Goal: Task Accomplishment & Management: Manage account settings

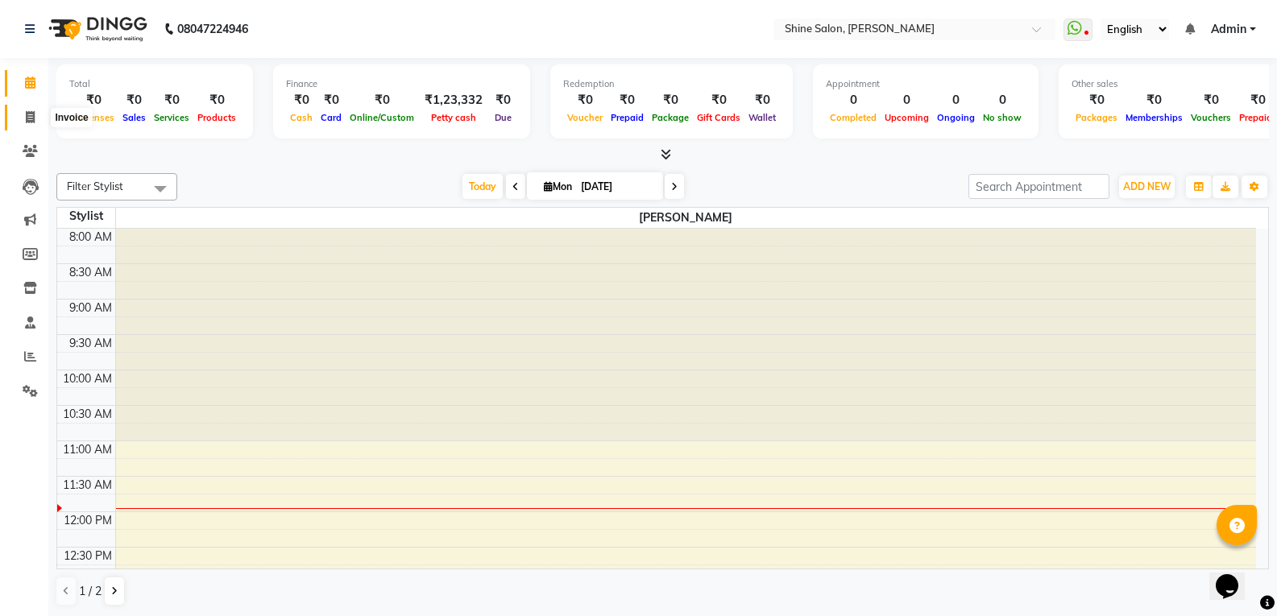
click at [30, 118] on icon at bounding box center [30, 117] width 9 height 12
select select "service"
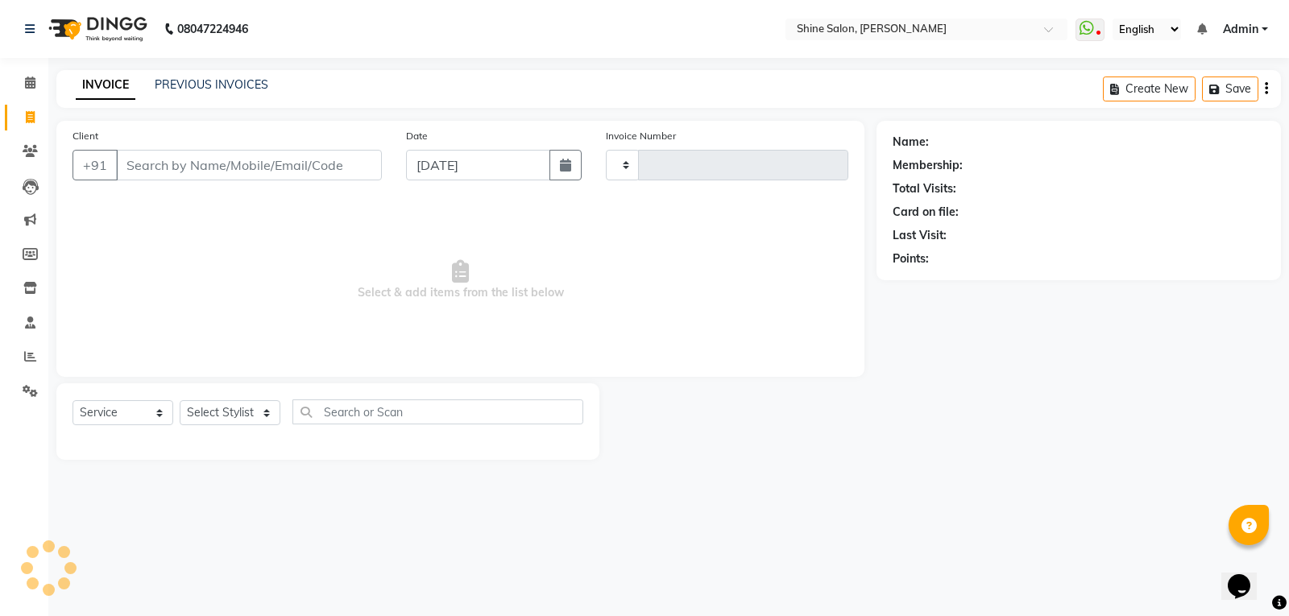
type input "0825"
select select "5324"
click at [213, 78] on link "PREVIOUS INVOICES" at bounding box center [212, 84] width 114 height 14
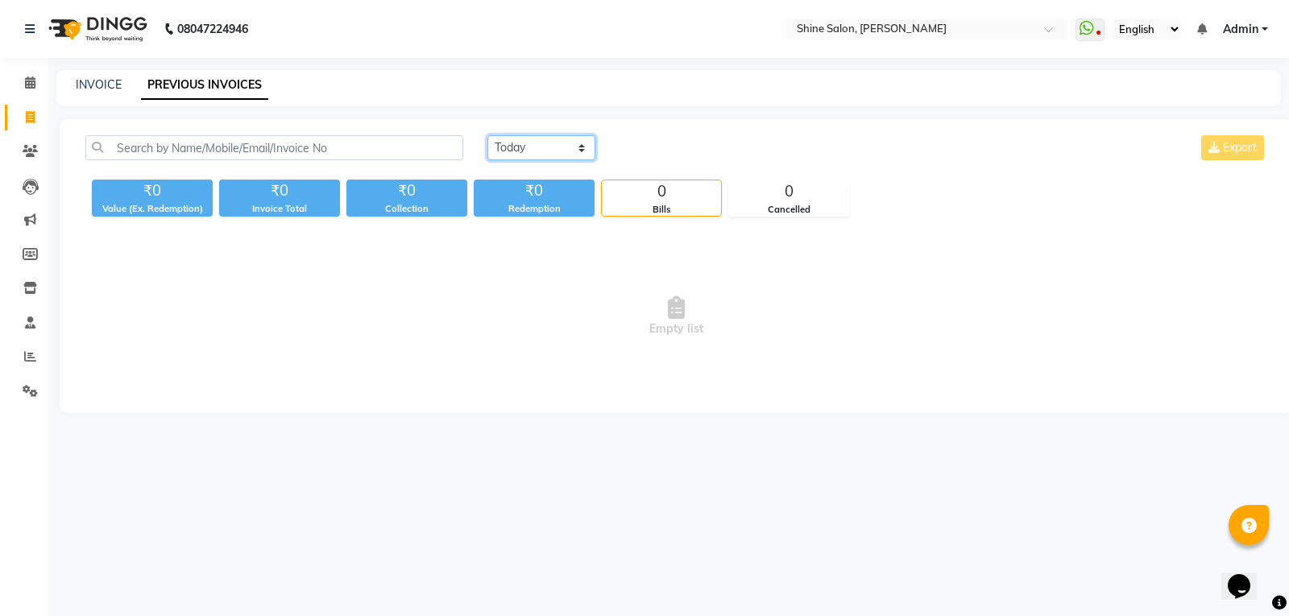
click at [582, 147] on select "Today Yesterday Custom Range" at bounding box center [541, 147] width 108 height 25
click at [487, 135] on select "Today Yesterday Custom Range" at bounding box center [541, 147] width 108 height 25
click at [546, 148] on select "Today Yesterday Custom Range" at bounding box center [541, 147] width 108 height 25
select select "range"
click at [487, 135] on select "Today Yesterday Custom Range" at bounding box center [541, 147] width 108 height 25
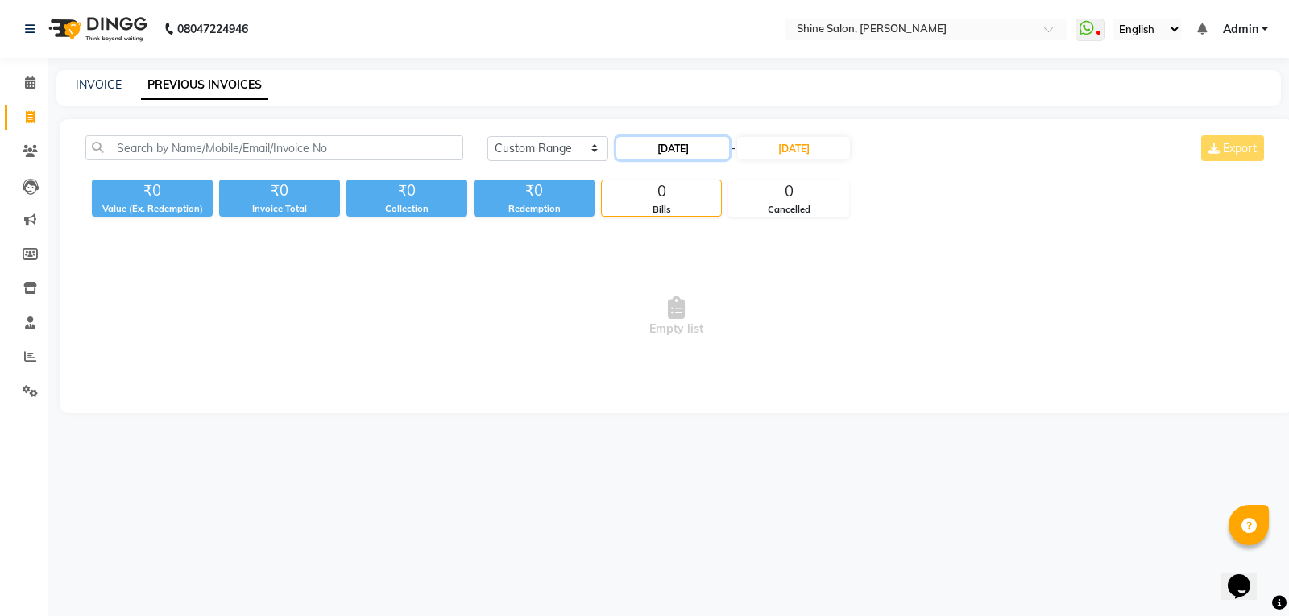
click at [666, 146] on input "[DATE]" at bounding box center [672, 148] width 113 height 23
select select "9"
select select "2025"
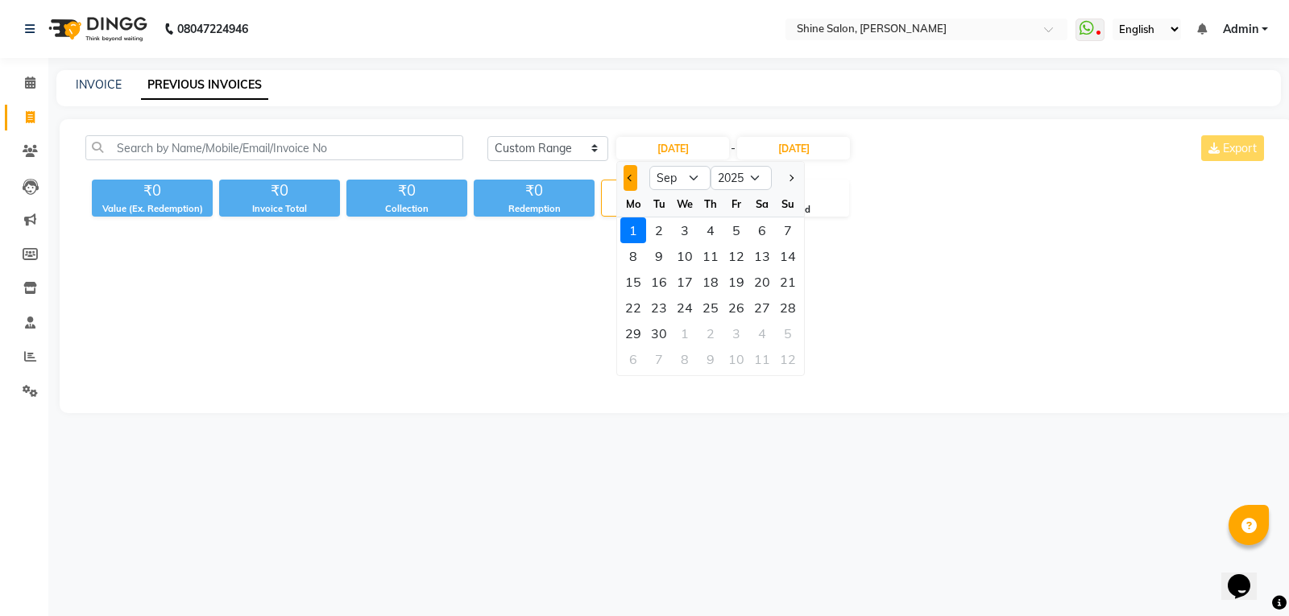
click at [629, 182] on button "Previous month" at bounding box center [630, 178] width 14 height 26
select select "8"
click at [764, 337] on div "30" at bounding box center [762, 334] width 26 height 26
type input "30-08-2025"
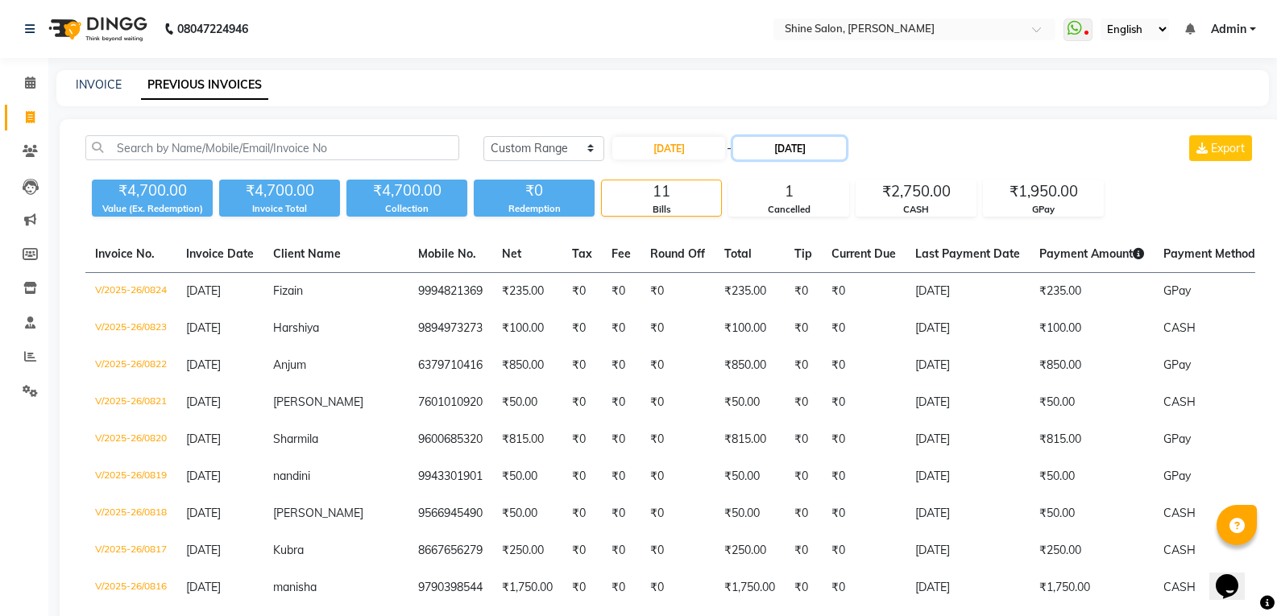
click at [787, 147] on input "[DATE]" at bounding box center [789, 148] width 113 height 23
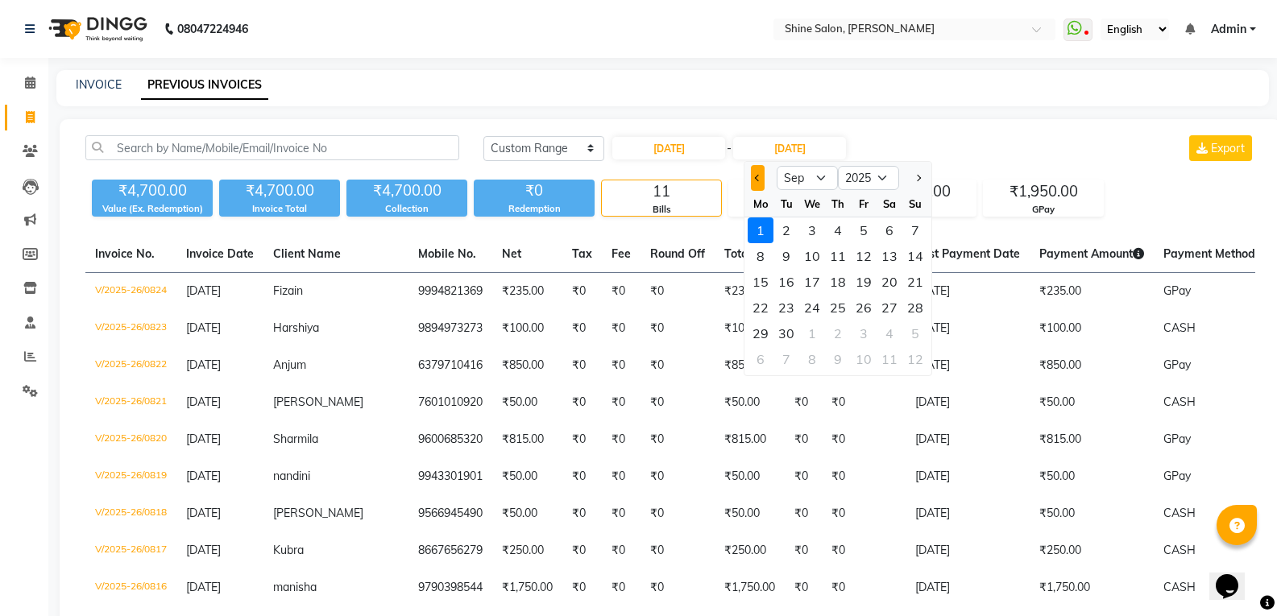
click at [756, 182] on button "Previous month" at bounding box center [758, 178] width 14 height 26
select select "8"
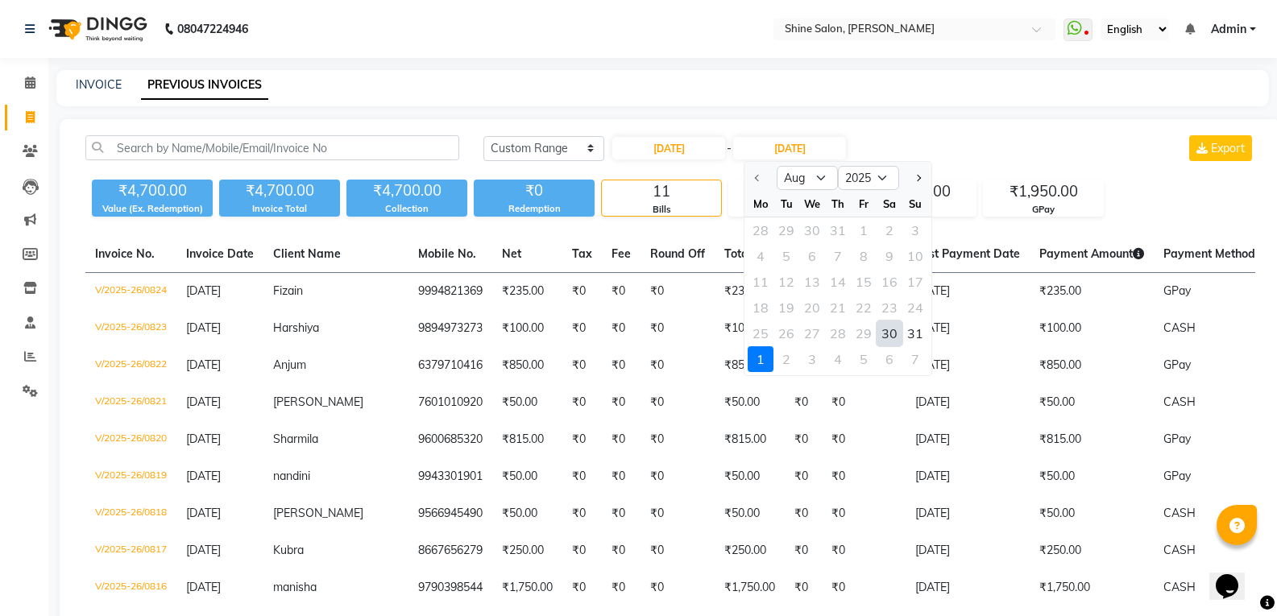
click at [897, 333] on div "30" at bounding box center [889, 334] width 26 height 26
type input "30-08-2025"
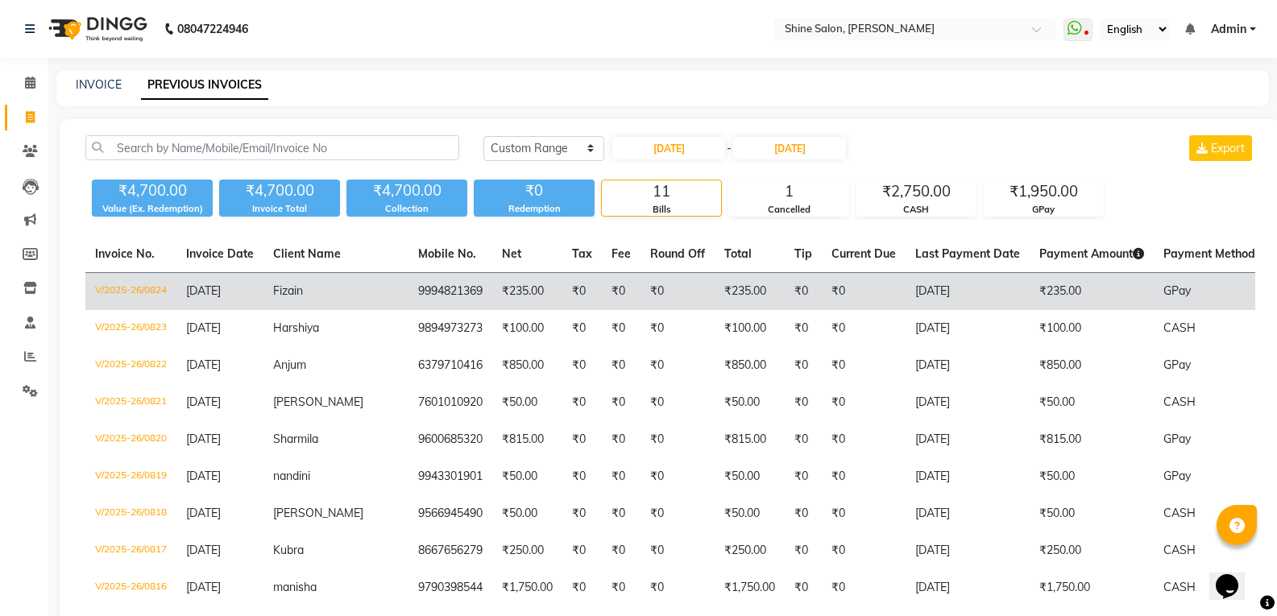
click at [640, 288] on td "₹0" at bounding box center [677, 292] width 74 height 38
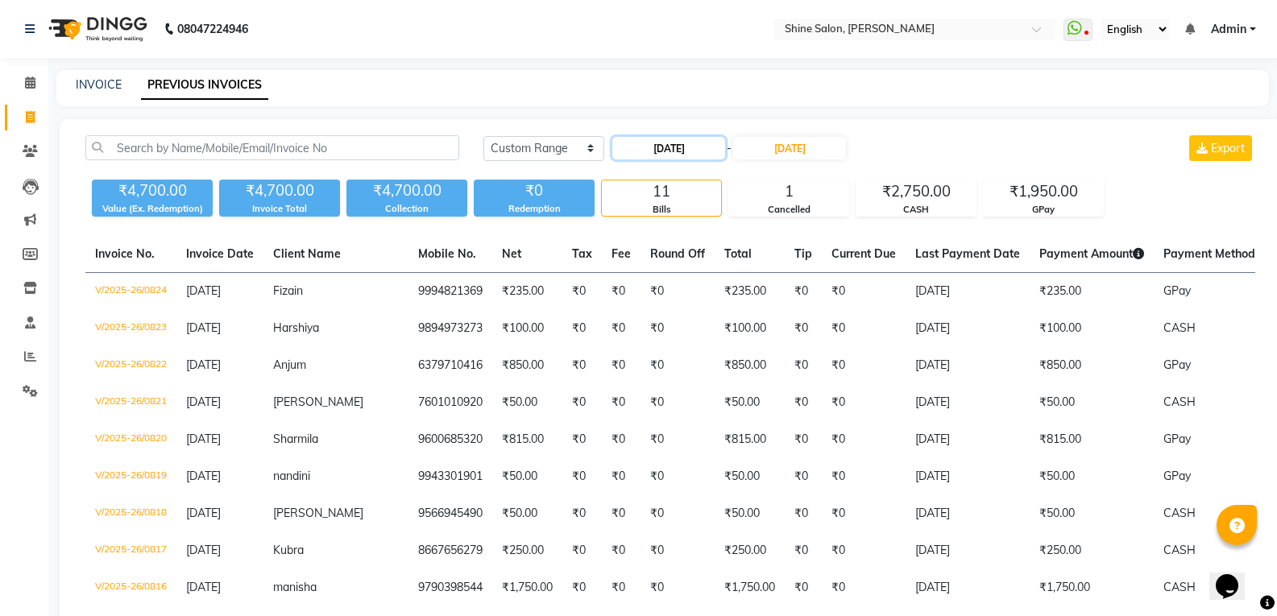
click at [664, 151] on input "30-08-2025" at bounding box center [668, 148] width 113 height 23
select select "8"
select select "2025"
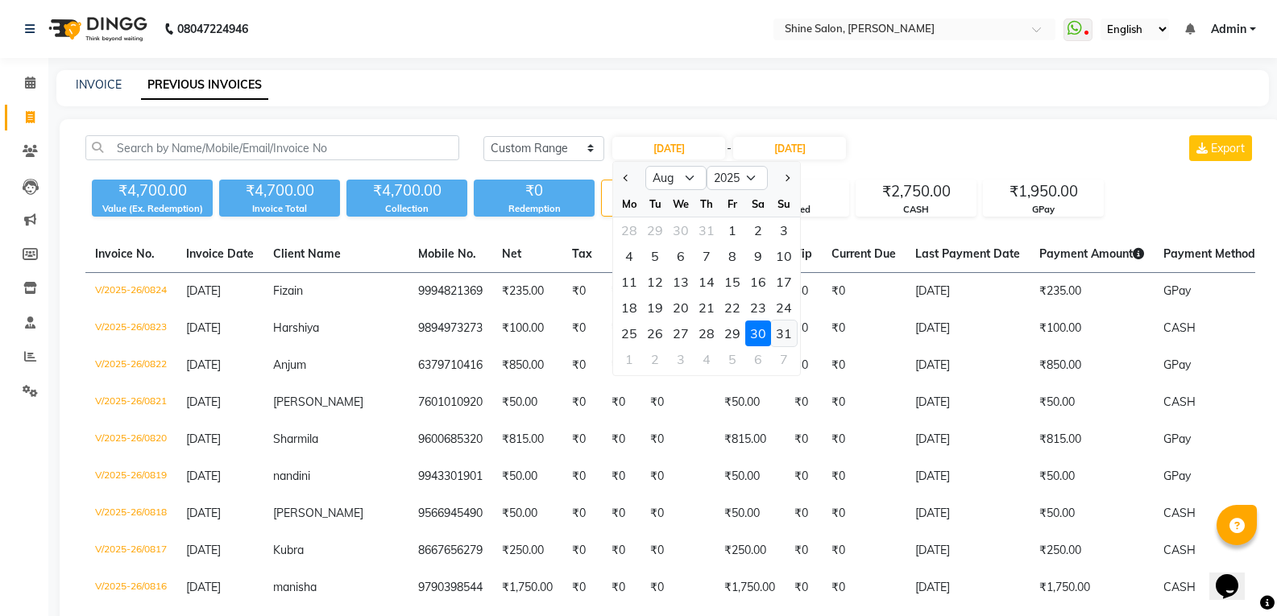
click at [781, 335] on div "31" at bounding box center [784, 334] width 26 height 26
type input "[DATE]"
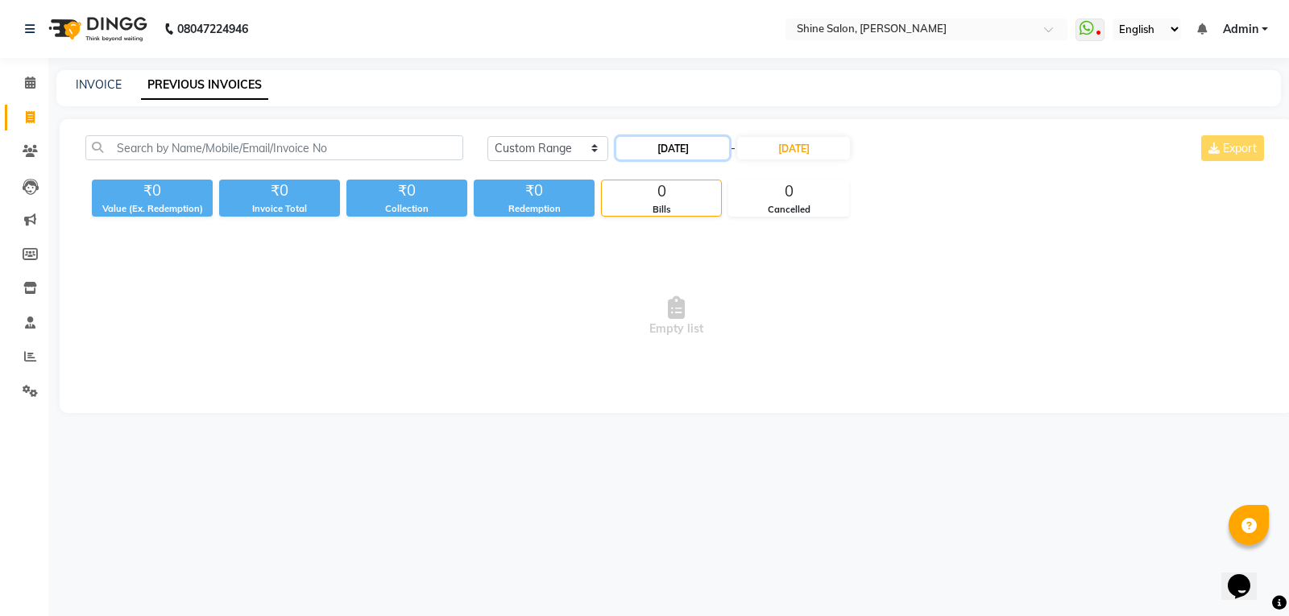
click at [685, 155] on input "[DATE]" at bounding box center [672, 148] width 113 height 23
select select "8"
select select "2025"
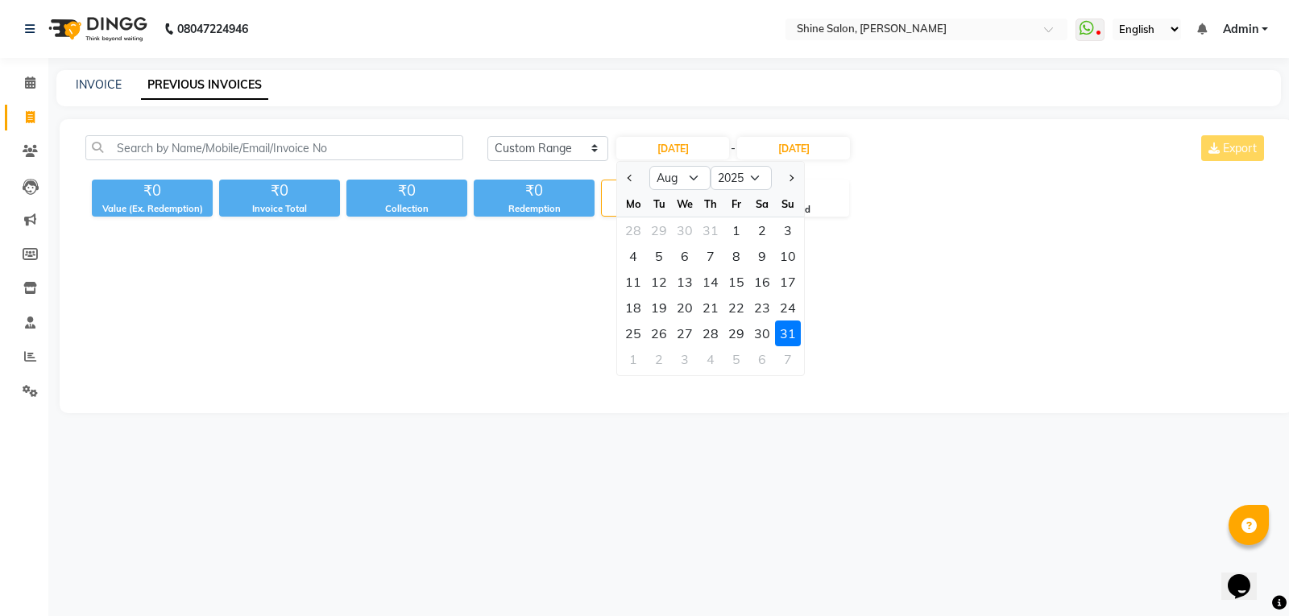
click at [789, 331] on div "31" at bounding box center [788, 334] width 26 height 26
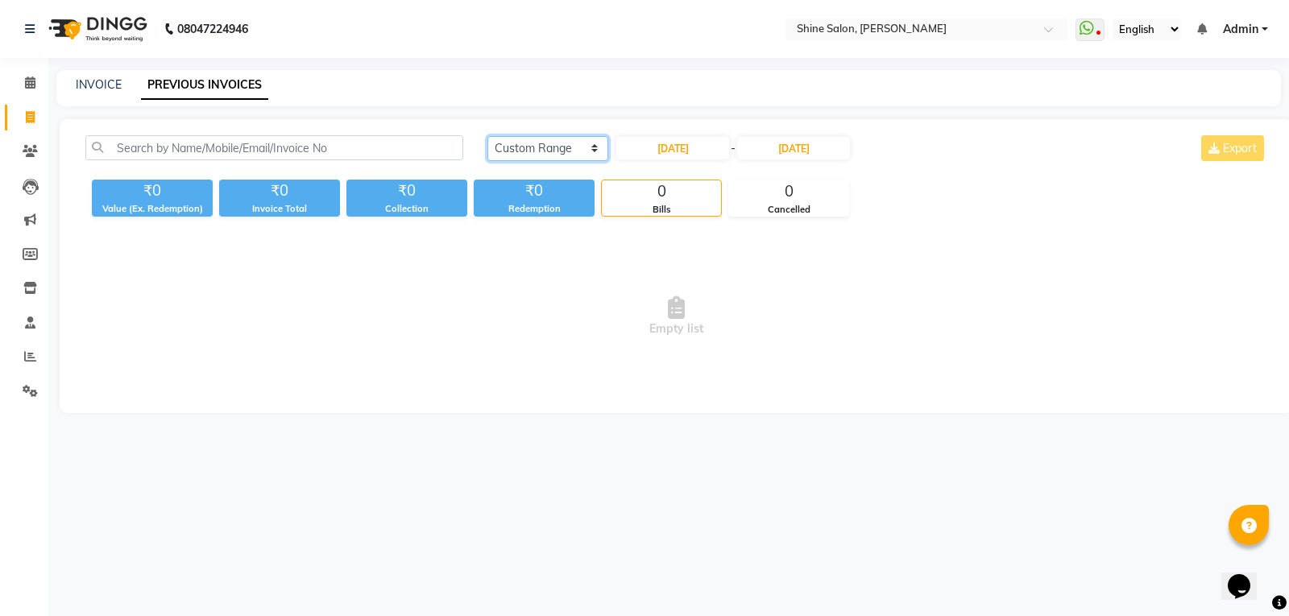
click at [527, 147] on select "Today Yesterday Custom Range" at bounding box center [547, 148] width 121 height 25
click at [487, 136] on select "Today Yesterday Custom Range" at bounding box center [547, 148] width 121 height 25
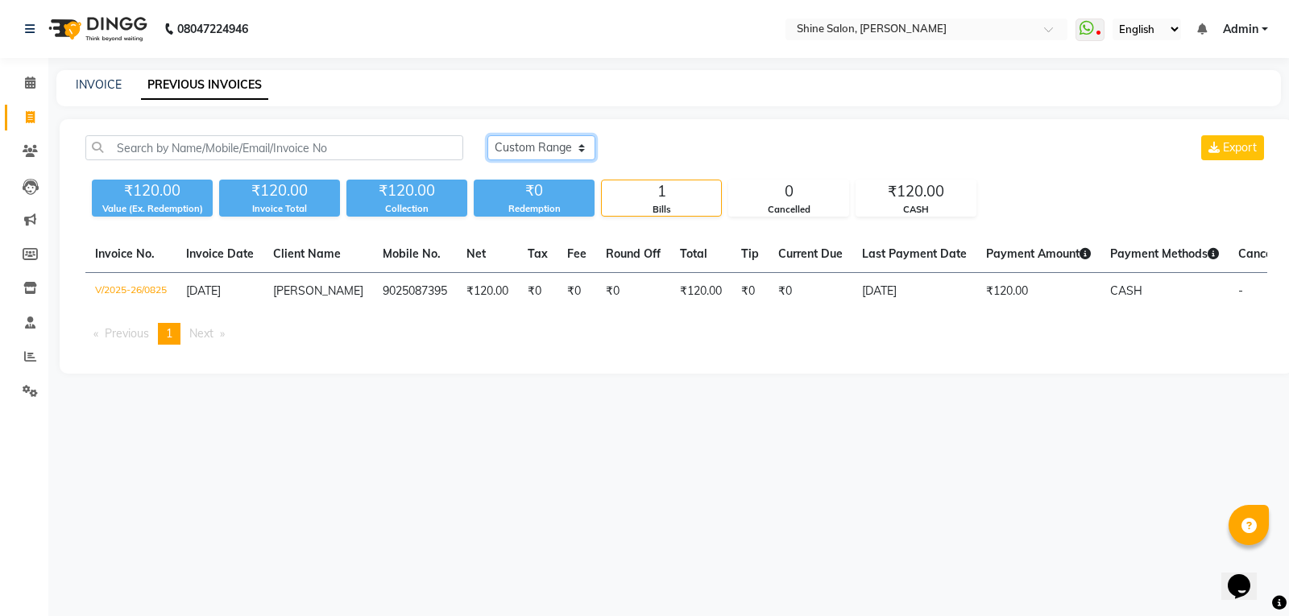
click at [541, 147] on select "Today Yesterday Custom Range" at bounding box center [541, 147] width 108 height 25
click at [487, 135] on select "Today Yesterday Custom Range" at bounding box center [541, 147] width 108 height 25
click at [585, 146] on select "Today Yesterday Custom Range" at bounding box center [541, 147] width 108 height 25
click at [487, 135] on select "Today Yesterday Custom Range" at bounding box center [541, 147] width 108 height 25
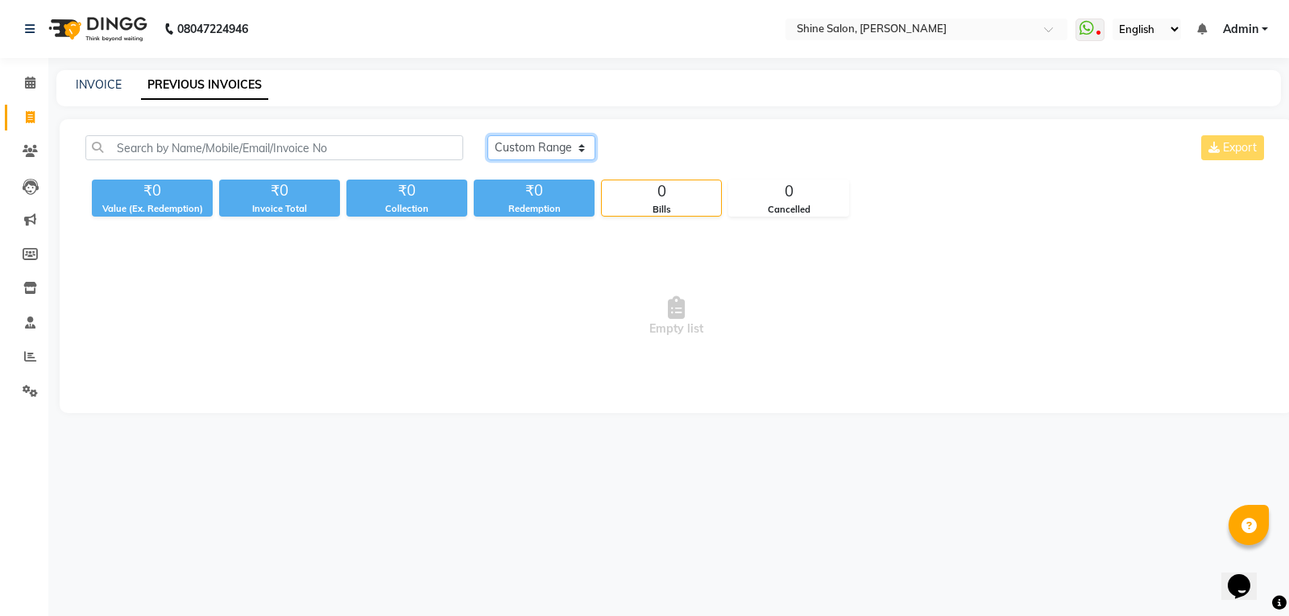
click at [587, 143] on select "Today Yesterday Custom Range" at bounding box center [541, 147] width 108 height 25
click at [487, 135] on select "Today Yesterday Custom Range" at bounding box center [541, 147] width 108 height 25
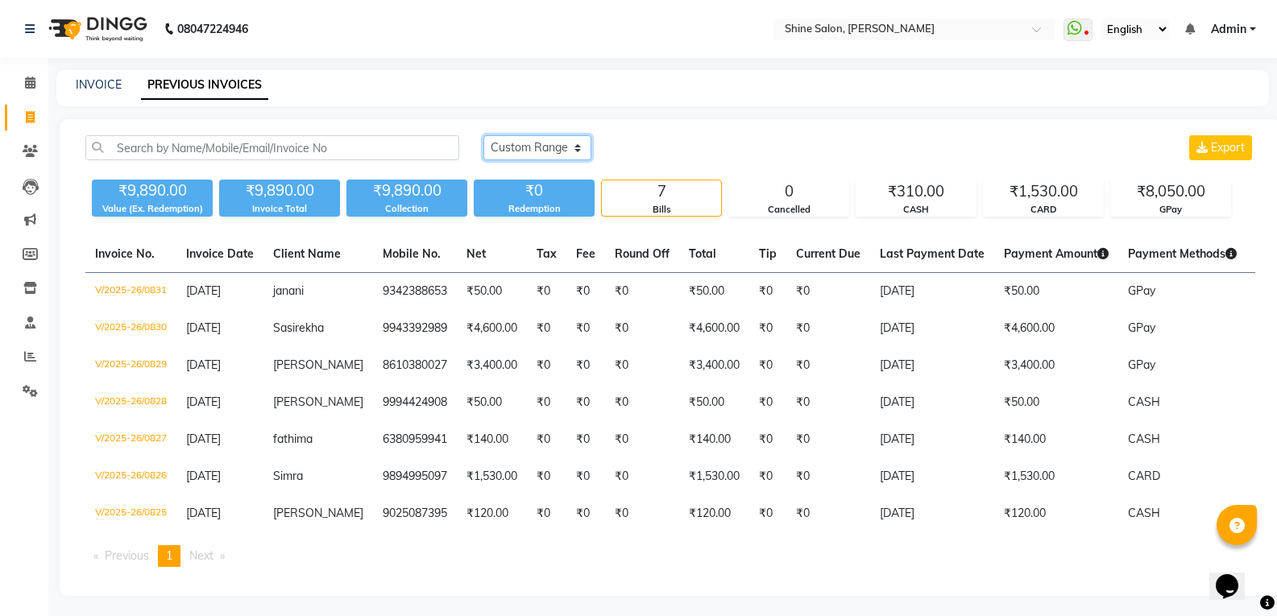
click at [532, 146] on select "Today Yesterday Custom Range" at bounding box center [537, 147] width 108 height 25
click at [483, 135] on select "Today Yesterday Custom Range" at bounding box center [537, 147] width 108 height 25
click at [542, 148] on select "Today Yesterday Custom Range" at bounding box center [537, 147] width 108 height 25
click at [483, 135] on select "Today Yesterday Custom Range" at bounding box center [537, 147] width 108 height 25
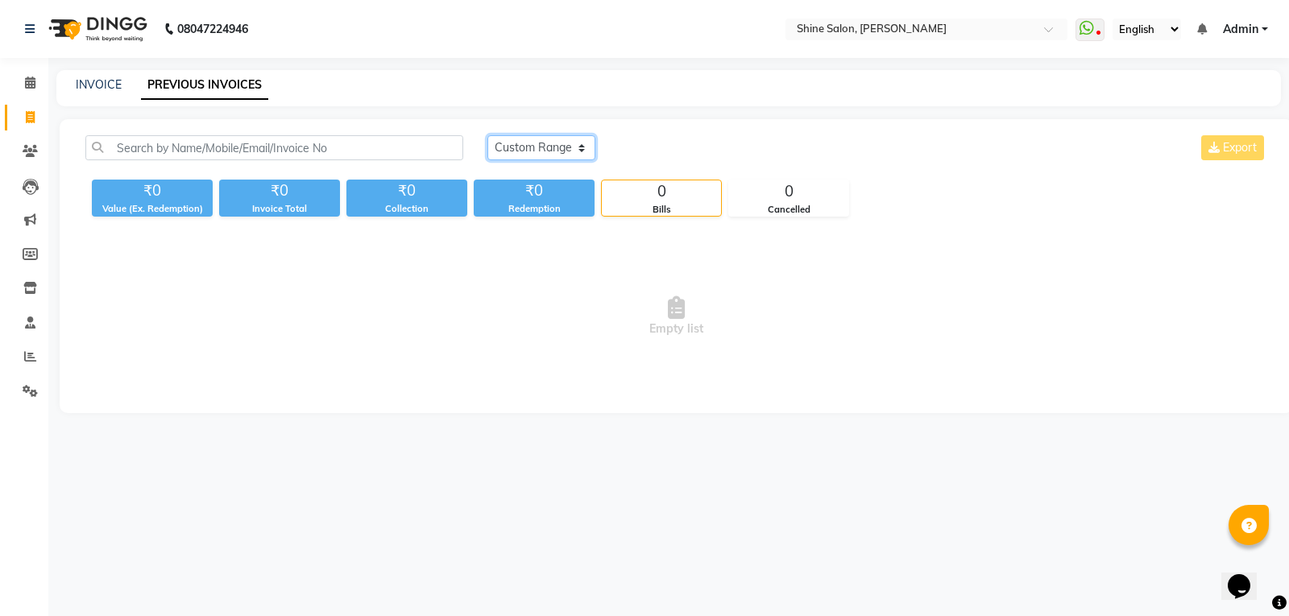
click at [558, 140] on select "Today Yesterday Custom Range" at bounding box center [541, 147] width 108 height 25
click at [487, 135] on select "Today Yesterday Custom Range" at bounding box center [541, 147] width 108 height 25
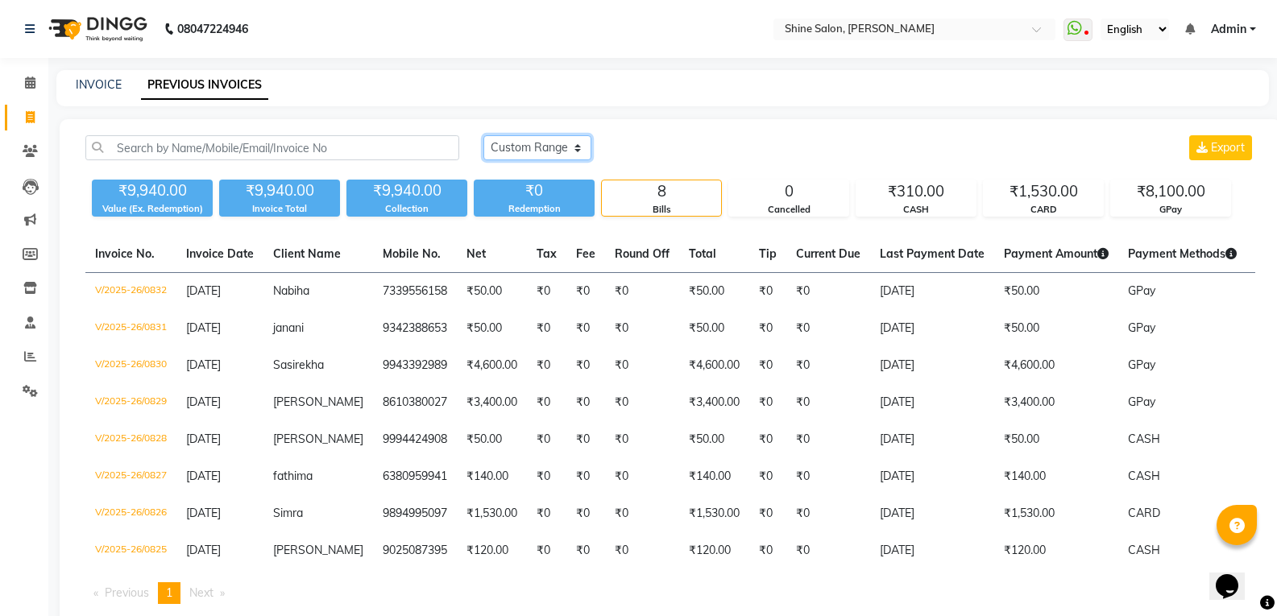
click at [506, 147] on select "Today Yesterday Custom Range" at bounding box center [537, 147] width 108 height 25
click at [483, 135] on select "Today Yesterday Custom Range" at bounding box center [537, 147] width 108 height 25
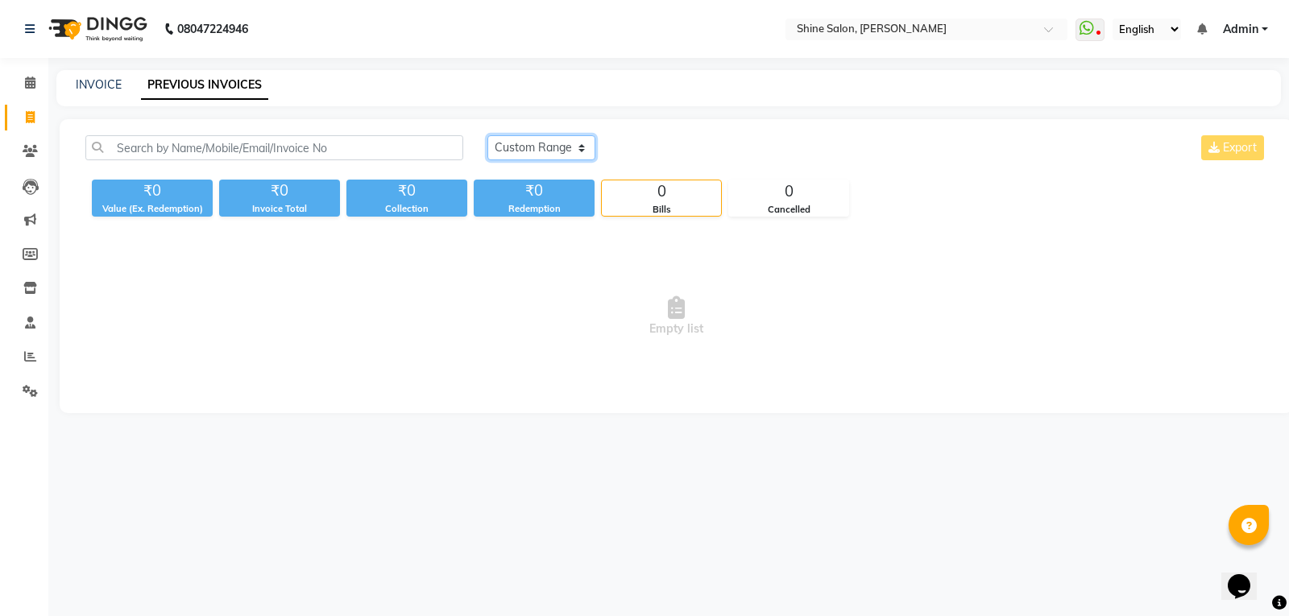
click at [570, 147] on select "Today Yesterday Custom Range" at bounding box center [541, 147] width 108 height 25
select select "yesterday"
click at [487, 135] on select "Today Yesterday Custom Range" at bounding box center [541, 147] width 108 height 25
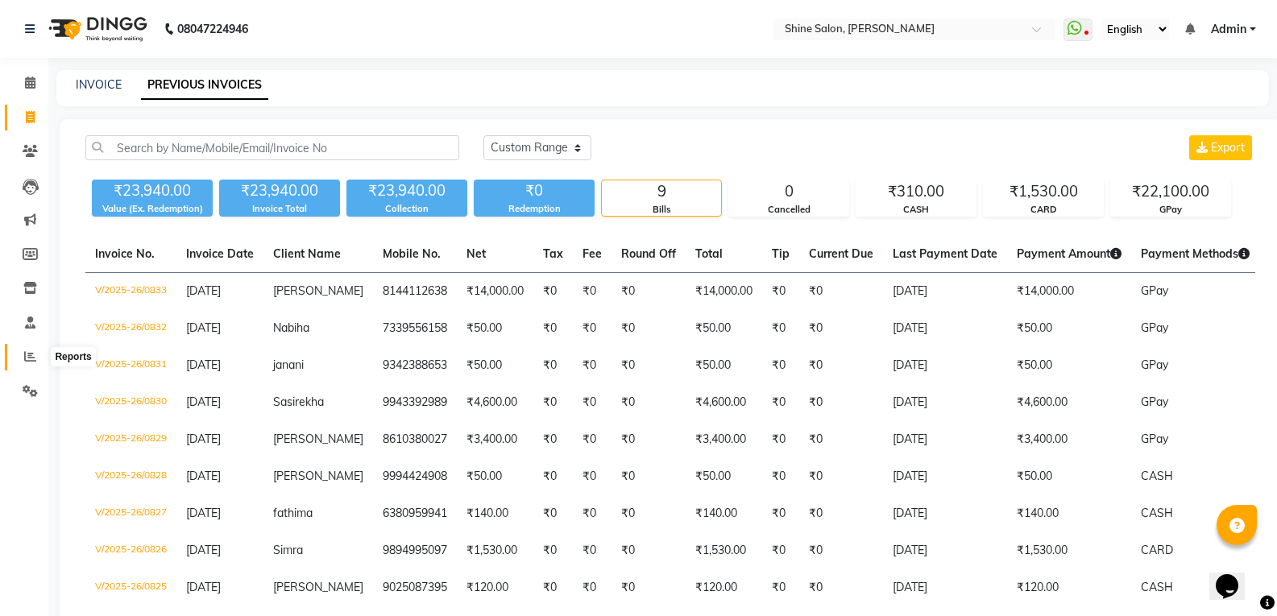
click at [32, 356] on icon at bounding box center [30, 356] width 12 height 12
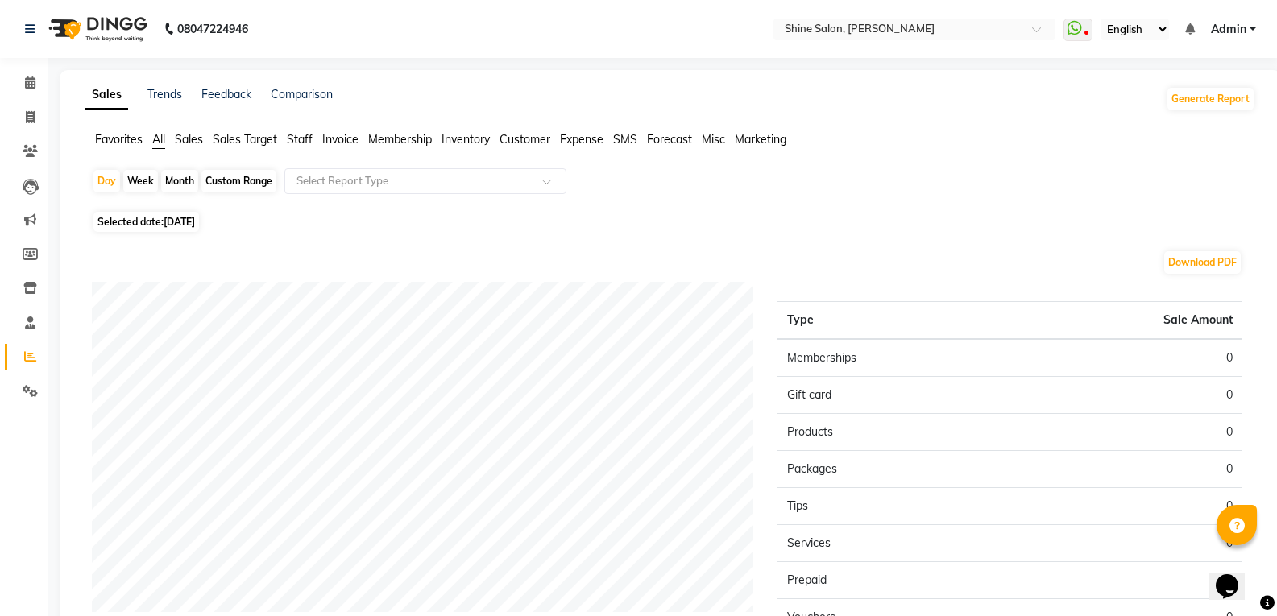
click at [175, 172] on div "Month" at bounding box center [179, 181] width 37 height 23
select select "9"
select select "2025"
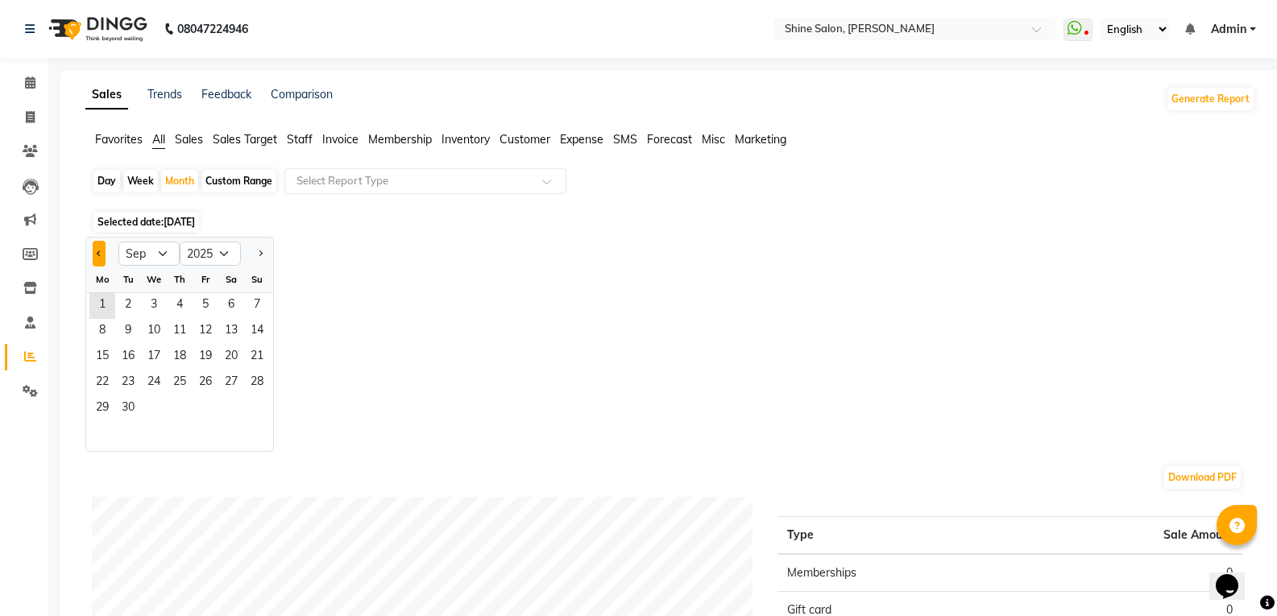
click at [105, 255] on button "Previous month" at bounding box center [99, 254] width 13 height 26
select select "8"
click at [205, 301] on span "1" at bounding box center [206, 306] width 26 height 26
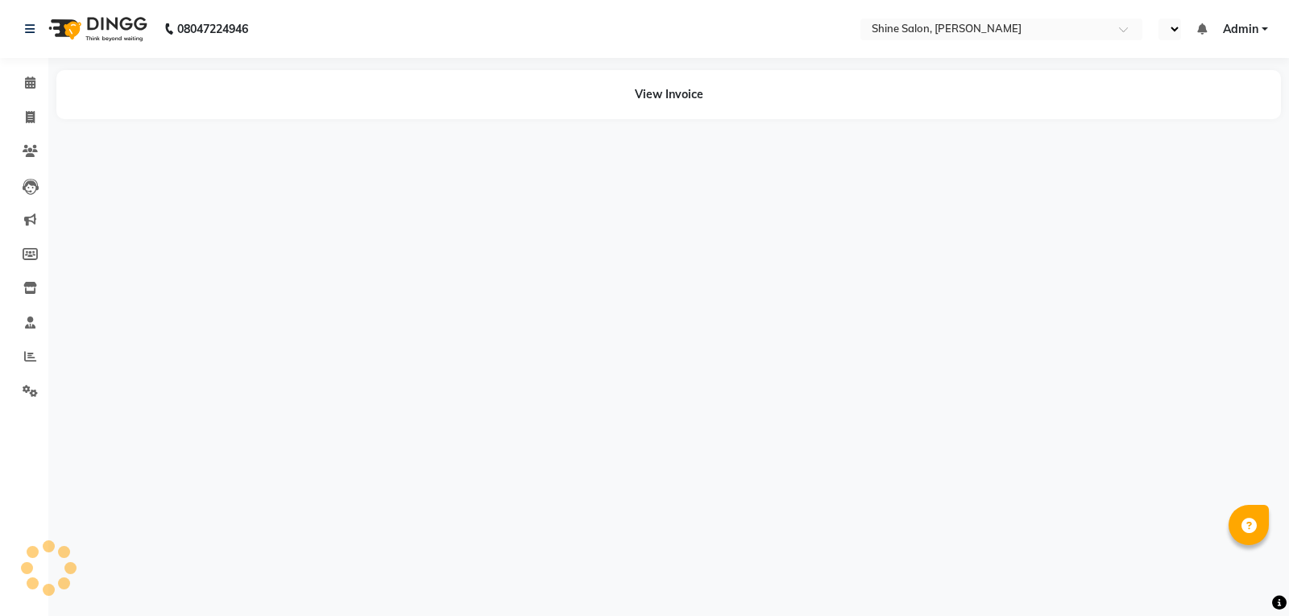
select select "en"
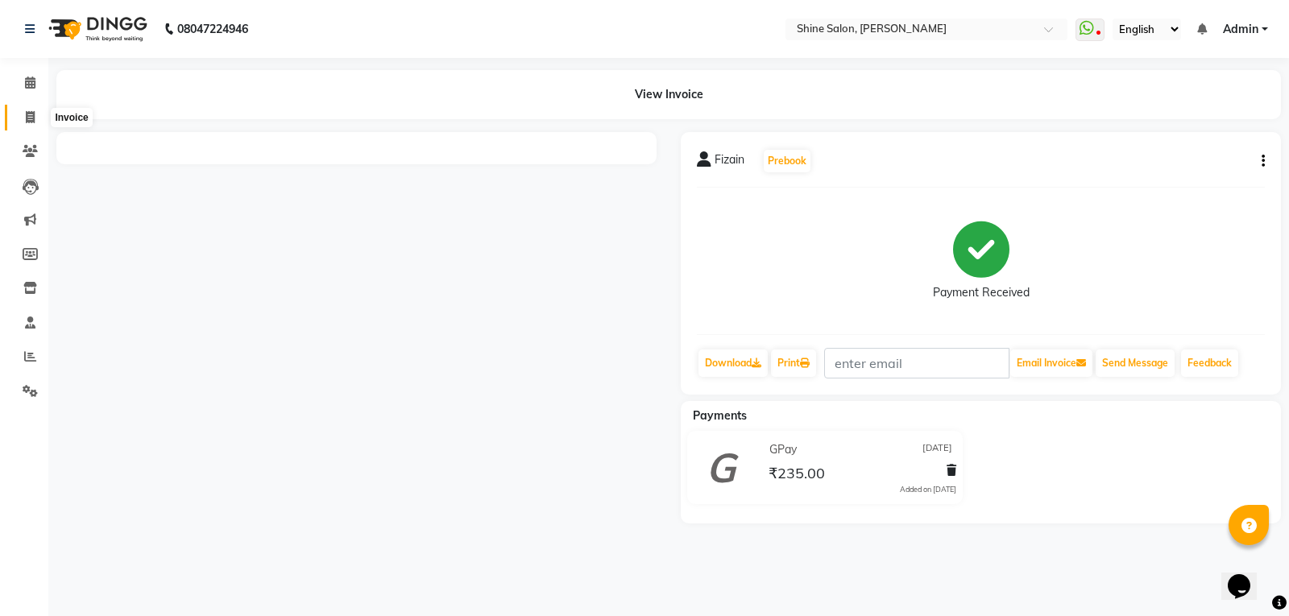
click at [27, 119] on icon at bounding box center [30, 117] width 9 height 12
select select "service"
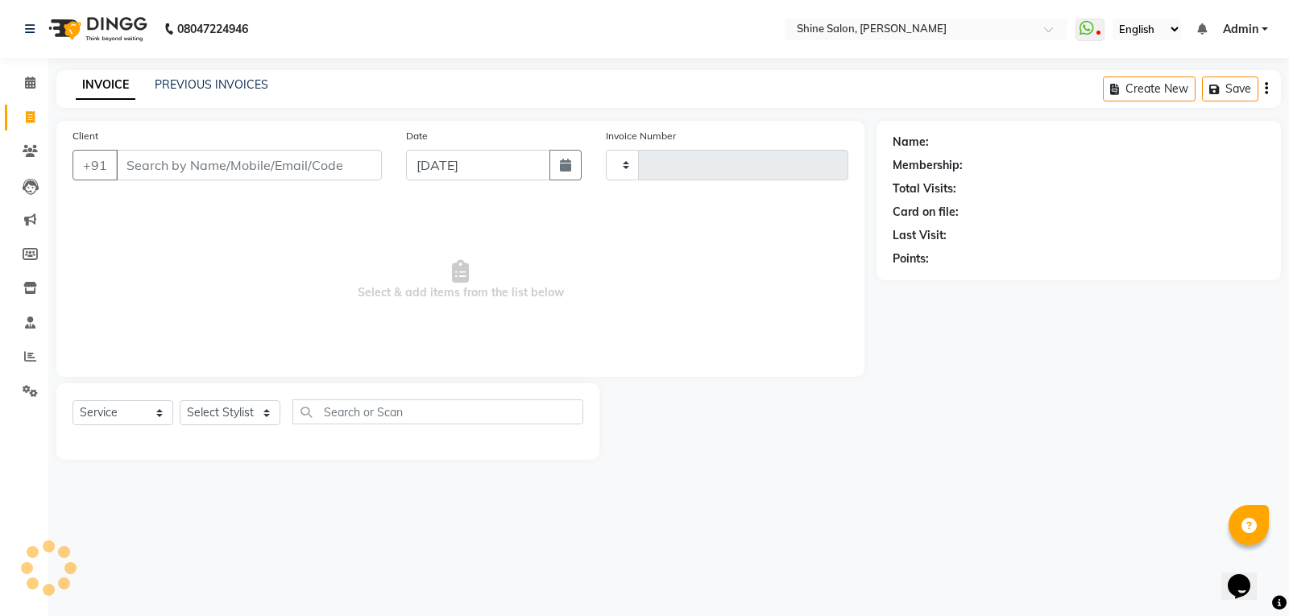
type input "0825"
select select "5324"
click at [565, 169] on icon "button" at bounding box center [565, 165] width 11 height 13
select select "9"
select select "2025"
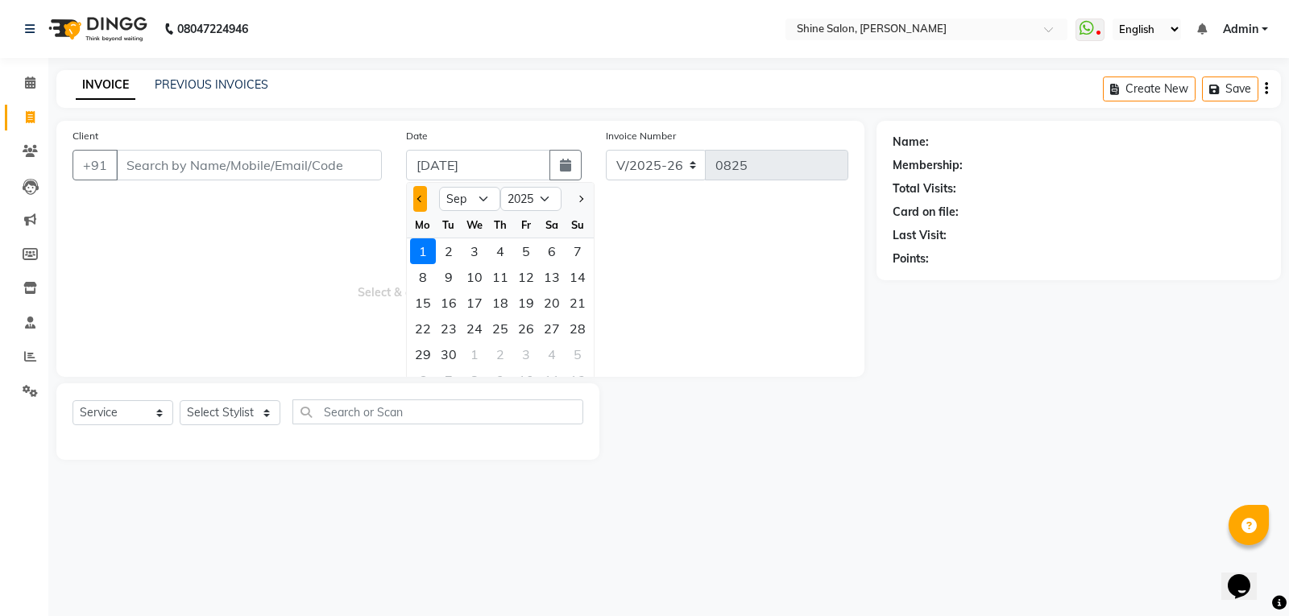
click at [419, 198] on span "Previous month" at bounding box center [420, 199] width 6 height 6
select select "8"
click at [574, 354] on div "31" at bounding box center [578, 355] width 26 height 26
type input "[DATE]"
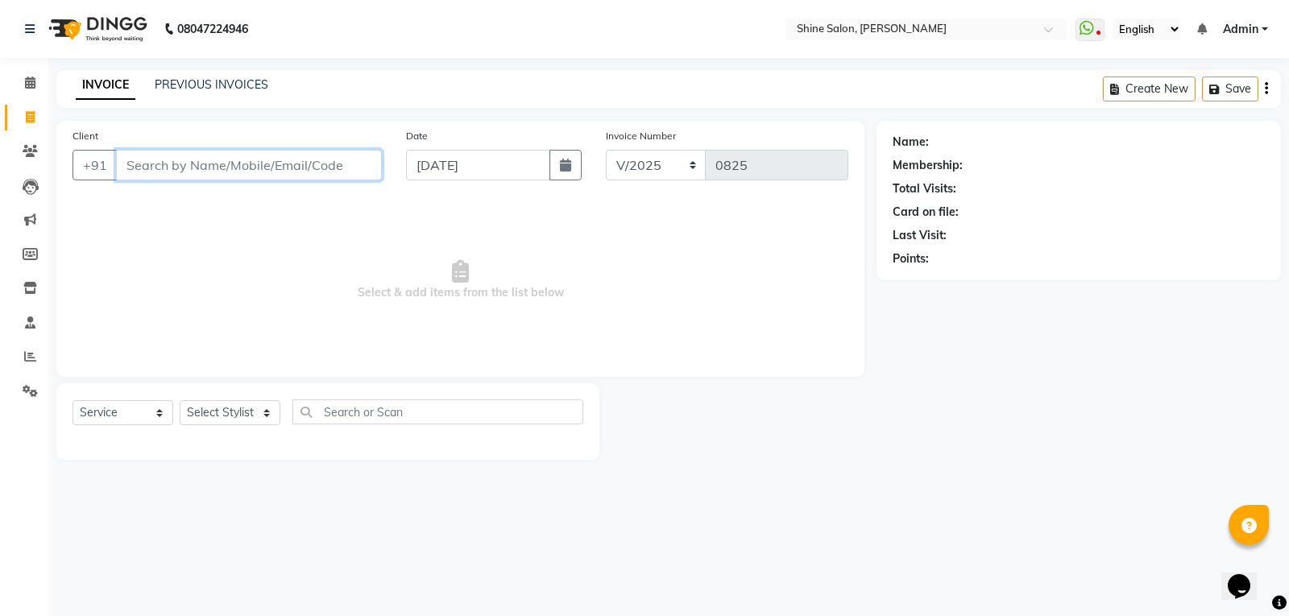
click at [336, 163] on input "Client" at bounding box center [249, 165] width 266 height 31
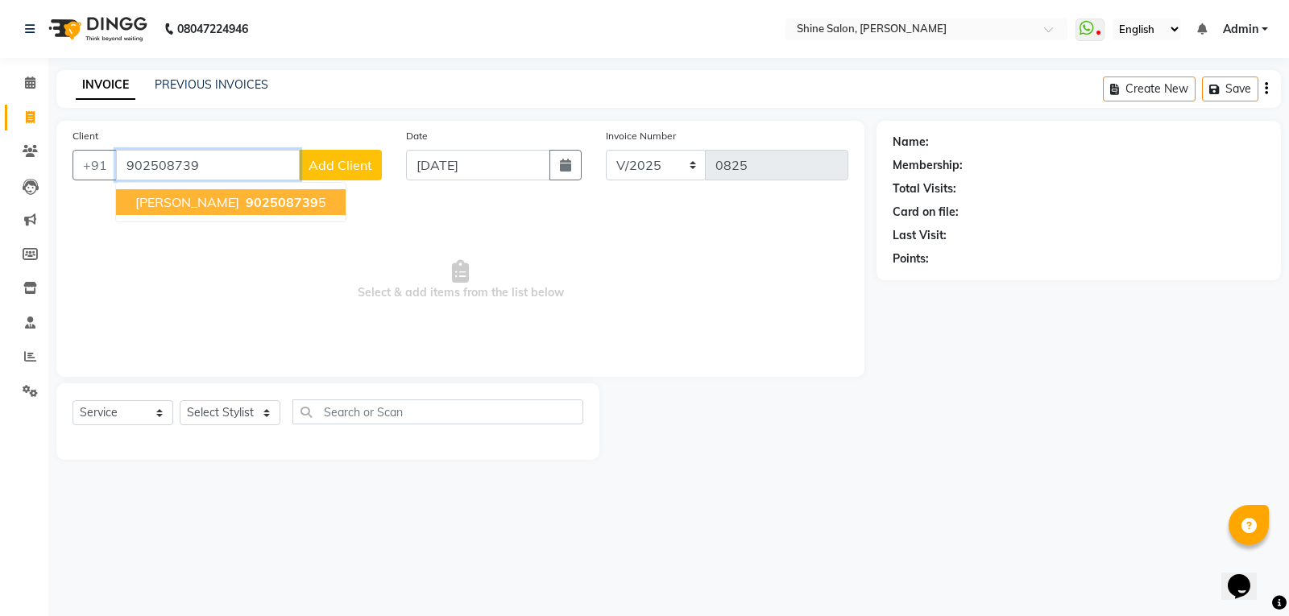
click at [171, 205] on span "Rabitha" at bounding box center [187, 202] width 104 height 16
type input "9025087395"
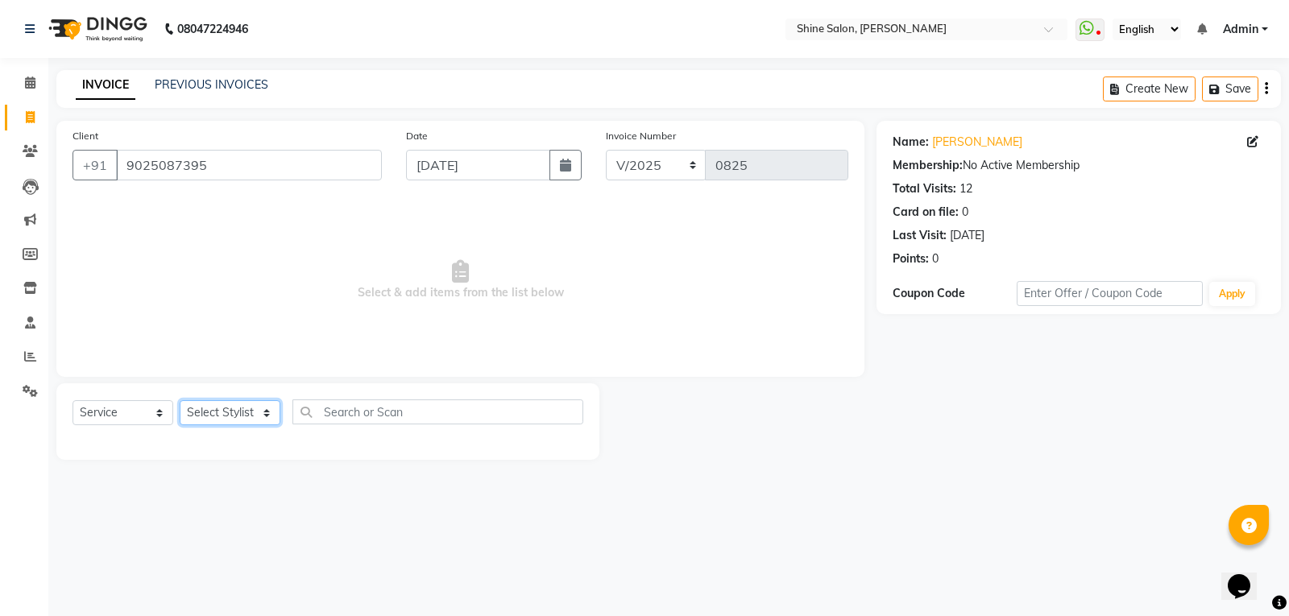
click at [199, 408] on select "Select Stylist Priyanaka USHA[HAIR AND BEAUTY]" at bounding box center [230, 412] width 101 height 25
select select "40610"
click at [180, 400] on select "Select Stylist Priyanaka USHA[HAIR AND BEAUTY]" at bounding box center [230, 412] width 101 height 25
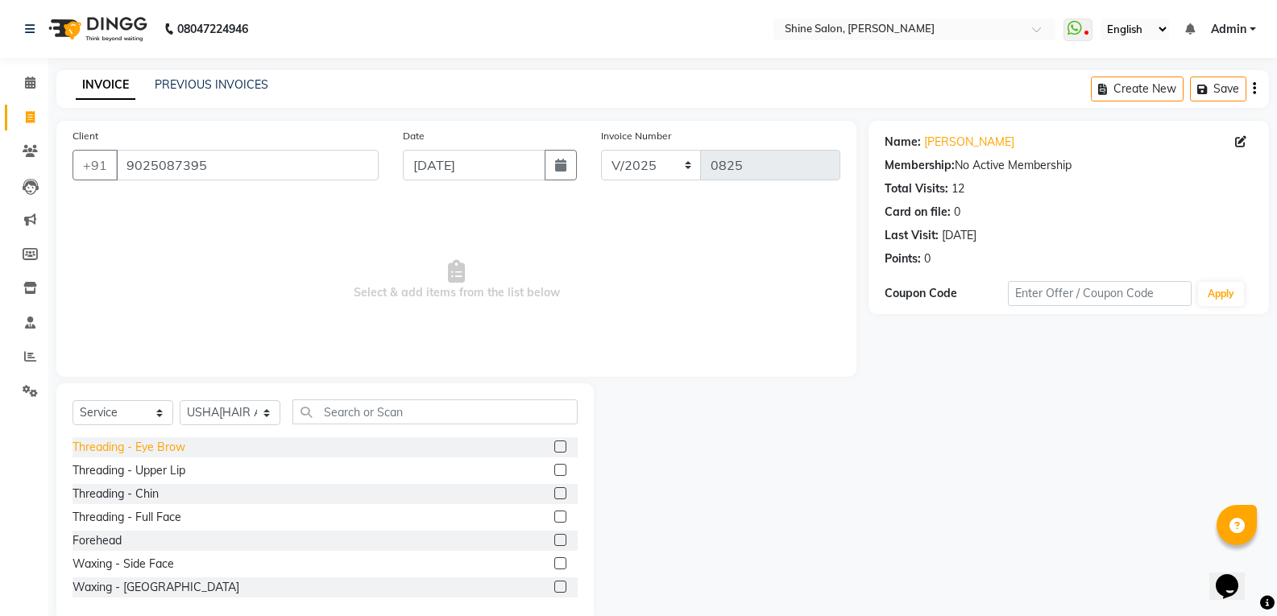
click at [172, 445] on div "Threading - Eye Brow" at bounding box center [128, 447] width 113 height 17
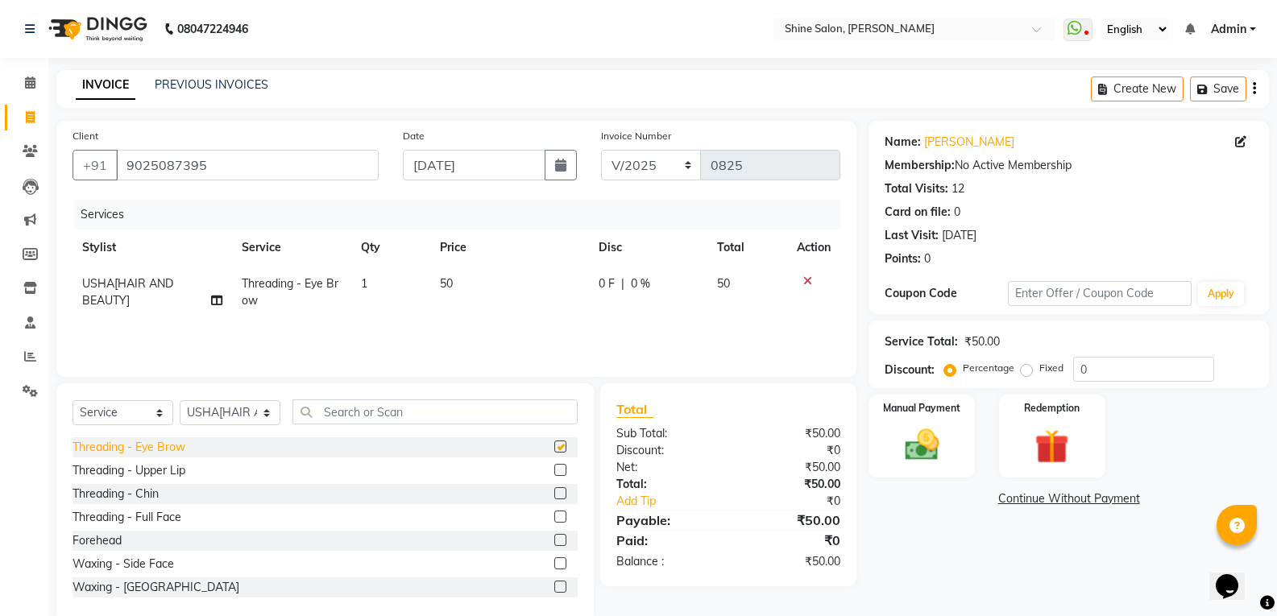
checkbox input "false"
click at [172, 469] on div "Threading - Upper Lip" at bounding box center [128, 470] width 113 height 17
checkbox input "false"
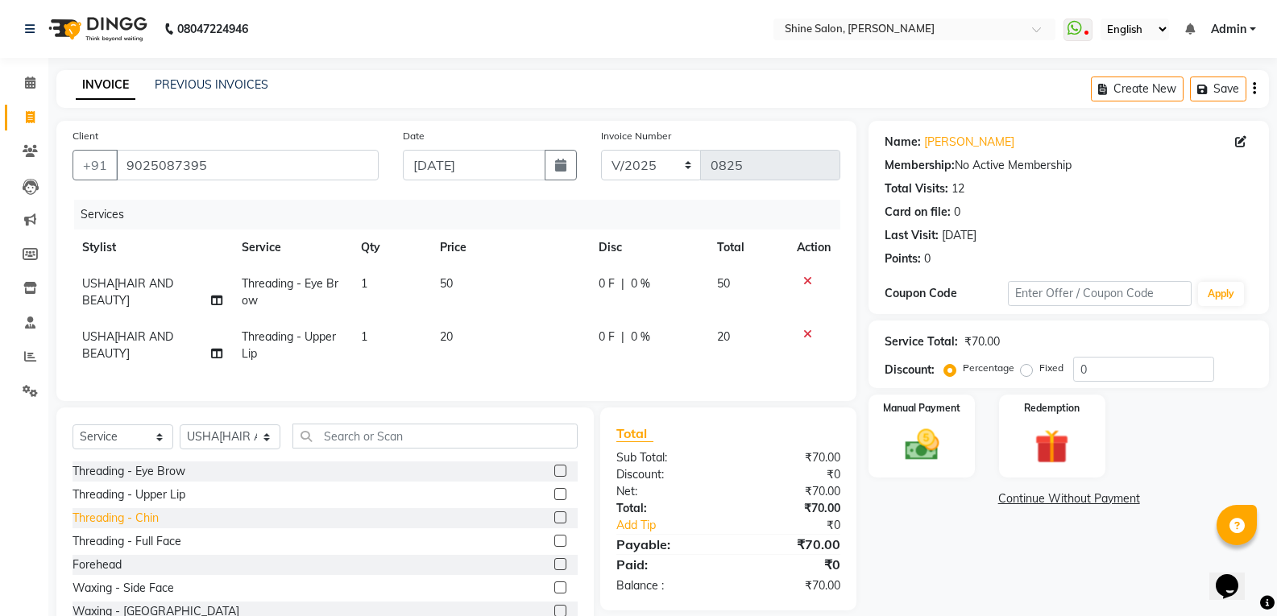
click at [141, 527] on div "Threading - Chin" at bounding box center [115, 518] width 86 height 17
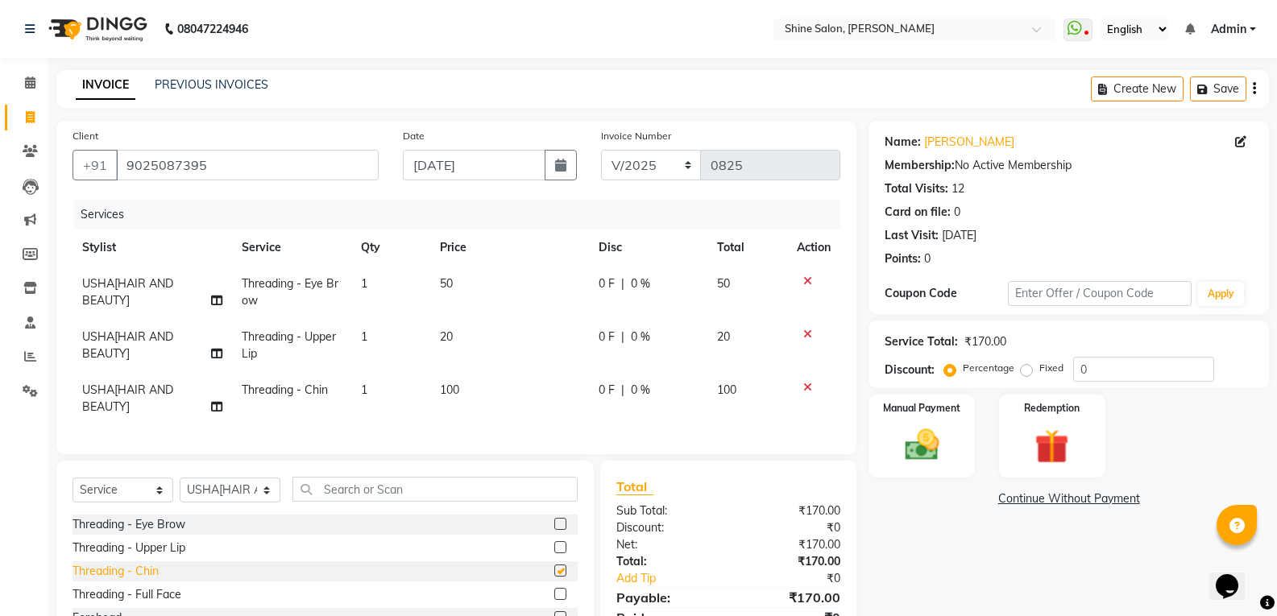
checkbox input "false"
click at [480, 383] on td "100" at bounding box center [509, 398] width 158 height 53
select select "40610"
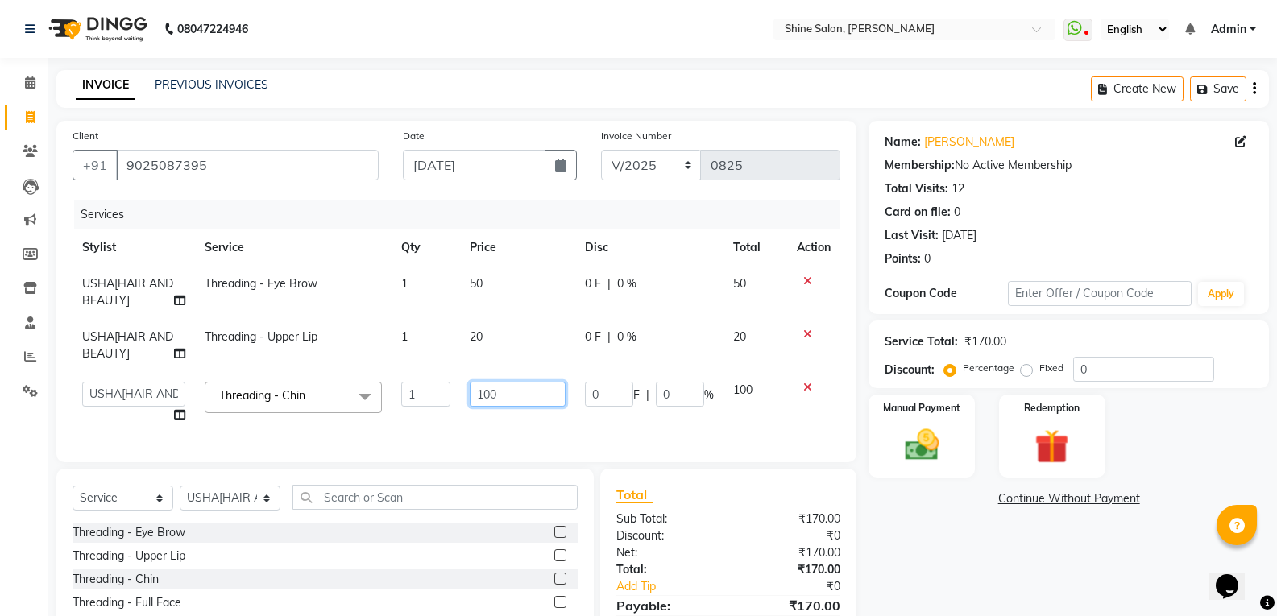
click at [533, 394] on input "100" at bounding box center [518, 394] width 96 height 25
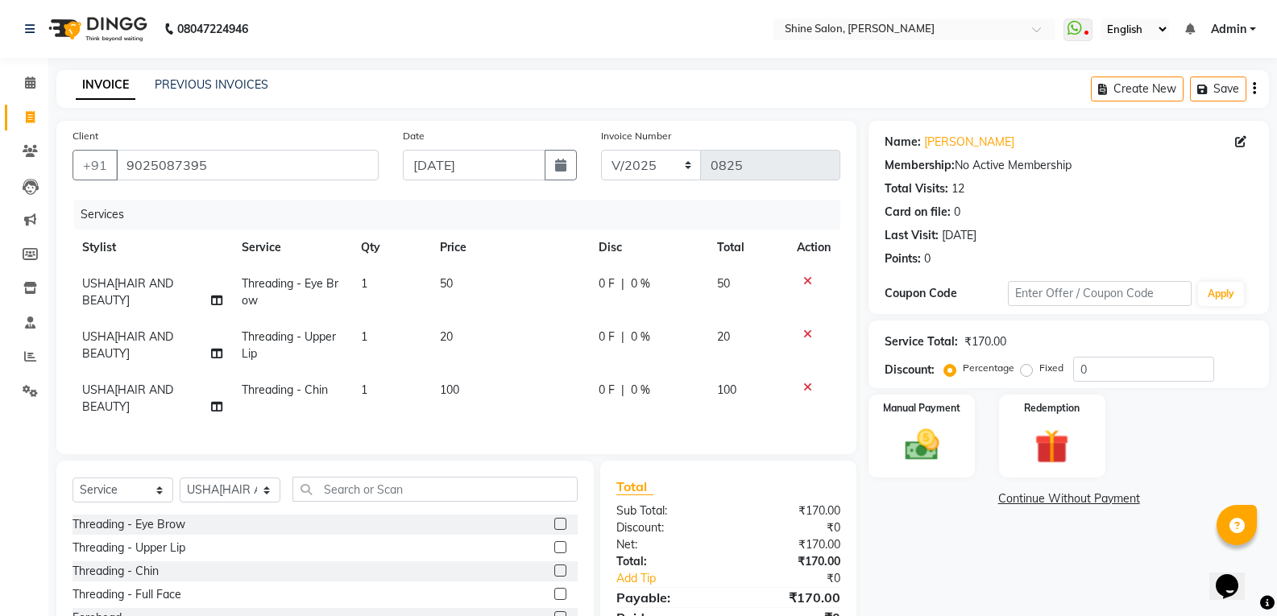
click at [503, 329] on td "20" at bounding box center [509, 345] width 158 height 53
select select "40610"
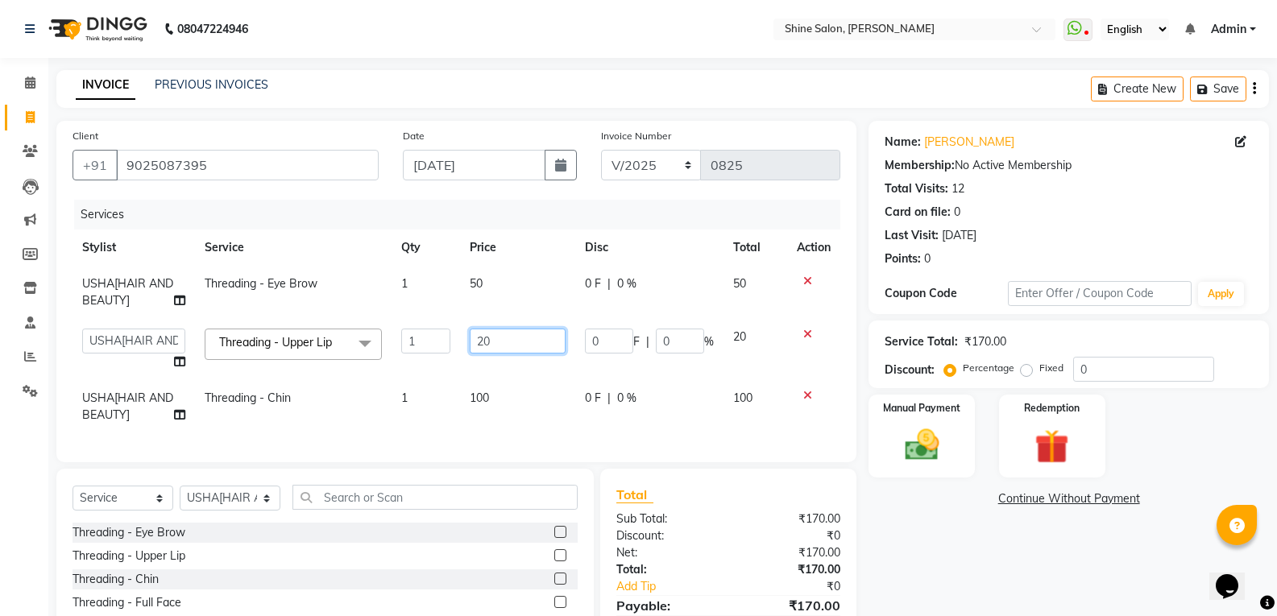
click at [504, 336] on input "20" at bounding box center [518, 341] width 96 height 25
type input "2"
type input "30"
click at [503, 393] on td "100" at bounding box center [517, 406] width 115 height 53
select select "40610"
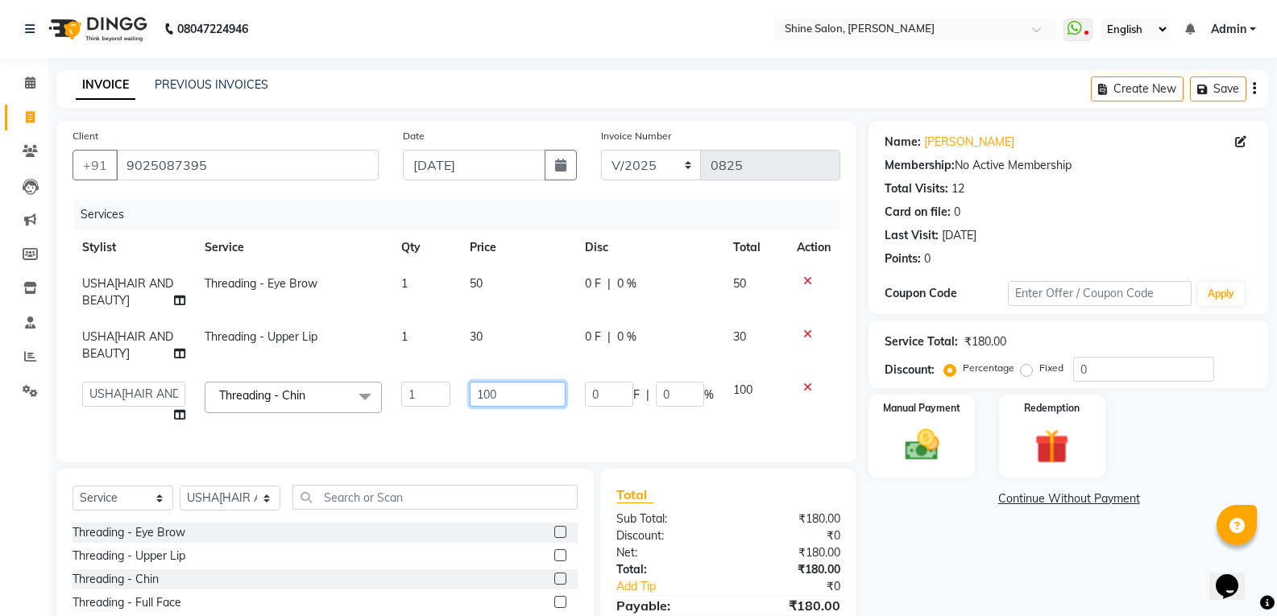
click at [512, 396] on input "100" at bounding box center [518, 394] width 96 height 25
type input "1"
type input "40"
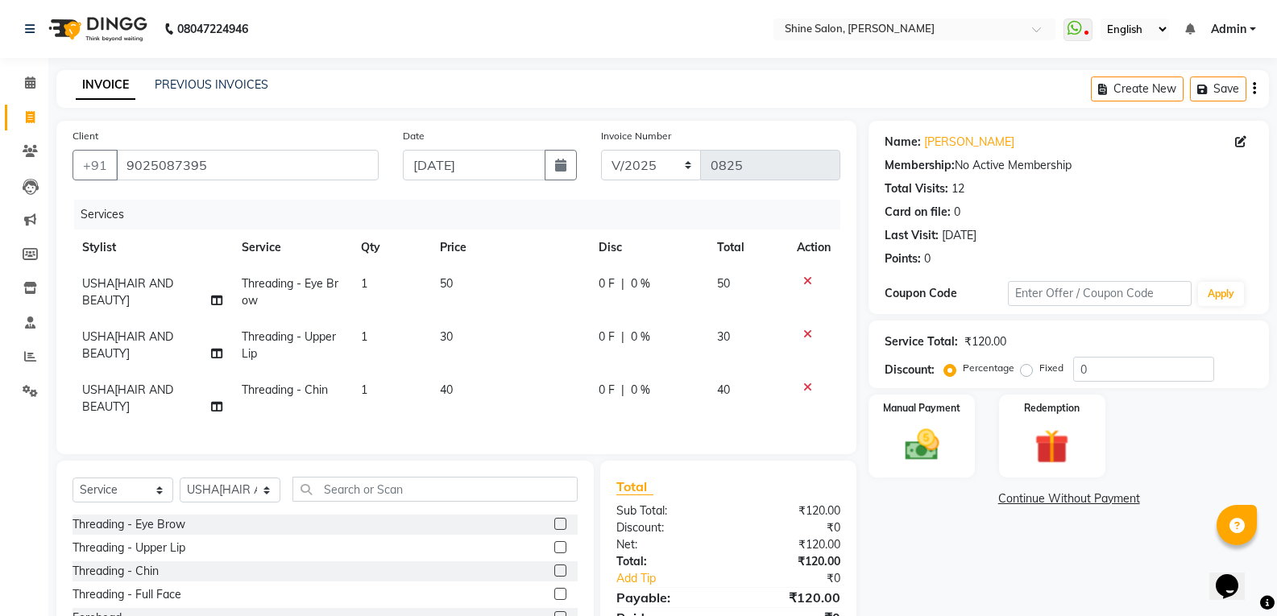
click at [514, 434] on div "Services Stylist Service Qty Price Disc Total Action USHA[HAIR AND BEAUTY] Thre…" at bounding box center [456, 319] width 768 height 238
click at [935, 456] on img at bounding box center [921, 445] width 57 height 41
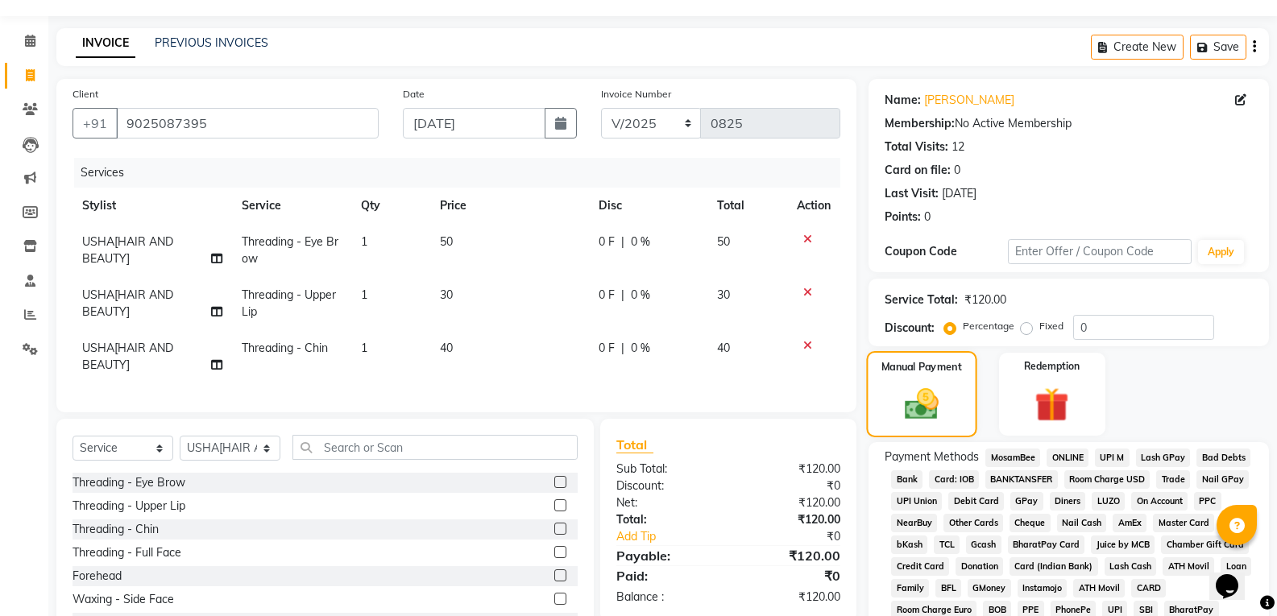
scroll to position [81, 0]
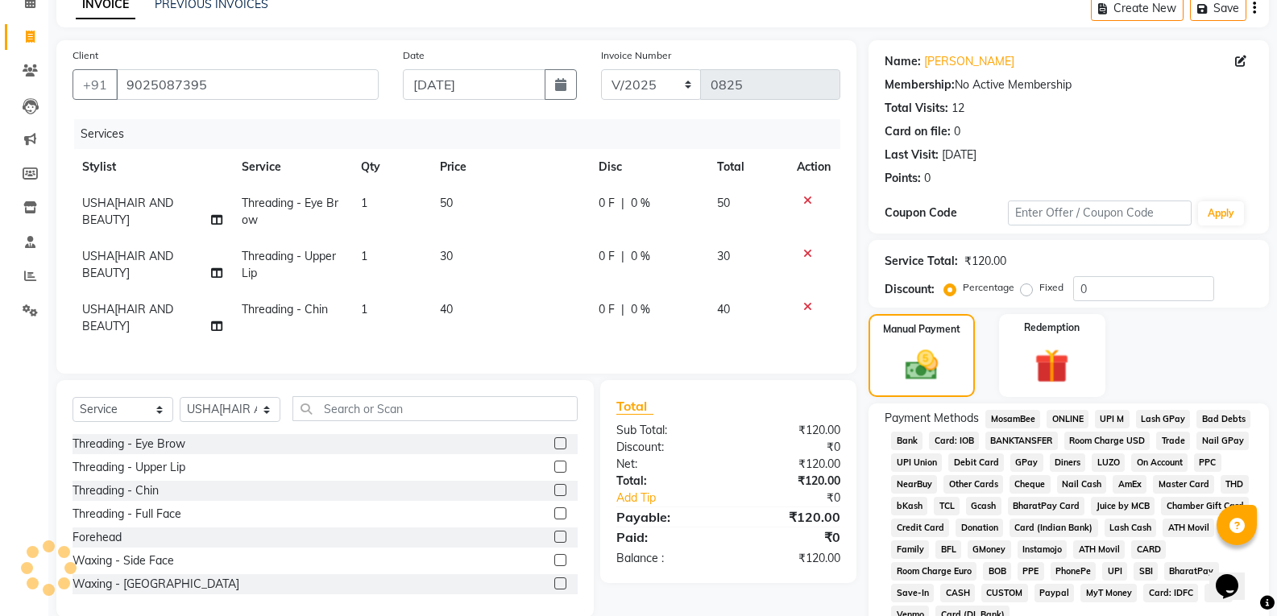
click at [955, 591] on span "CASH" at bounding box center [957, 593] width 35 height 19
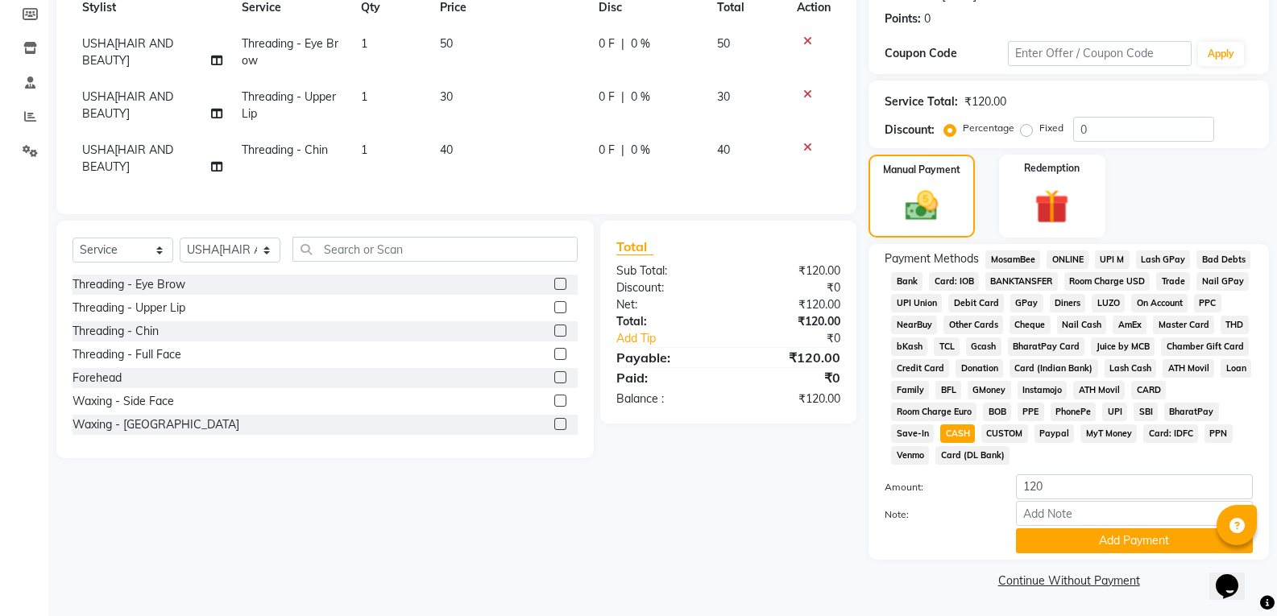
scroll to position [241, 0]
click at [1100, 541] on button "Add Payment" at bounding box center [1134, 540] width 237 height 25
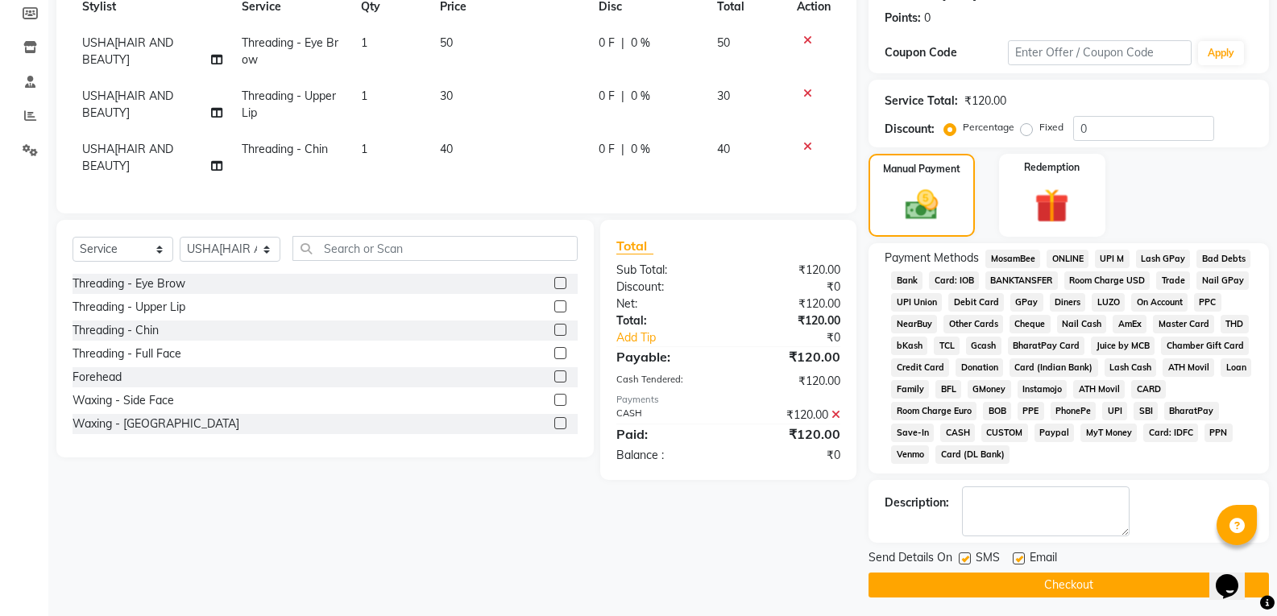
click at [1049, 582] on button "Checkout" at bounding box center [1068, 585] width 400 height 25
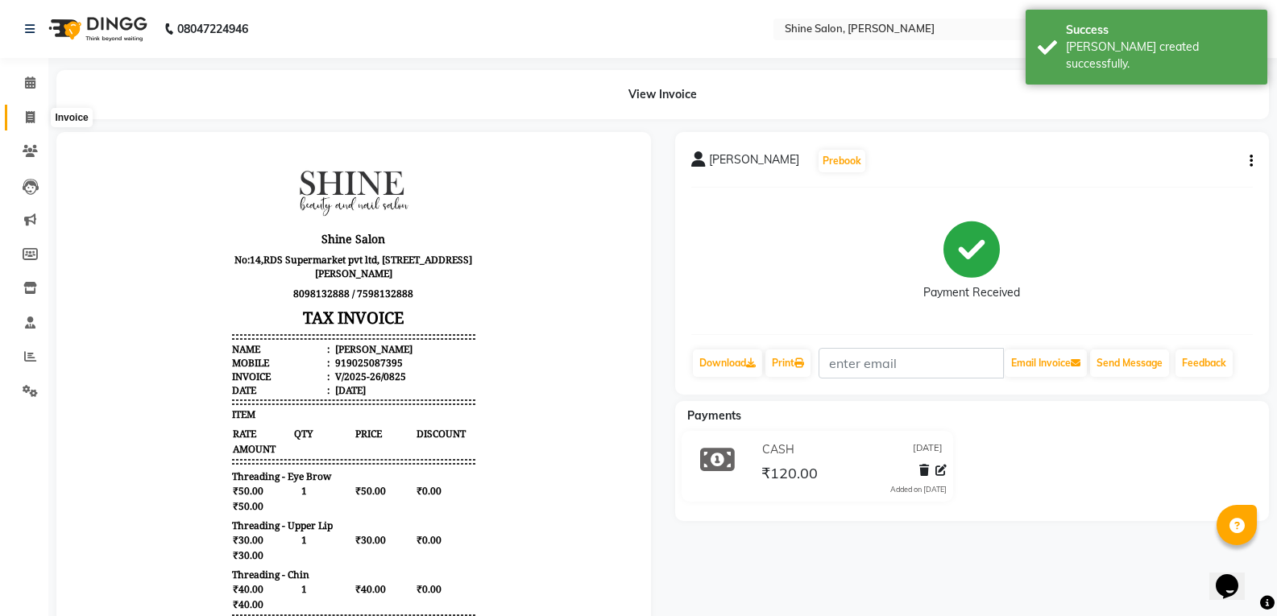
click at [23, 113] on span at bounding box center [30, 118] width 28 height 19
select select "5324"
select select "service"
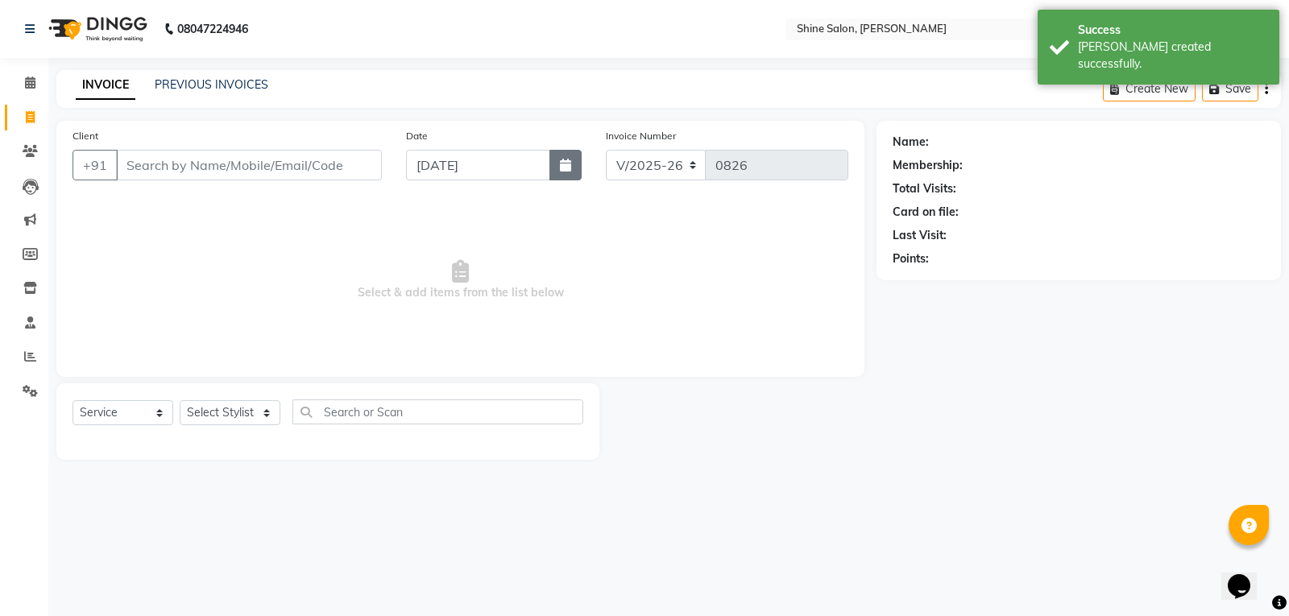
click at [570, 172] on button "button" at bounding box center [565, 165] width 32 height 31
select select "9"
select select "2025"
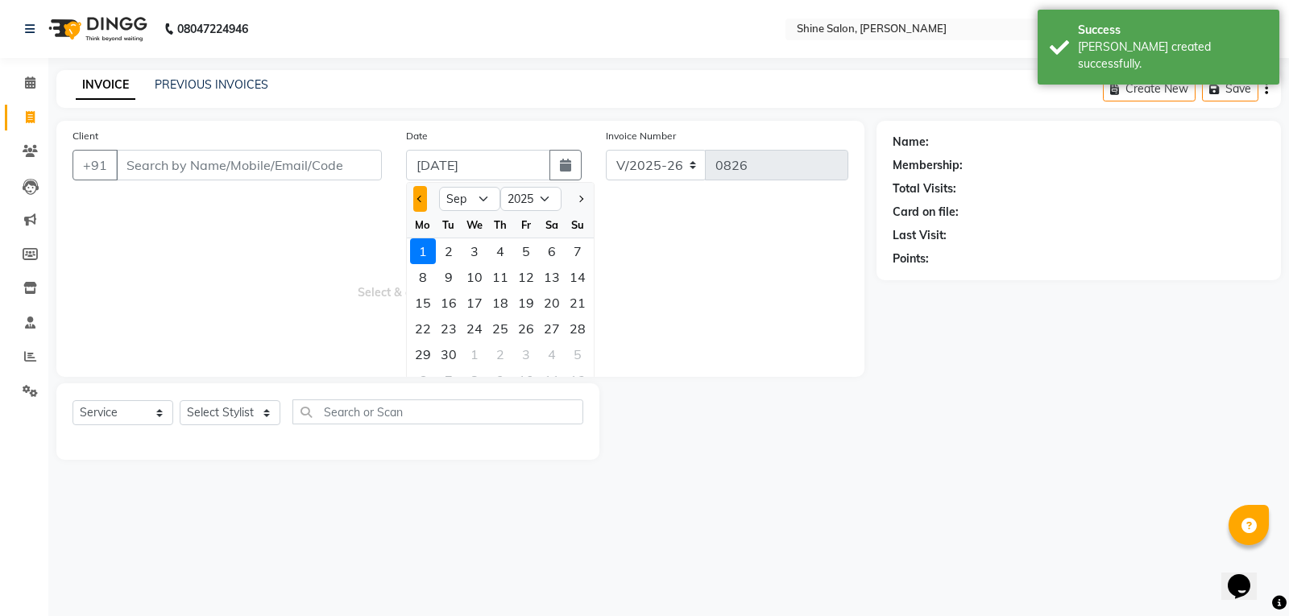
click at [421, 201] on span "Previous month" at bounding box center [420, 199] width 6 height 6
select select "8"
click at [575, 355] on div "31" at bounding box center [578, 355] width 26 height 26
type input "[DATE]"
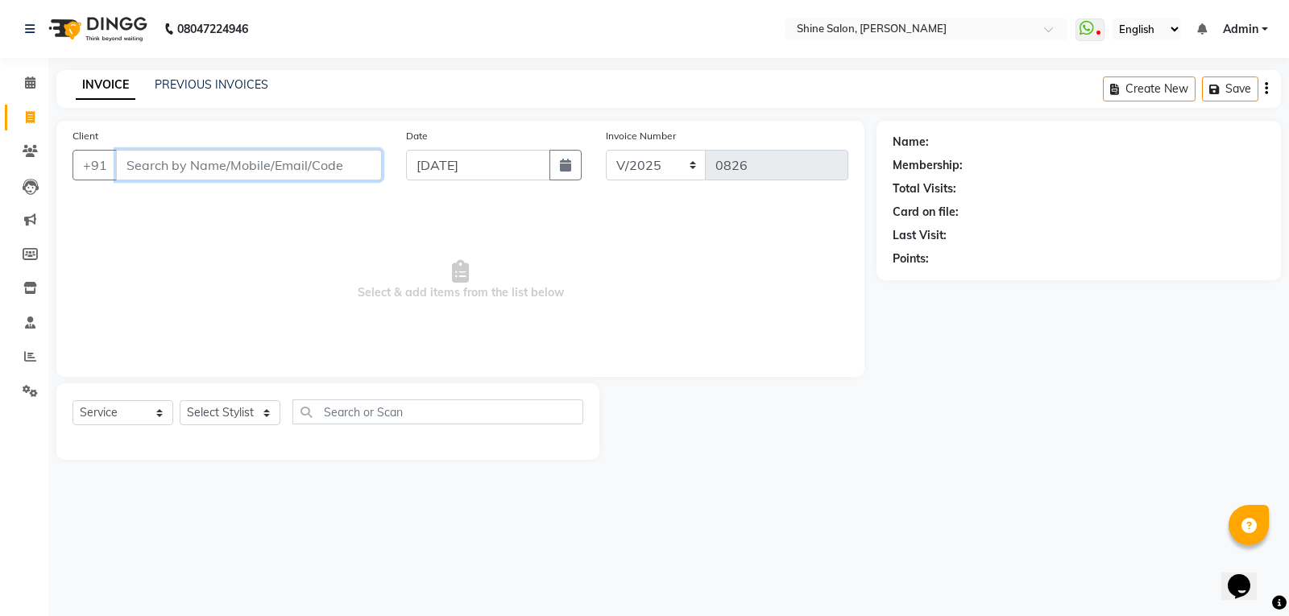
click at [283, 173] on input "Client" at bounding box center [249, 165] width 266 height 31
type input "9894995097"
click at [360, 169] on span "Add Client" at bounding box center [341, 165] width 64 height 16
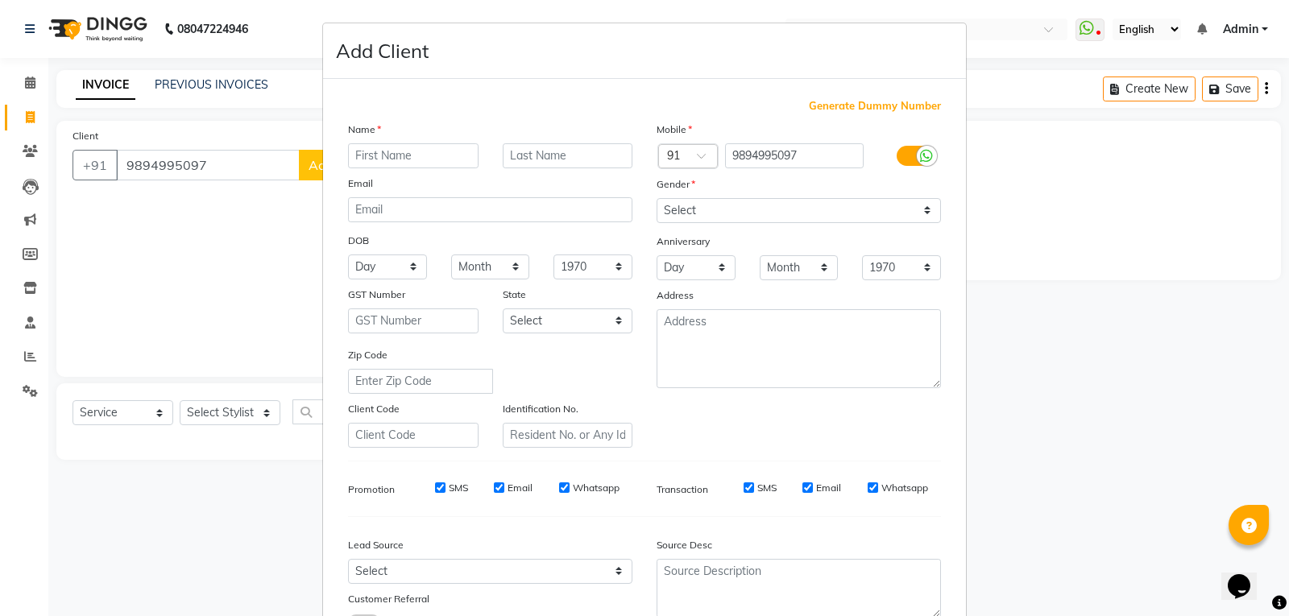
click at [392, 159] on input "text" at bounding box center [413, 155] width 130 height 25
type input "s"
type input "Simra"
click at [884, 217] on select "Select Male Female Other Prefer Not To Say" at bounding box center [799, 210] width 284 height 25
select select "female"
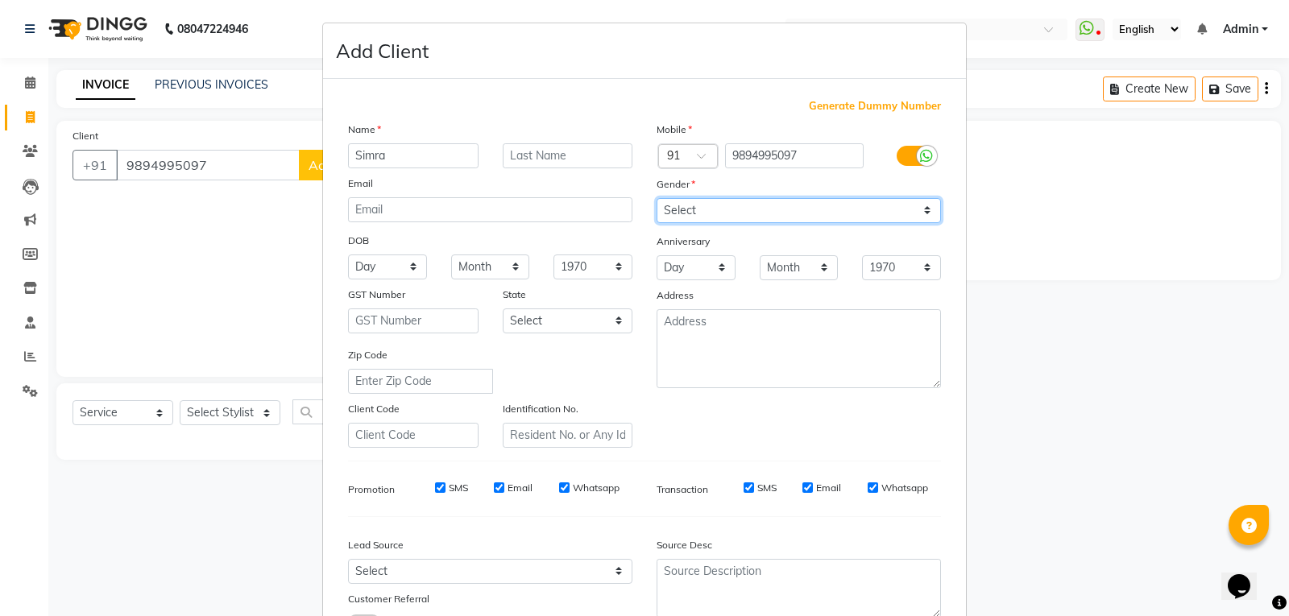
click at [657, 198] on select "Select Male Female Other Prefer Not To Say" at bounding box center [799, 210] width 284 height 25
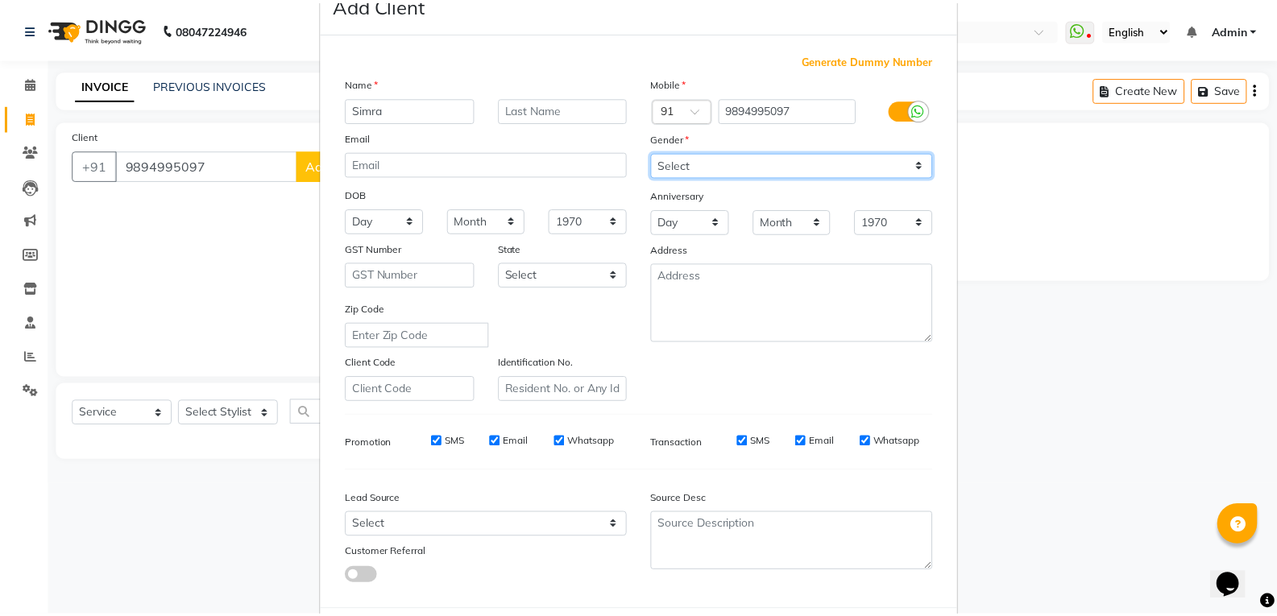
scroll to position [127, 0]
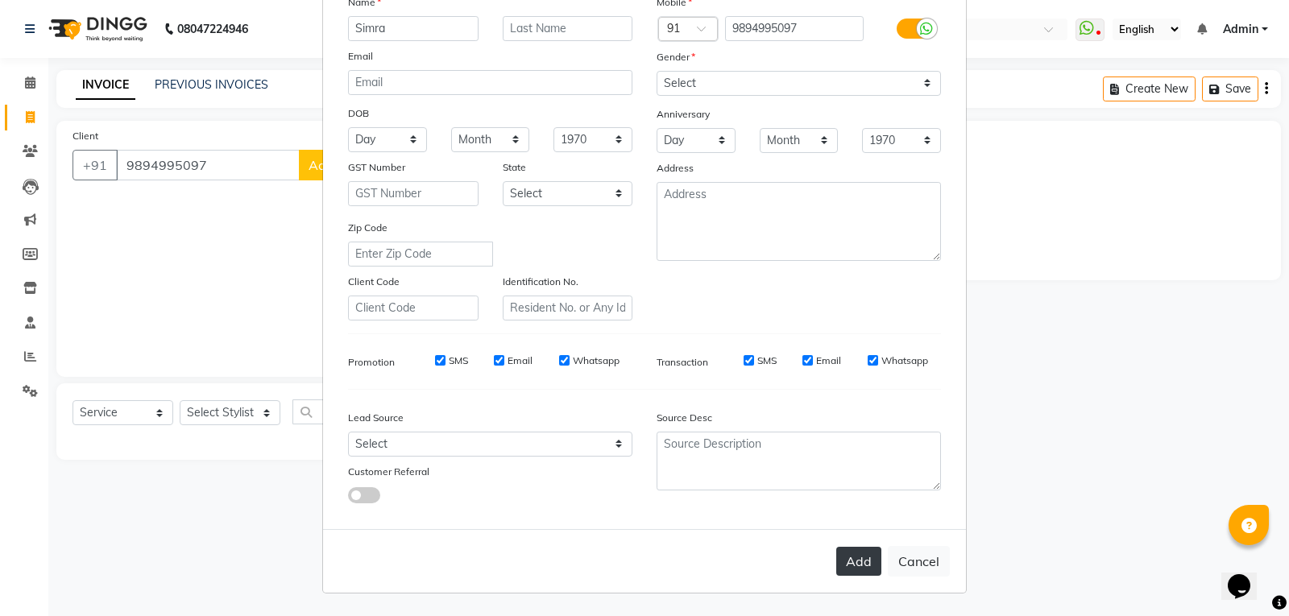
click at [851, 556] on button "Add" at bounding box center [858, 561] width 45 height 29
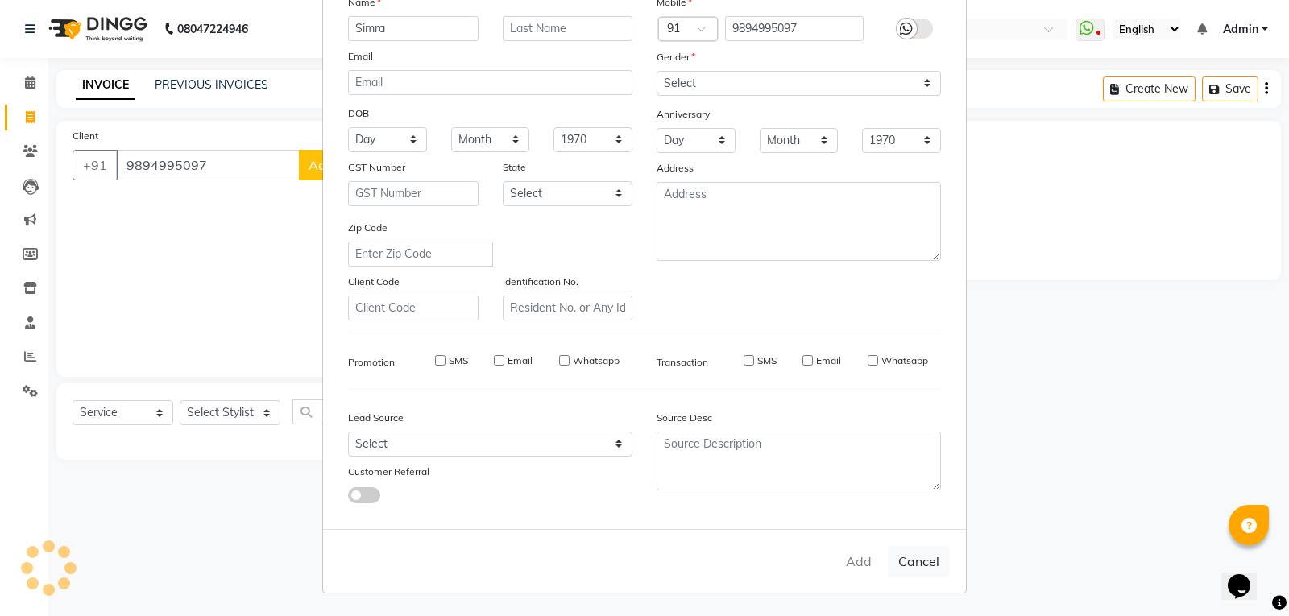
select select
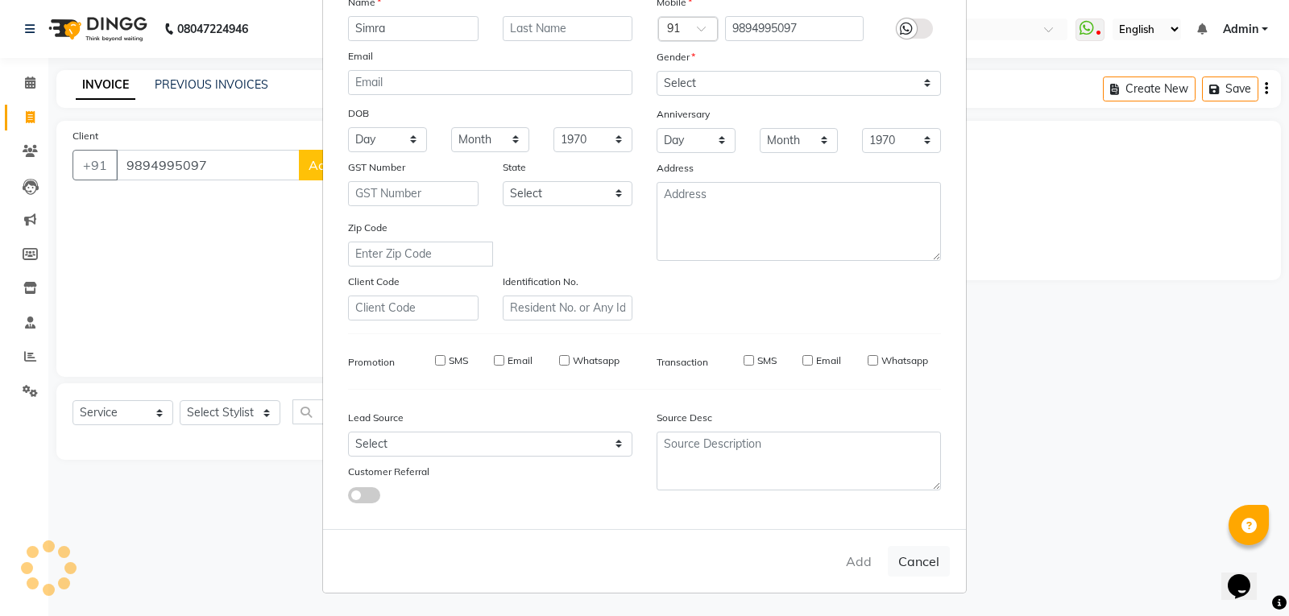
select select
checkbox input "false"
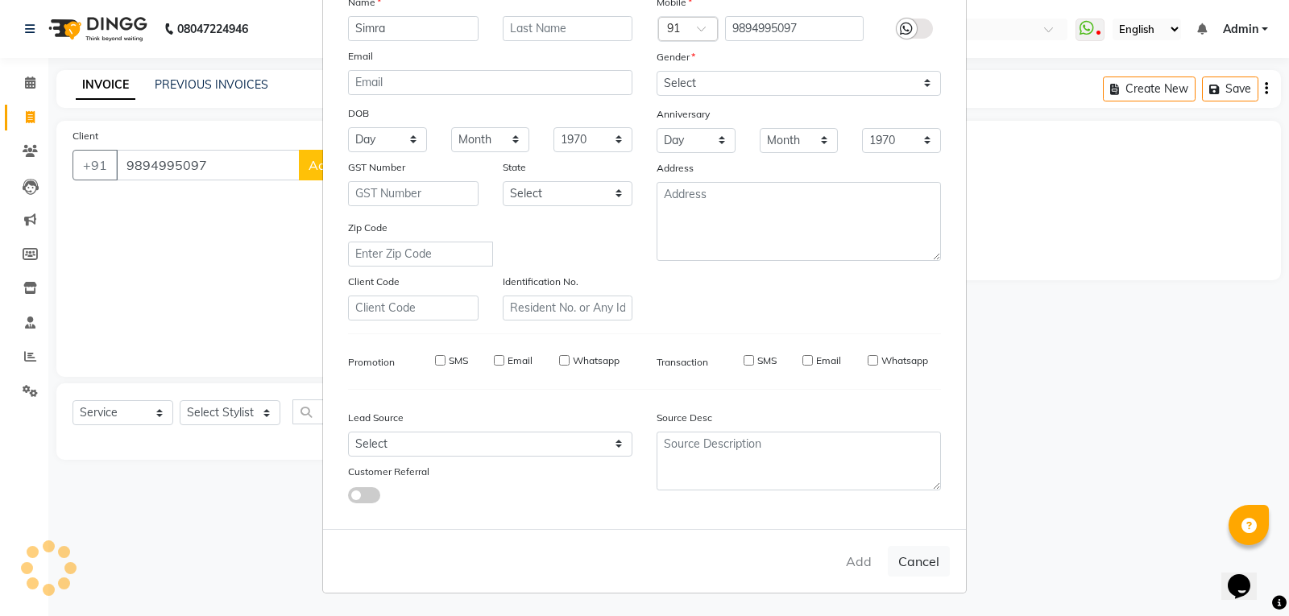
checkbox input "false"
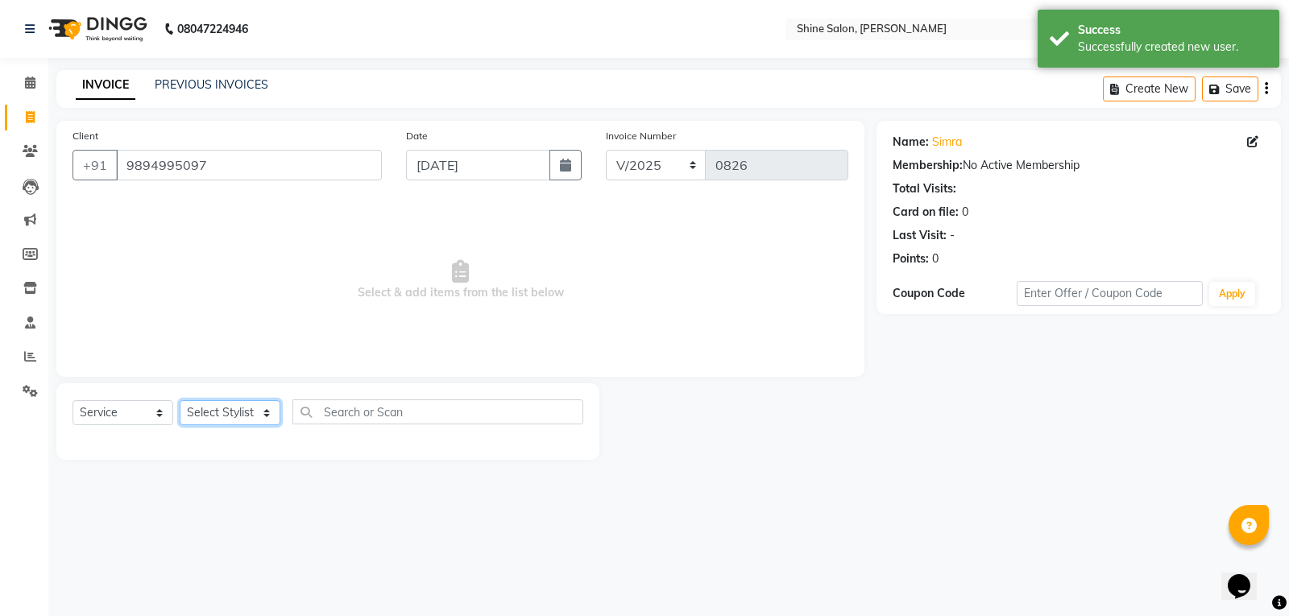
click at [239, 418] on select "Select Stylist Priyanaka USHA[HAIR AND BEAUTY]" at bounding box center [230, 412] width 101 height 25
select select "35837"
click at [180, 400] on select "Select Stylist Priyanaka USHA[HAIR AND BEAUTY]" at bounding box center [230, 412] width 101 height 25
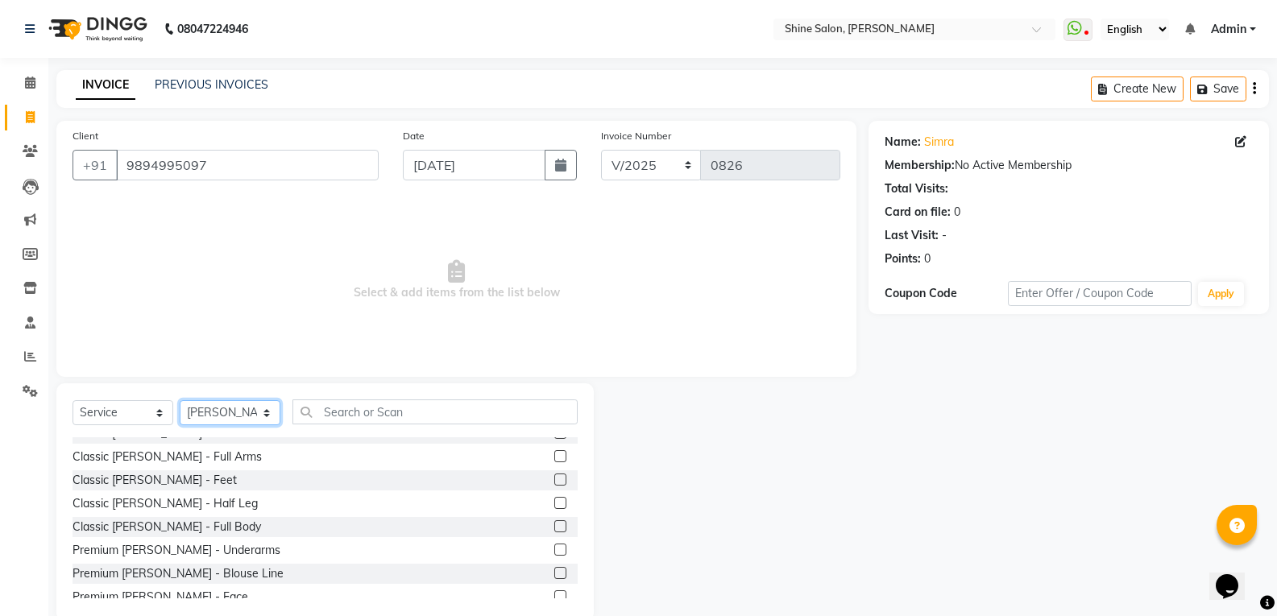
scroll to position [564, 0]
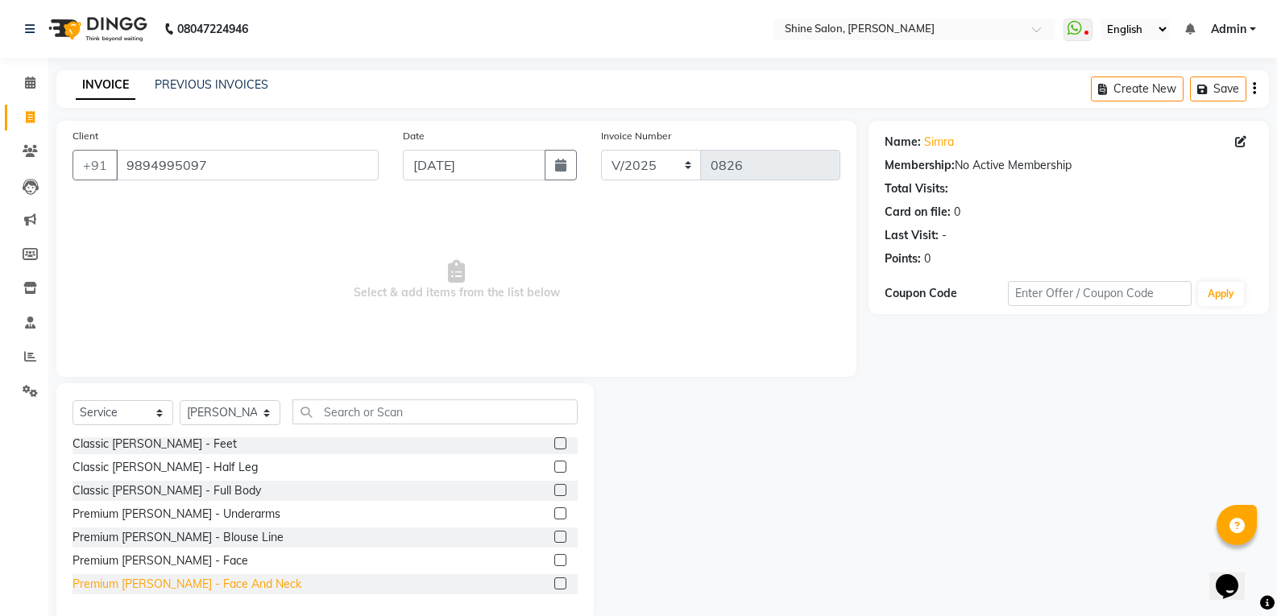
click at [175, 581] on div "Premium De-Tan - Face And Neck" at bounding box center [186, 584] width 229 height 17
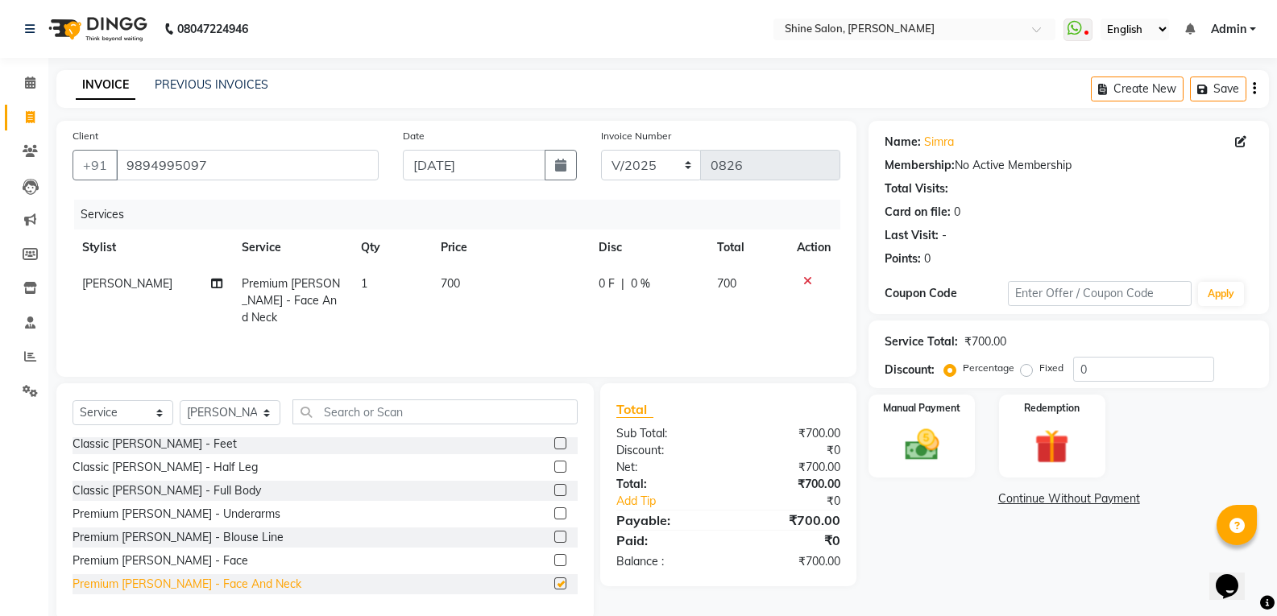
checkbox input "false"
click at [433, 413] on input "text" at bounding box center [434, 412] width 285 height 25
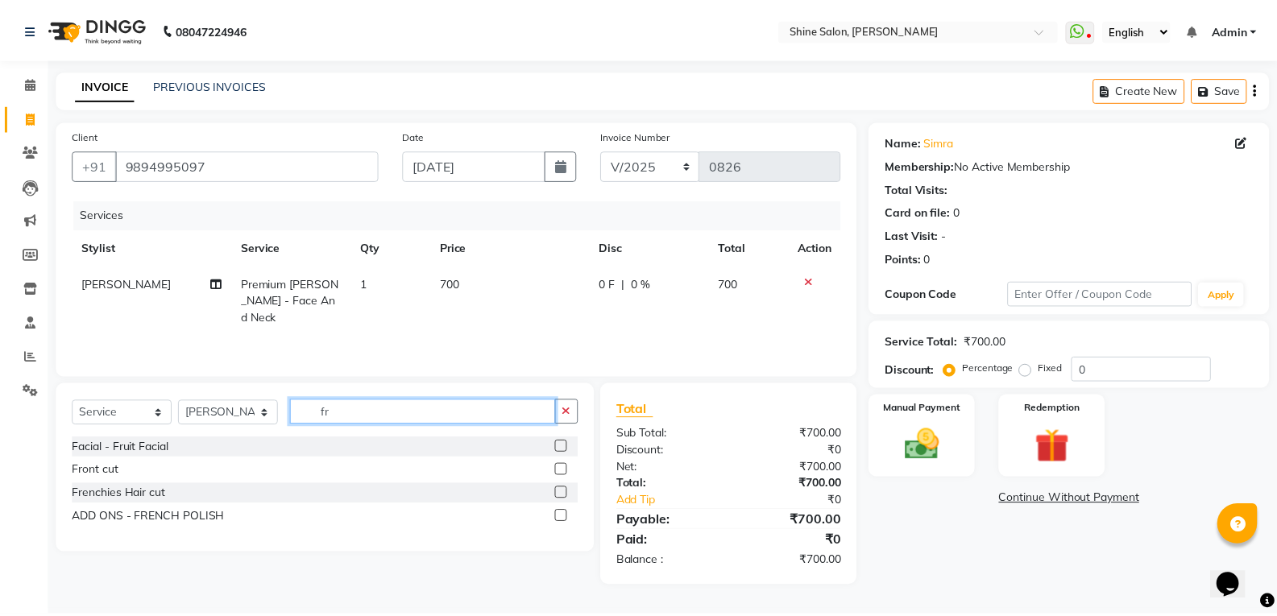
scroll to position [0, 0]
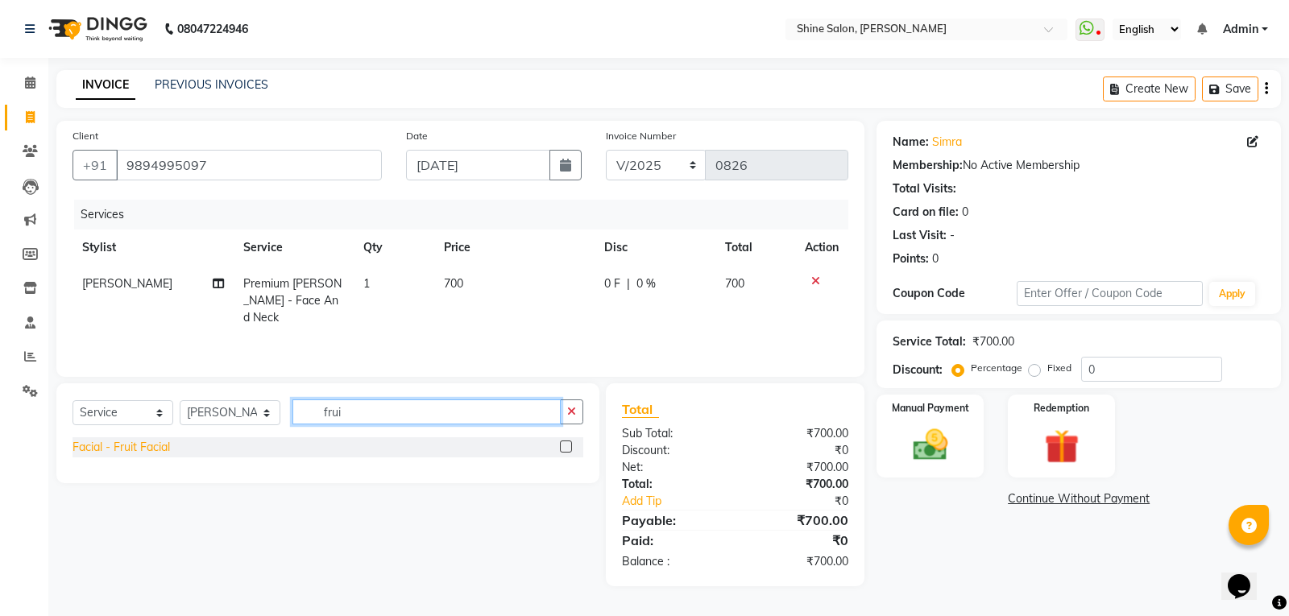
type input "frui"
click at [153, 443] on div "Facial - Fruit Facial" at bounding box center [120, 447] width 97 height 17
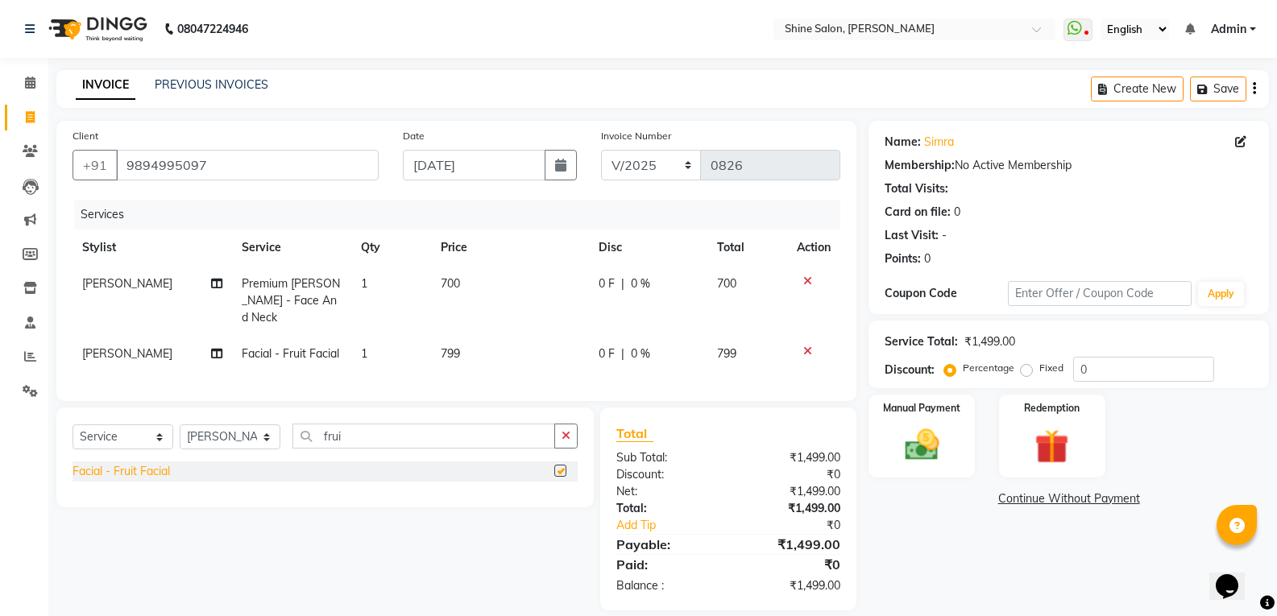
checkbox input "false"
click at [476, 336] on td "799" at bounding box center [510, 354] width 158 height 36
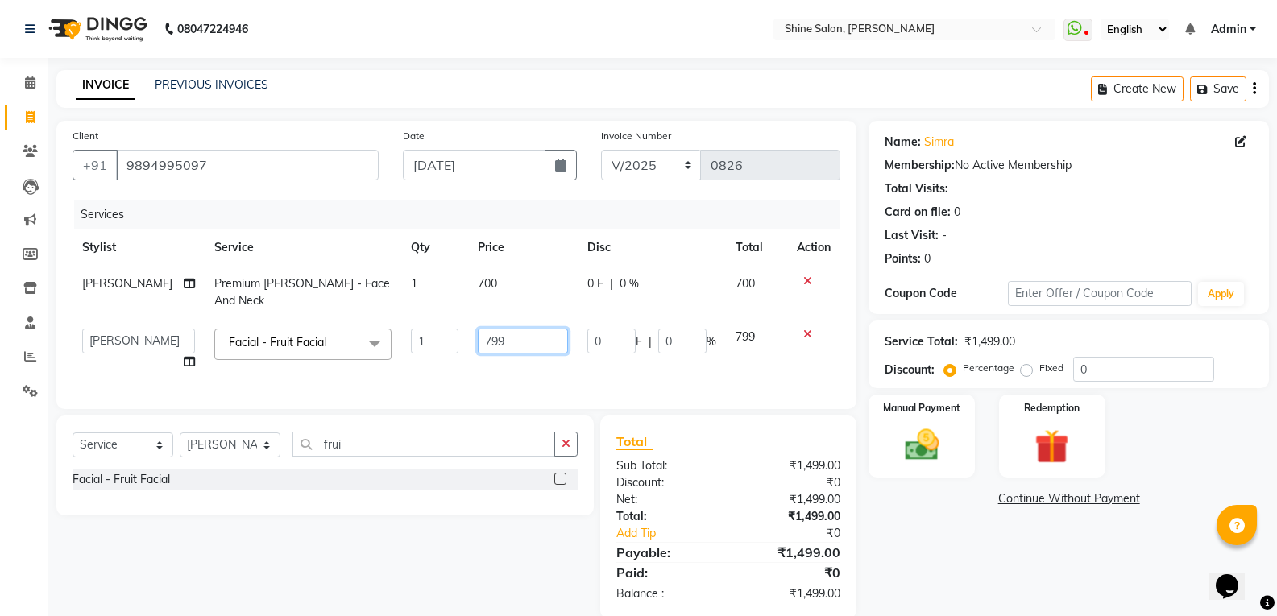
click at [510, 329] on input "799" at bounding box center [523, 341] width 90 height 25
type input "7"
type input "830"
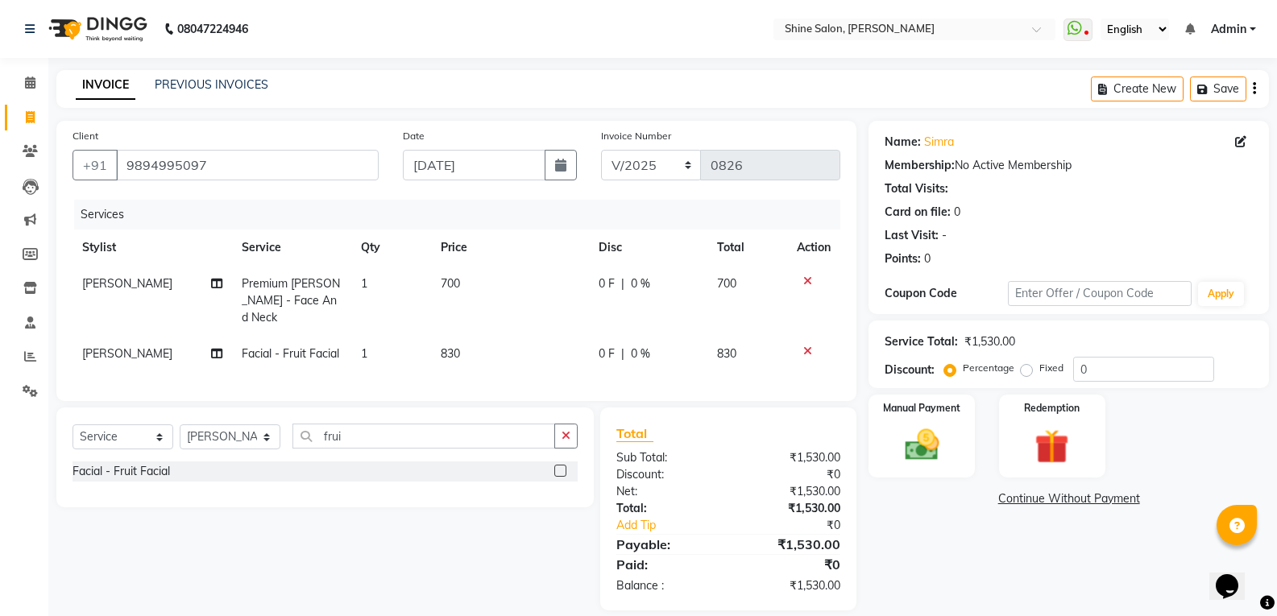
click at [541, 356] on div "Services Stylist Service Qty Price Disc Total Action Priyanaka Premium De-Tan -…" at bounding box center [456, 292] width 768 height 185
click at [929, 440] on img at bounding box center [921, 445] width 57 height 41
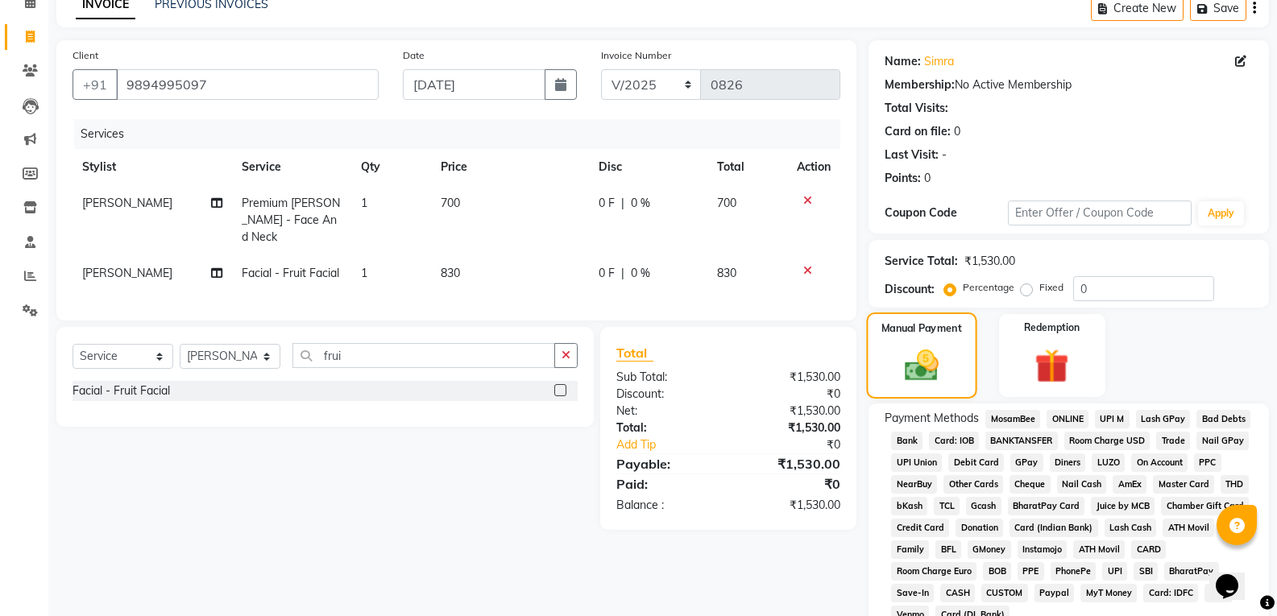
scroll to position [155, 0]
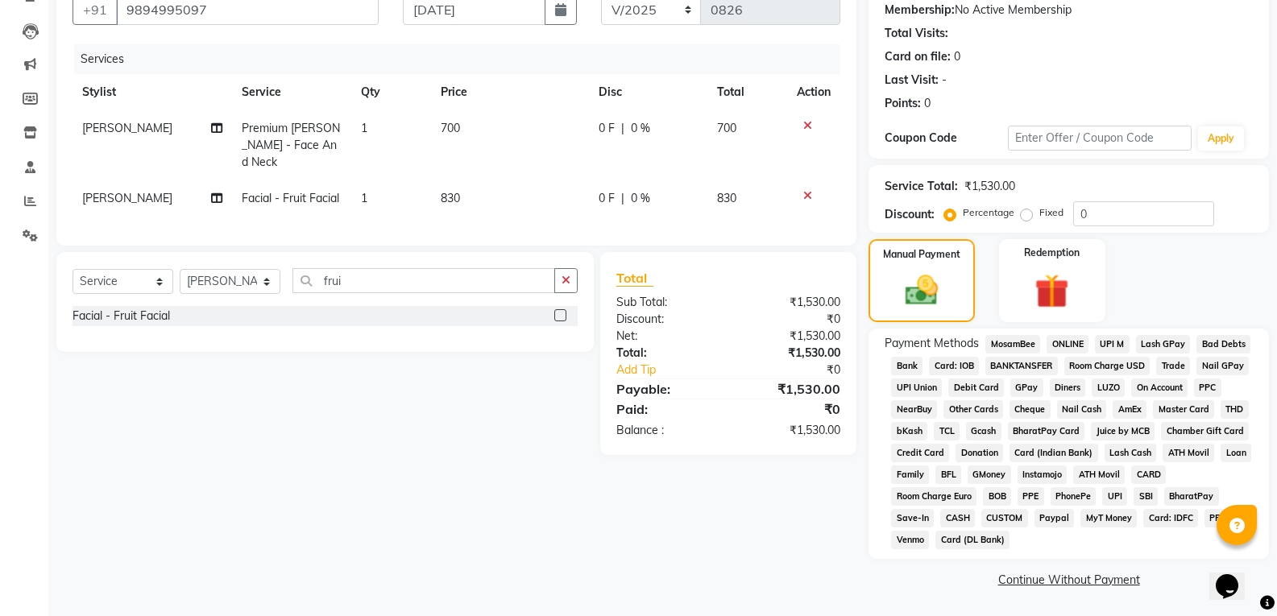
click at [1148, 474] on span "CARD" at bounding box center [1148, 475] width 35 height 19
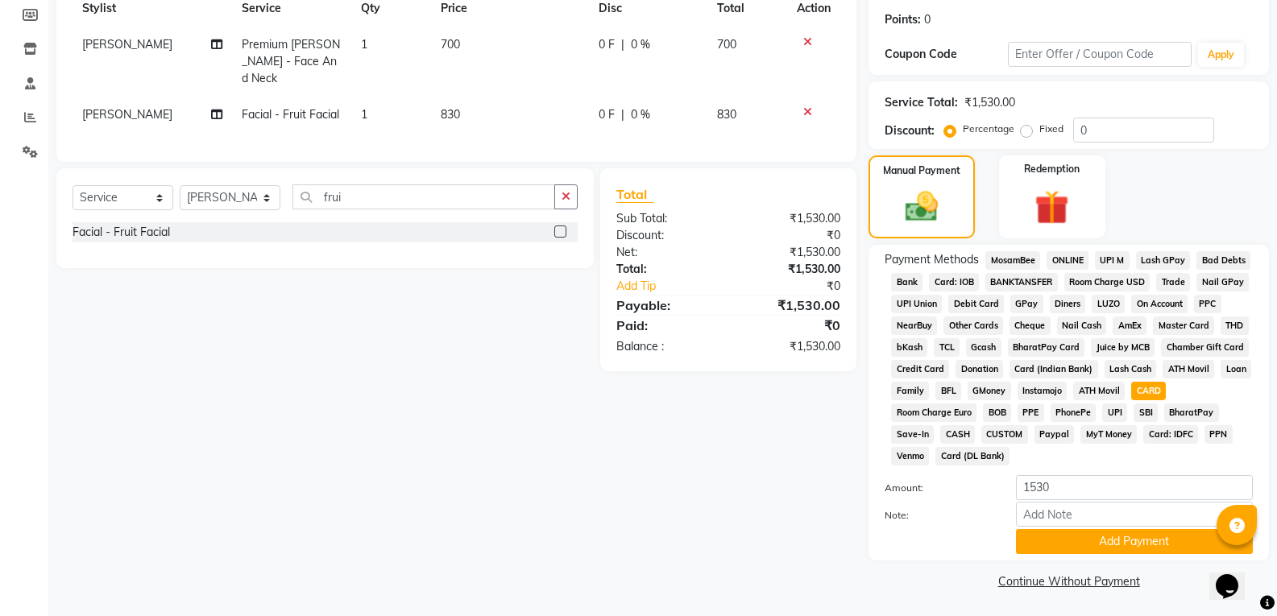
scroll to position [241, 0]
click at [1117, 536] on button "Add Payment" at bounding box center [1134, 540] width 237 height 25
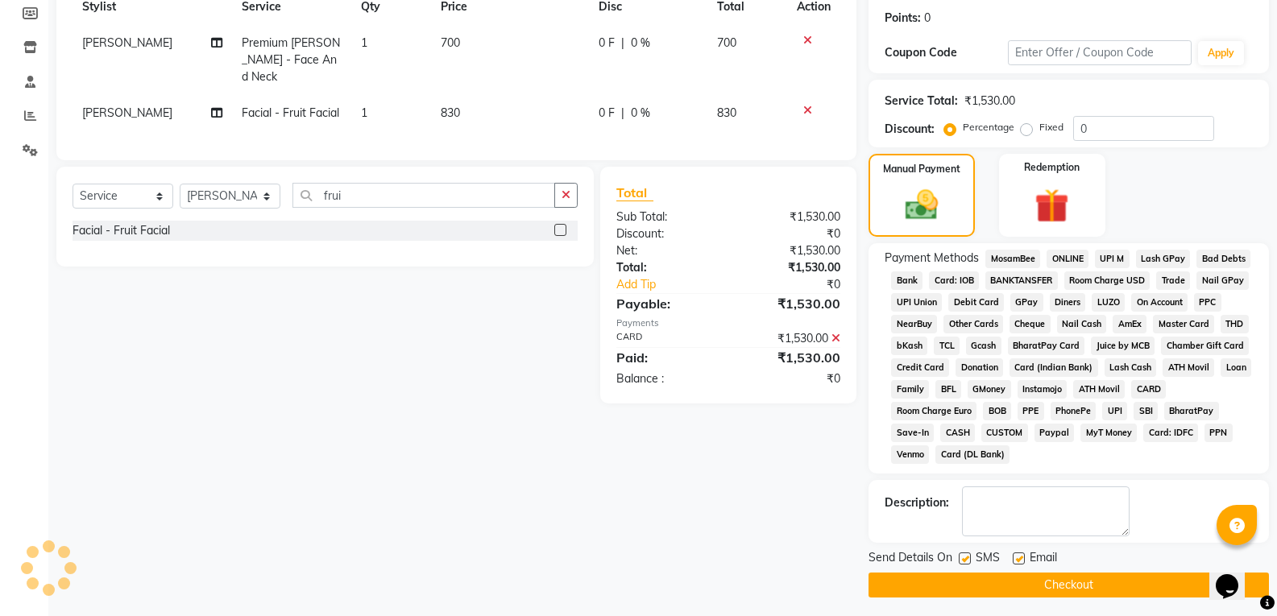
click at [1075, 588] on button "Checkout" at bounding box center [1068, 585] width 400 height 25
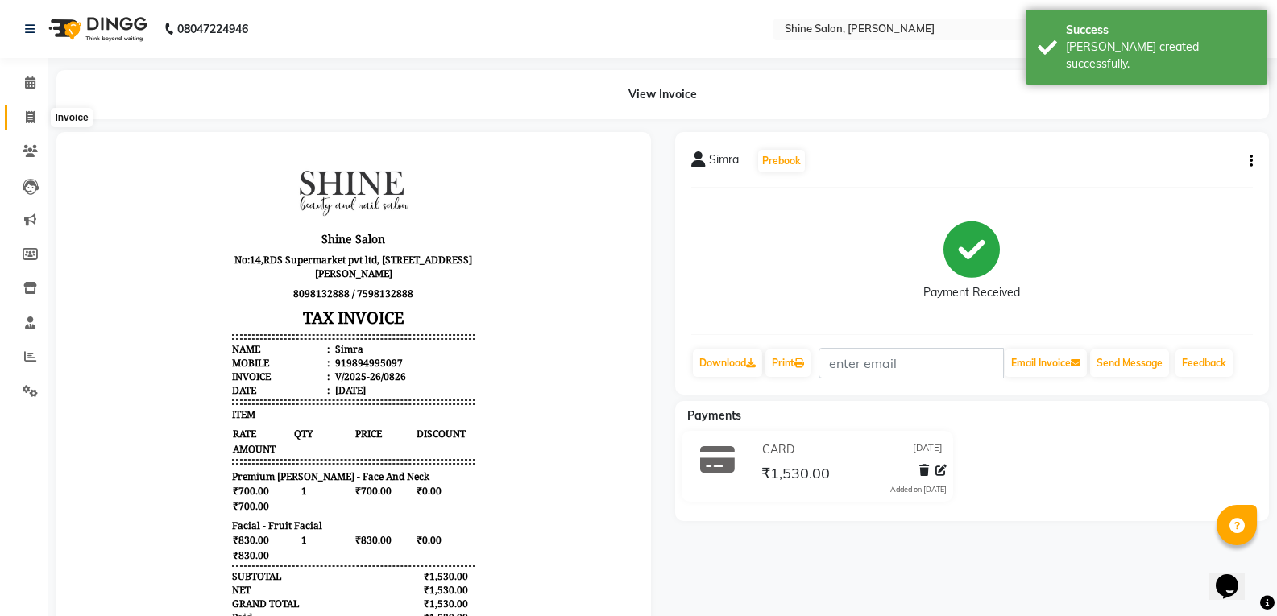
click at [31, 118] on icon at bounding box center [30, 117] width 9 height 12
select select "service"
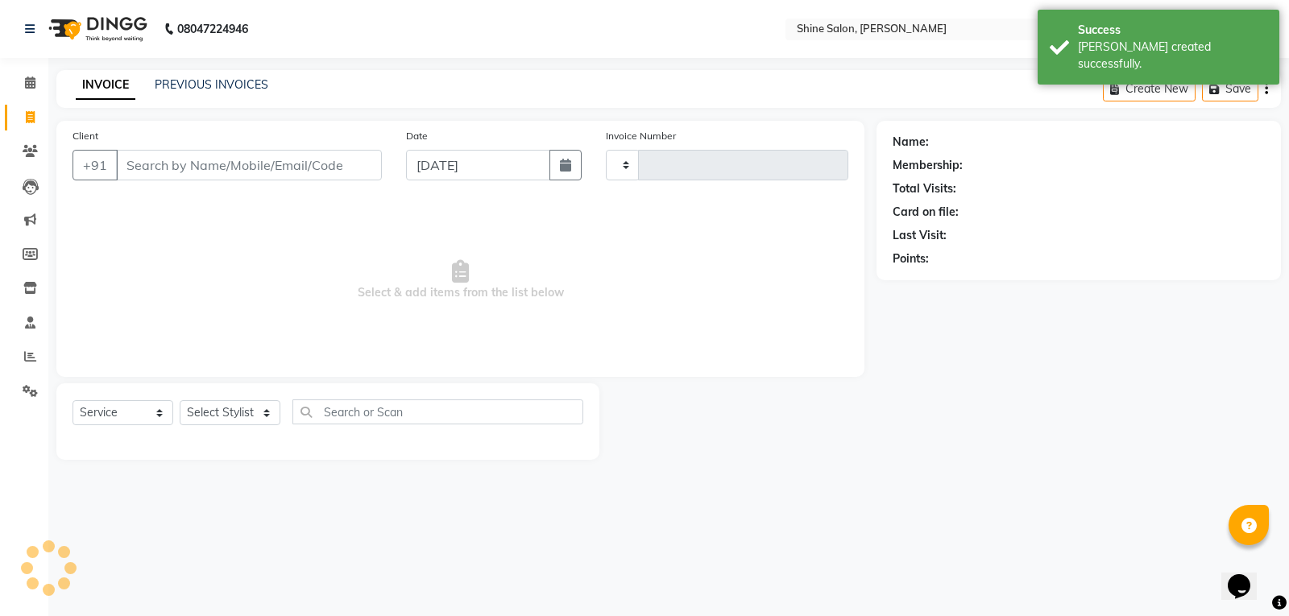
type input "0827"
select select "5324"
click at [565, 174] on button "button" at bounding box center [565, 165] width 32 height 31
select select "9"
select select "2025"
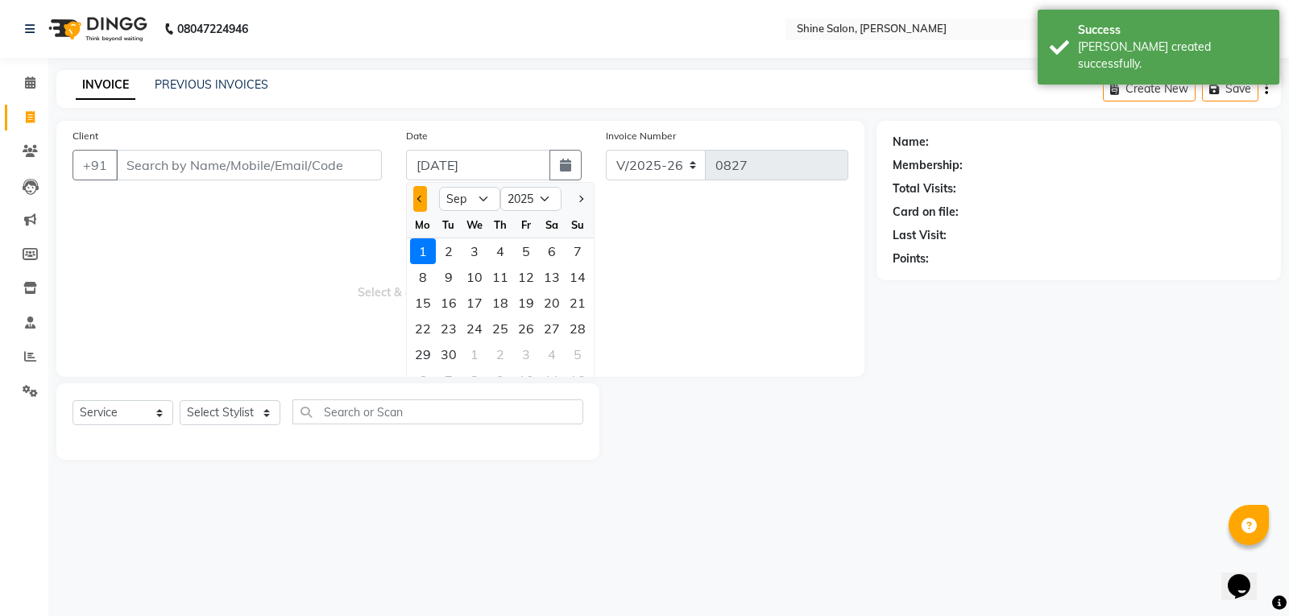
click at [420, 201] on span "Previous month" at bounding box center [420, 199] width 6 height 6
select select "8"
click at [576, 356] on div "31" at bounding box center [578, 355] width 26 height 26
type input "[DATE]"
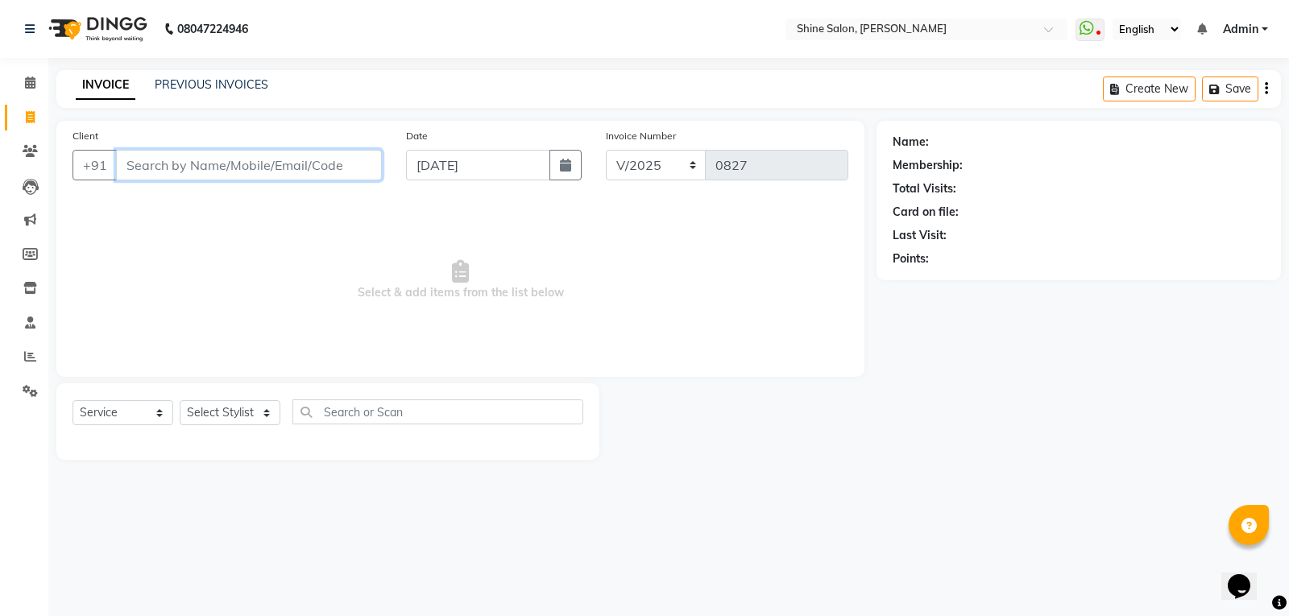
click at [238, 166] on input "Client" at bounding box center [249, 165] width 266 height 31
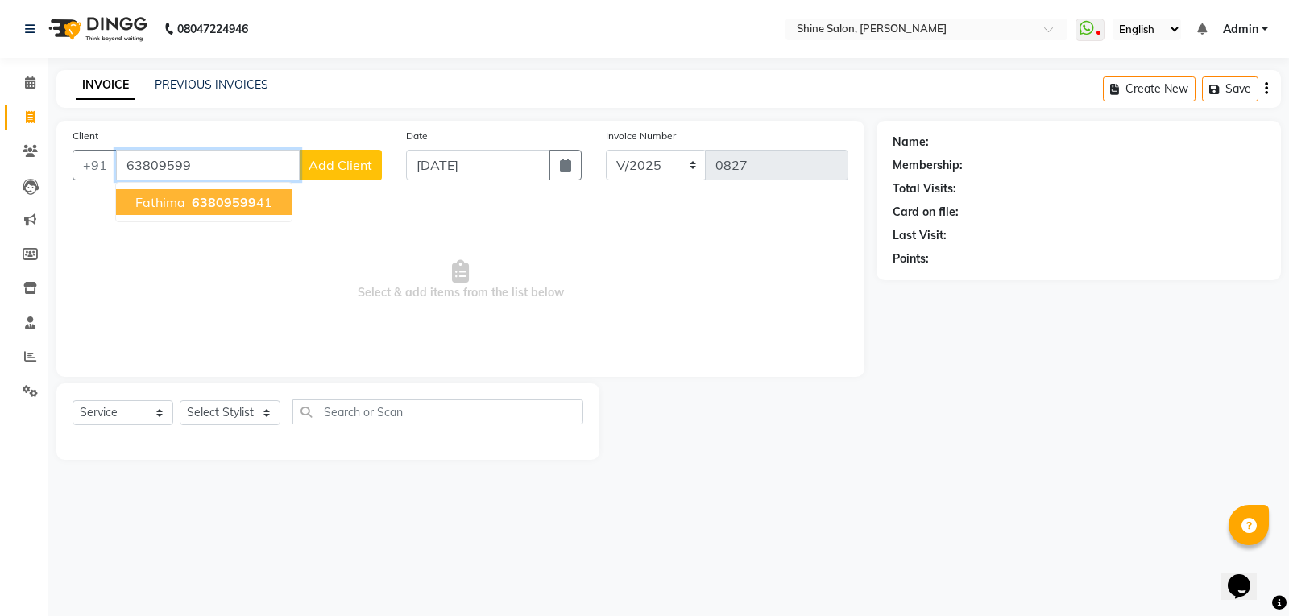
click at [215, 205] on span "63809599" at bounding box center [224, 202] width 64 height 16
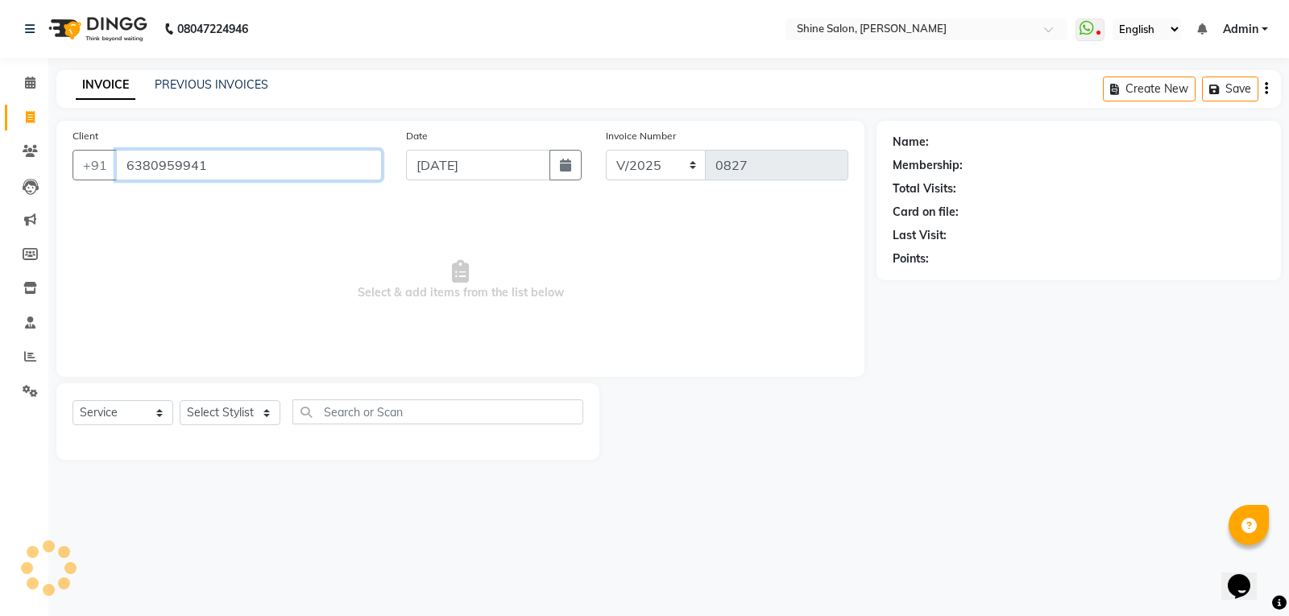
type input "6380959941"
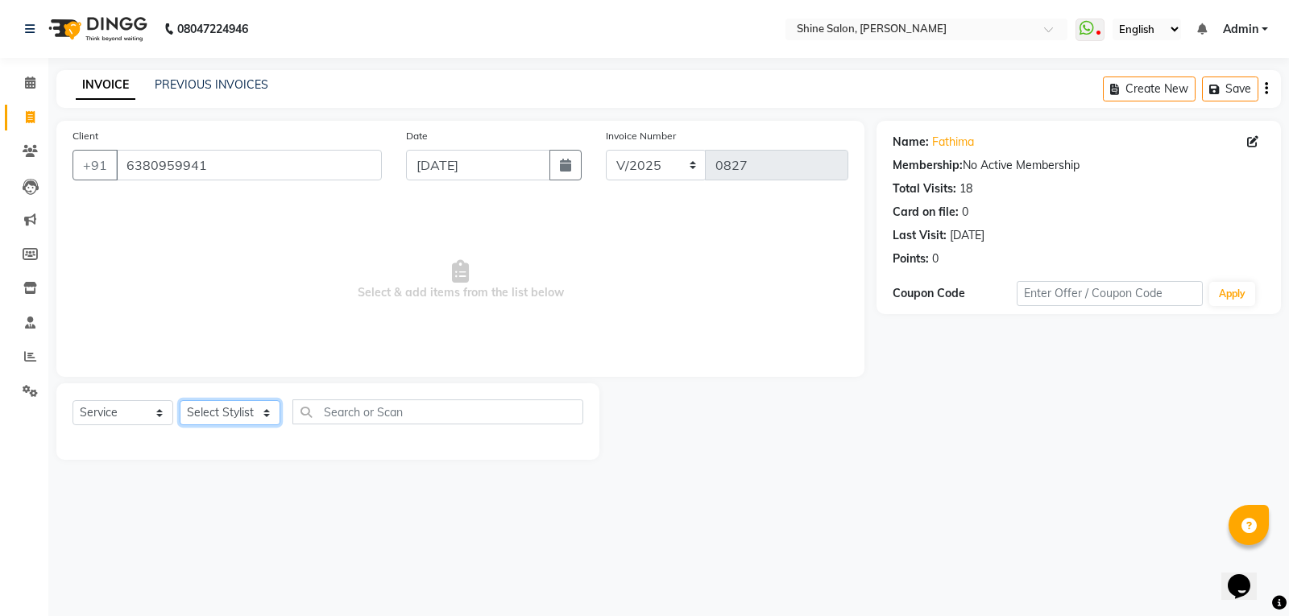
click at [222, 412] on select "Select Stylist Priyanaka USHA[HAIR AND BEAUTY]" at bounding box center [230, 412] width 101 height 25
select select "35837"
click at [180, 400] on select "Select Stylist Priyanaka USHA[HAIR AND BEAUTY]" at bounding box center [230, 412] width 101 height 25
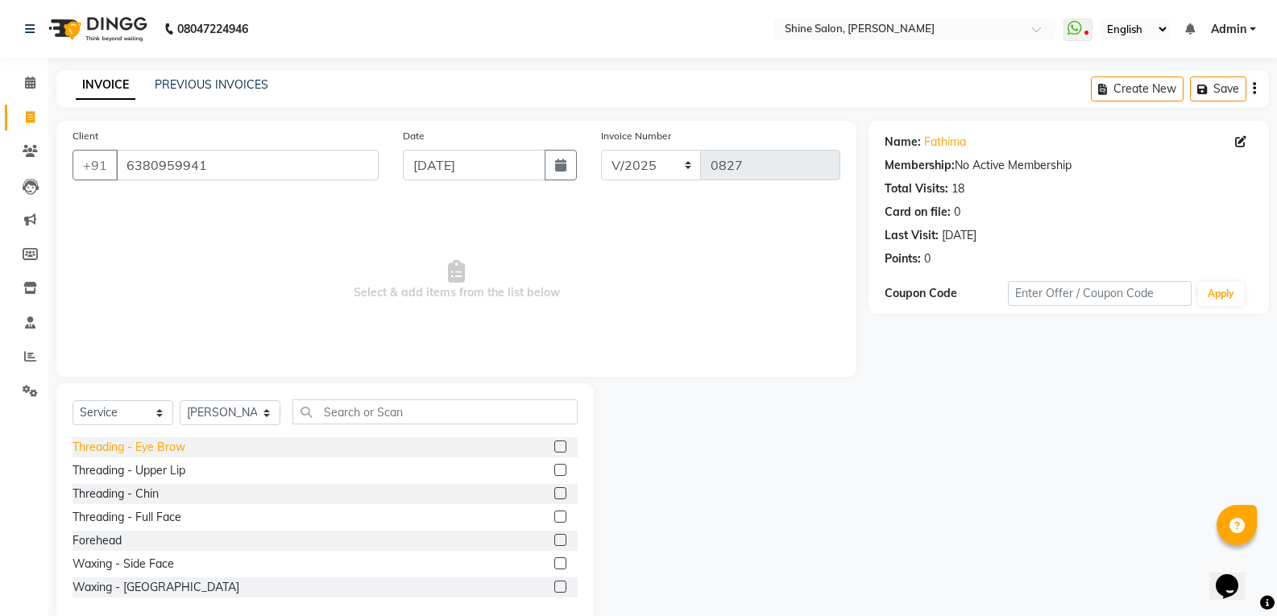
click at [171, 446] on div "Threading - Eye Brow" at bounding box center [128, 447] width 113 height 17
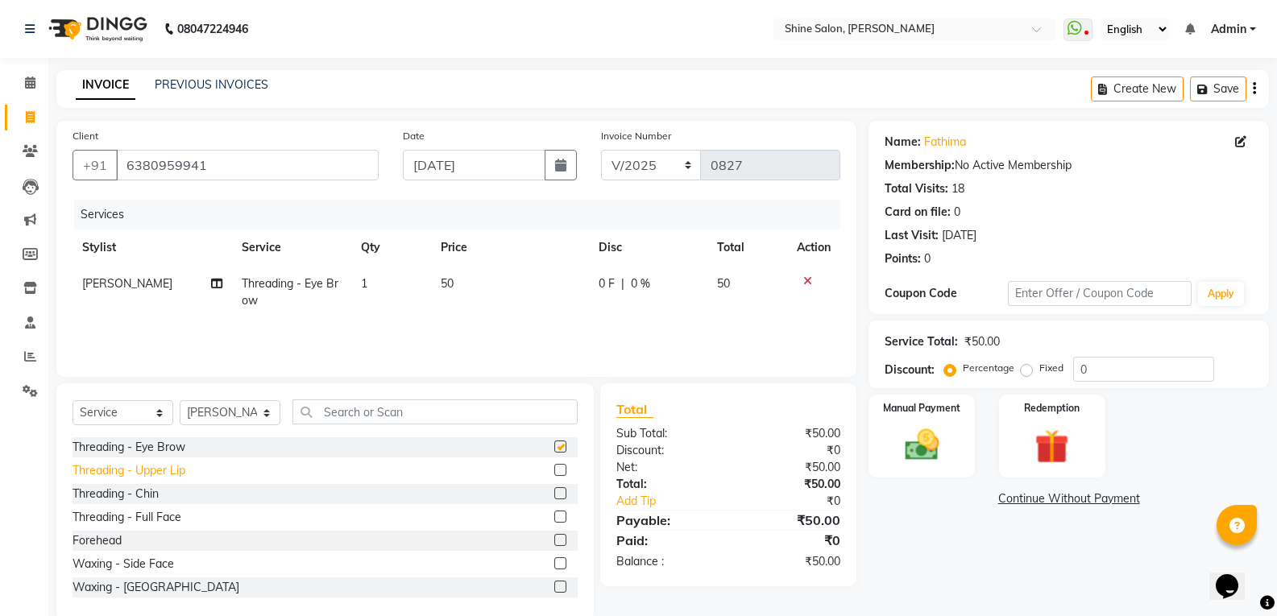
checkbox input "false"
click at [165, 469] on div "Threading - Upper Lip" at bounding box center [128, 470] width 113 height 17
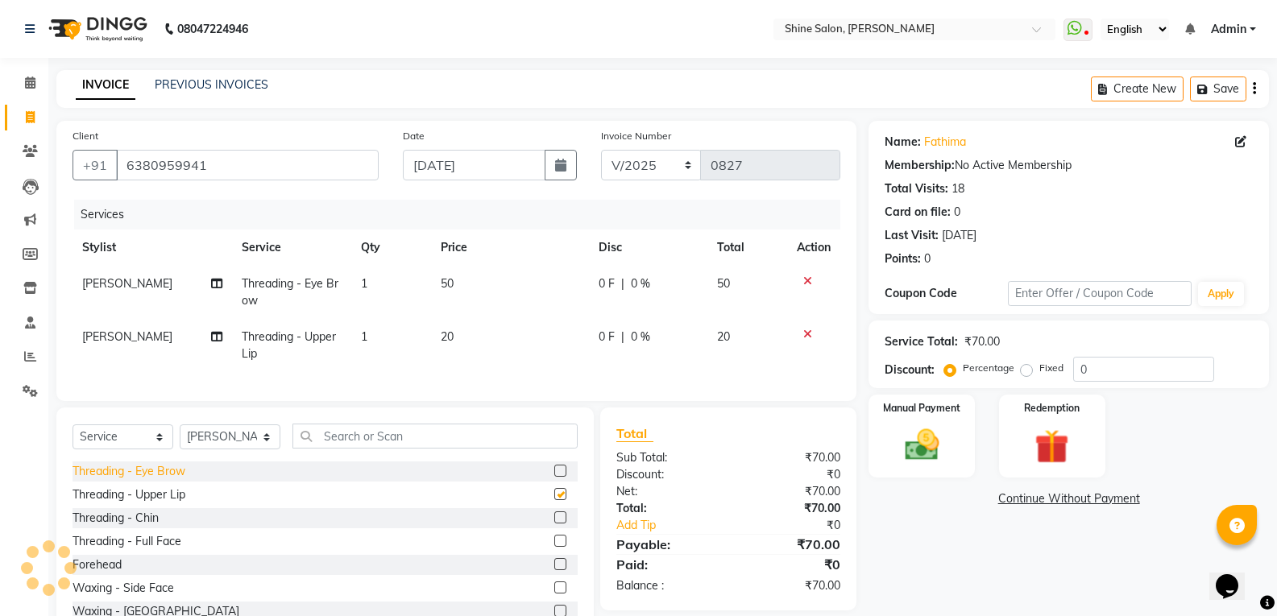
checkbox input "false"
click at [152, 527] on div "Threading - Chin" at bounding box center [115, 518] width 86 height 17
checkbox input "false"
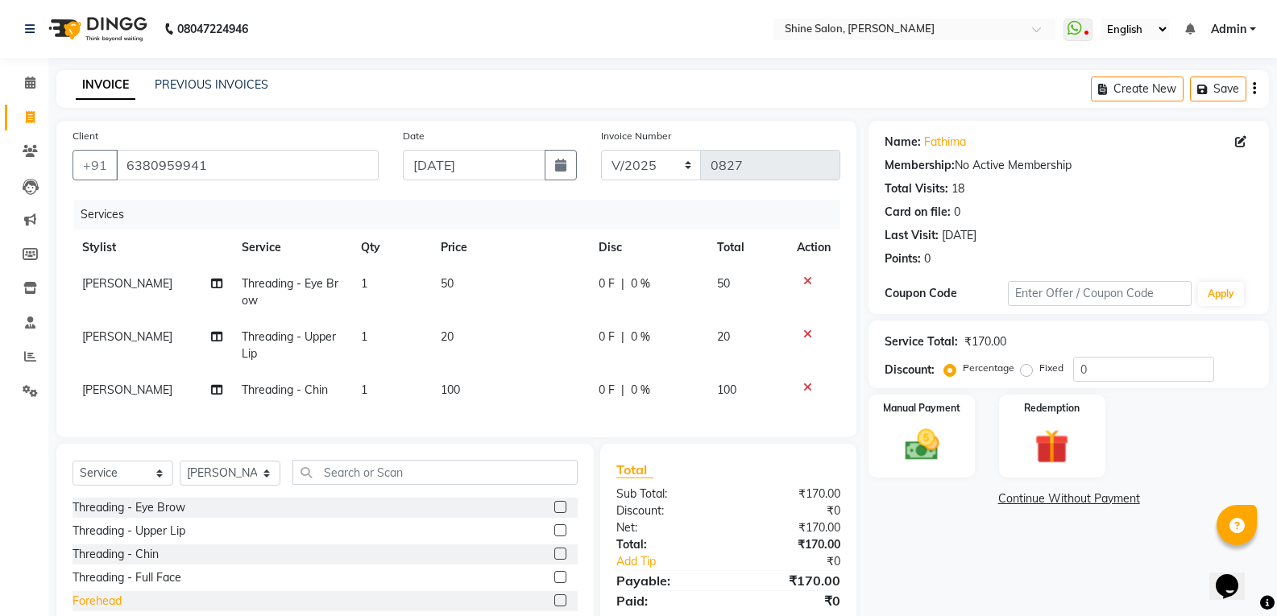
click at [97, 610] on div "Forehead" at bounding box center [96, 601] width 49 height 17
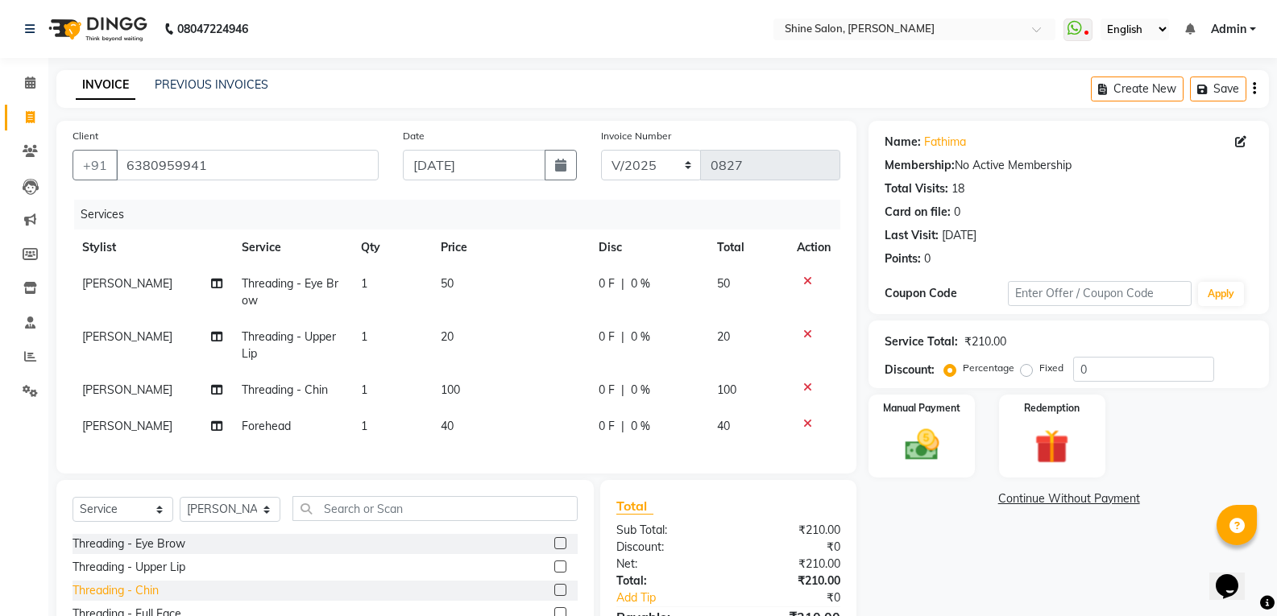
checkbox input "false"
click at [465, 390] on td "100" at bounding box center [510, 390] width 158 height 36
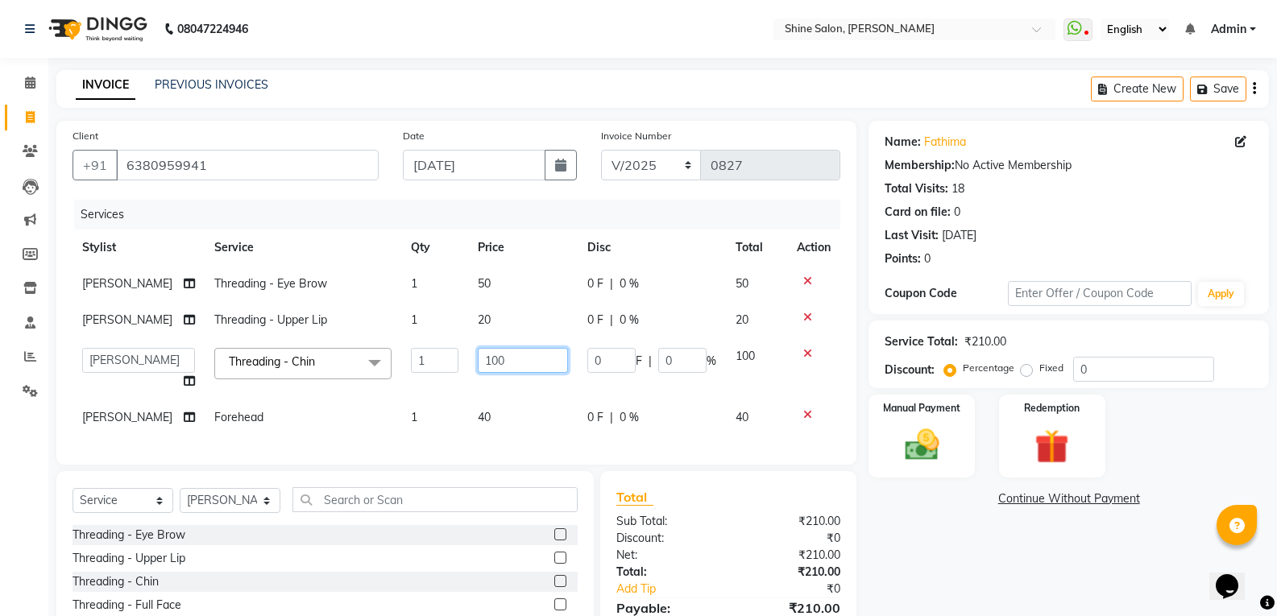
click at [502, 365] on input "100" at bounding box center [523, 360] width 90 height 25
type input "1"
type input "30"
click at [512, 385] on td "30" at bounding box center [523, 368] width 110 height 61
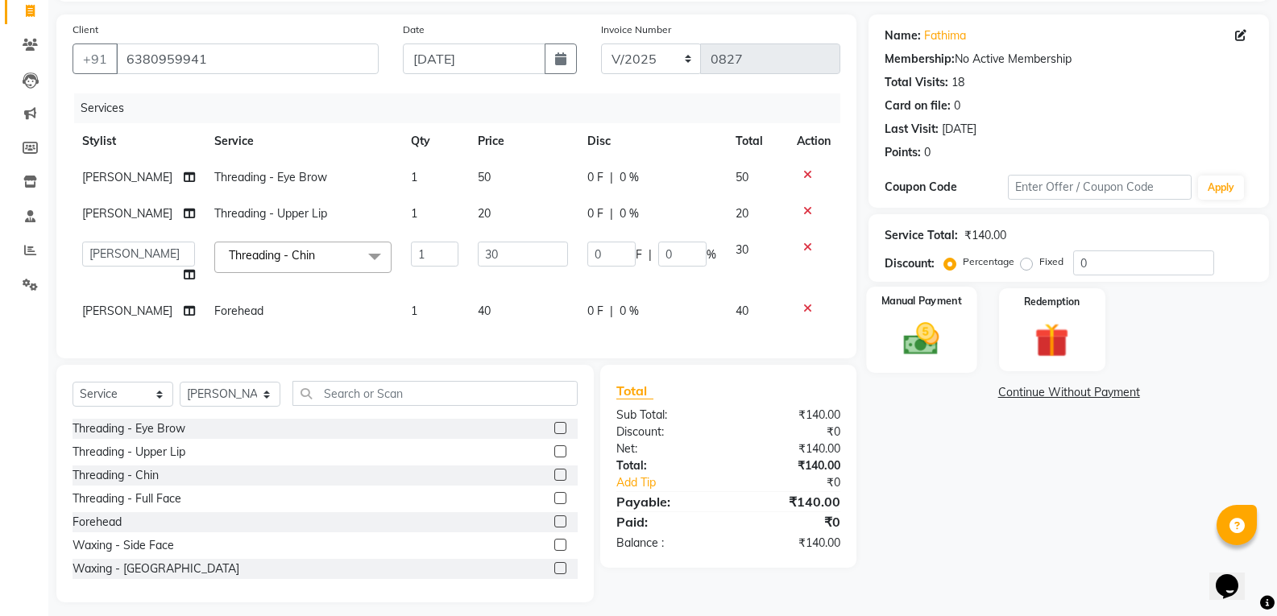
scroll to position [129, 0]
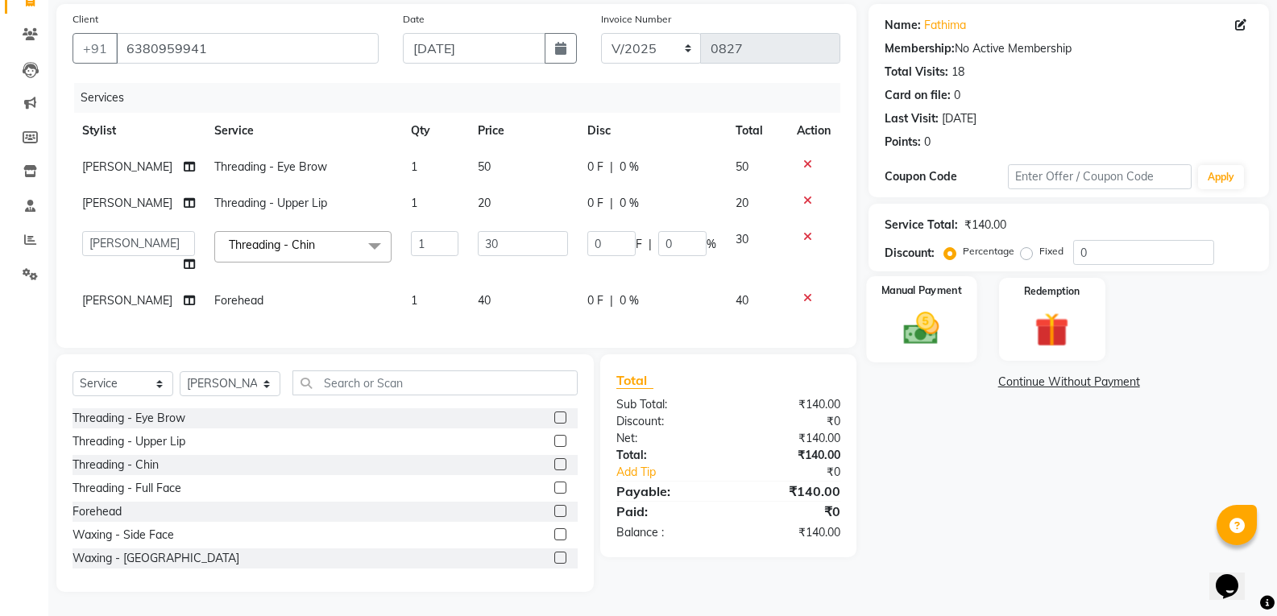
click at [918, 319] on img at bounding box center [921, 328] width 57 height 41
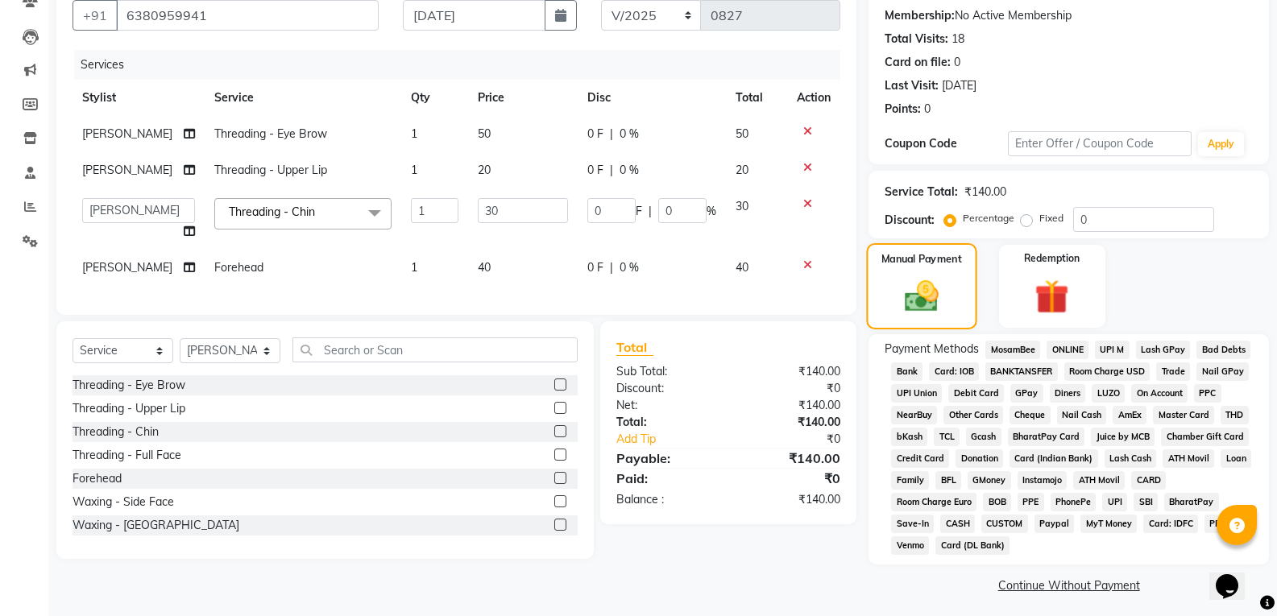
scroll to position [155, 0]
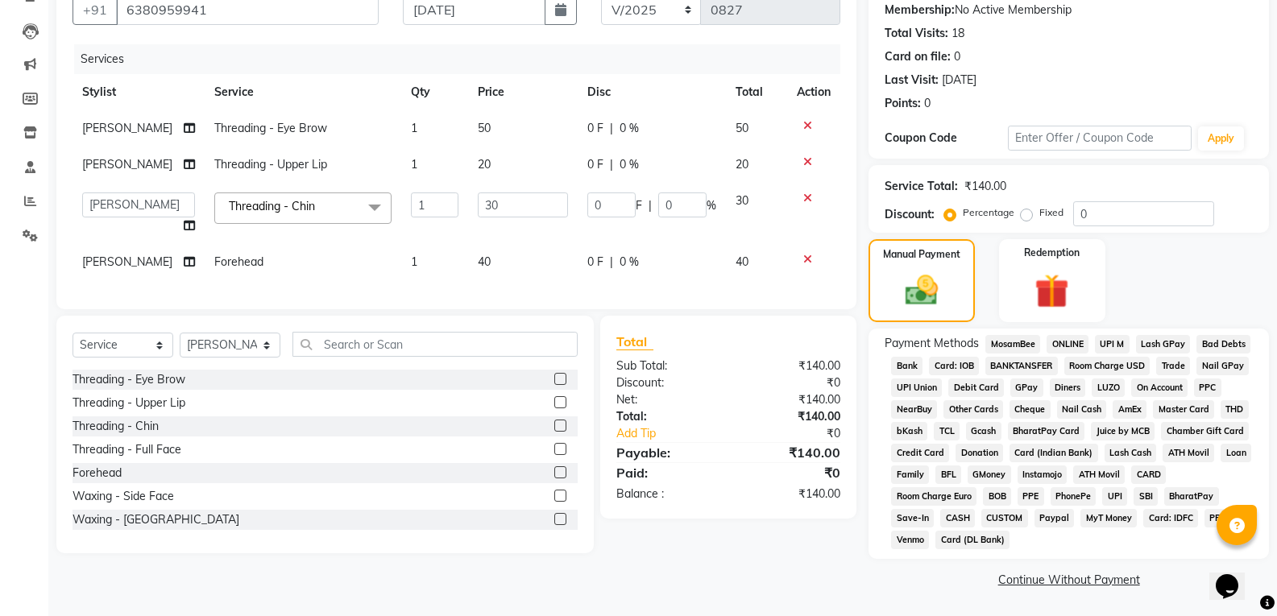
click at [957, 516] on span "CASH" at bounding box center [957, 518] width 35 height 19
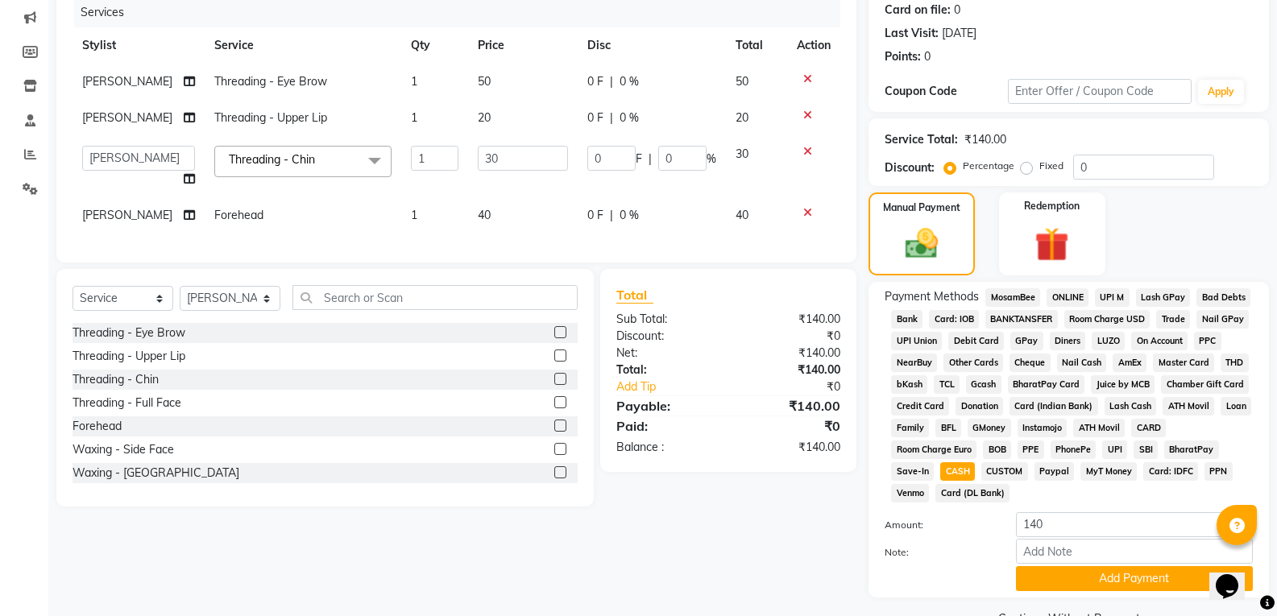
scroll to position [241, 0]
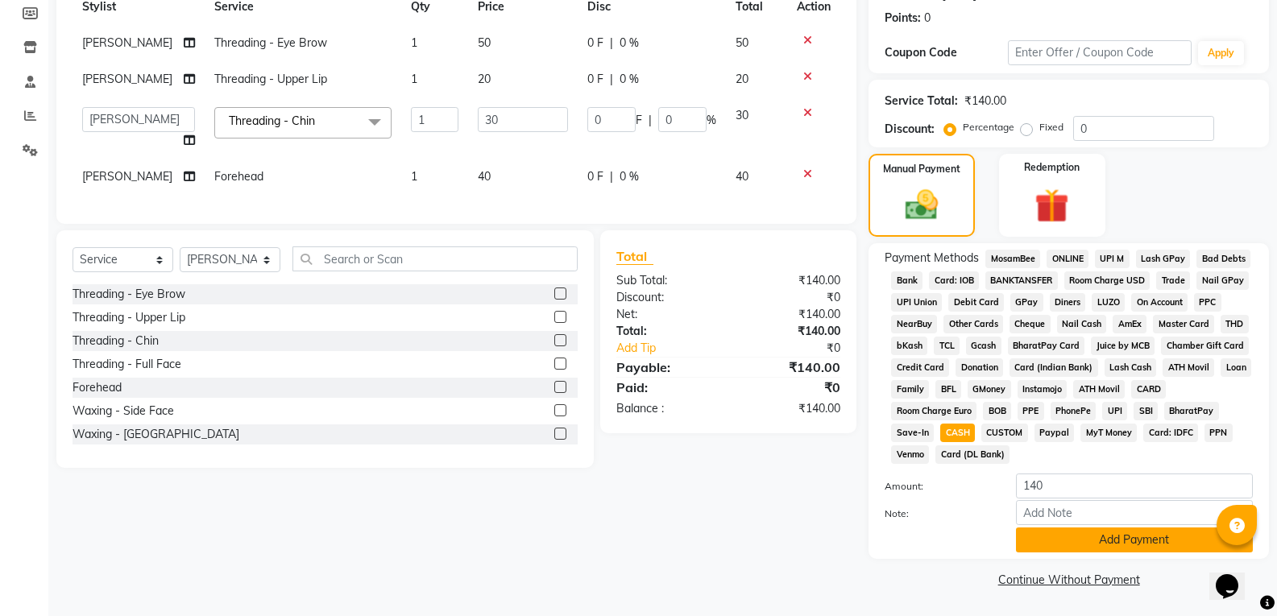
click at [1135, 538] on button "Add Payment" at bounding box center [1134, 540] width 237 height 25
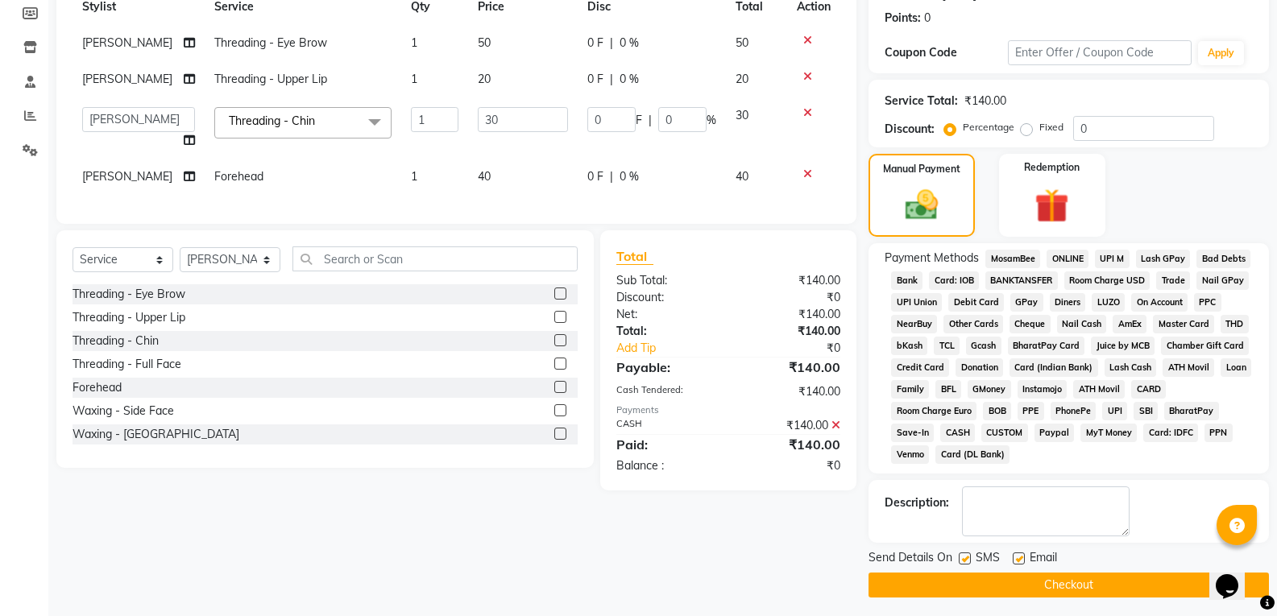
click at [1076, 581] on button "Checkout" at bounding box center [1068, 585] width 400 height 25
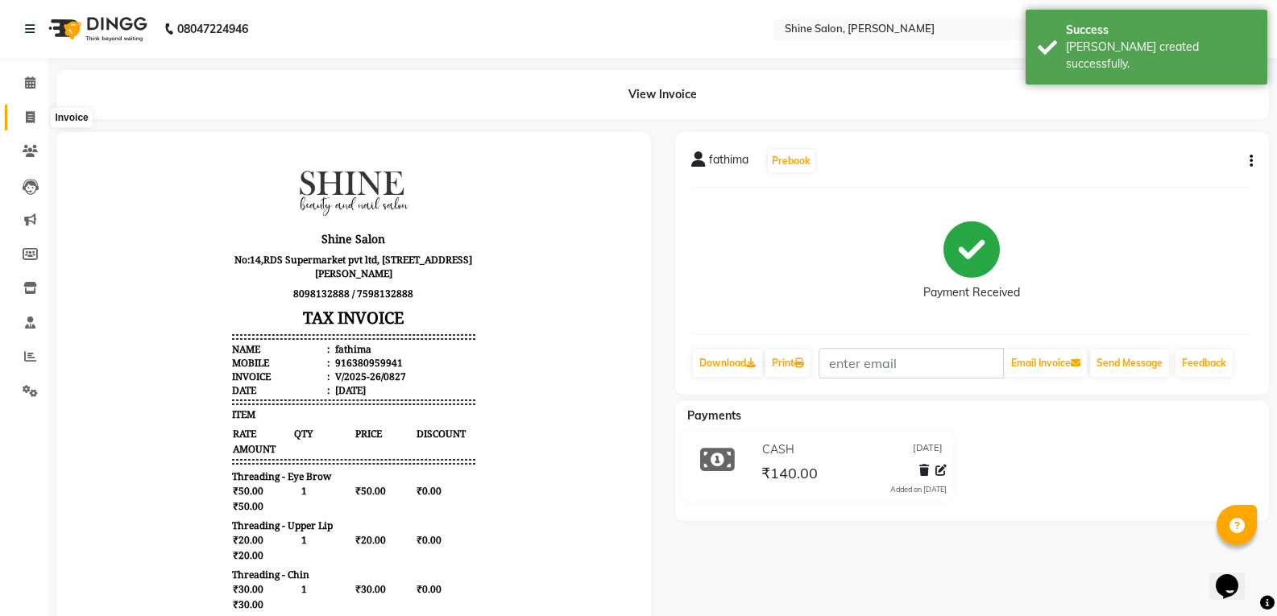
click at [29, 118] on icon at bounding box center [30, 117] width 9 height 12
select select "service"
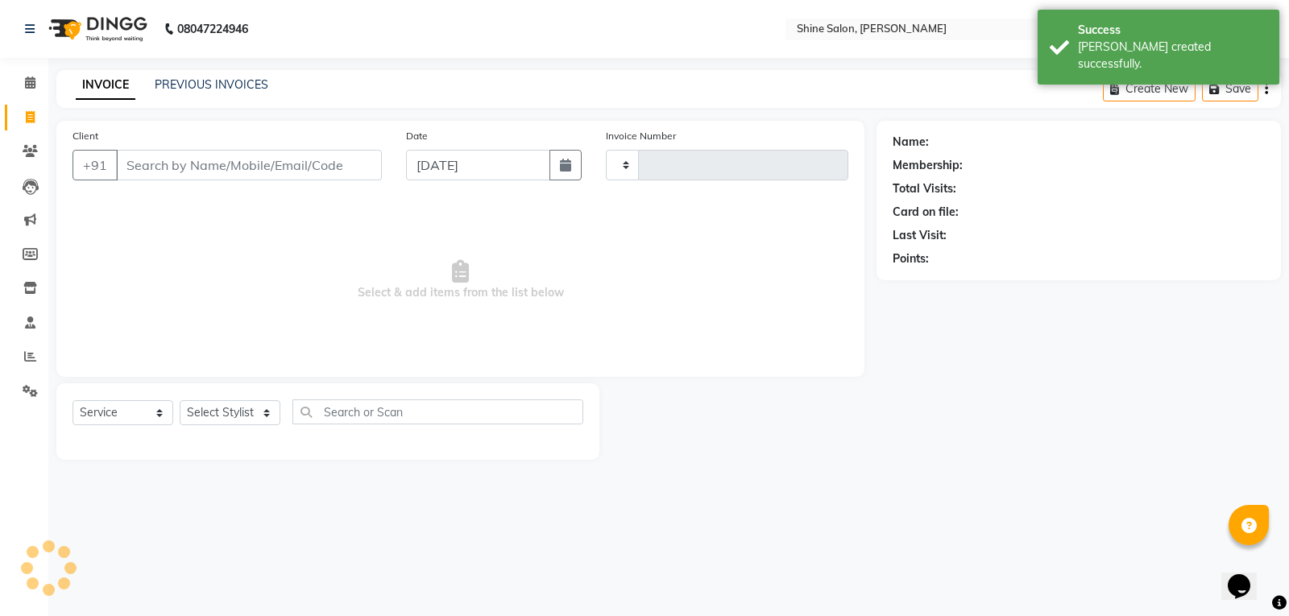
type input "0828"
select select "5324"
click at [570, 175] on button "button" at bounding box center [565, 165] width 32 height 31
select select "9"
select select "2025"
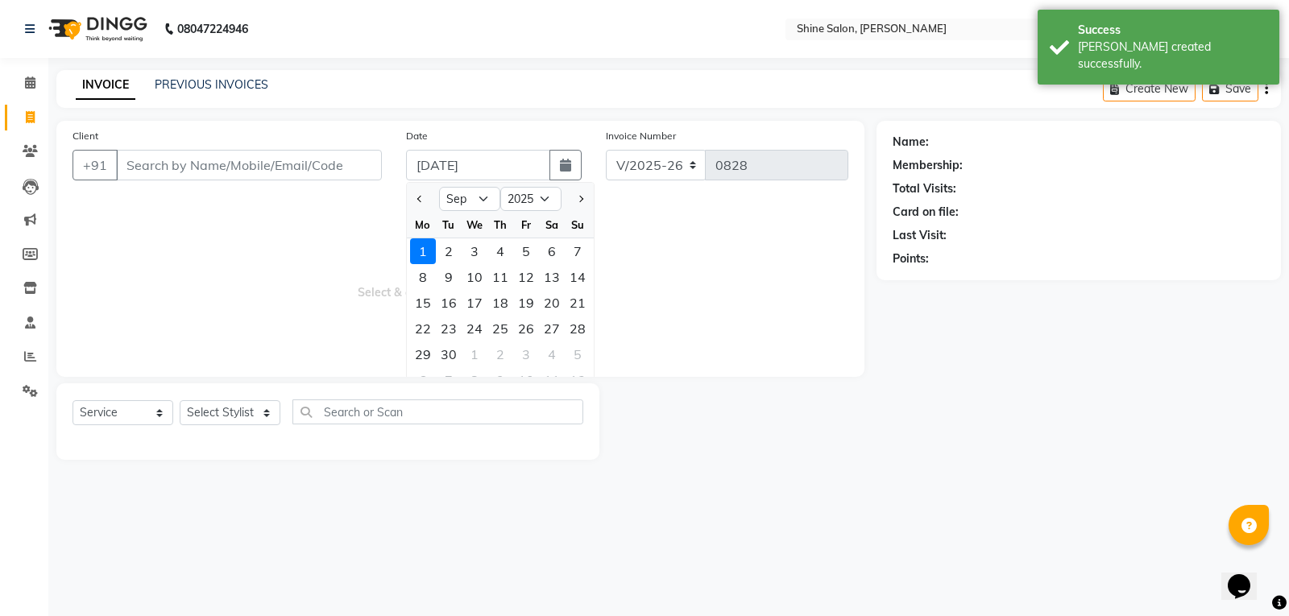
click at [429, 196] on div at bounding box center [423, 199] width 32 height 26
click at [424, 199] on span "Previous month" at bounding box center [420, 199] width 6 height 6
select select "8"
click at [571, 359] on div "31" at bounding box center [578, 355] width 26 height 26
type input "[DATE]"
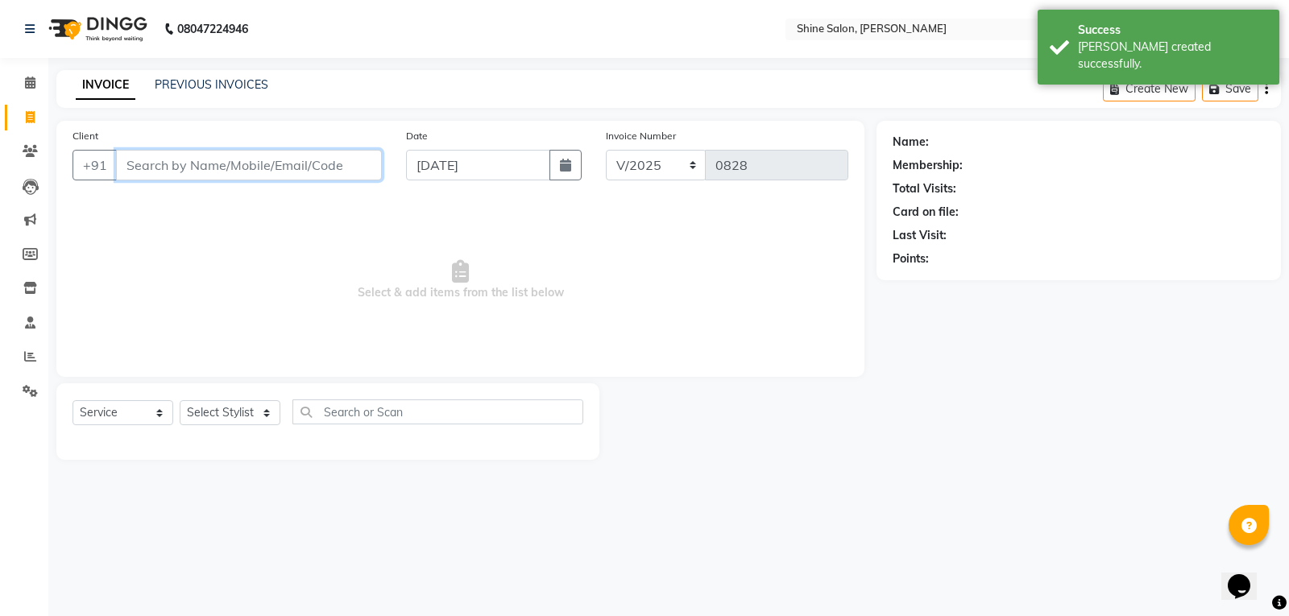
click at [313, 172] on input "Client" at bounding box center [249, 165] width 266 height 31
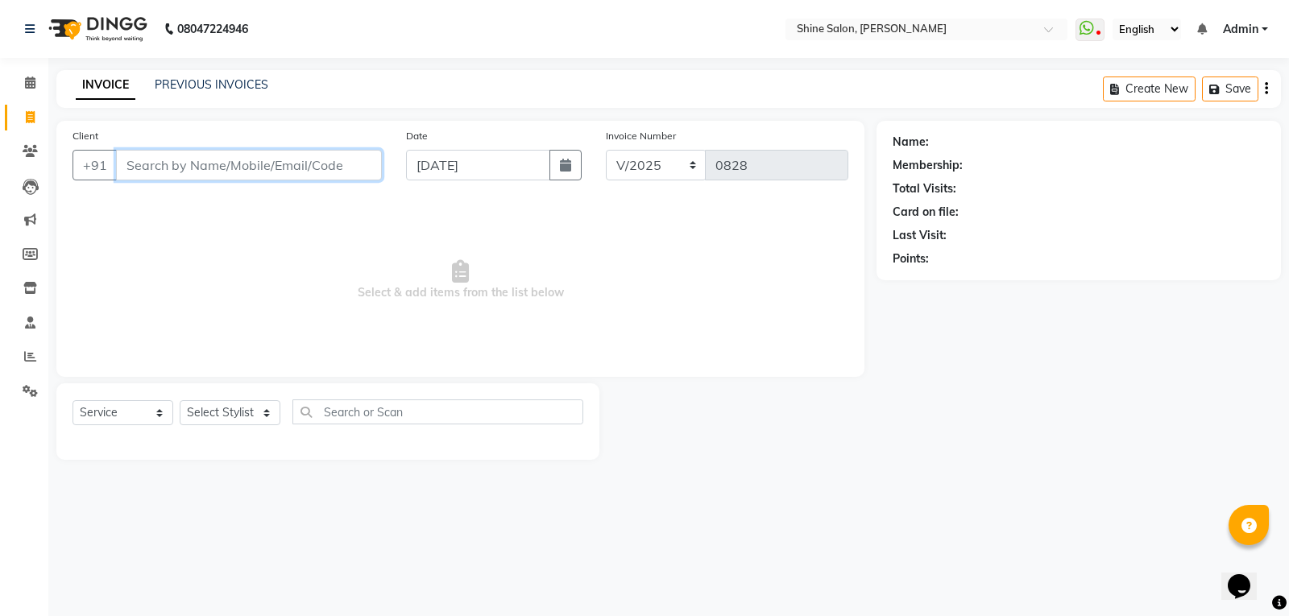
click at [314, 164] on input "Client" at bounding box center [249, 165] width 266 height 31
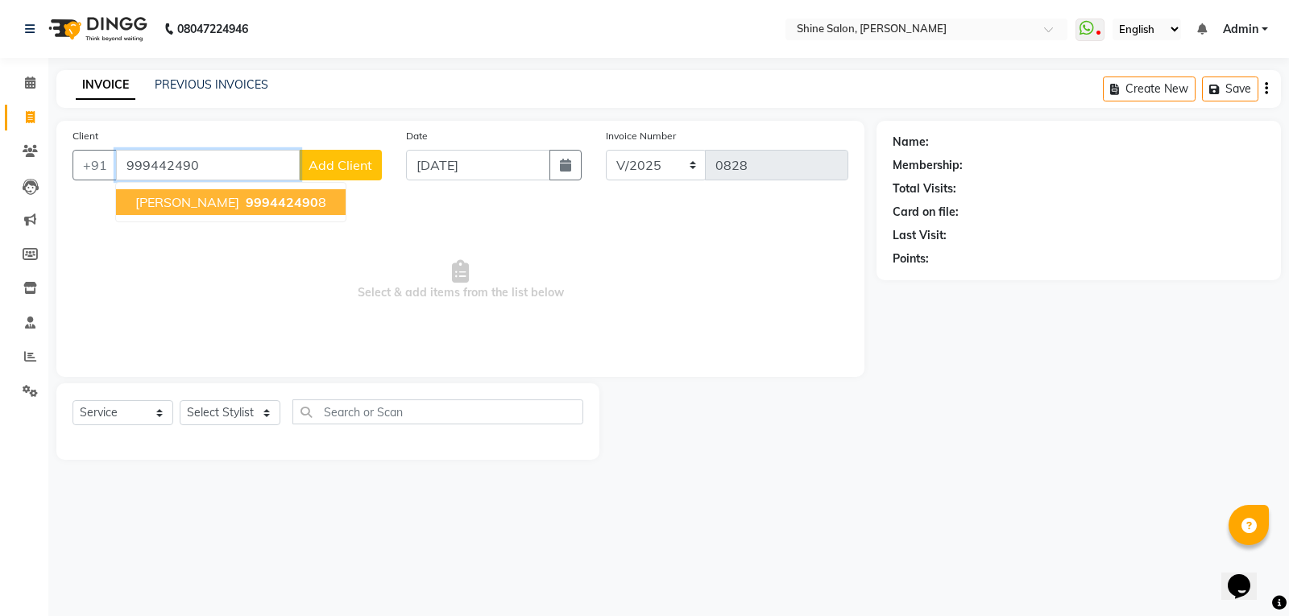
click at [269, 199] on button "Sujatha 999442490 8" at bounding box center [231, 202] width 230 height 26
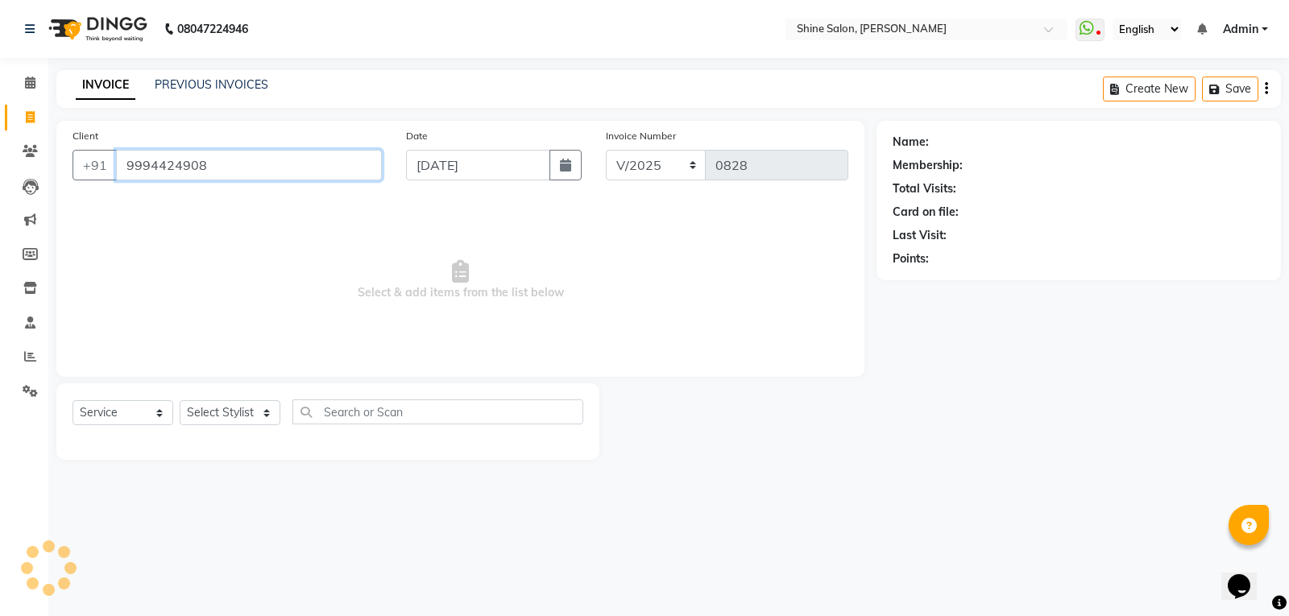
type input "9994424908"
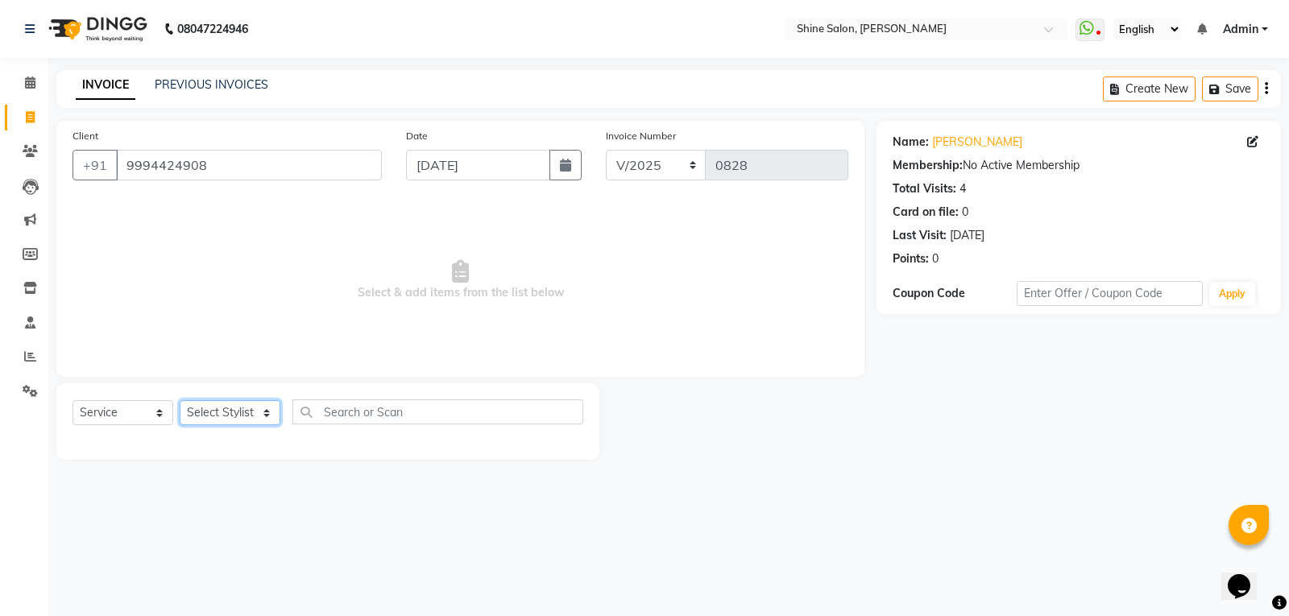
click at [260, 411] on select "Select Stylist Priyanaka USHA[HAIR AND BEAUTY]" at bounding box center [230, 412] width 101 height 25
select select "40610"
click at [180, 400] on select "Select Stylist Priyanaka USHA[HAIR AND BEAUTY]" at bounding box center [230, 412] width 101 height 25
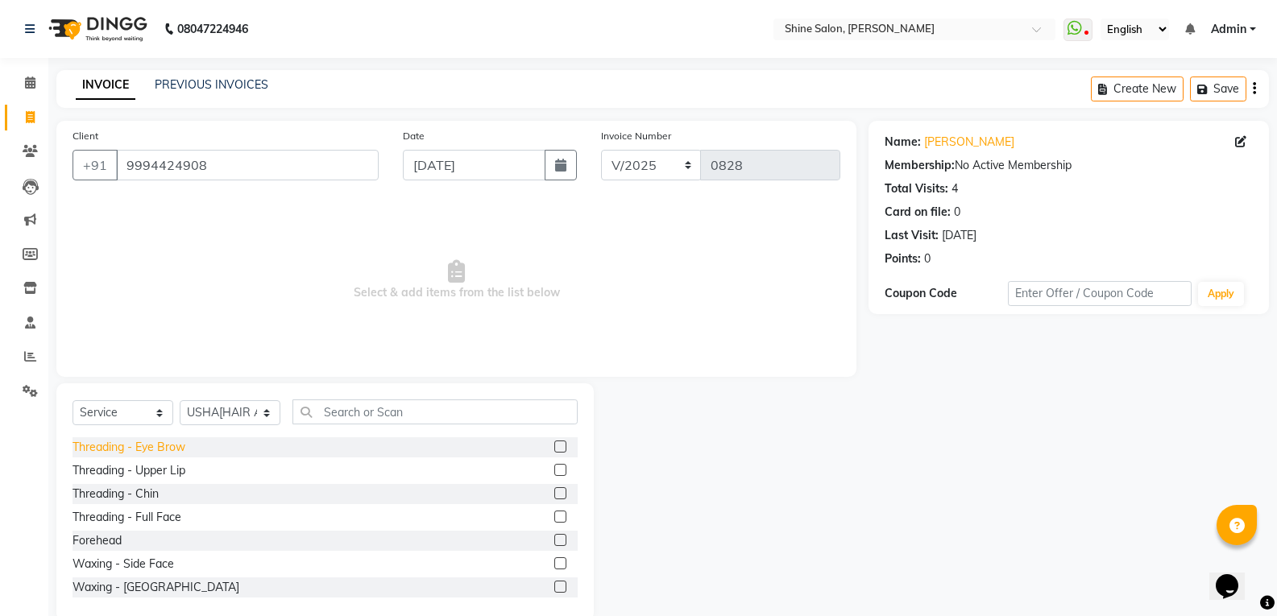
click at [177, 453] on div "Threading - Eye Brow" at bounding box center [128, 447] width 113 height 17
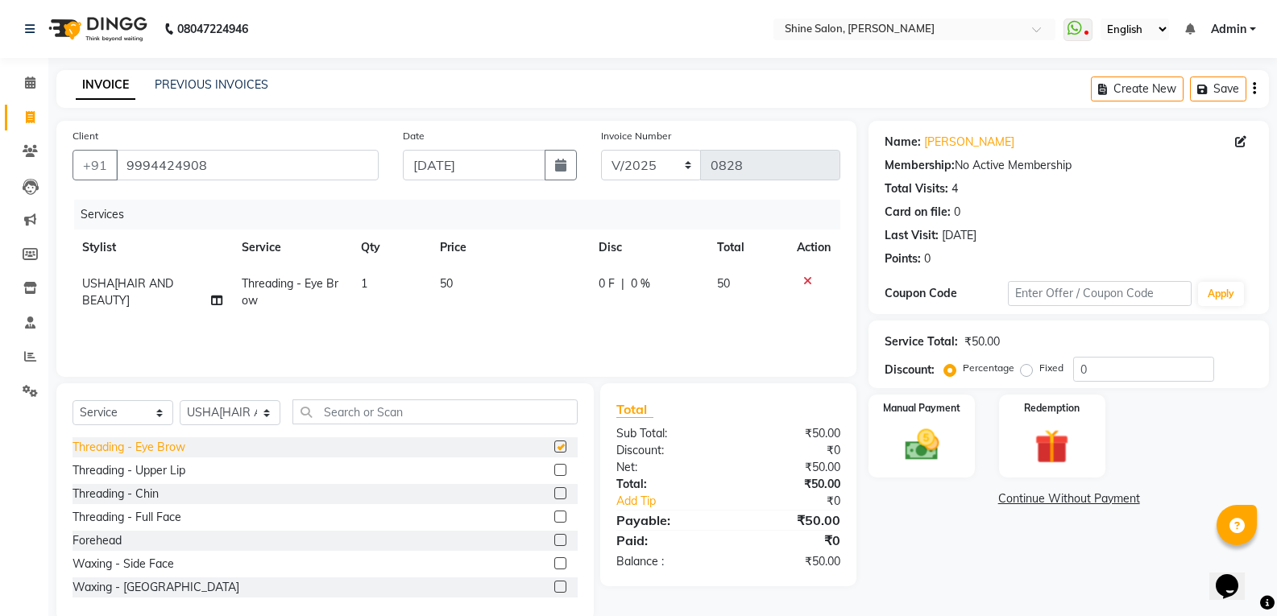
checkbox input "false"
click at [918, 444] on img at bounding box center [921, 445] width 57 height 41
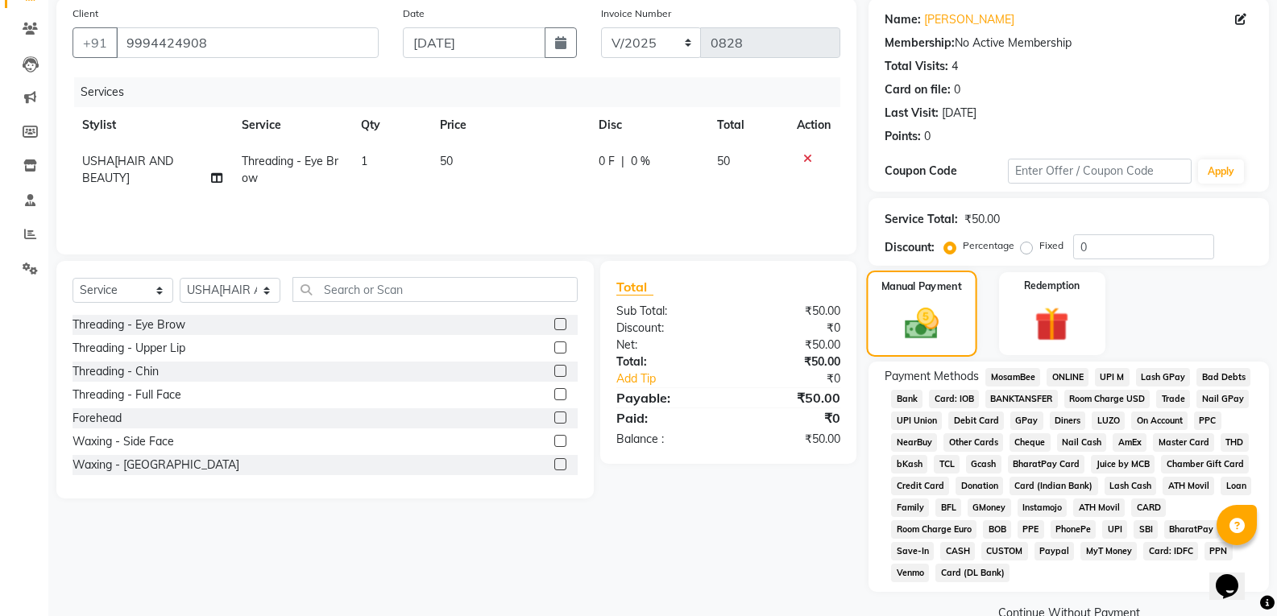
scroll to position [155, 0]
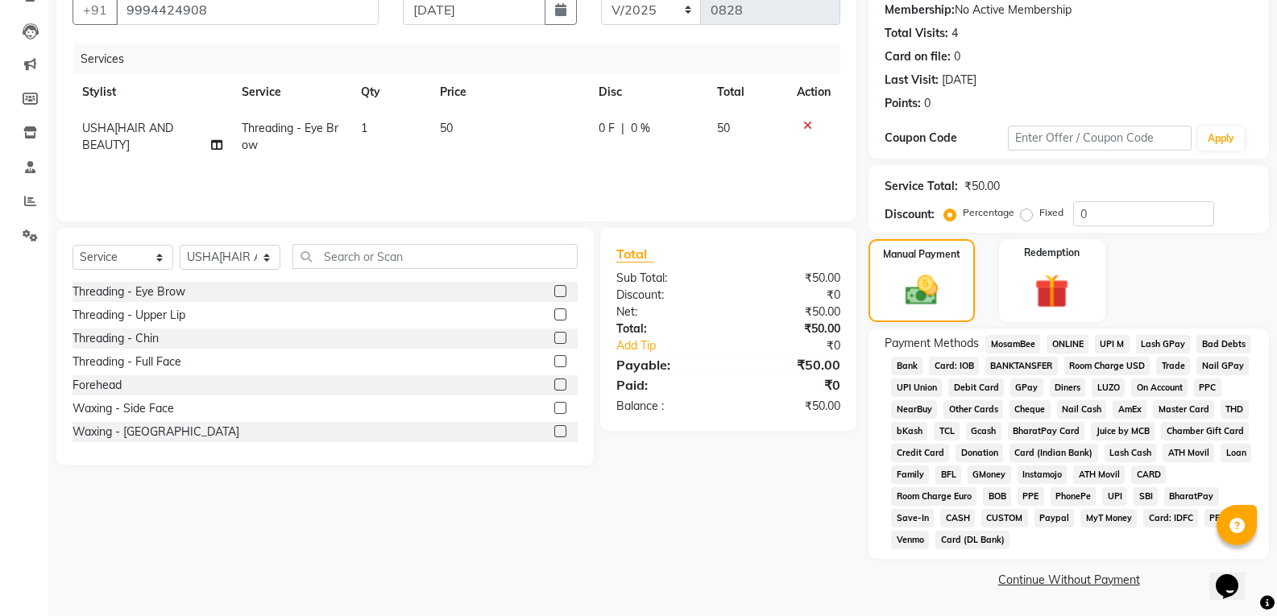
click at [952, 515] on span "CASH" at bounding box center [957, 518] width 35 height 19
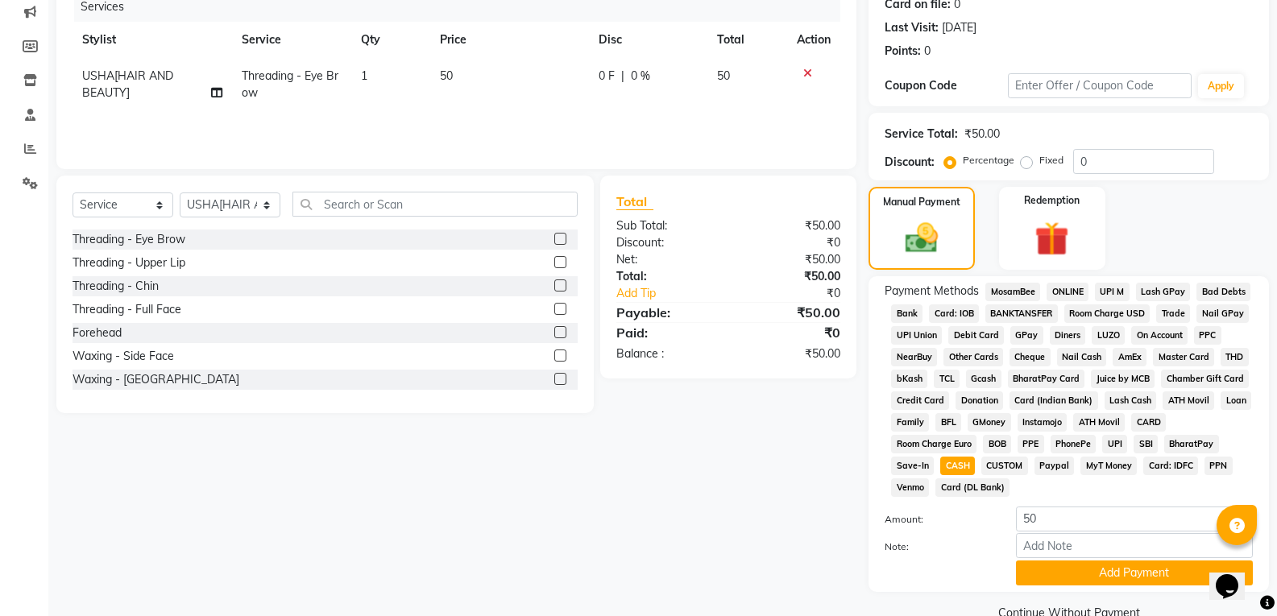
scroll to position [241, 0]
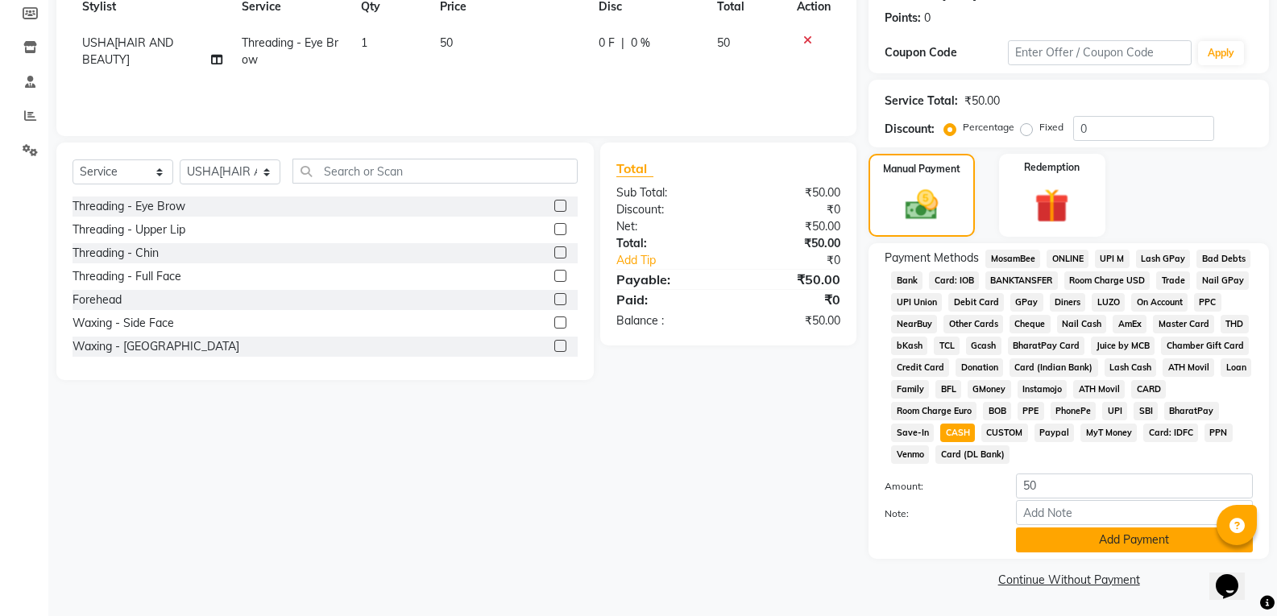
click at [1076, 541] on button "Add Payment" at bounding box center [1134, 540] width 237 height 25
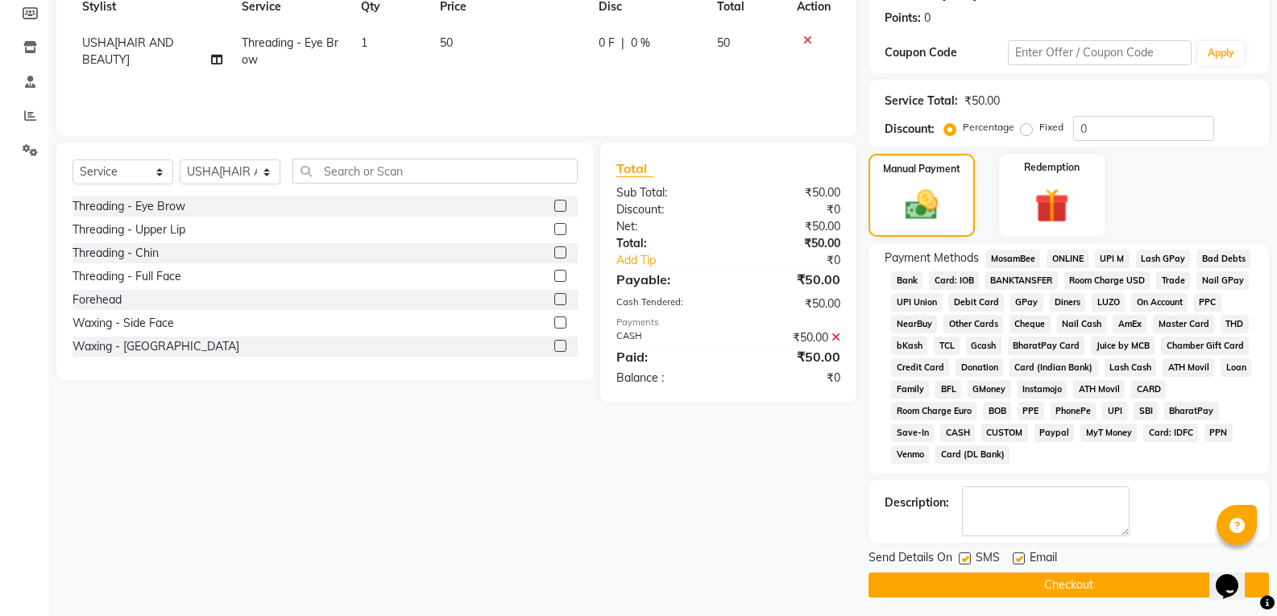
click at [1094, 586] on button "Checkout" at bounding box center [1068, 585] width 400 height 25
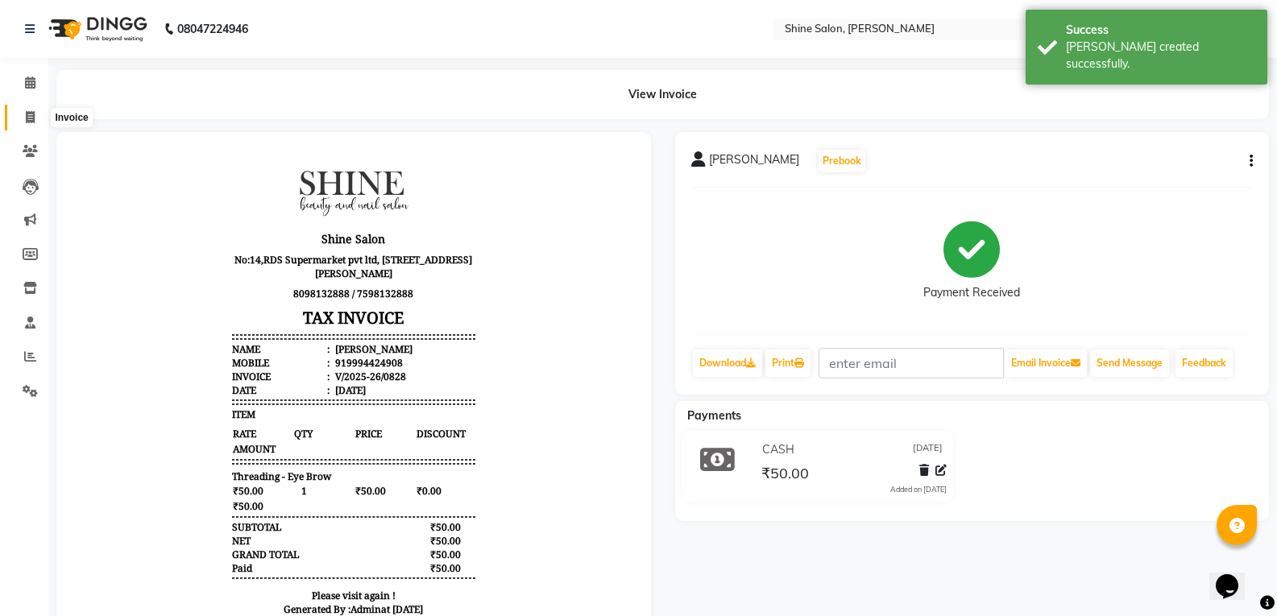
click at [31, 118] on icon at bounding box center [30, 117] width 9 height 12
select select "service"
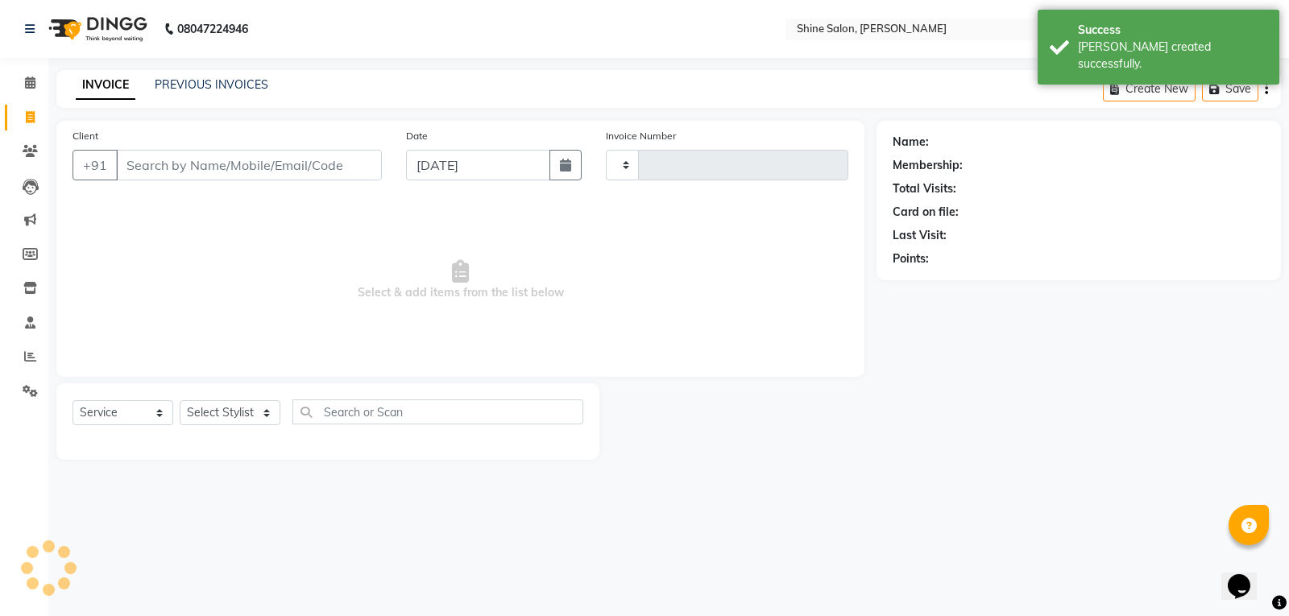
type input "0829"
select select "5324"
click at [570, 168] on icon "button" at bounding box center [565, 165] width 11 height 13
select select "9"
select select "2025"
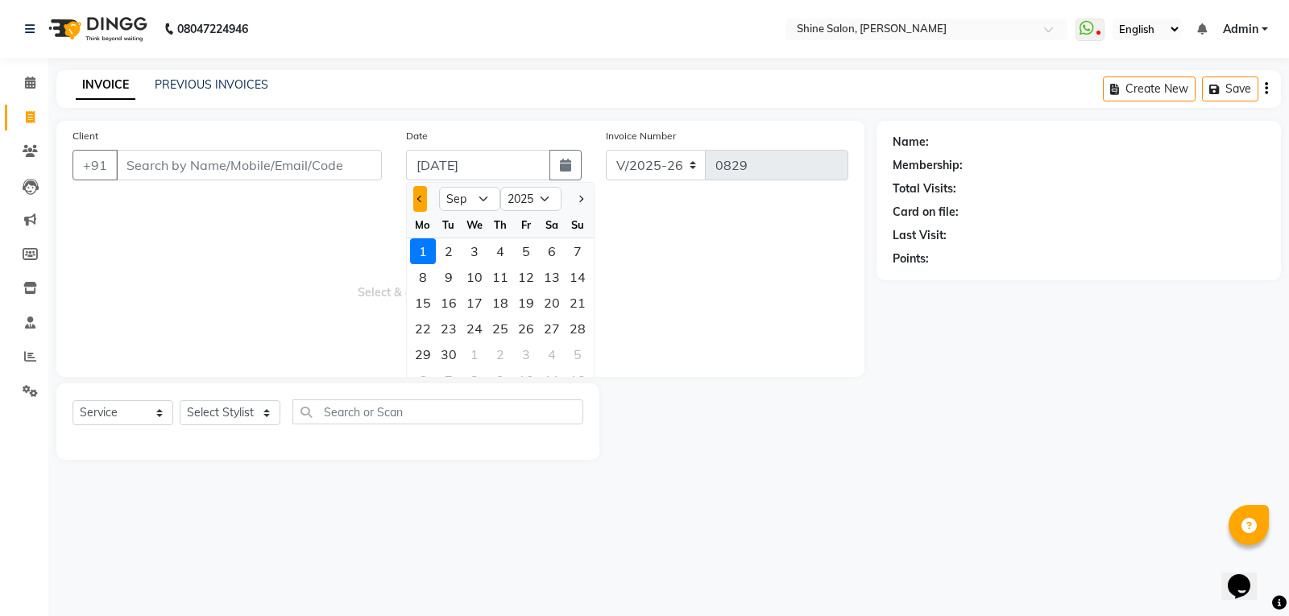
click at [420, 201] on span "Previous month" at bounding box center [420, 199] width 6 height 6
select select "8"
click at [580, 354] on div "31" at bounding box center [578, 355] width 26 height 26
type input "[DATE]"
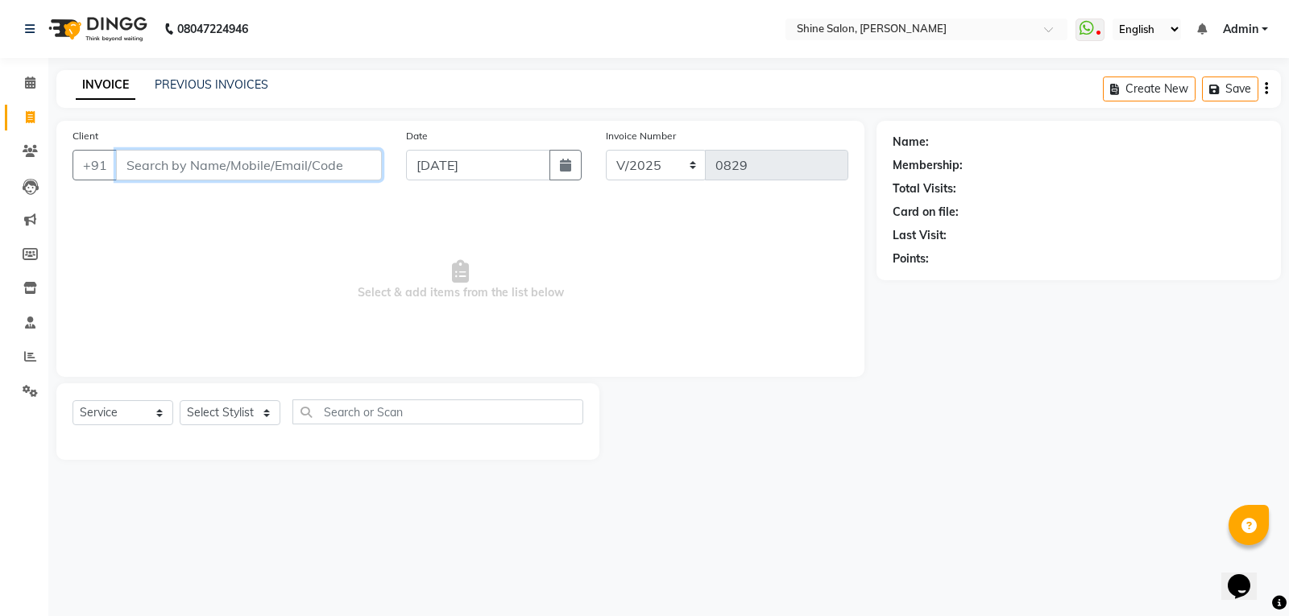
click at [321, 169] on input "Client" at bounding box center [249, 165] width 266 height 31
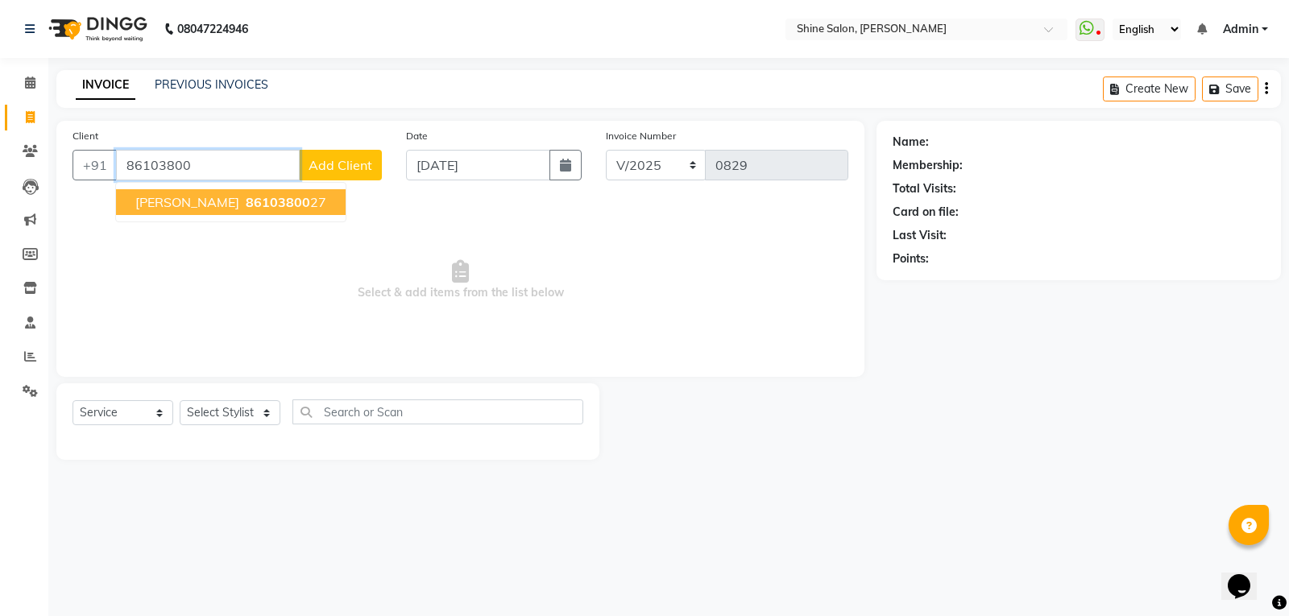
click at [261, 201] on ngb-highlight "86103800 27" at bounding box center [284, 202] width 84 height 16
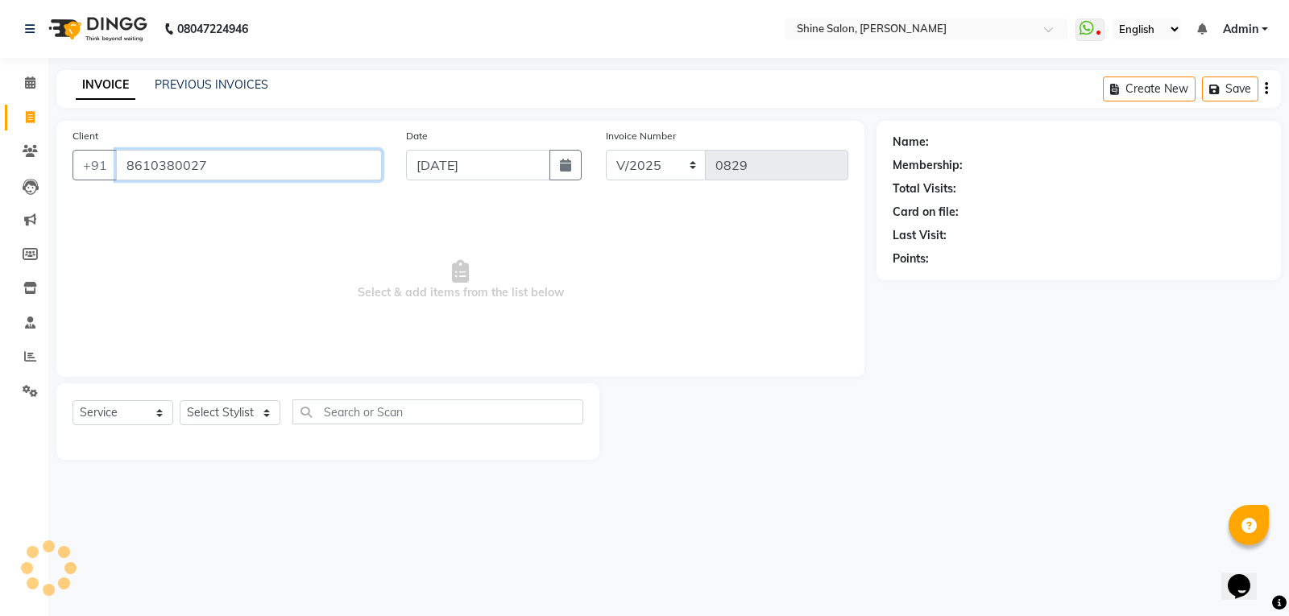
type input "8610380027"
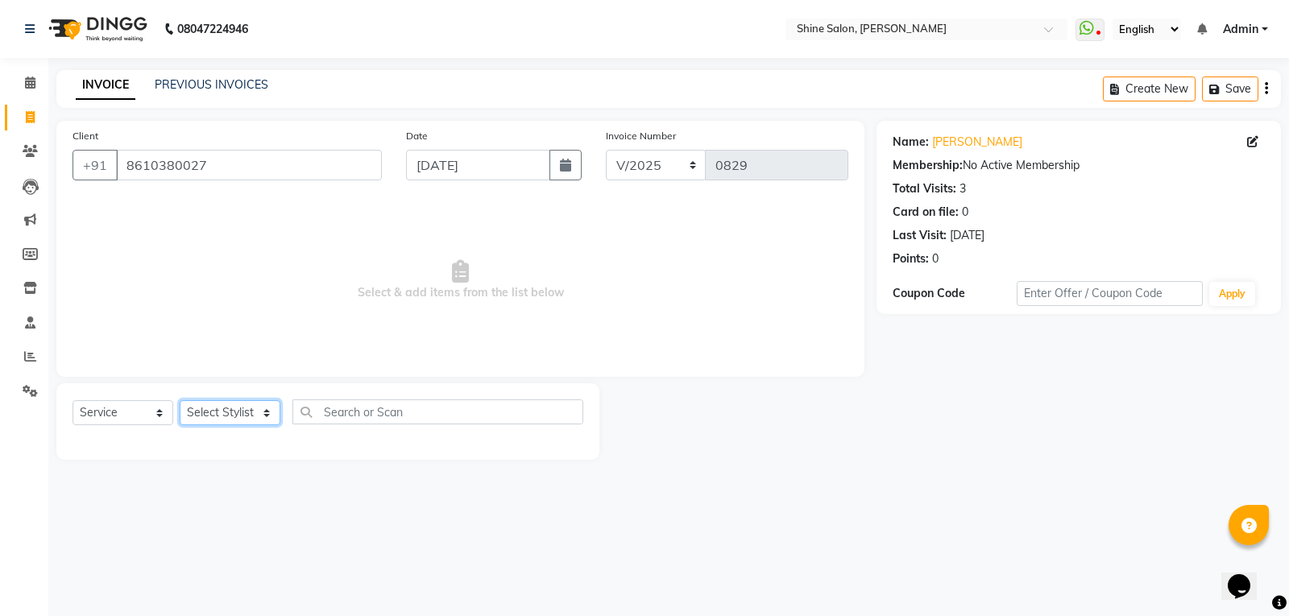
click at [246, 417] on select "Select Stylist Priyanaka USHA[HAIR AND BEAUTY]" at bounding box center [230, 412] width 101 height 25
select select "35837"
click at [180, 400] on select "Select Stylist Priyanaka USHA[HAIR AND BEAUTY]" at bounding box center [230, 412] width 101 height 25
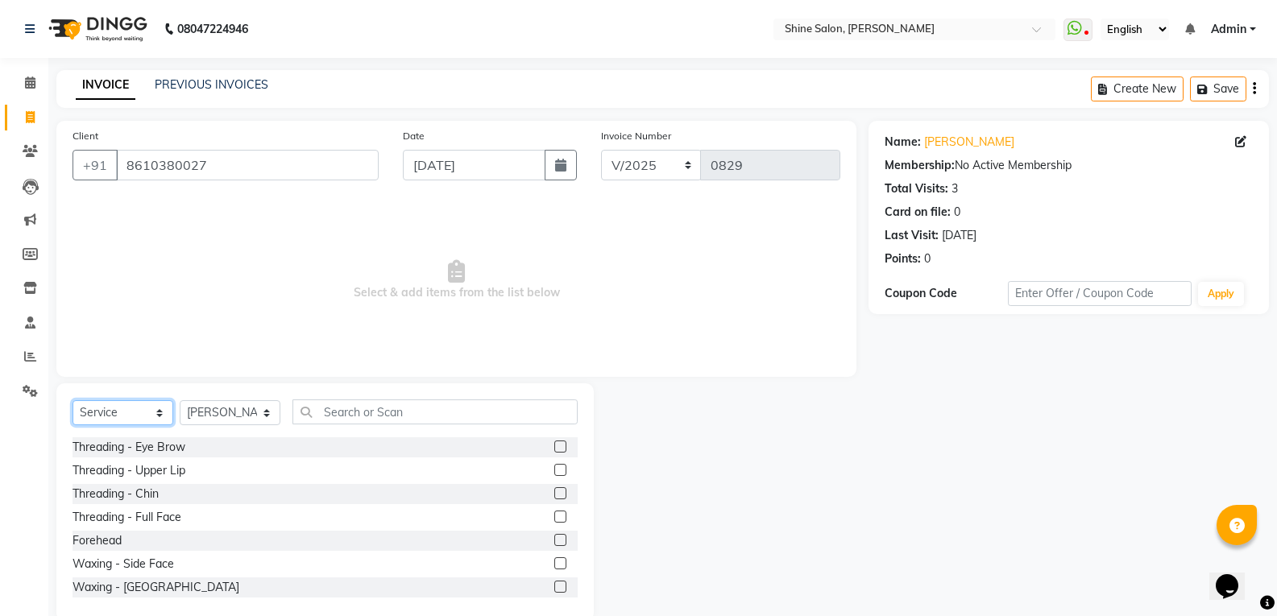
click at [121, 412] on select "Select Service Product Membership Package Voucher Prepaid Gift Card" at bounding box center [122, 412] width 101 height 25
select select "package"
click at [72, 400] on select "Select Service Product Membership Package Voucher Prepaid Gift Card" at bounding box center [122, 412] width 101 height 25
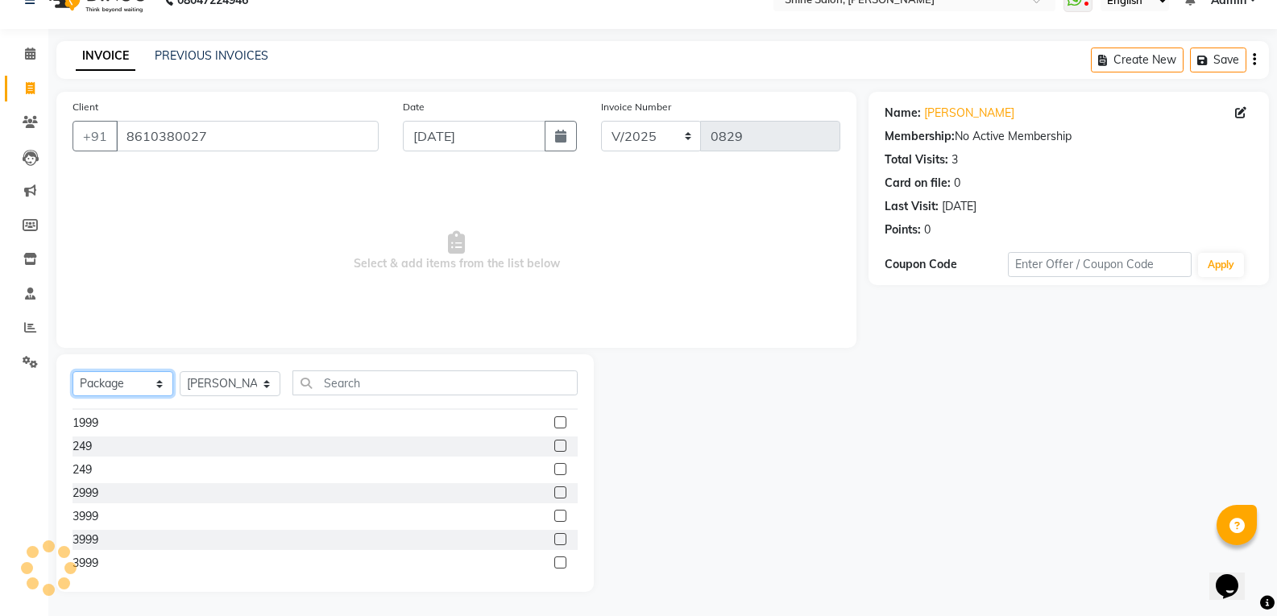
scroll to position [158, 0]
click at [81, 493] on div "2999" at bounding box center [85, 494] width 26 height 17
checkbox input "false"
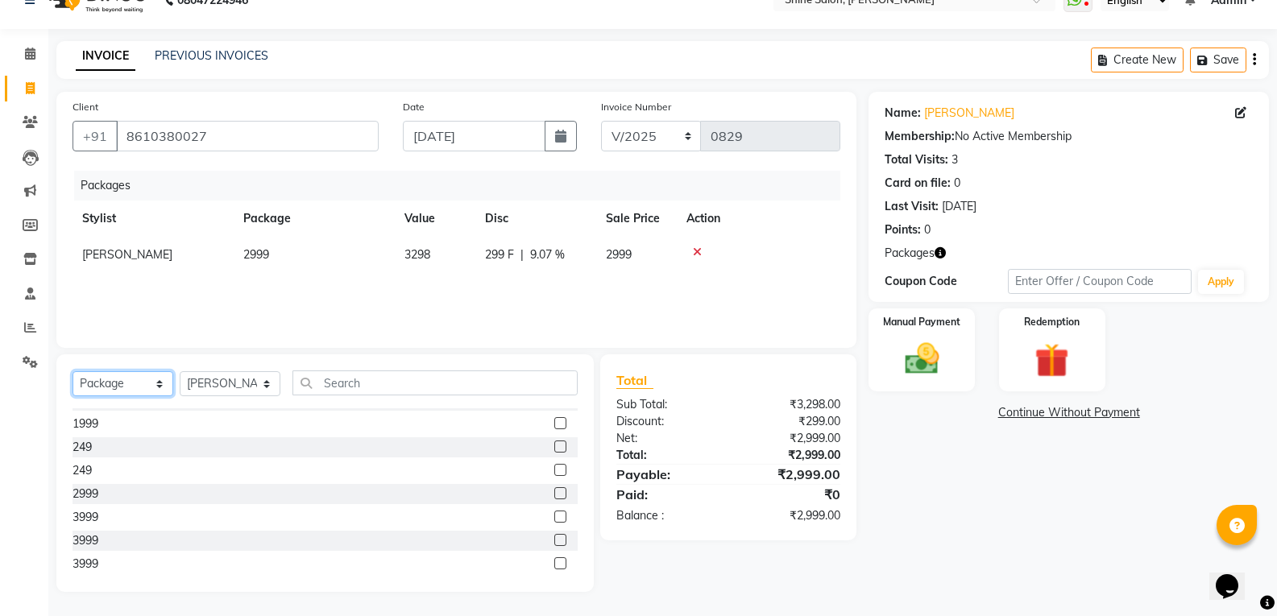
click at [151, 387] on select "Select Service Product Membership Package Voucher Prepaid Gift Card" at bounding box center [122, 383] width 101 height 25
select select "service"
click at [72, 371] on select "Select Service Product Membership Package Voucher Prepaid Gift Card" at bounding box center [122, 383] width 101 height 25
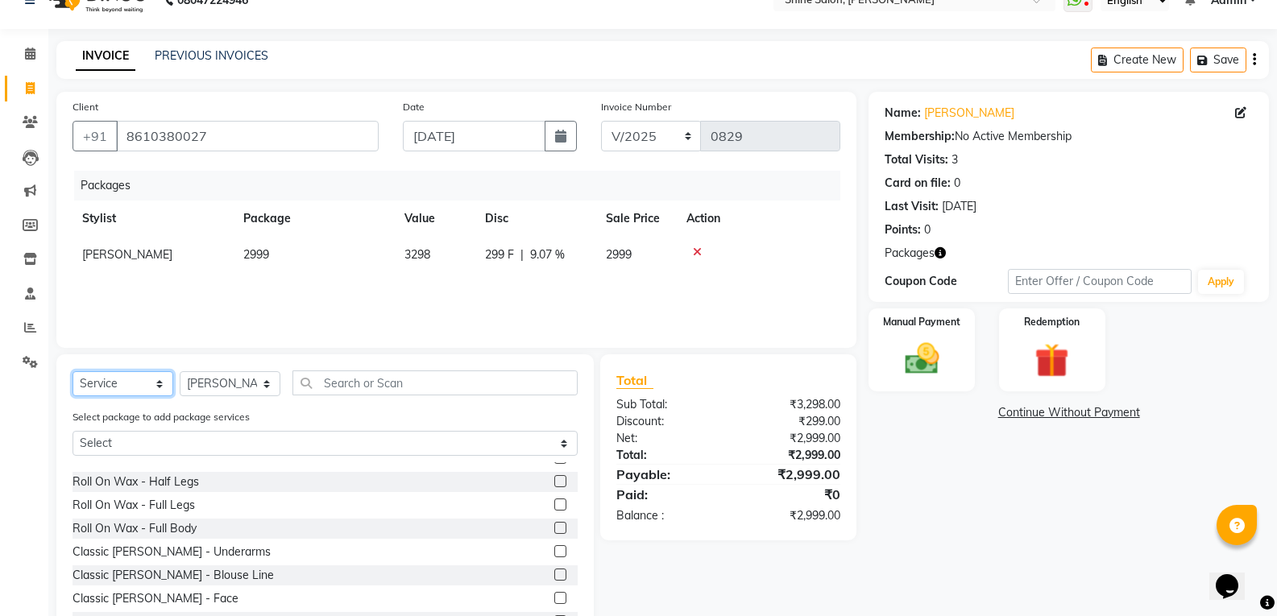
scroll to position [403, 0]
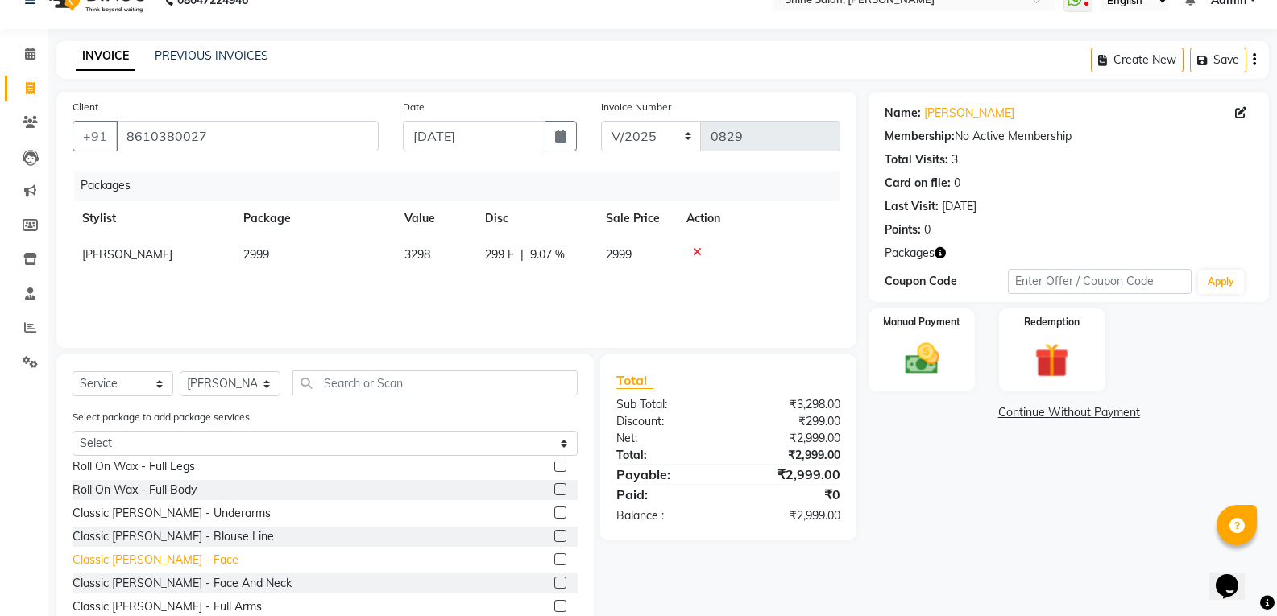
click at [177, 557] on div "Classic De-Tan - Face" at bounding box center [155, 560] width 166 height 17
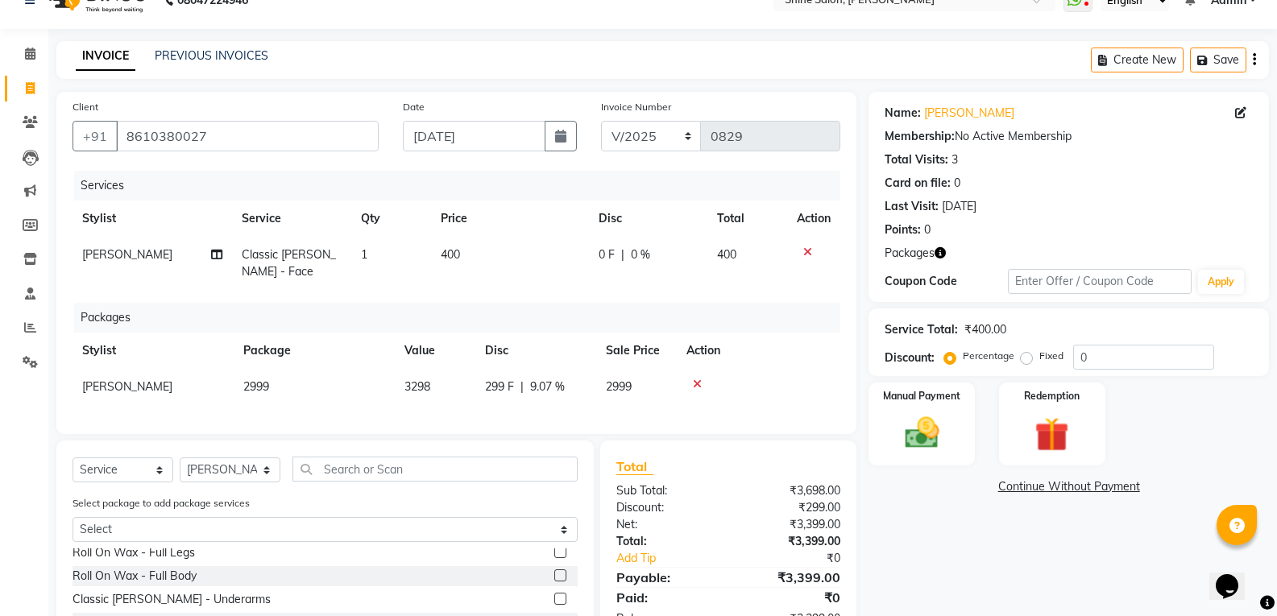
checkbox input "false"
click at [544, 270] on td "400" at bounding box center [510, 263] width 158 height 53
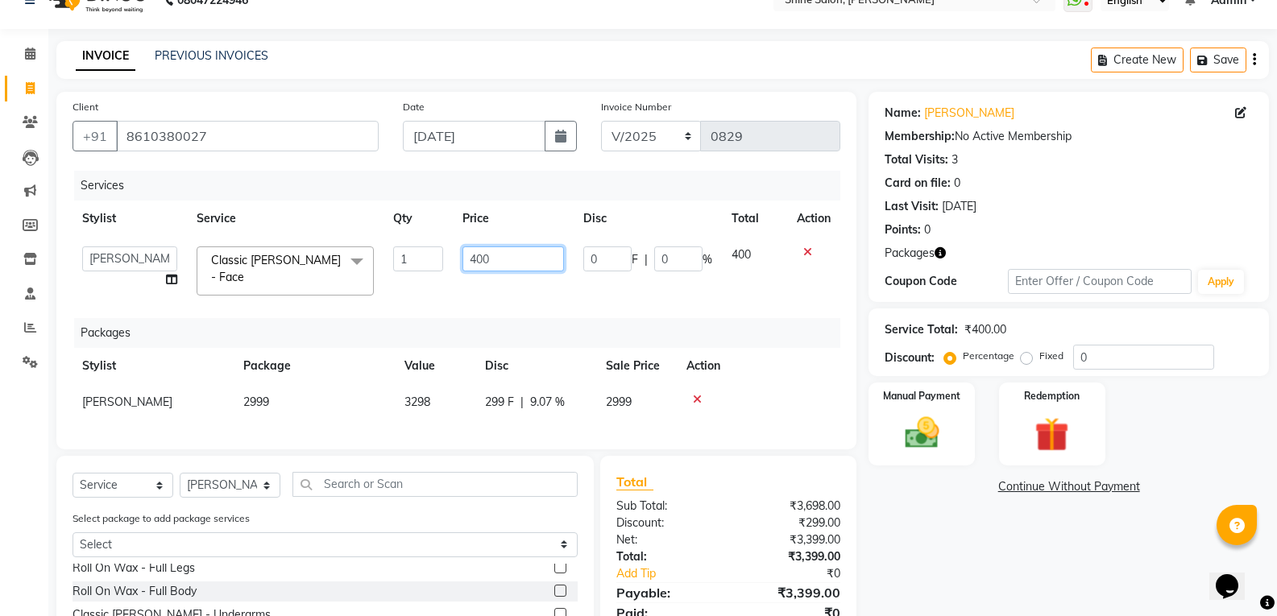
click at [549, 259] on input "400" at bounding box center [512, 258] width 101 height 25
type input "401"
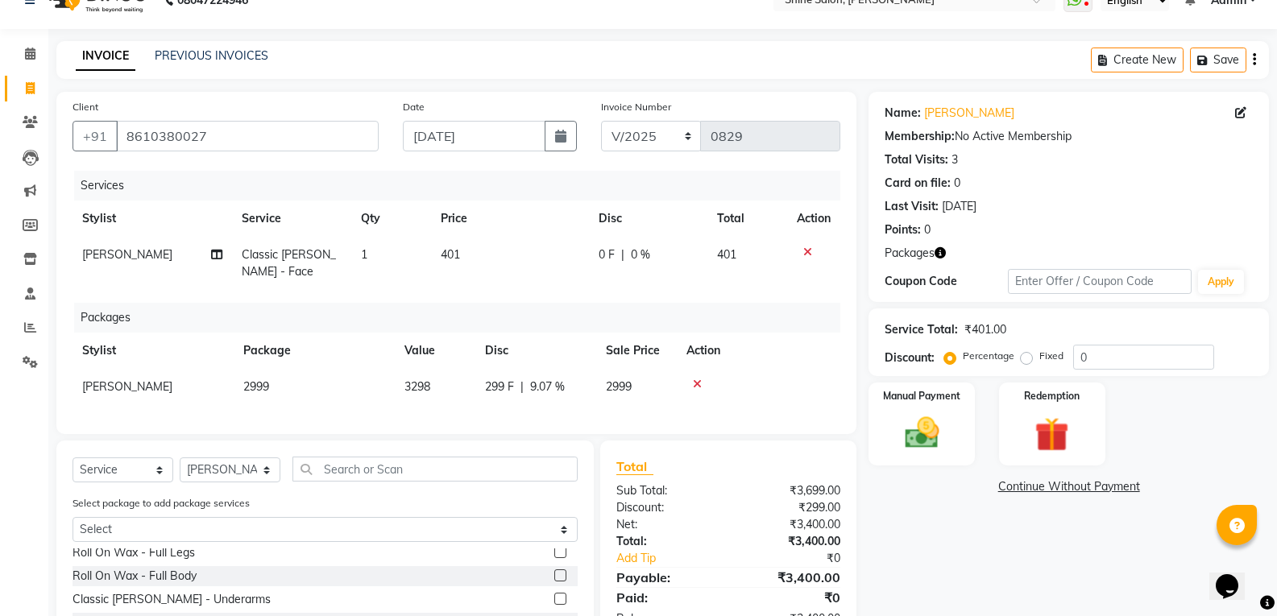
click at [773, 313] on div "Packages" at bounding box center [463, 318] width 778 height 30
click at [922, 430] on img at bounding box center [921, 432] width 57 height 41
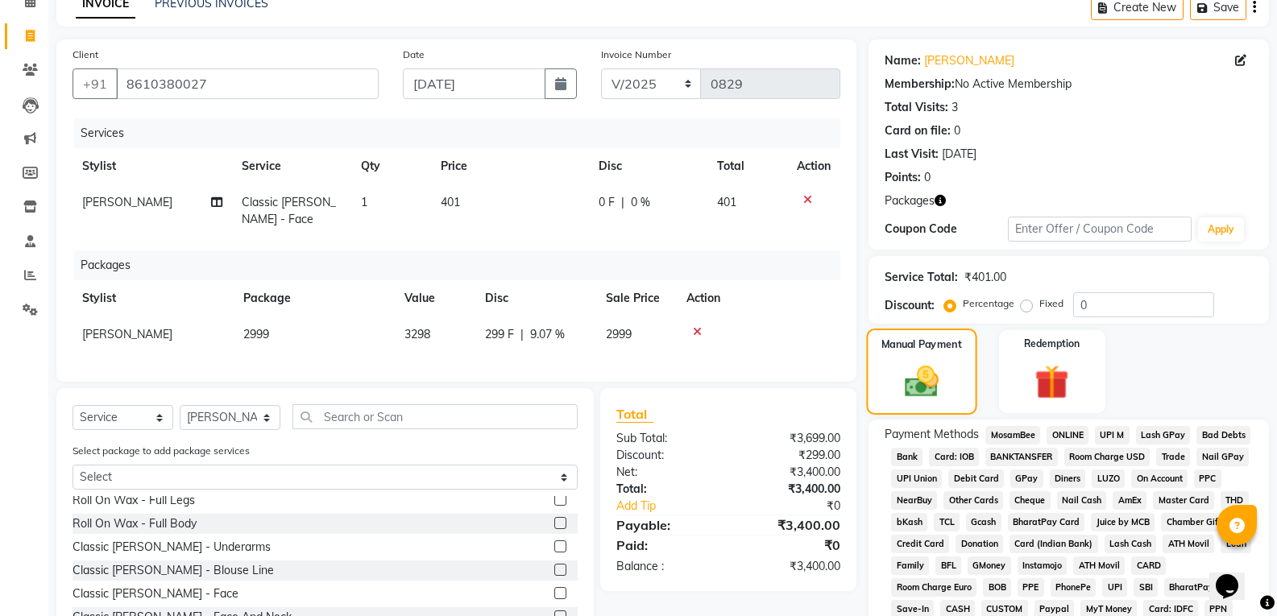
scroll to position [110, 0]
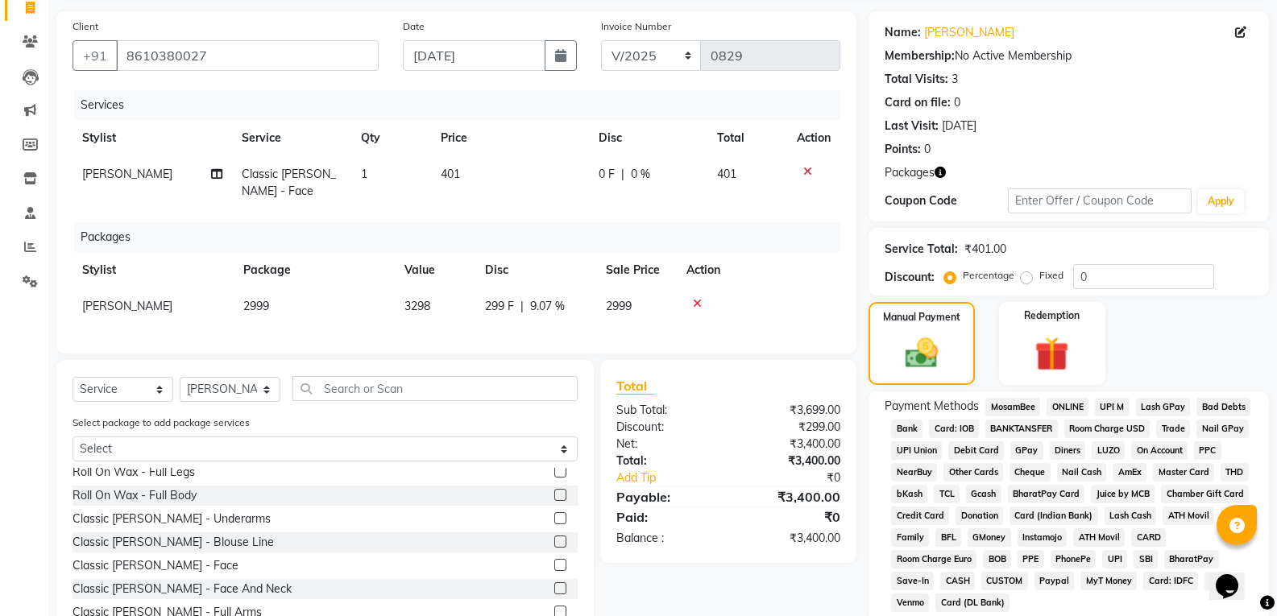
click at [1025, 451] on span "GPay" at bounding box center [1026, 450] width 33 height 19
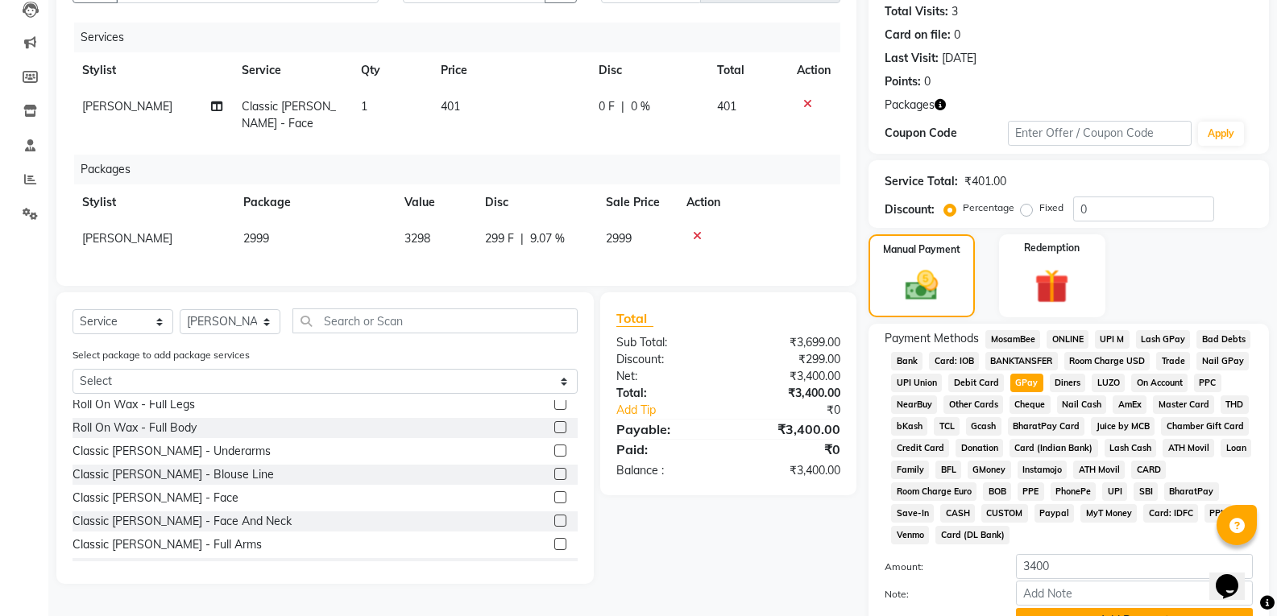
scroll to position [258, 0]
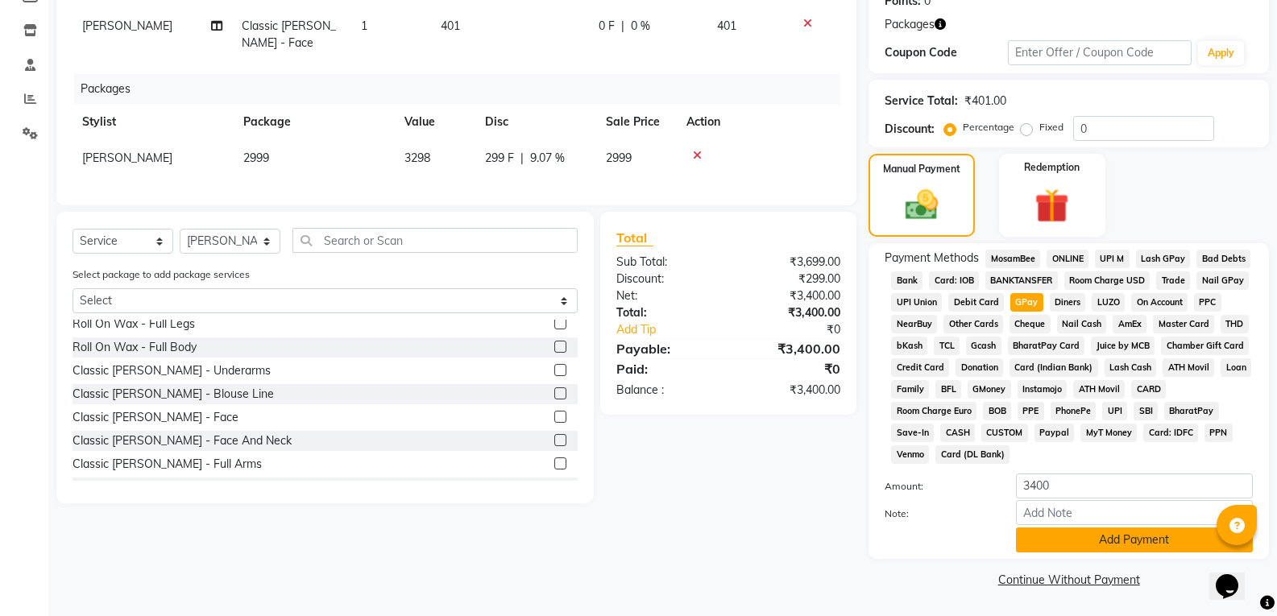
click at [1087, 539] on button "Add Payment" at bounding box center [1134, 540] width 237 height 25
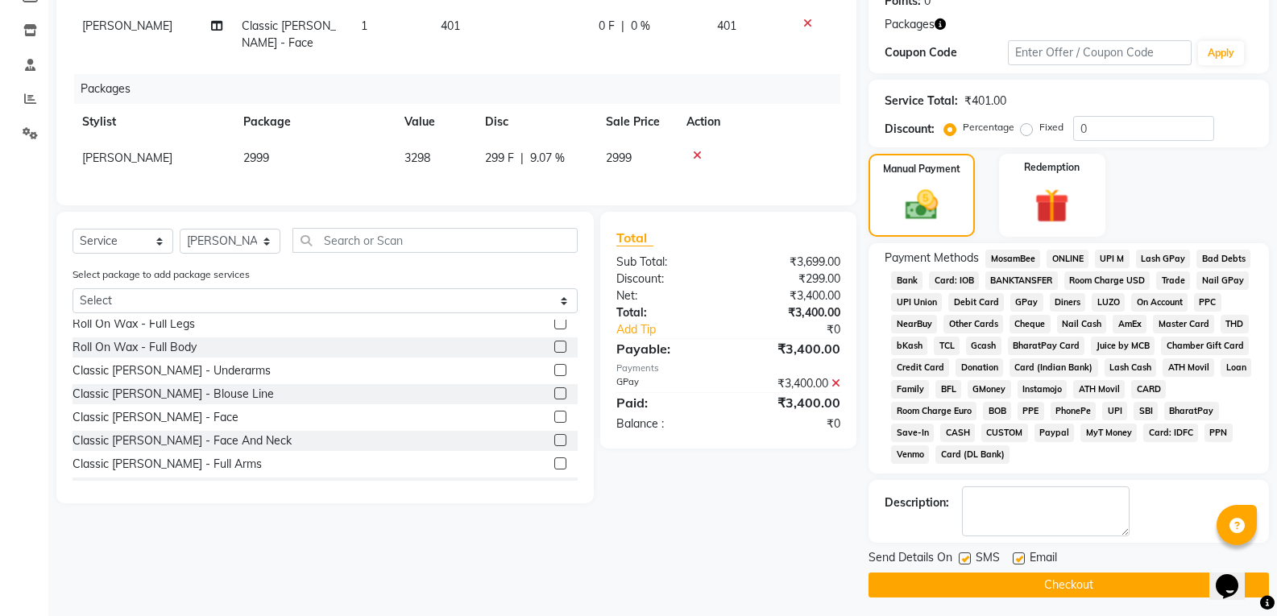
click at [1014, 586] on button "Checkout" at bounding box center [1068, 585] width 400 height 25
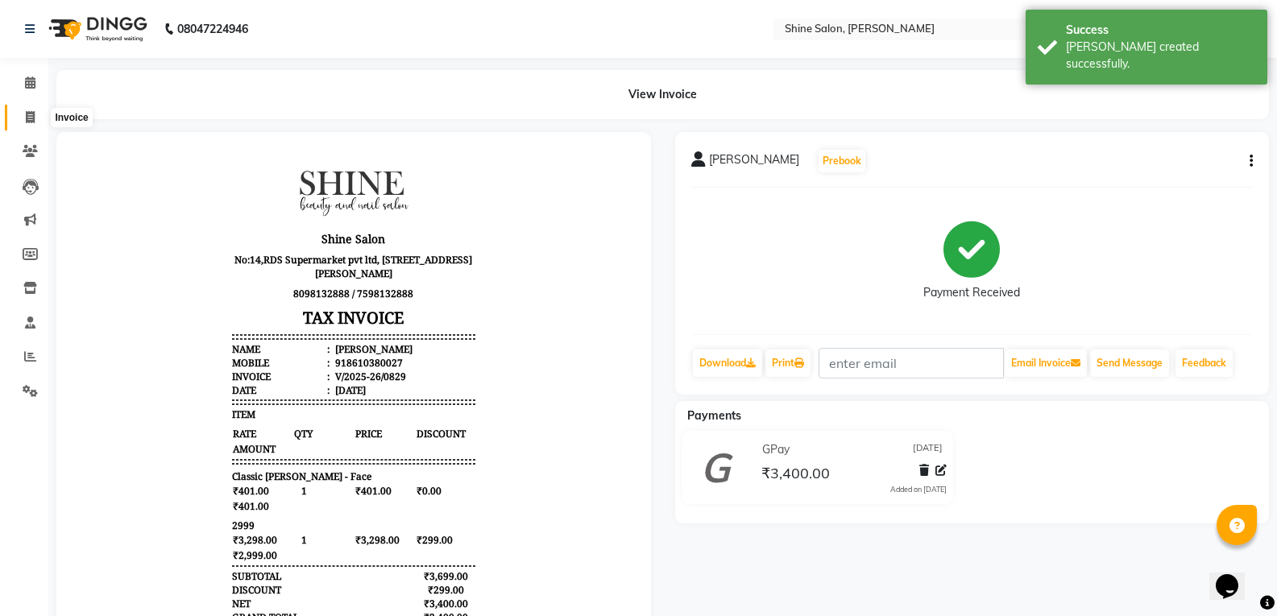
click at [38, 118] on span at bounding box center [30, 118] width 28 height 19
select select "service"
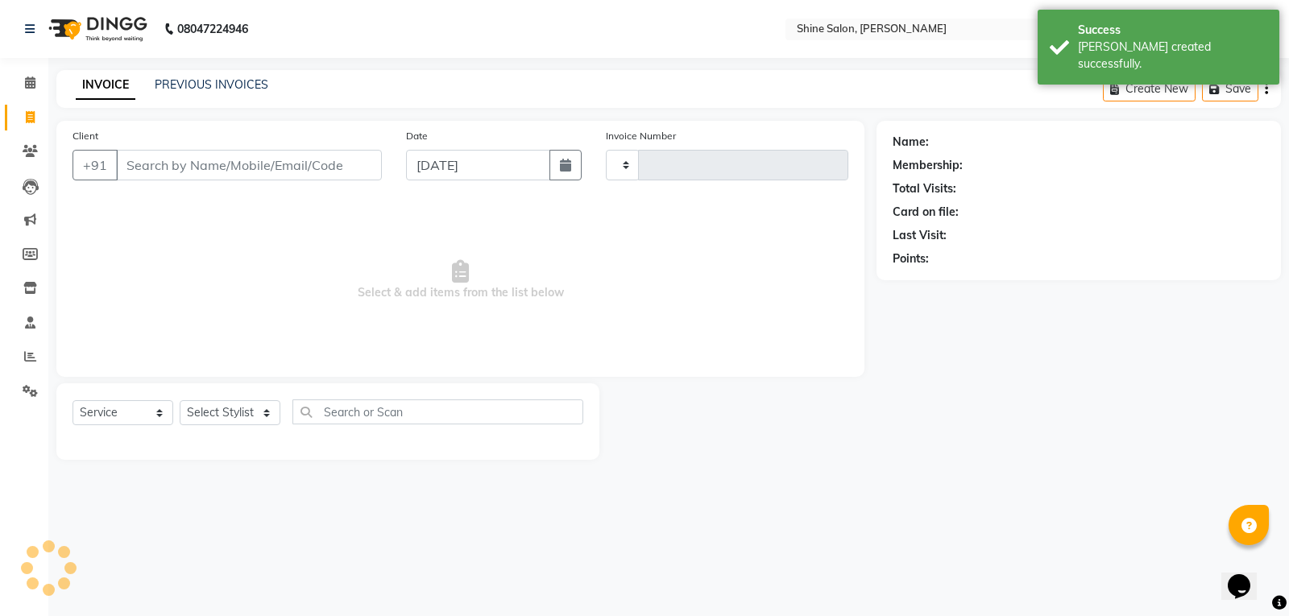
type input "0830"
select select "5324"
click at [572, 168] on button "button" at bounding box center [565, 165] width 32 height 31
select select "9"
select select "2025"
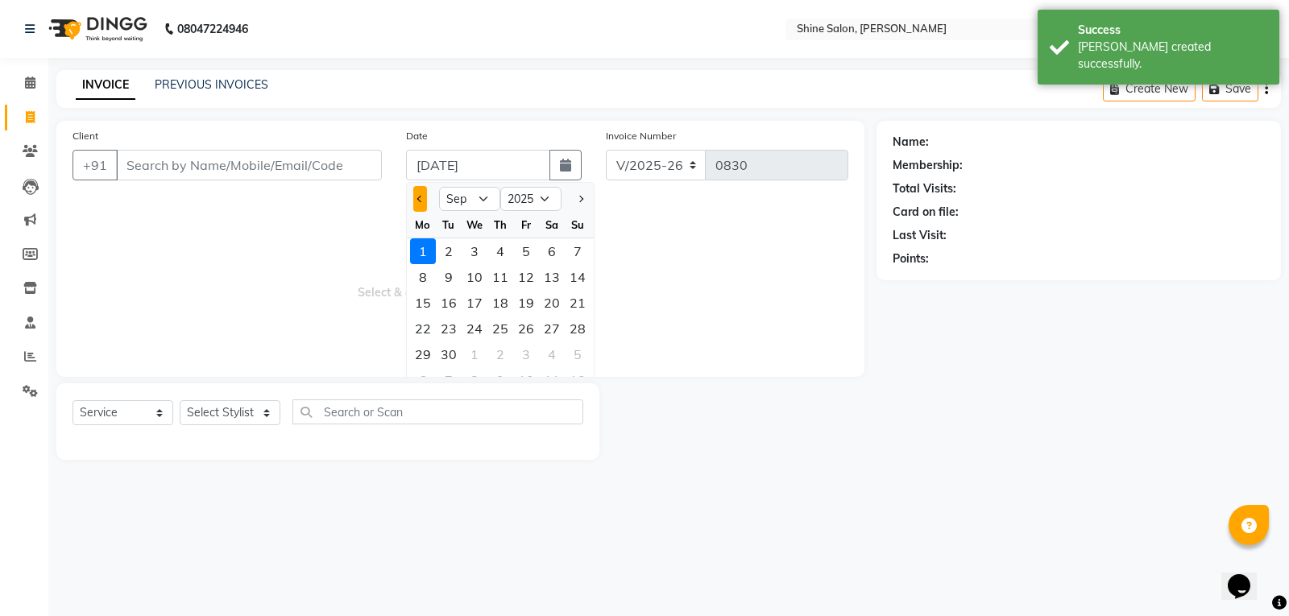
click at [418, 201] on button "Previous month" at bounding box center [420, 199] width 14 height 26
select select "8"
click at [574, 354] on div "31" at bounding box center [578, 355] width 26 height 26
type input "[DATE]"
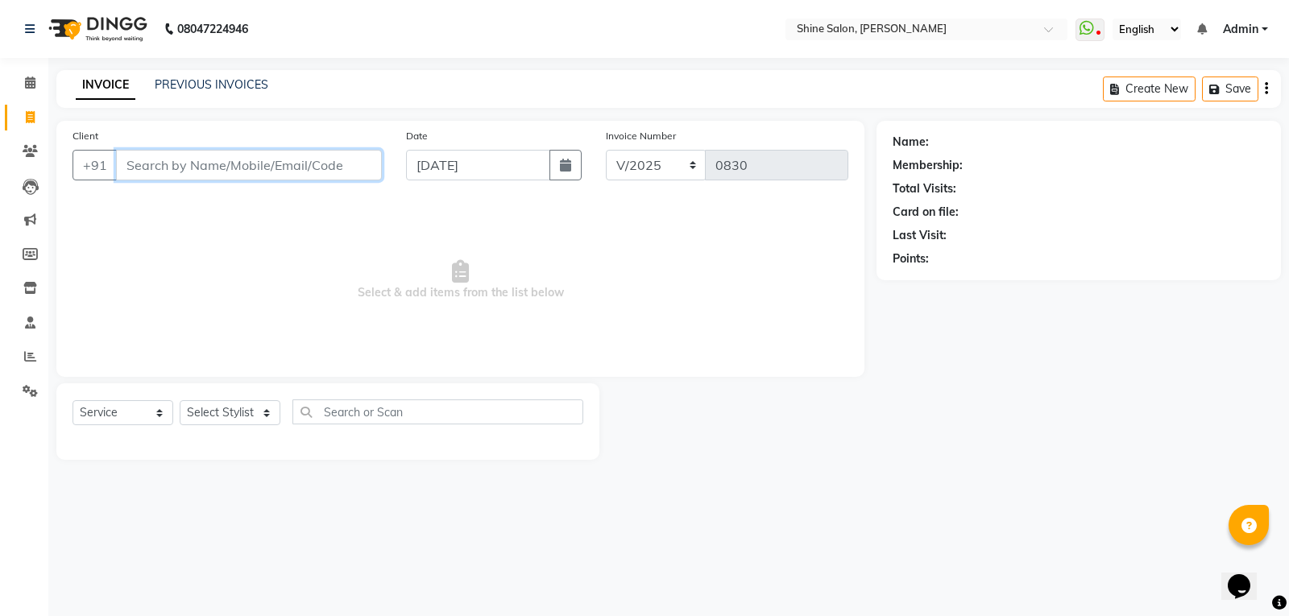
click at [307, 161] on input "Client" at bounding box center [249, 165] width 266 height 31
type input "9943392989"
click at [314, 159] on span "Add Client" at bounding box center [341, 165] width 64 height 16
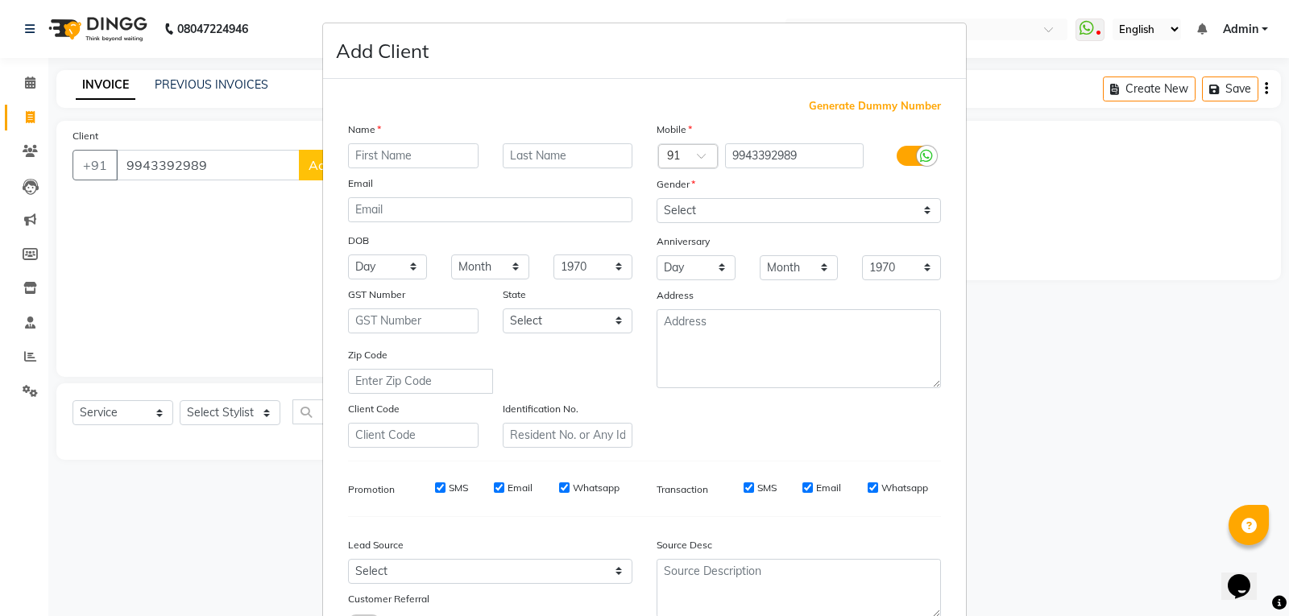
click at [429, 154] on input "text" at bounding box center [413, 155] width 130 height 25
type input "Sasirekha"
click at [727, 209] on select "Select Male Female Other Prefer Not To Say" at bounding box center [799, 210] width 284 height 25
select select "female"
click at [657, 198] on select "Select Male Female Other Prefer Not To Say" at bounding box center [799, 210] width 284 height 25
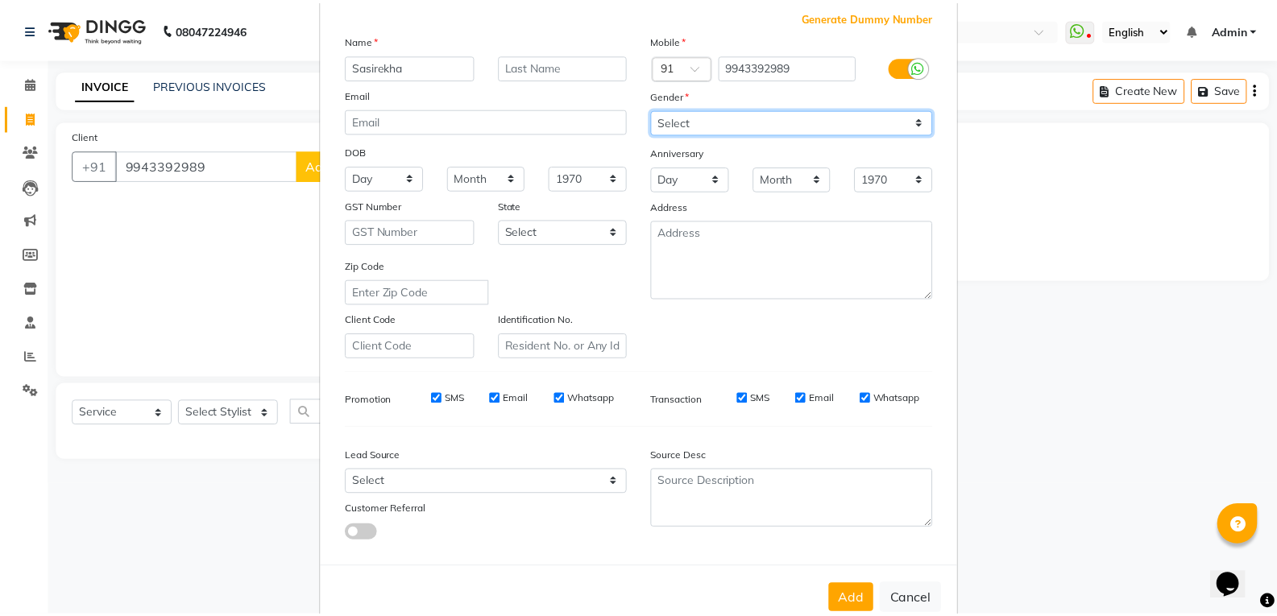
scroll to position [127, 0]
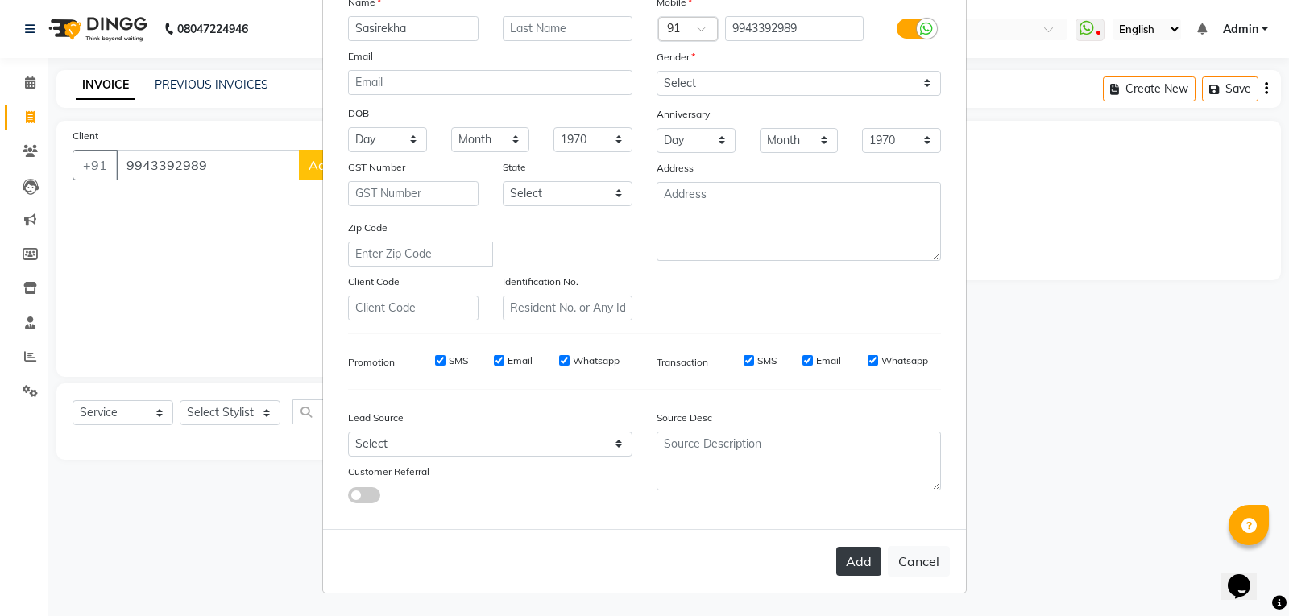
click at [859, 561] on button "Add" at bounding box center [858, 561] width 45 height 29
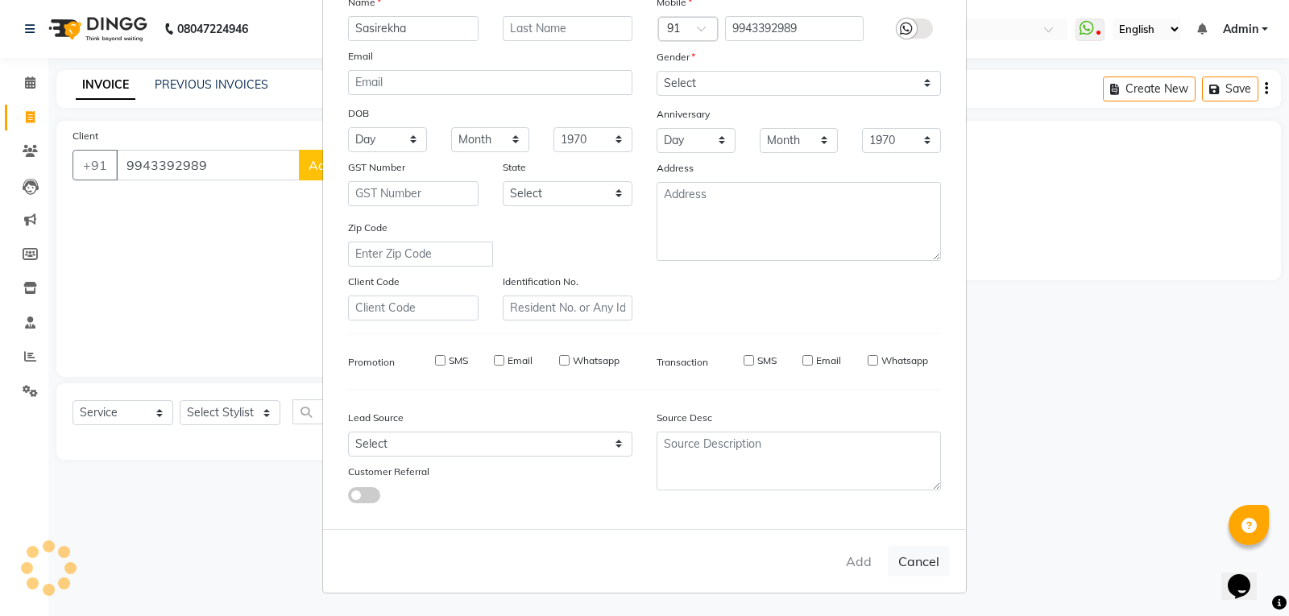
select select
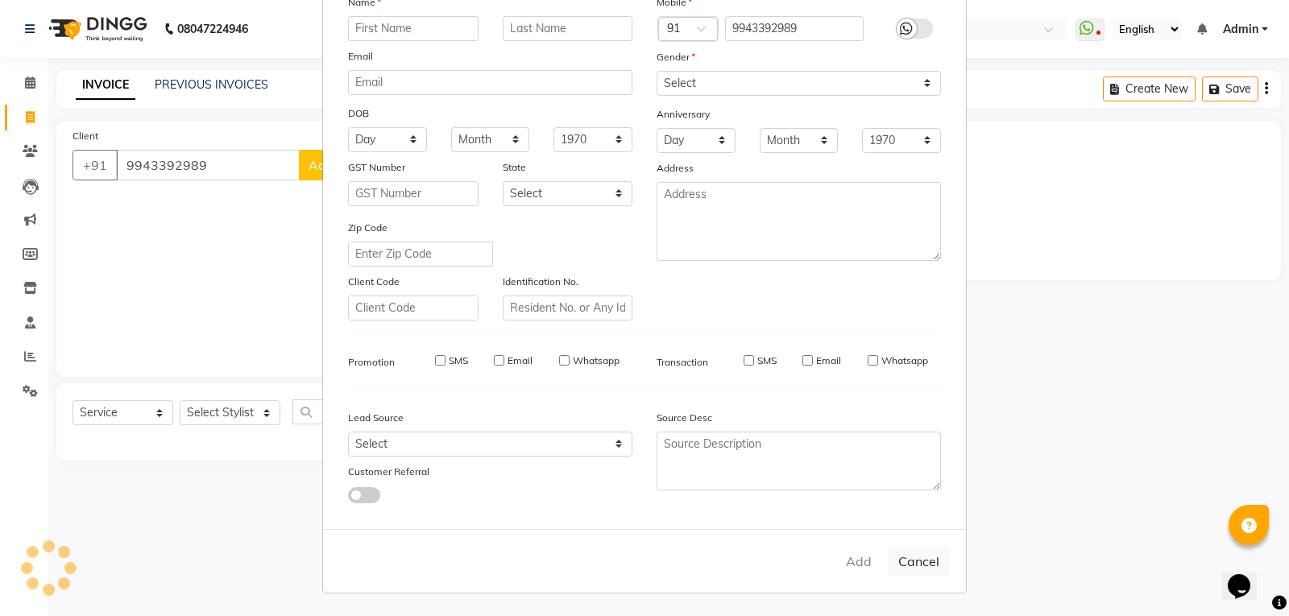
select select
checkbox input "false"
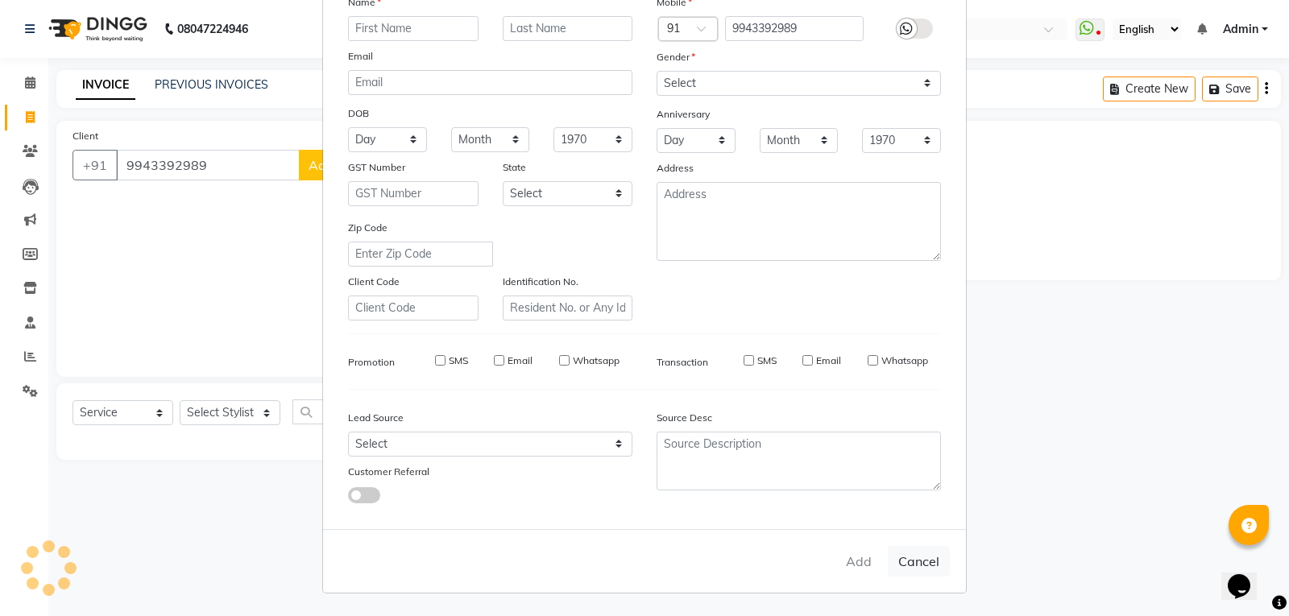
checkbox input "false"
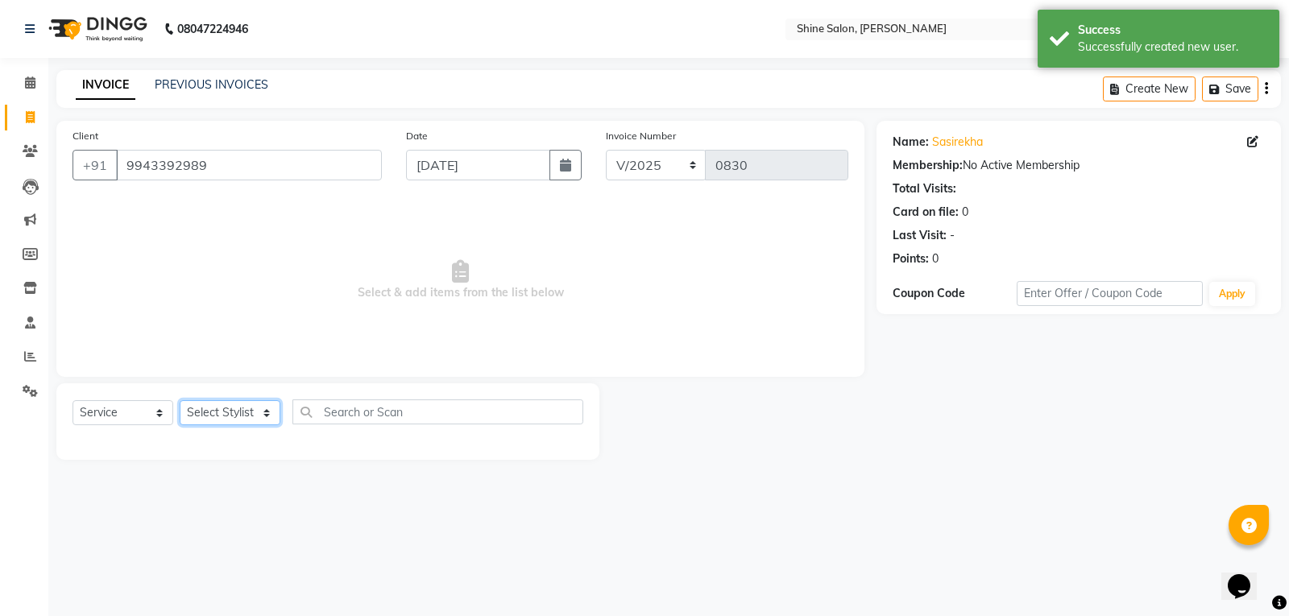
click at [262, 412] on select "Select Stylist Priyanaka USHA[HAIR AND BEAUTY]" at bounding box center [230, 412] width 101 height 25
select select "40610"
click at [180, 400] on select "Select Stylist Priyanaka USHA[HAIR AND BEAUTY]" at bounding box center [230, 412] width 101 height 25
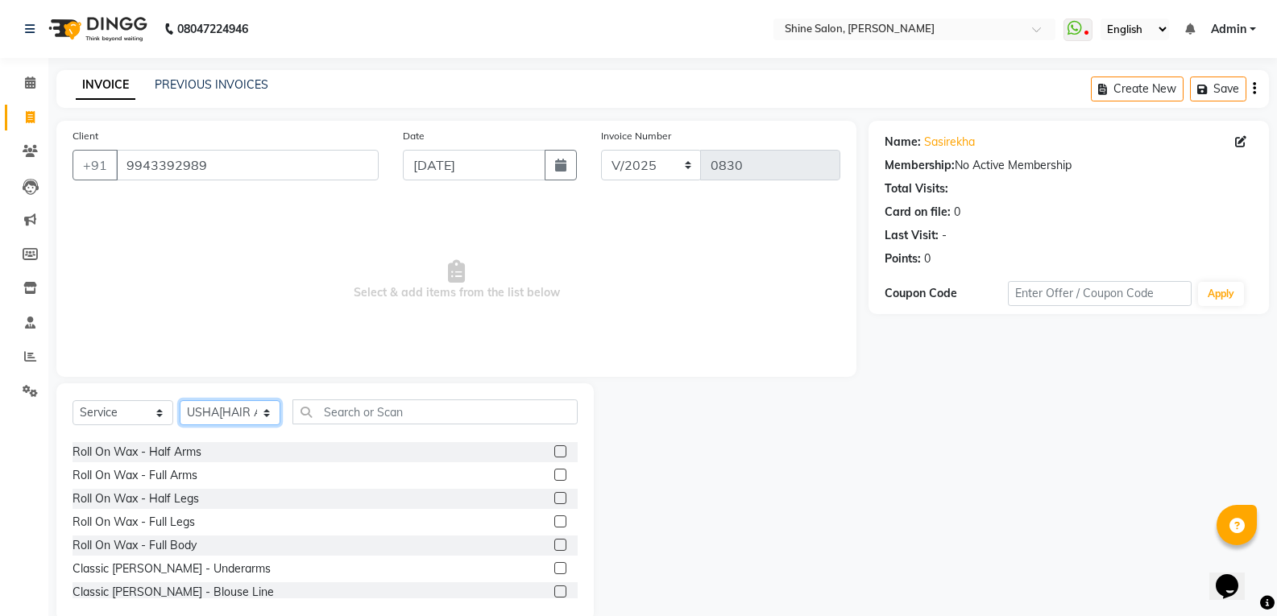
scroll to position [403, 0]
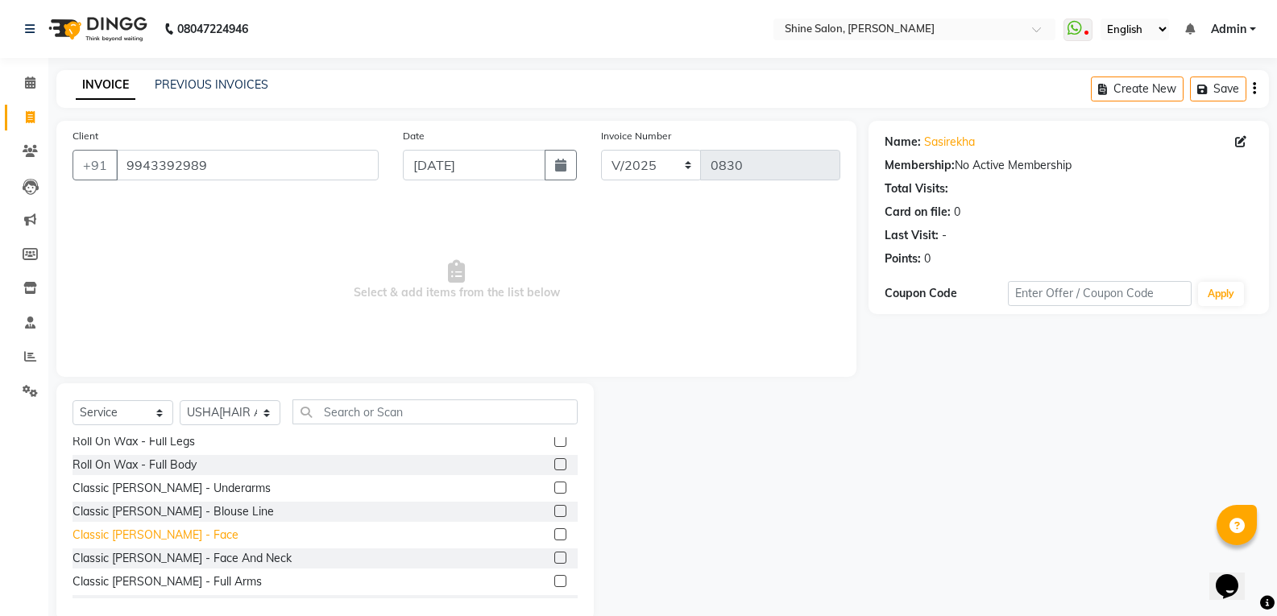
click at [155, 532] on div "Classic De-Tan - Face" at bounding box center [155, 535] width 166 height 17
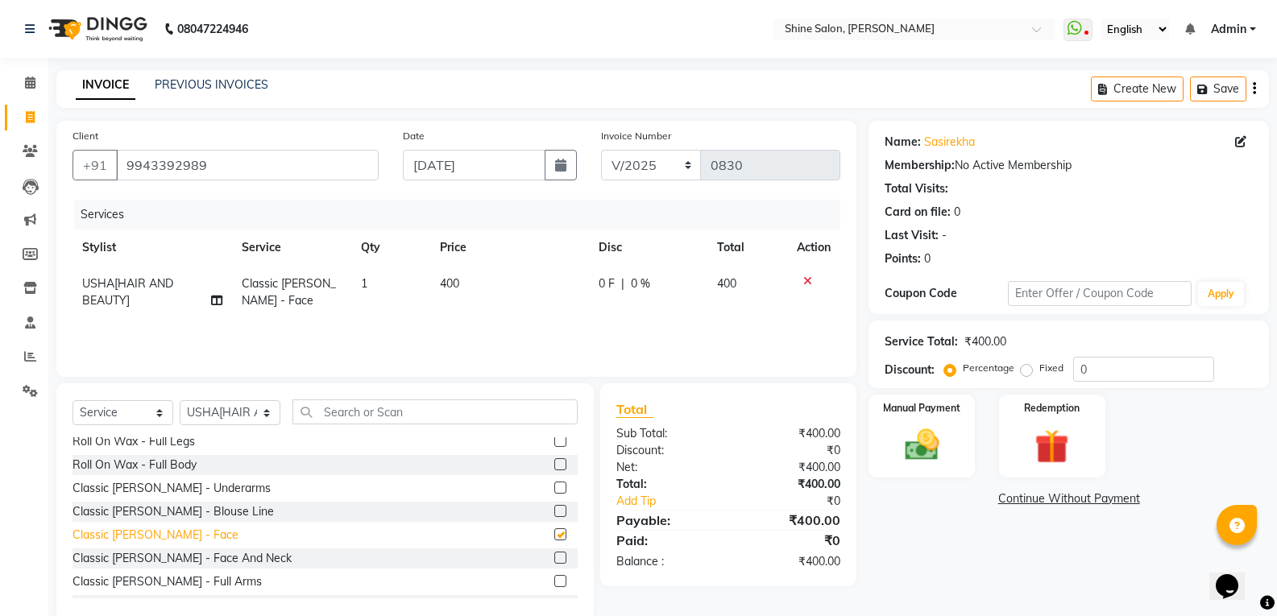
checkbox input "false"
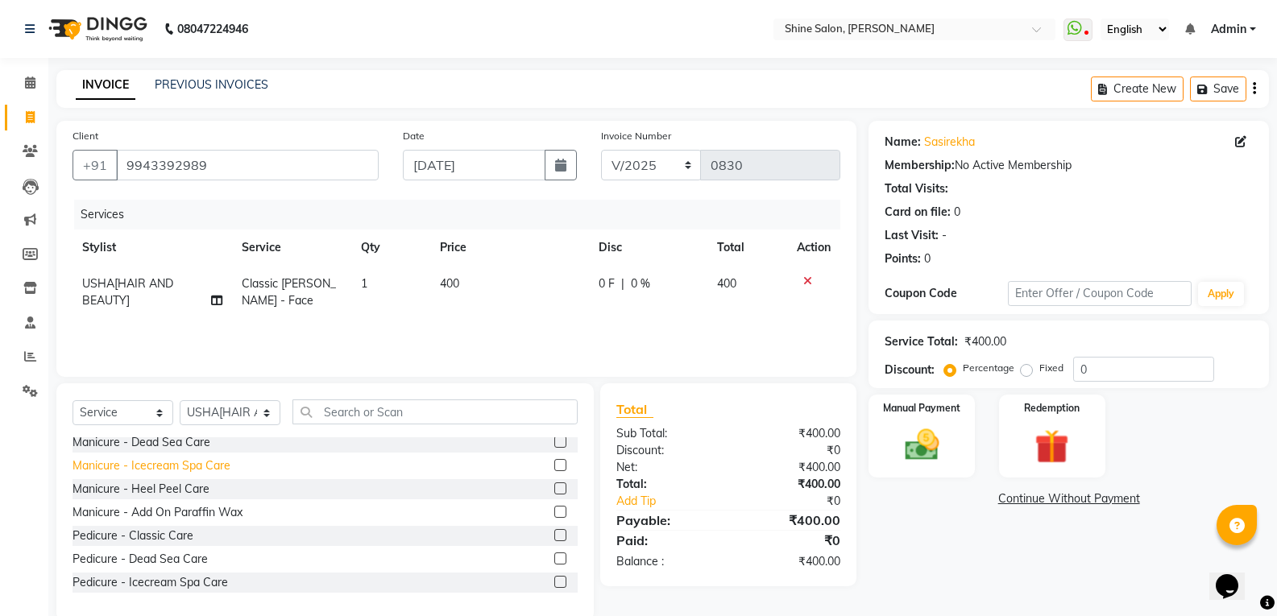
scroll to position [886, 0]
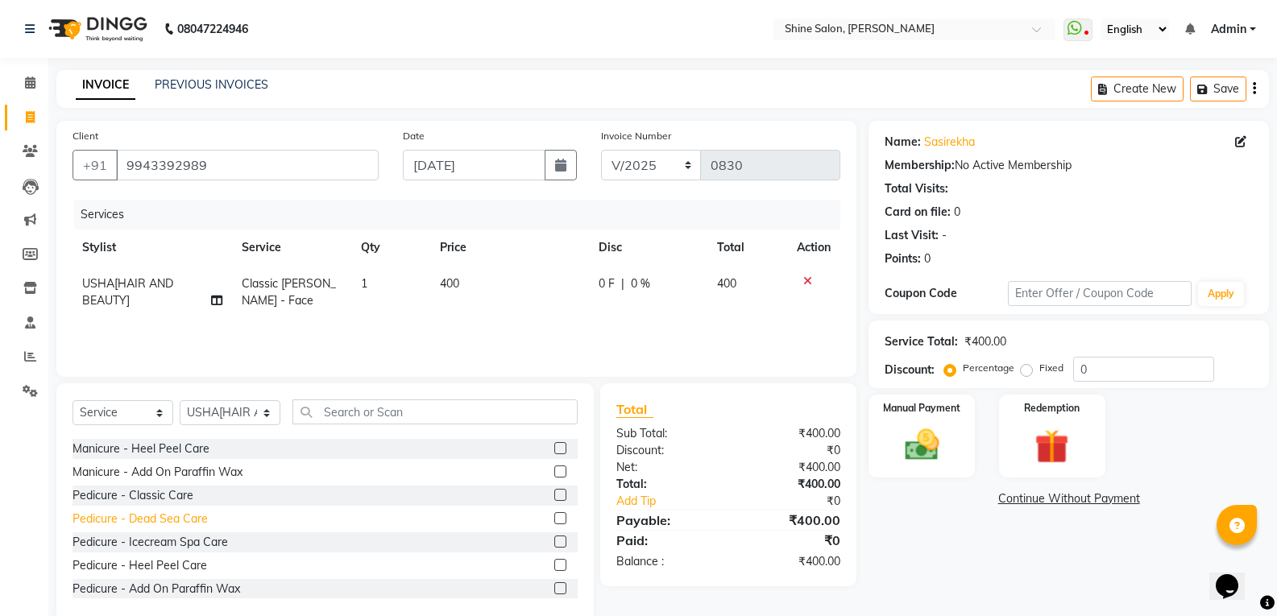
click at [182, 521] on div "Pedicure - Dead Sea Care" at bounding box center [139, 519] width 135 height 17
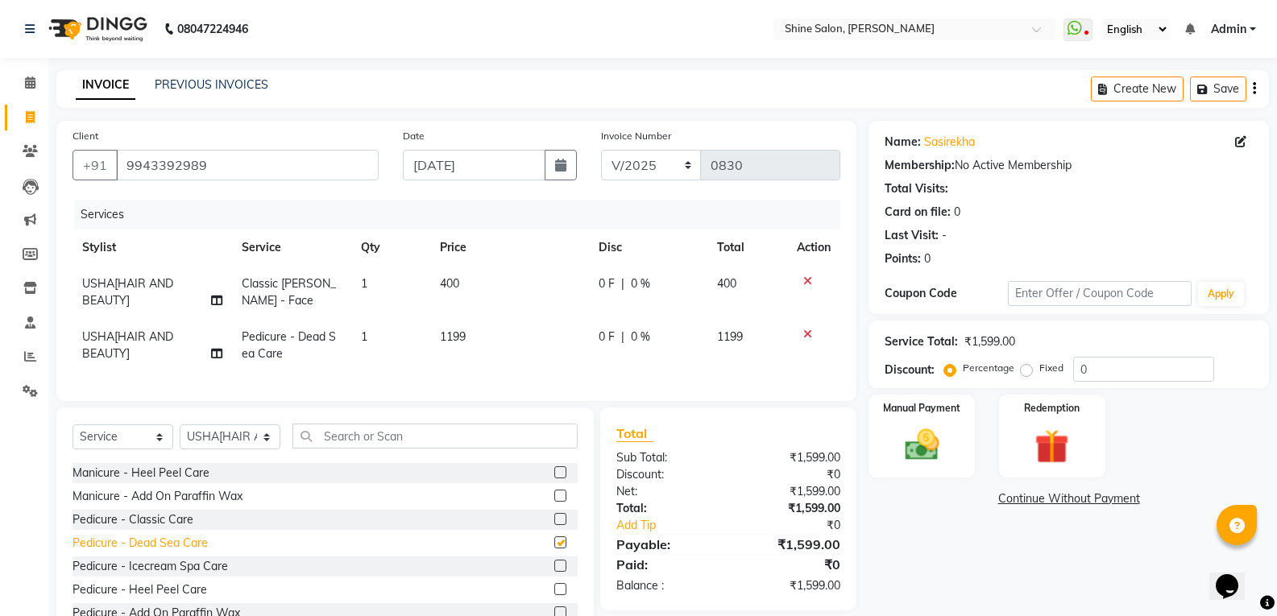
checkbox input "false"
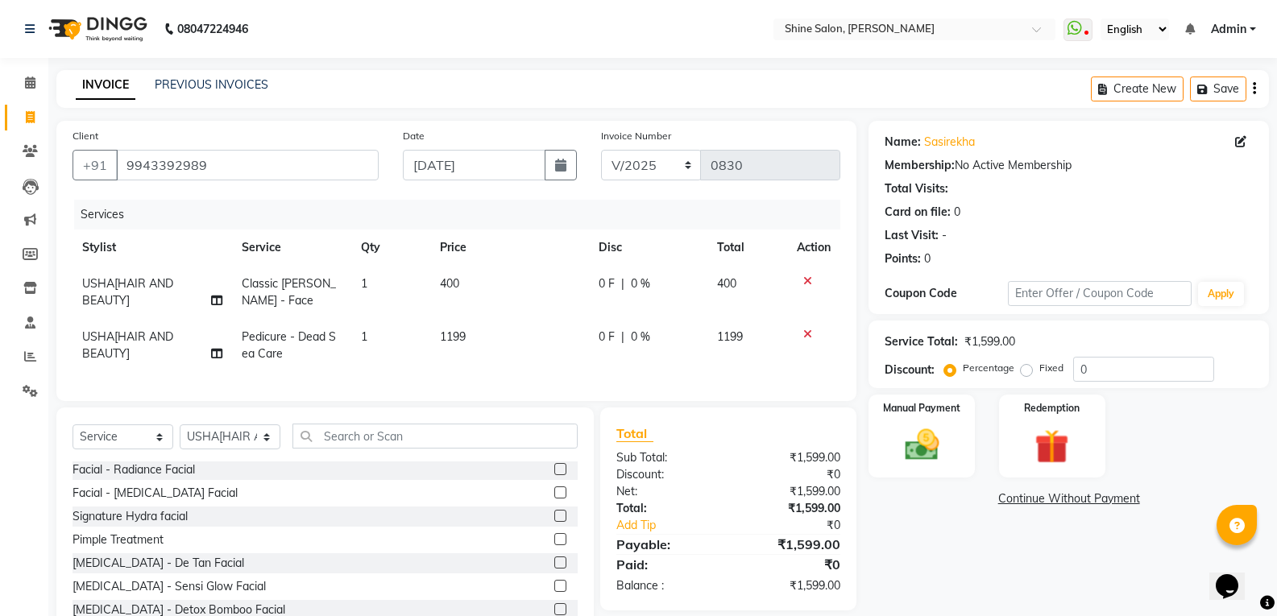
scroll to position [1208, 0]
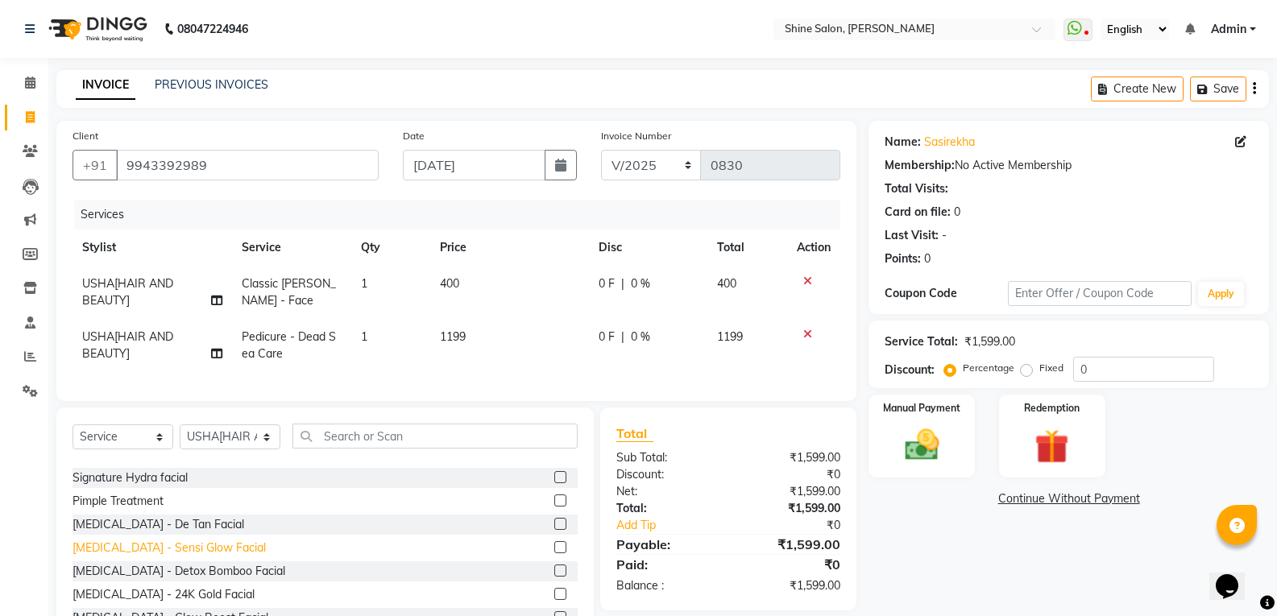
click at [191, 556] on div "Skin Care - Sensi Glow Facial" at bounding box center [168, 548] width 193 height 17
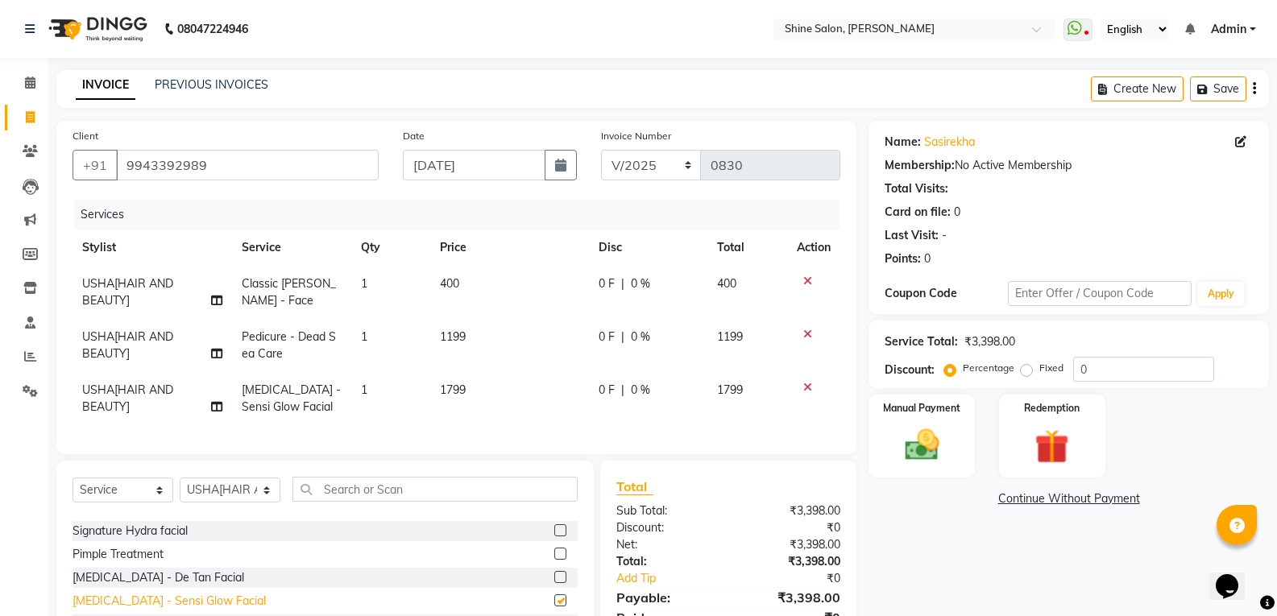
checkbox input "false"
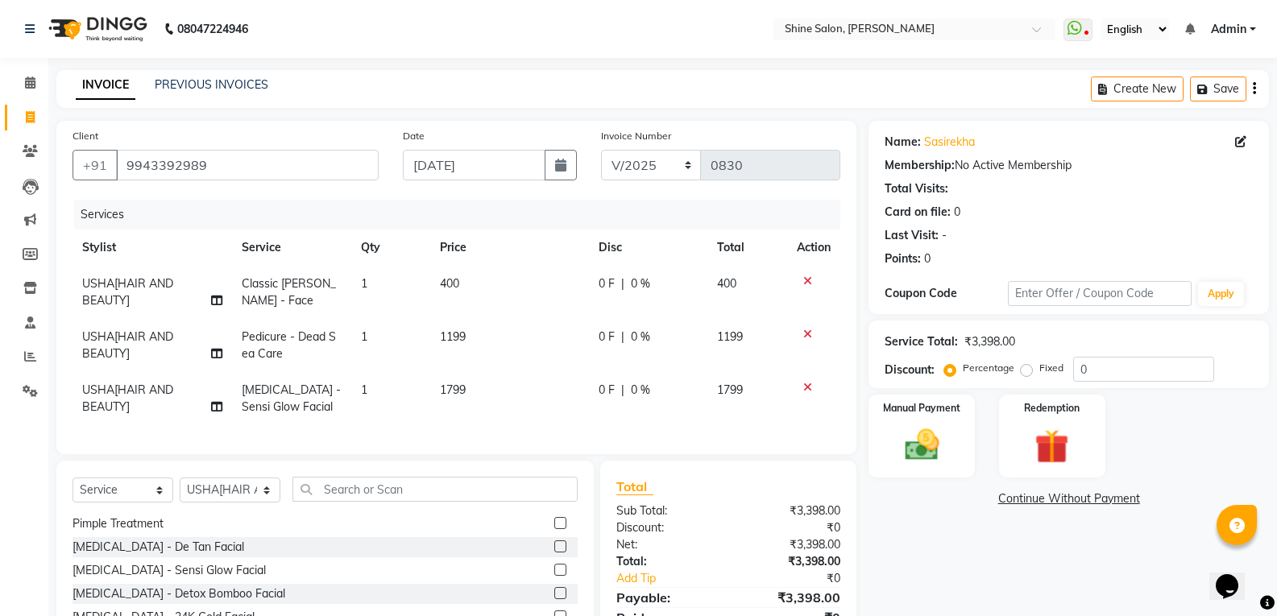
scroll to position [1289, 0]
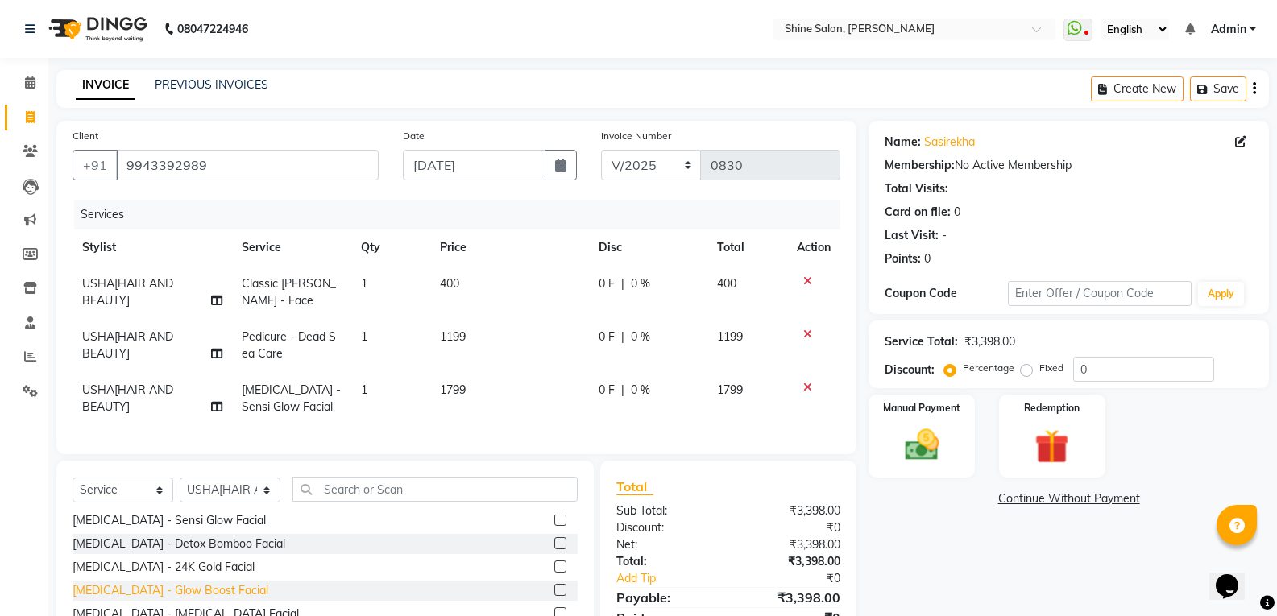
click at [183, 599] on div "Skin Care - Glow Boost Facial" at bounding box center [170, 590] width 196 height 17
checkbox input "false"
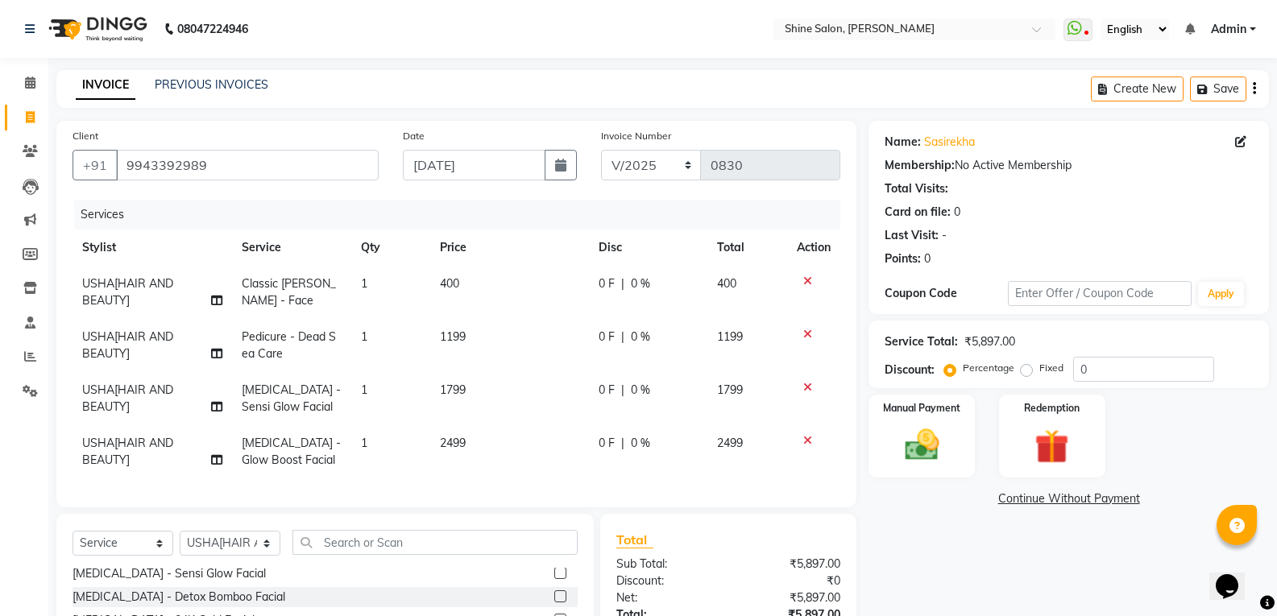
click at [810, 387] on icon at bounding box center [807, 387] width 9 height 11
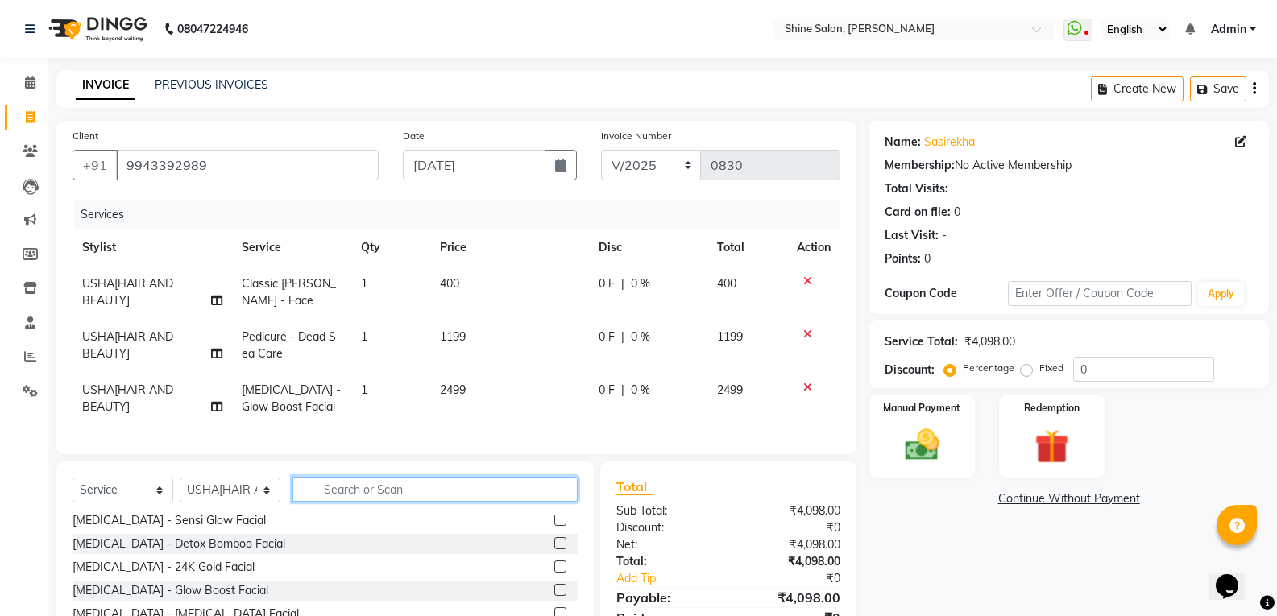
click at [462, 499] on input "text" at bounding box center [434, 489] width 285 height 25
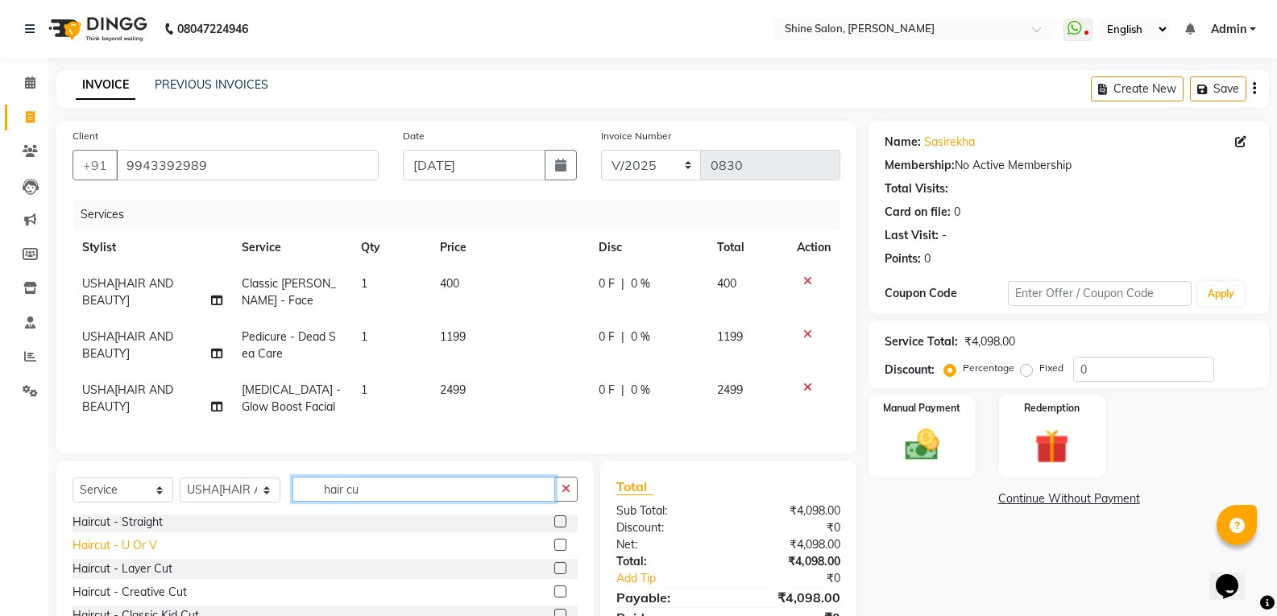
type input "hair cu"
click at [142, 554] on div "Haircut - U Or V" at bounding box center [114, 545] width 85 height 17
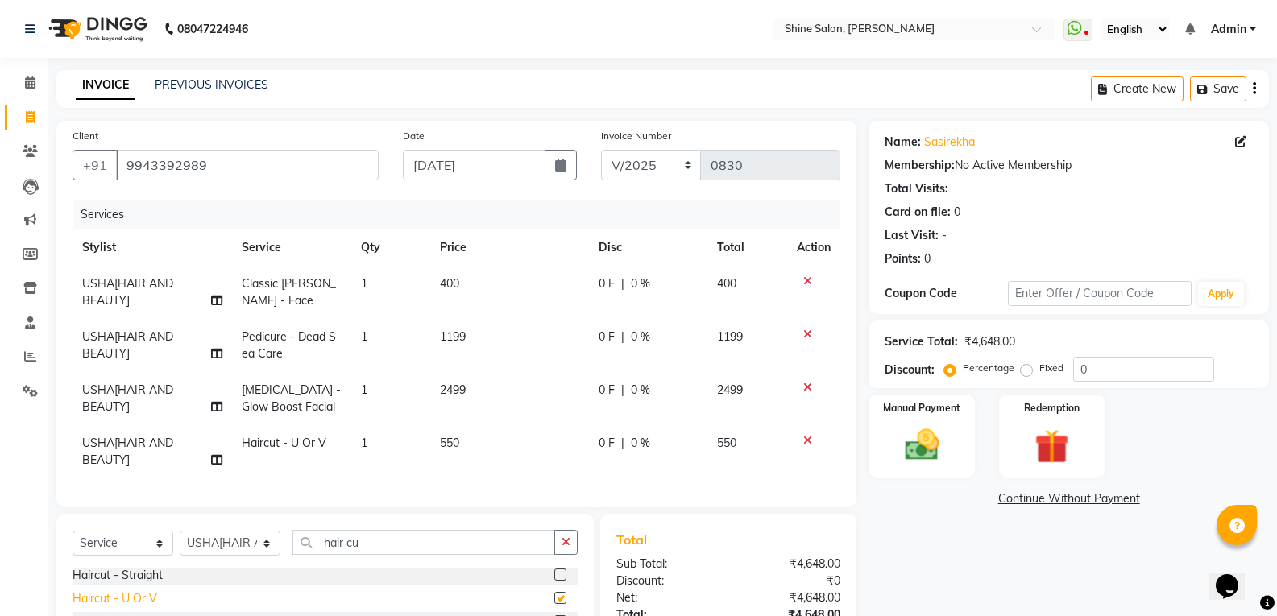
checkbox input "false"
click at [499, 338] on td "1199" at bounding box center [509, 345] width 158 height 53
select select "40610"
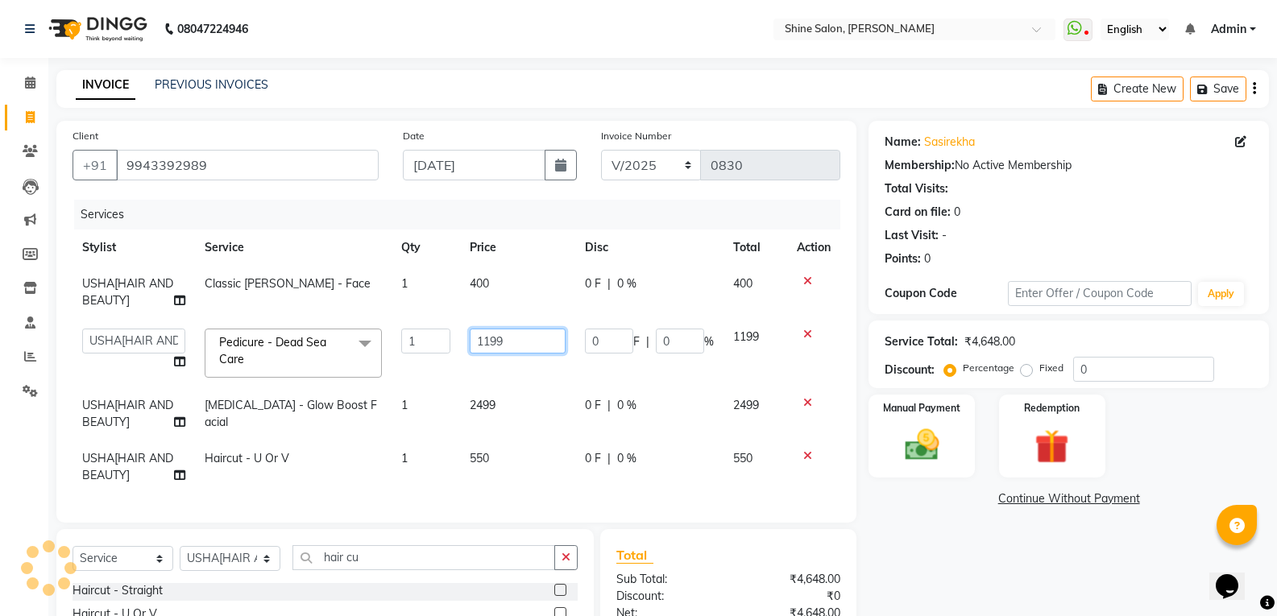
click at [508, 340] on input "1199" at bounding box center [518, 341] width 96 height 25
type input "1200"
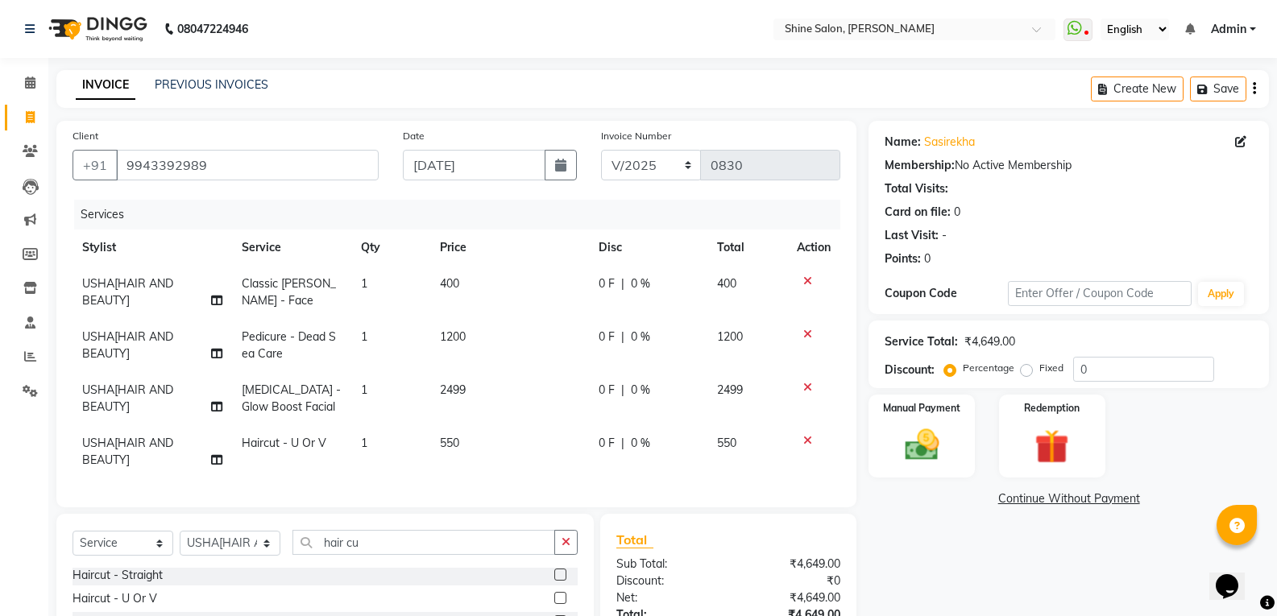
click at [528, 404] on td "2499" at bounding box center [509, 398] width 158 height 53
select select "40610"
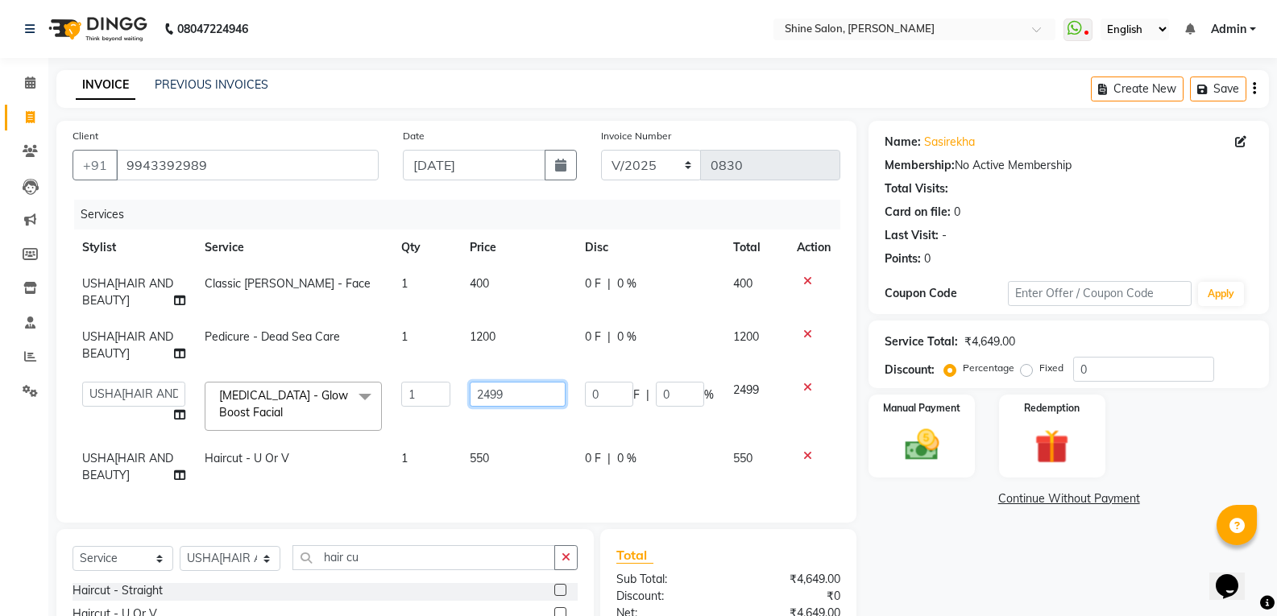
click at [528, 404] on input "2499" at bounding box center [518, 394] width 96 height 25
type input "2500"
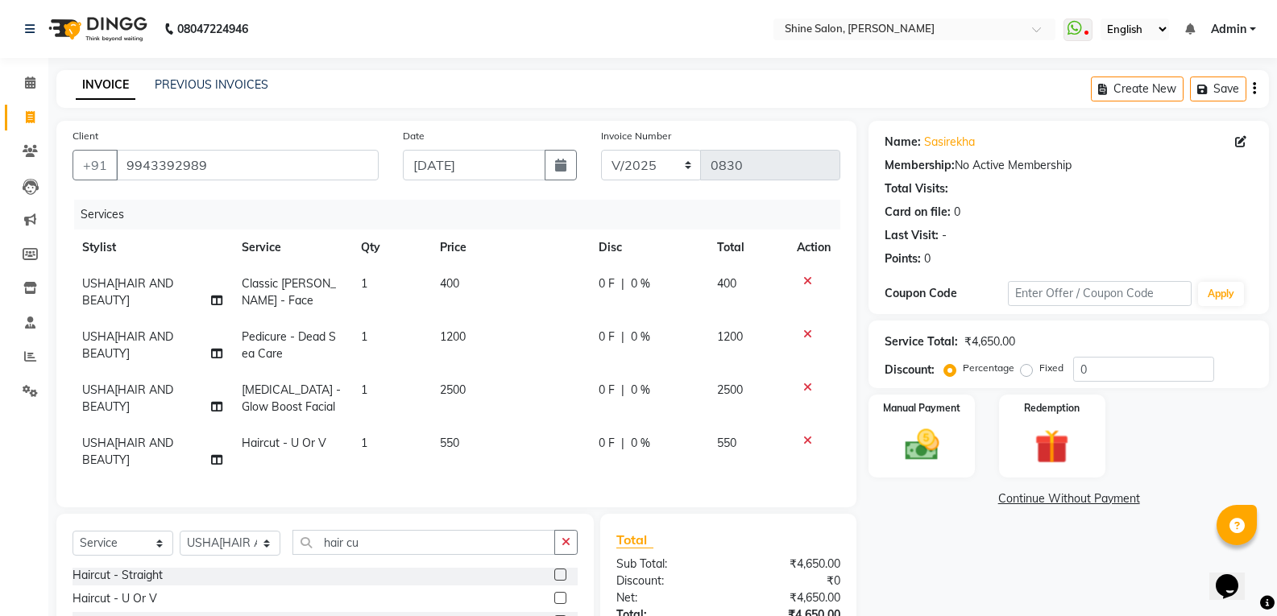
click at [509, 451] on td "550" at bounding box center [509, 451] width 158 height 53
select select "40610"
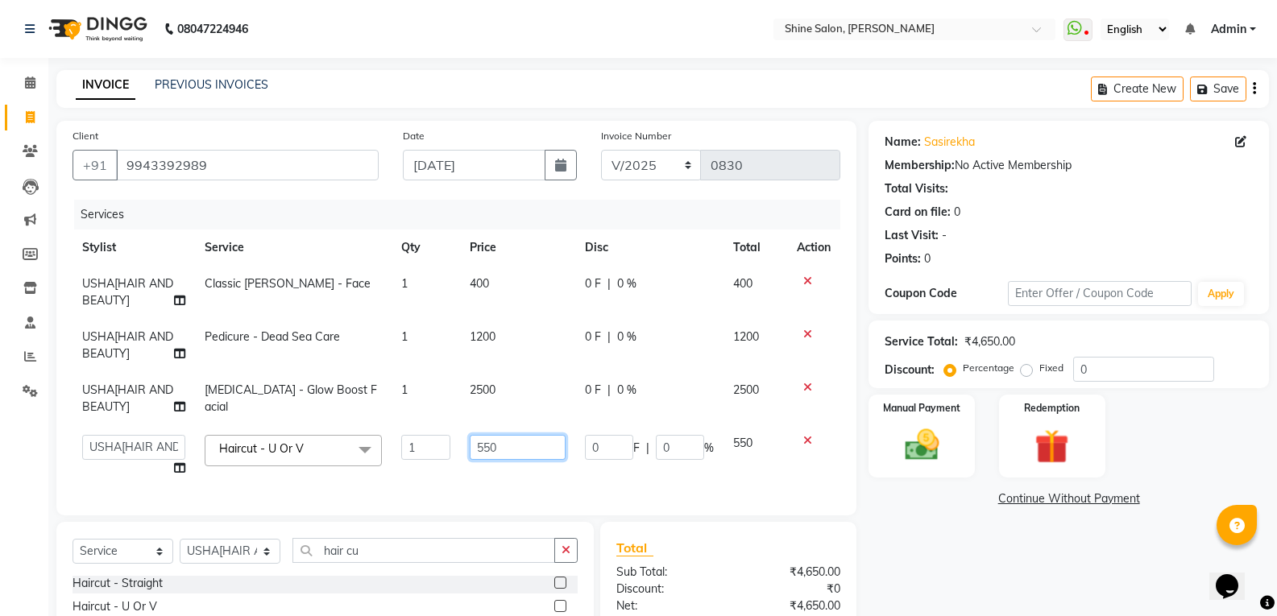
click at [509, 451] on input "550" at bounding box center [518, 447] width 96 height 25
type input "500"
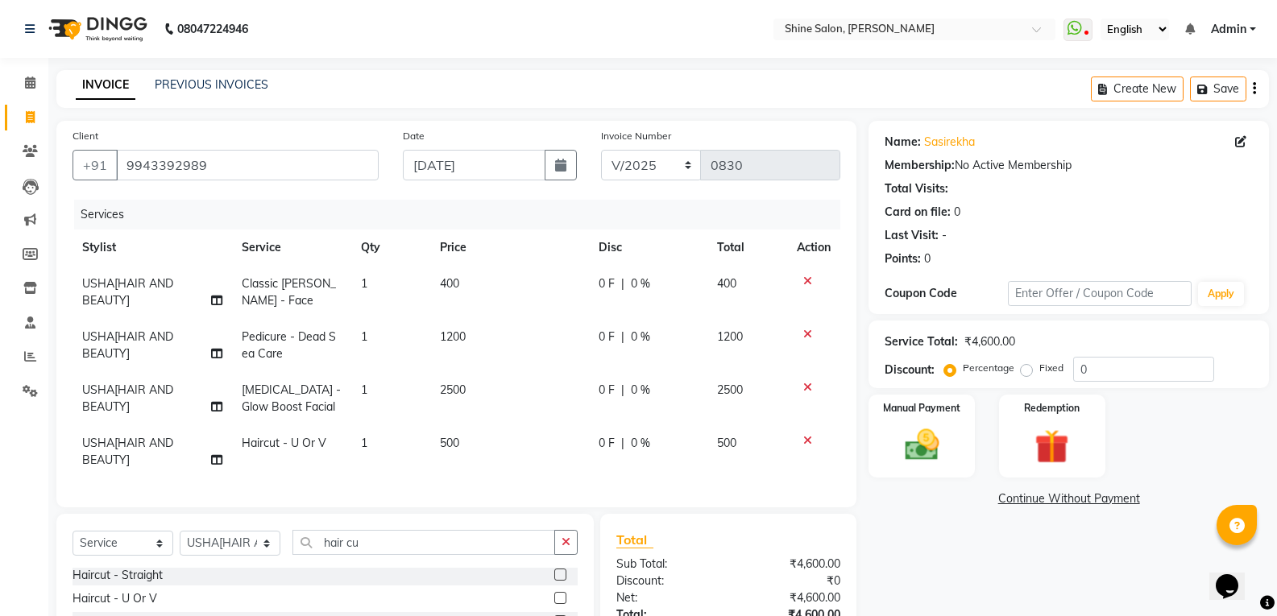
click at [487, 478] on td "500" at bounding box center [509, 451] width 158 height 53
select select "40610"
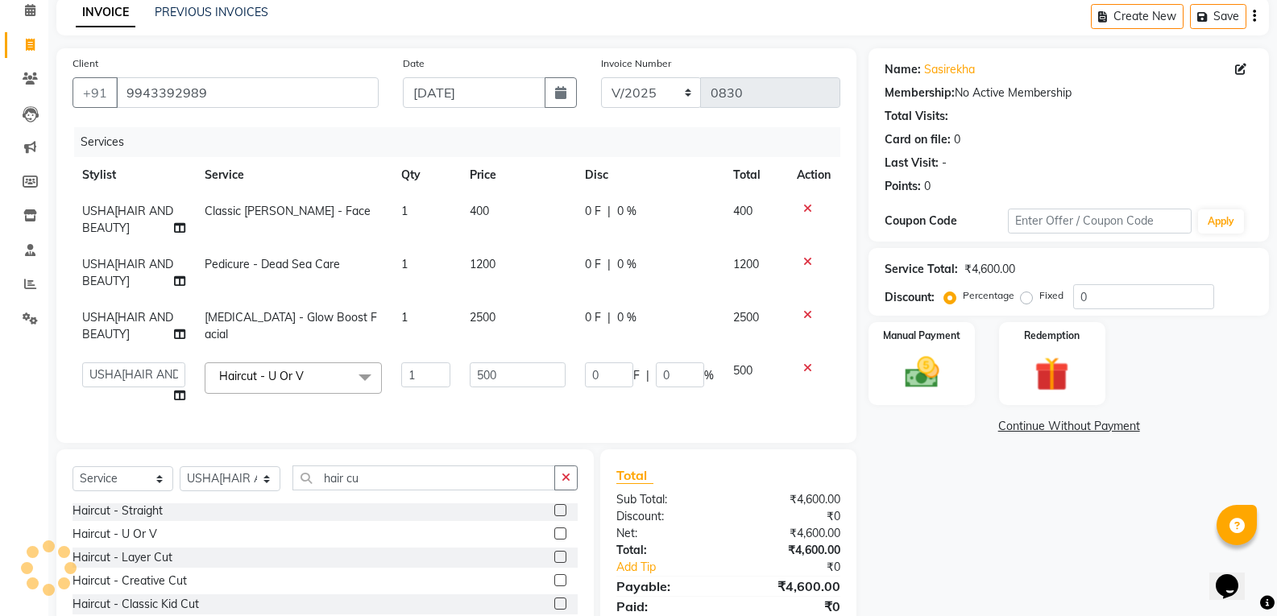
scroll to position [81, 0]
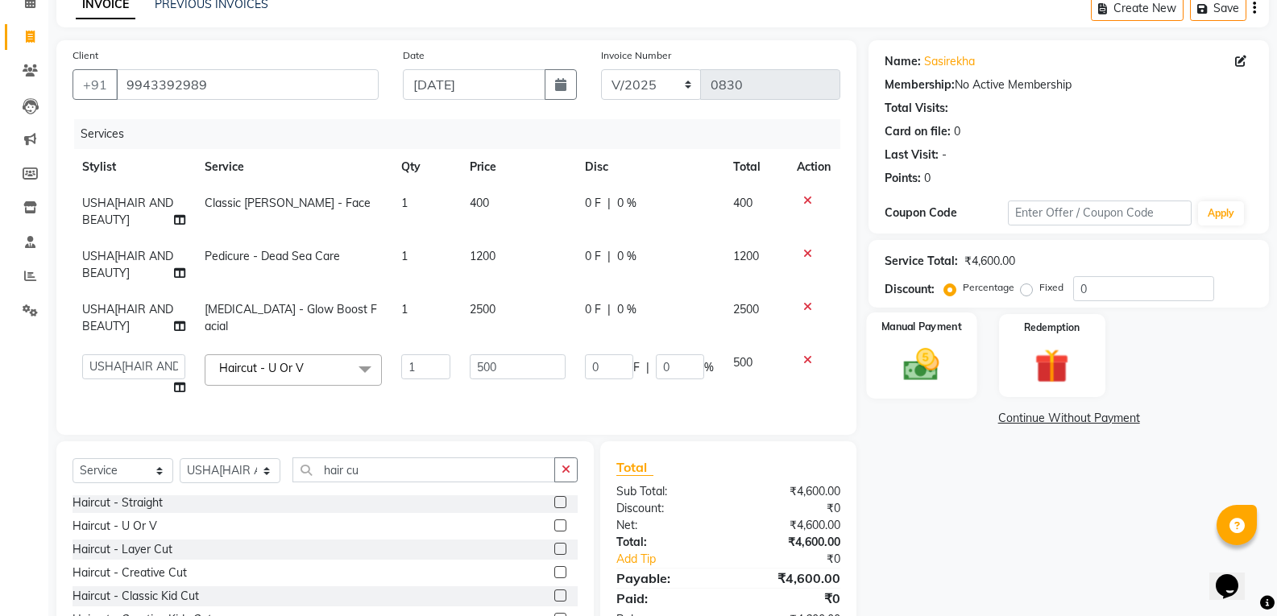
click at [930, 366] on img at bounding box center [921, 364] width 57 height 41
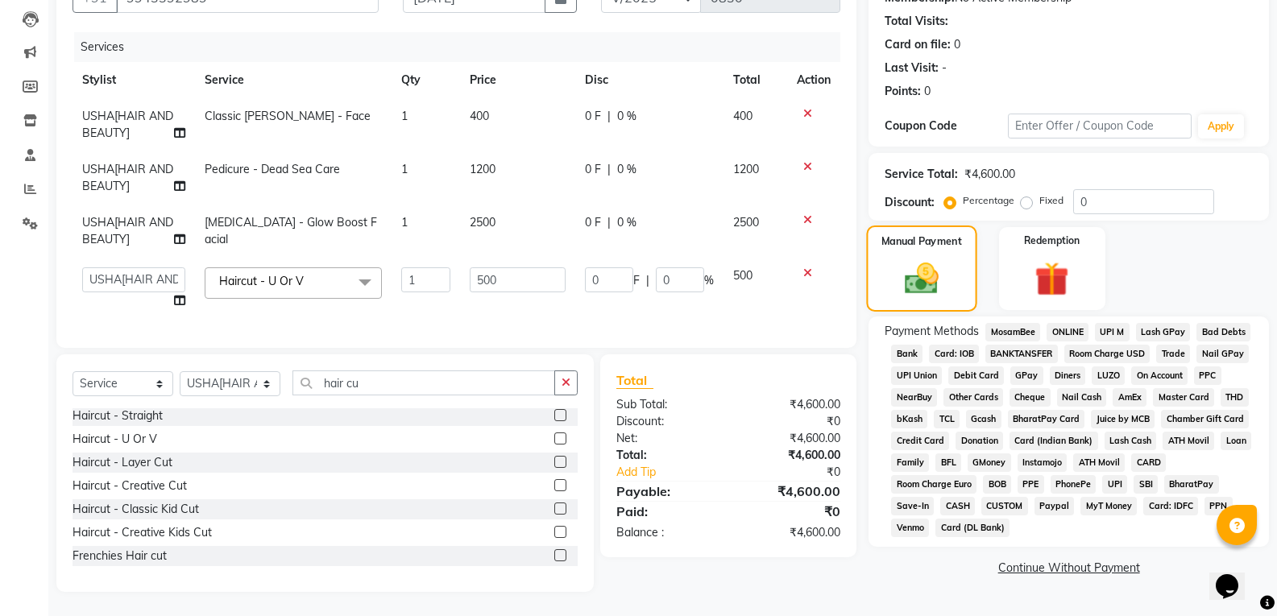
scroll to position [180, 0]
click at [1018, 367] on span "GPay" at bounding box center [1026, 376] width 33 height 19
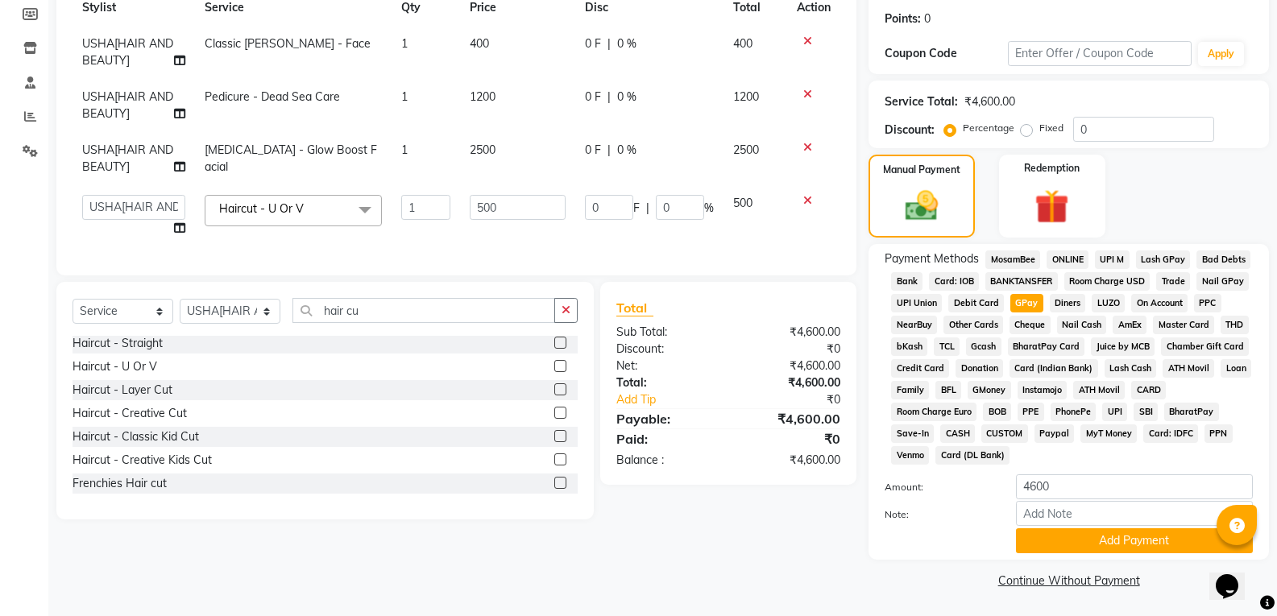
scroll to position [241, 0]
click at [1081, 543] on button "Add Payment" at bounding box center [1134, 540] width 237 height 25
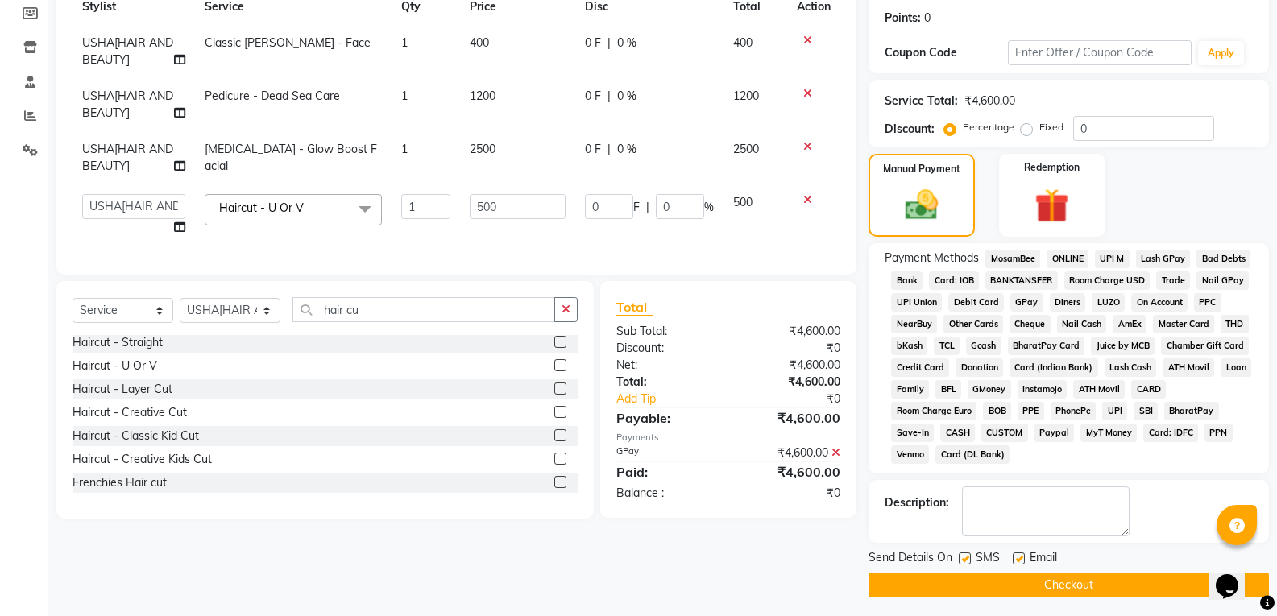
click at [1059, 584] on button "Checkout" at bounding box center [1068, 585] width 400 height 25
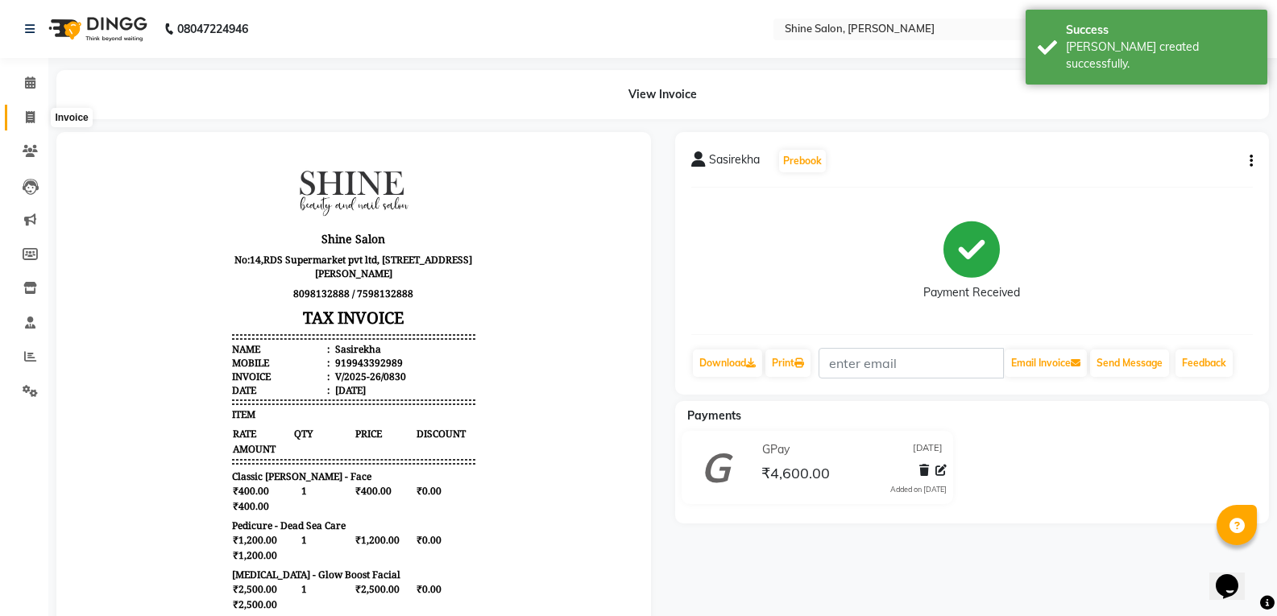
click at [29, 117] on icon at bounding box center [30, 117] width 9 height 12
select select "service"
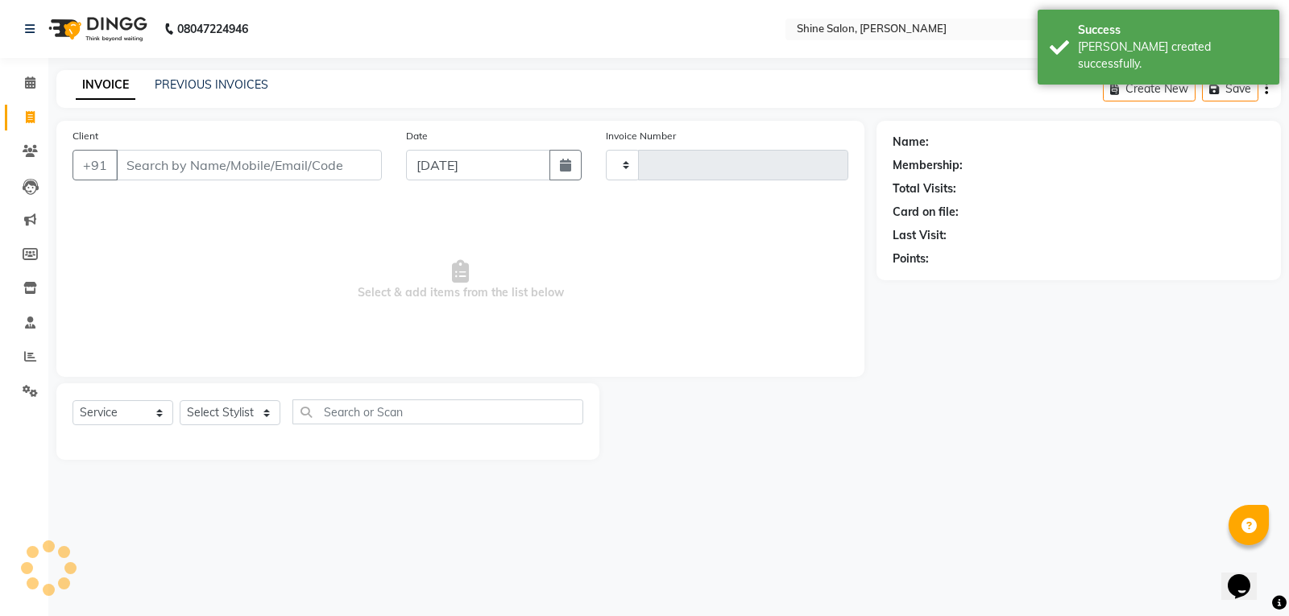
type input "0831"
select select "5324"
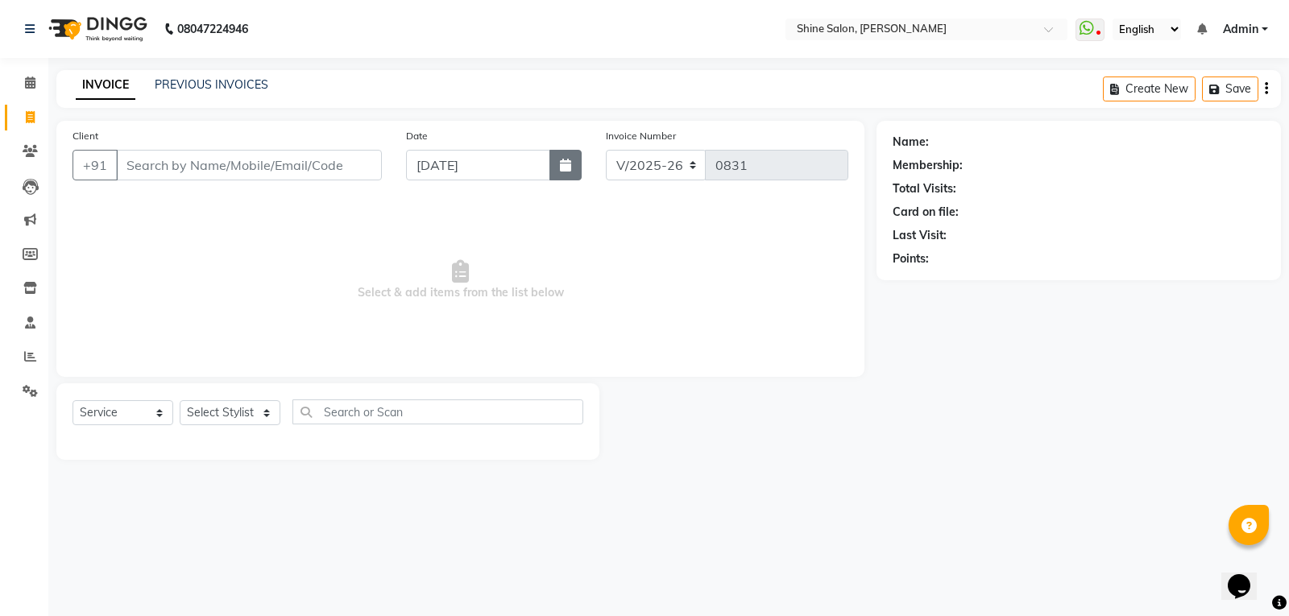
click at [559, 172] on button "button" at bounding box center [565, 165] width 32 height 31
select select "9"
select select "2025"
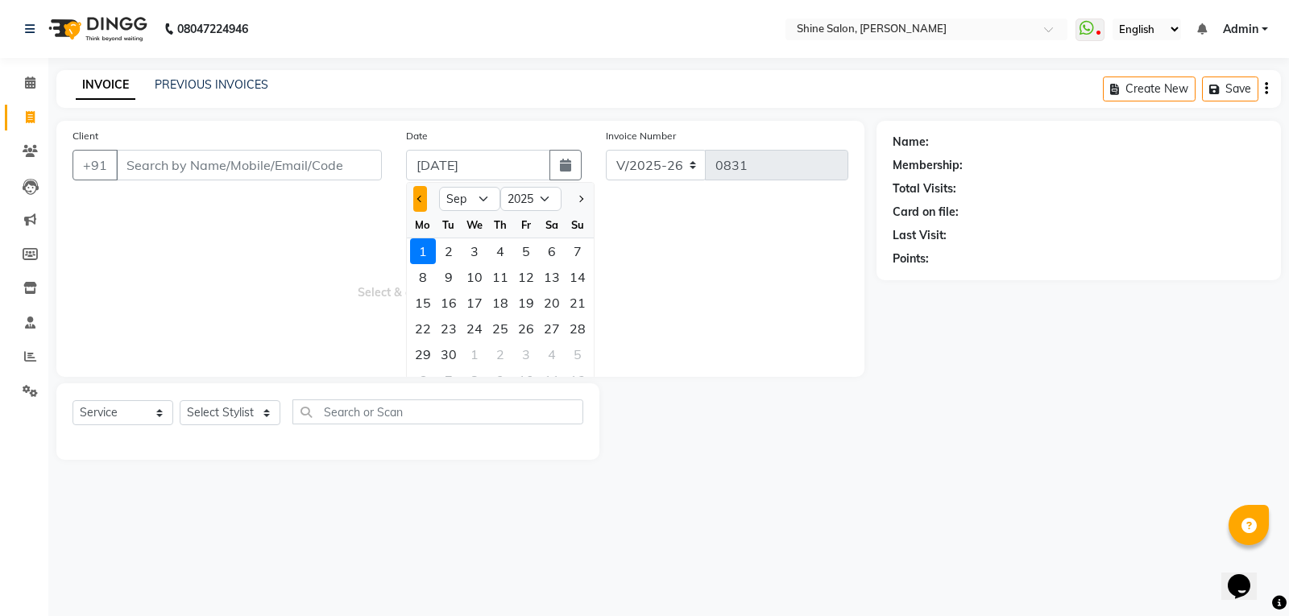
click at [416, 197] on button "Previous month" at bounding box center [420, 199] width 14 height 26
select select "8"
click at [578, 350] on div "31" at bounding box center [578, 355] width 26 height 26
type input "[DATE]"
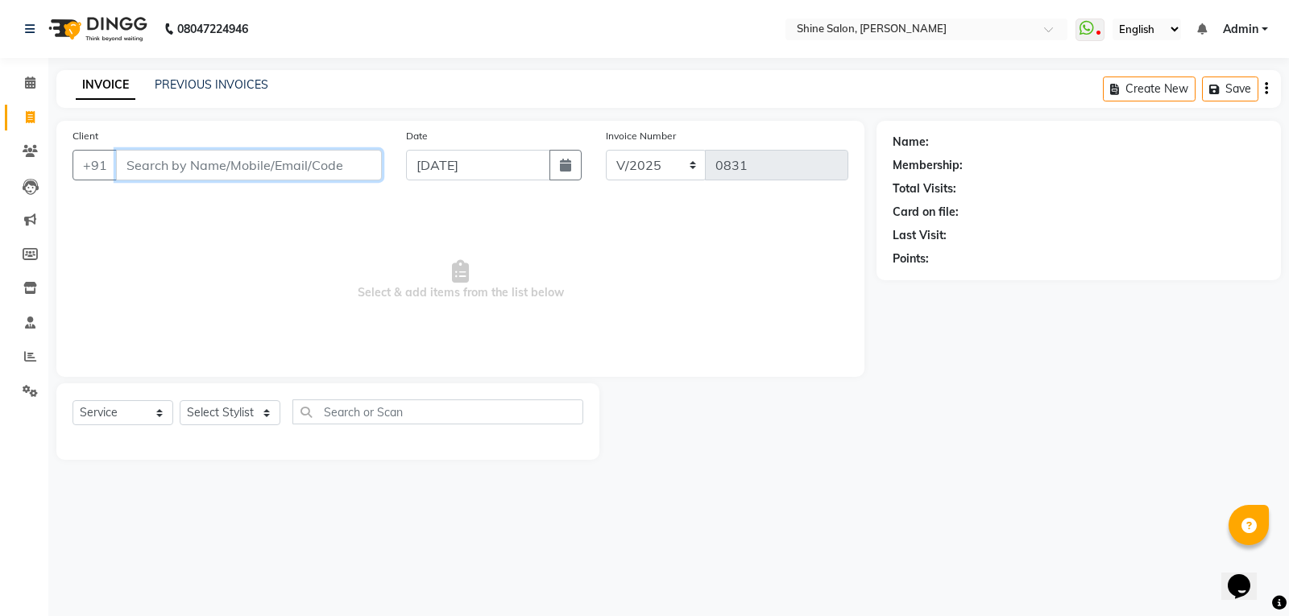
click at [304, 168] on input "Client" at bounding box center [249, 165] width 266 height 31
click at [153, 164] on input "934288653" at bounding box center [208, 165] width 184 height 31
click at [341, 171] on input "9342388653" at bounding box center [249, 165] width 266 height 31
click at [308, 165] on input "9342388653" at bounding box center [249, 165] width 266 height 31
click at [217, 159] on input "9342388653" at bounding box center [249, 165] width 266 height 31
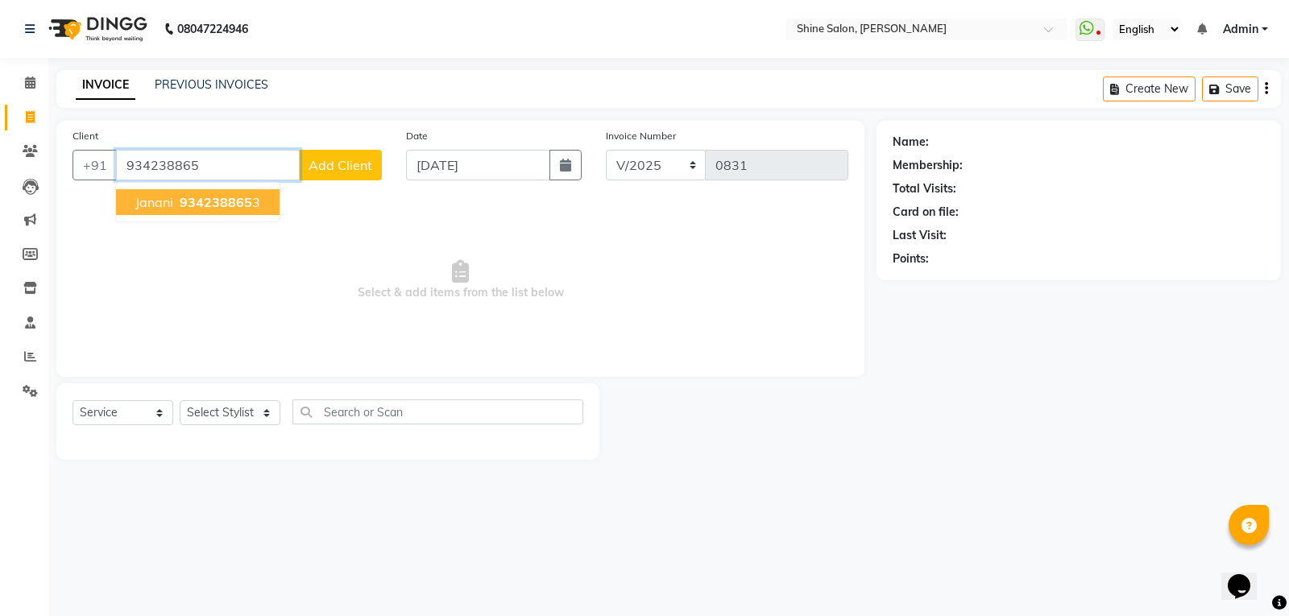
click at [240, 203] on span "934238865" at bounding box center [216, 202] width 72 height 16
type input "9342388653"
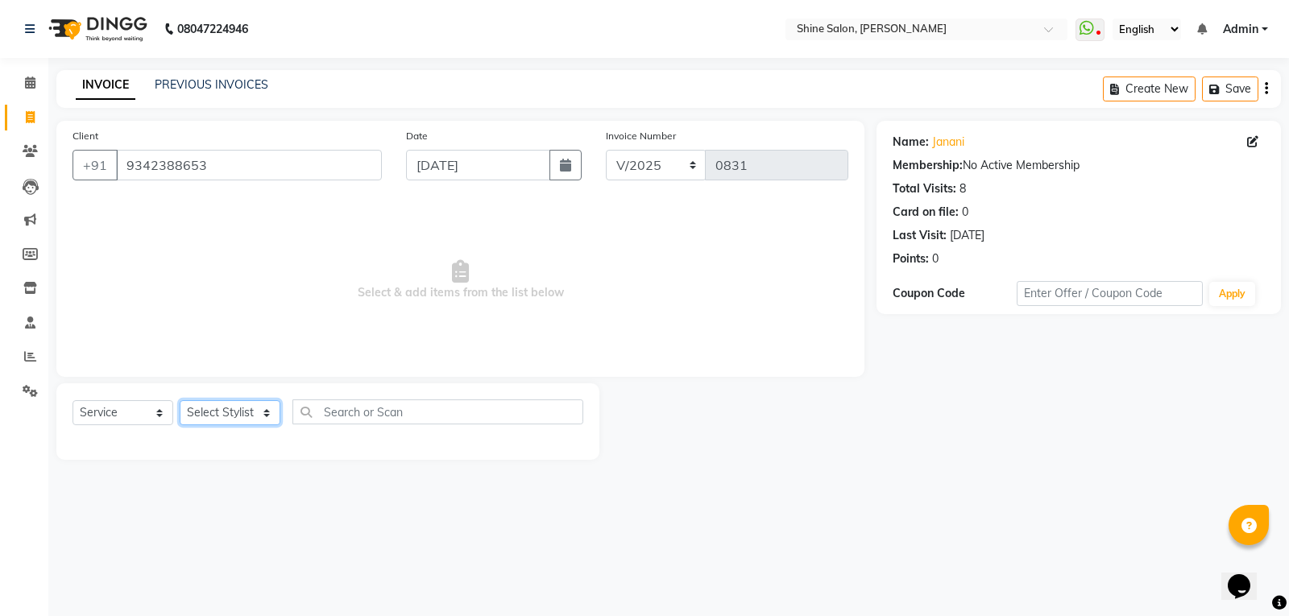
click at [238, 422] on select "Select Stylist Priyanaka USHA[HAIR AND BEAUTY]" at bounding box center [230, 412] width 101 height 25
select select "35837"
click at [180, 400] on select "Select Stylist Priyanaka USHA[HAIR AND BEAUTY]" at bounding box center [230, 412] width 101 height 25
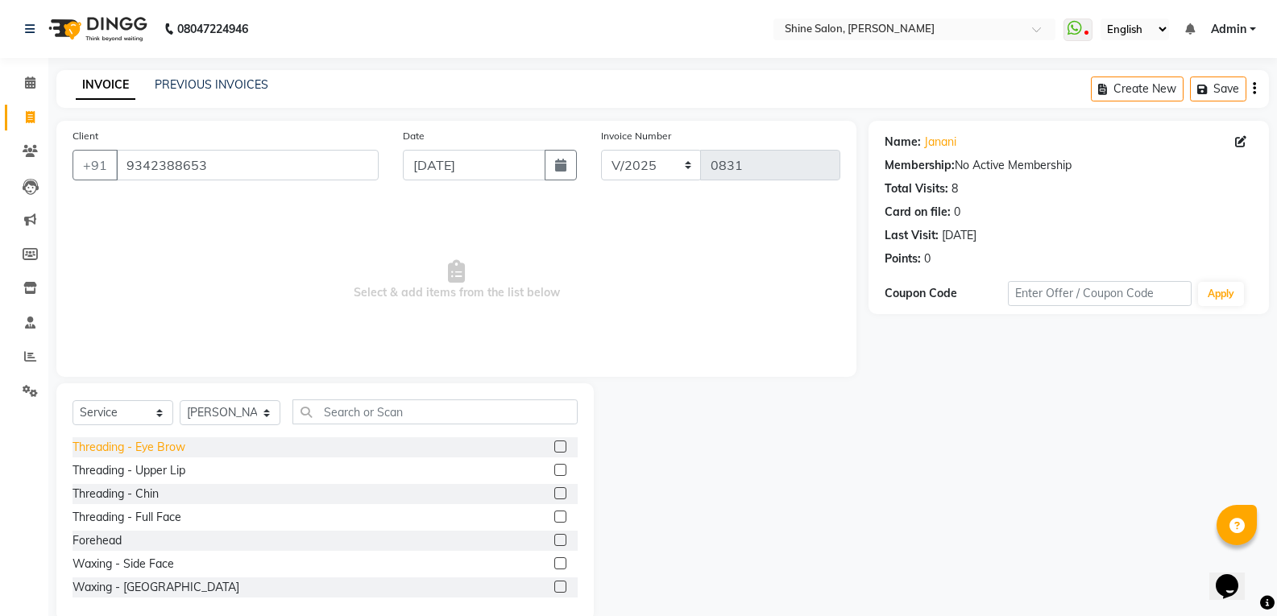
click at [175, 450] on div "Threading - Eye Brow" at bounding box center [128, 447] width 113 height 17
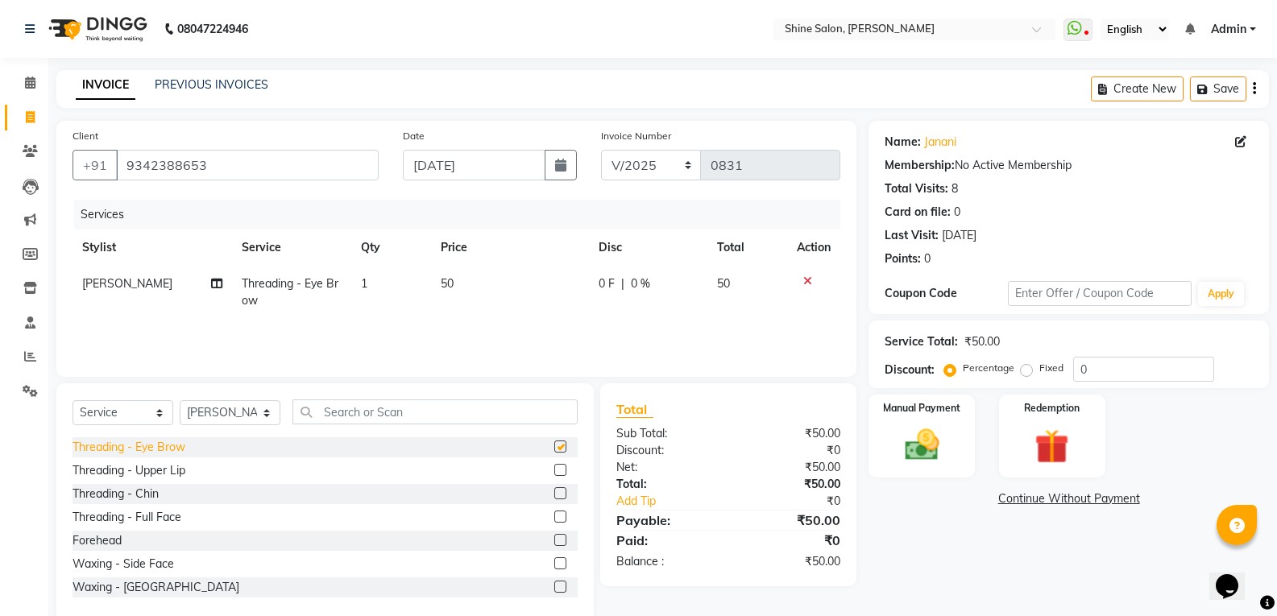
checkbox input "false"
click at [917, 432] on img at bounding box center [921, 445] width 57 height 41
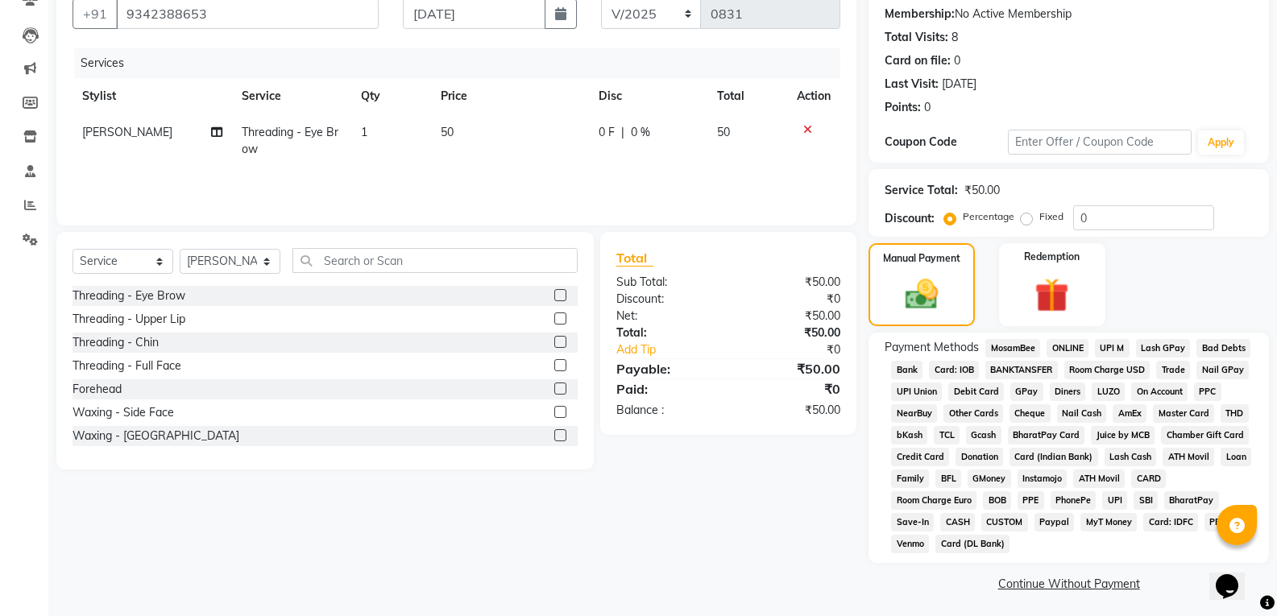
scroll to position [155, 0]
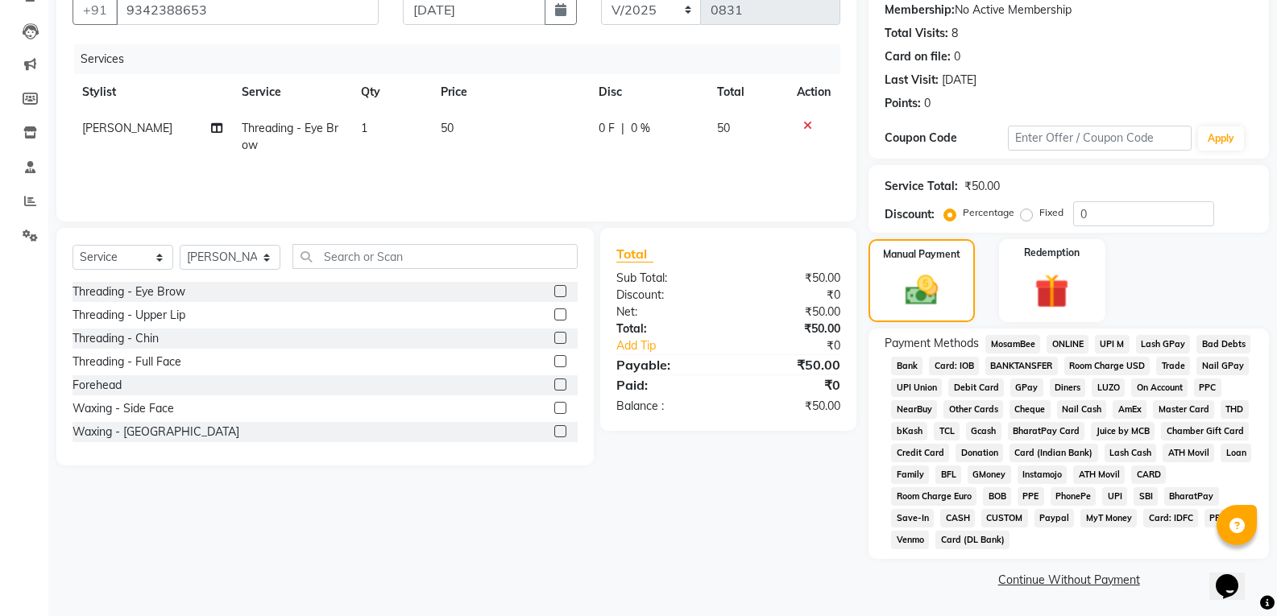
click at [1023, 384] on span "GPay" at bounding box center [1026, 388] width 33 height 19
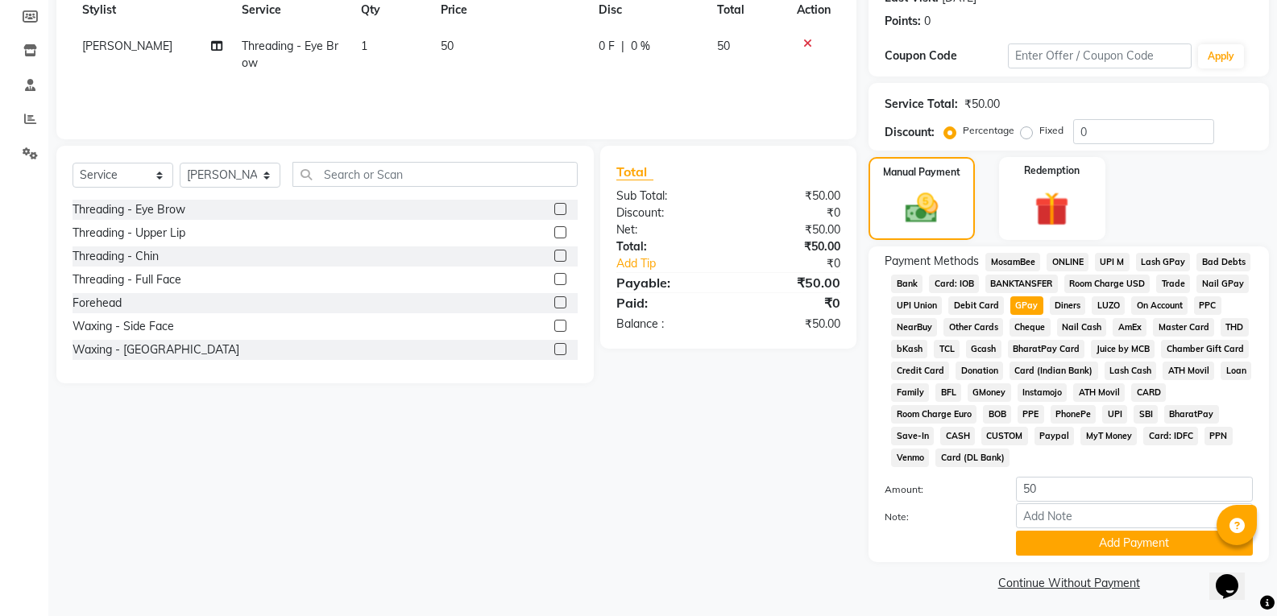
scroll to position [241, 0]
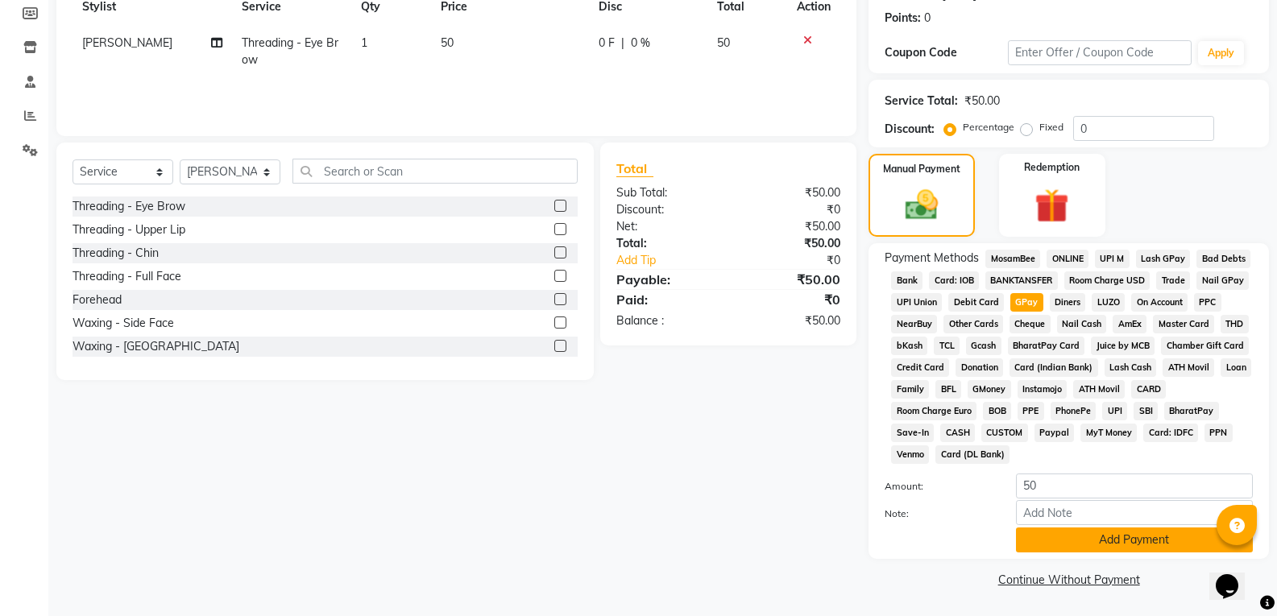
click at [1085, 532] on button "Add Payment" at bounding box center [1134, 540] width 237 height 25
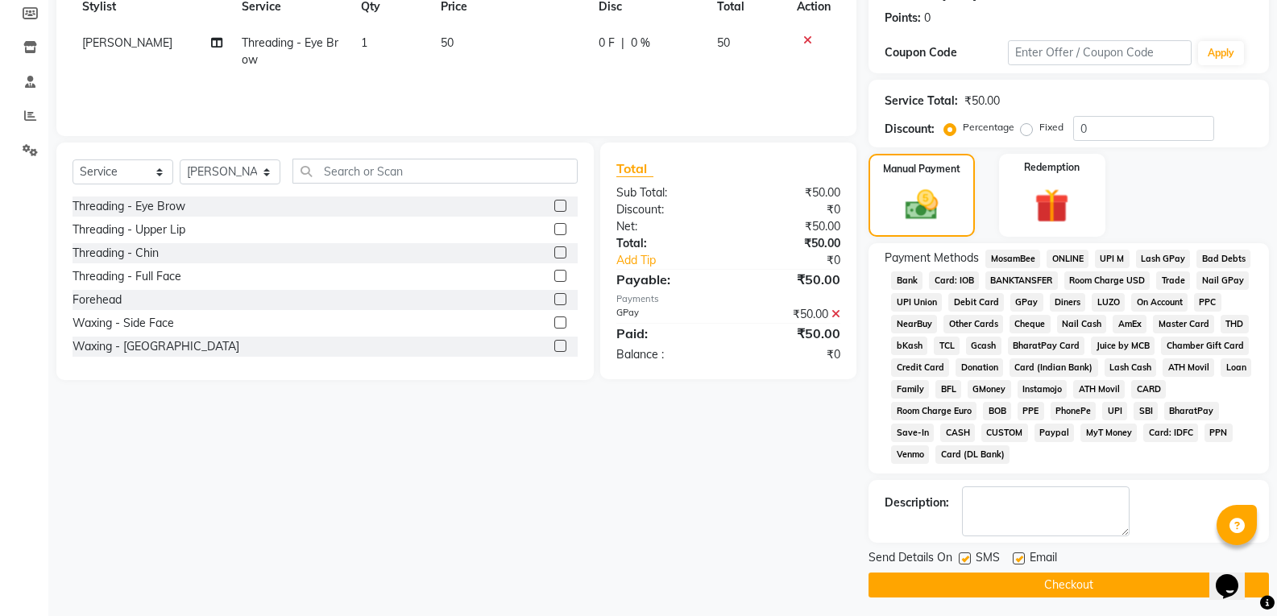
click at [1057, 582] on button "Checkout" at bounding box center [1068, 585] width 400 height 25
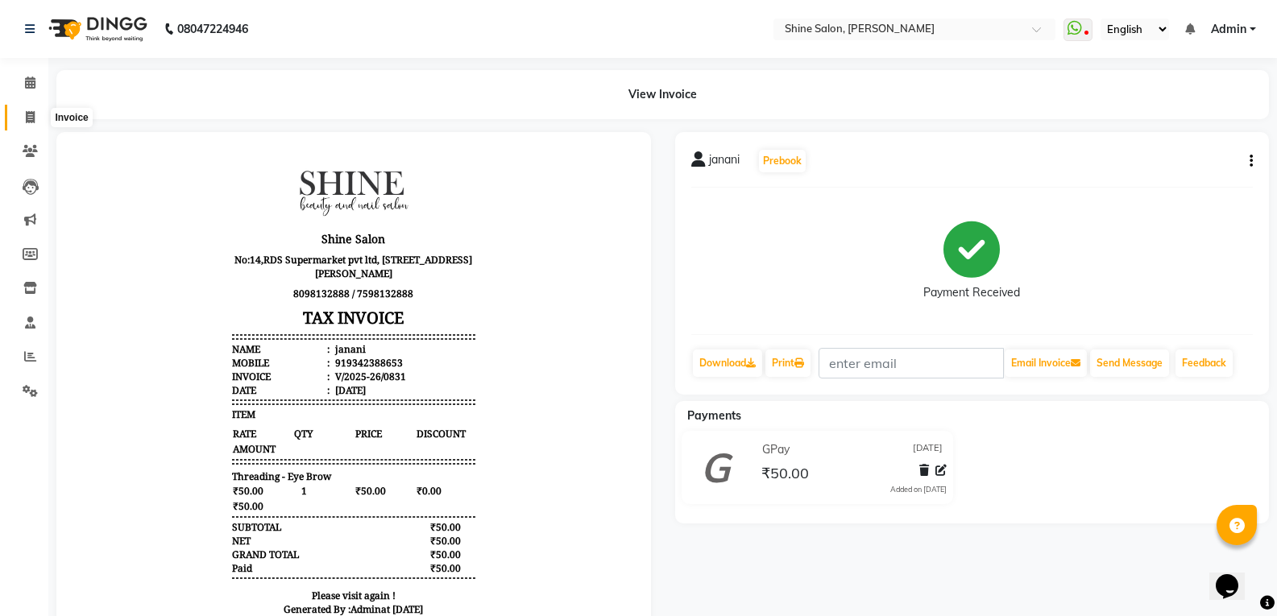
click at [36, 114] on span at bounding box center [30, 118] width 28 height 19
select select "service"
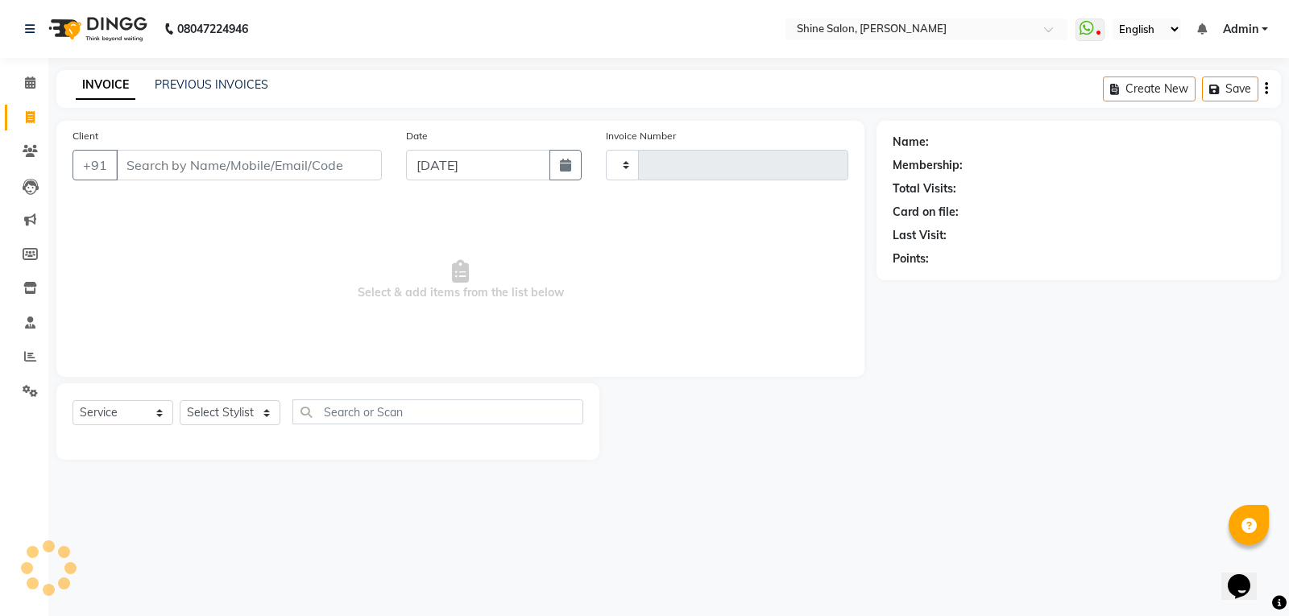
type input "0832"
select select "5324"
click at [574, 168] on button "button" at bounding box center [565, 165] width 32 height 31
select select "9"
select select "2025"
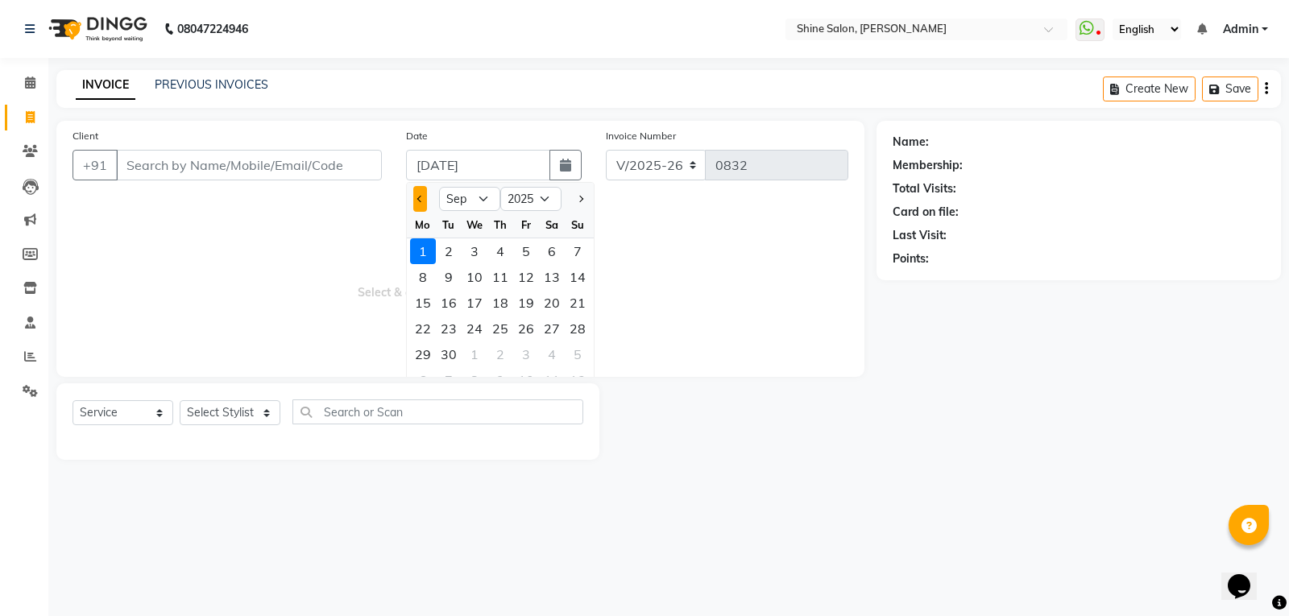
click at [418, 199] on span "Previous month" at bounding box center [420, 199] width 6 height 6
select select "8"
click at [570, 349] on div "31" at bounding box center [578, 355] width 26 height 26
type input "[DATE]"
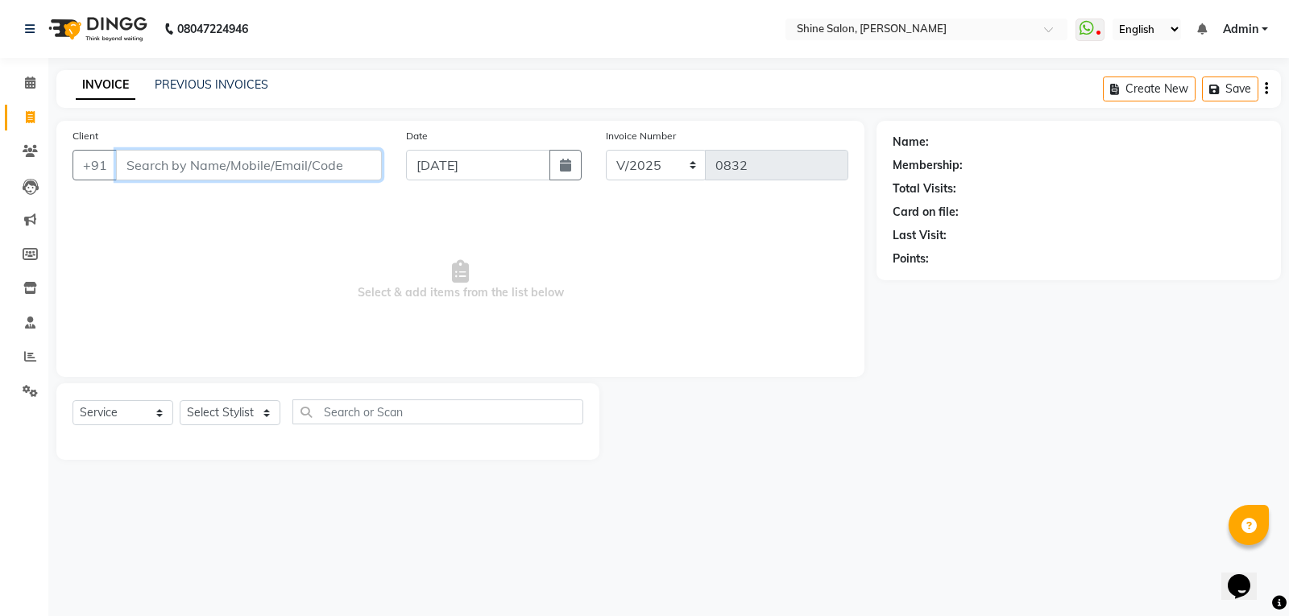
click at [255, 164] on input "Client" at bounding box center [249, 165] width 266 height 31
type input "7339556158"
click at [325, 160] on span "Add Client" at bounding box center [341, 165] width 64 height 16
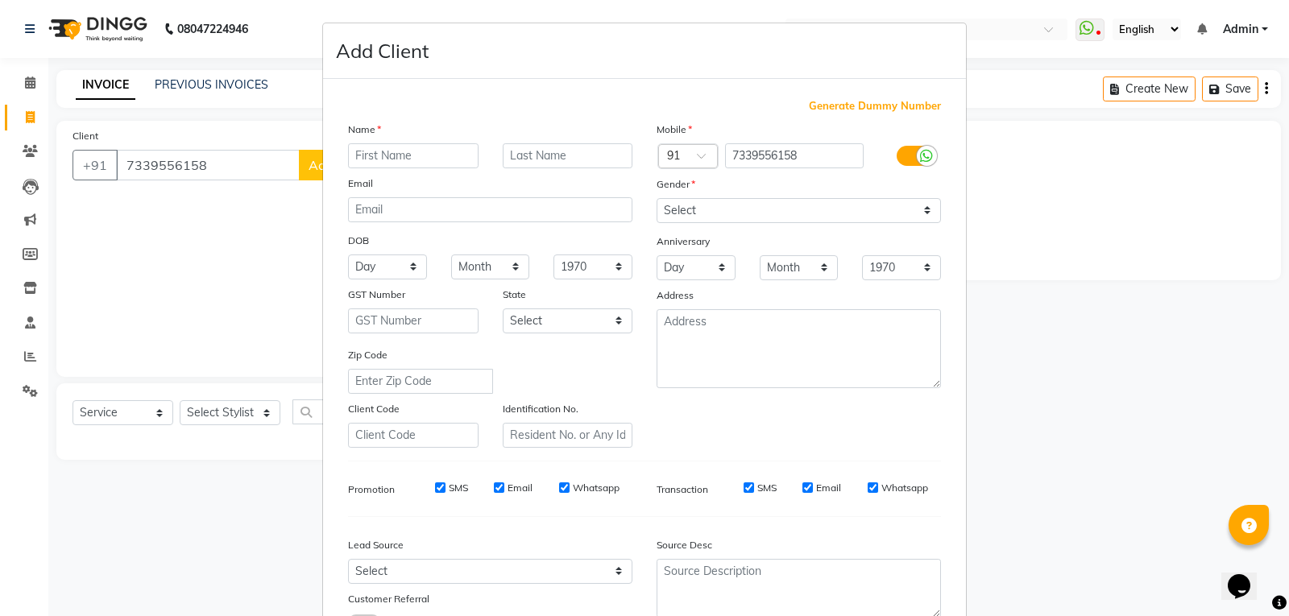
click at [418, 158] on input "text" at bounding box center [413, 155] width 130 height 25
type input "Nabiha"
click at [726, 213] on select "Select Male Female Other Prefer Not To Say" at bounding box center [799, 210] width 284 height 25
select select "female"
click at [657, 198] on select "Select Male Female Other Prefer Not To Say" at bounding box center [799, 210] width 284 height 25
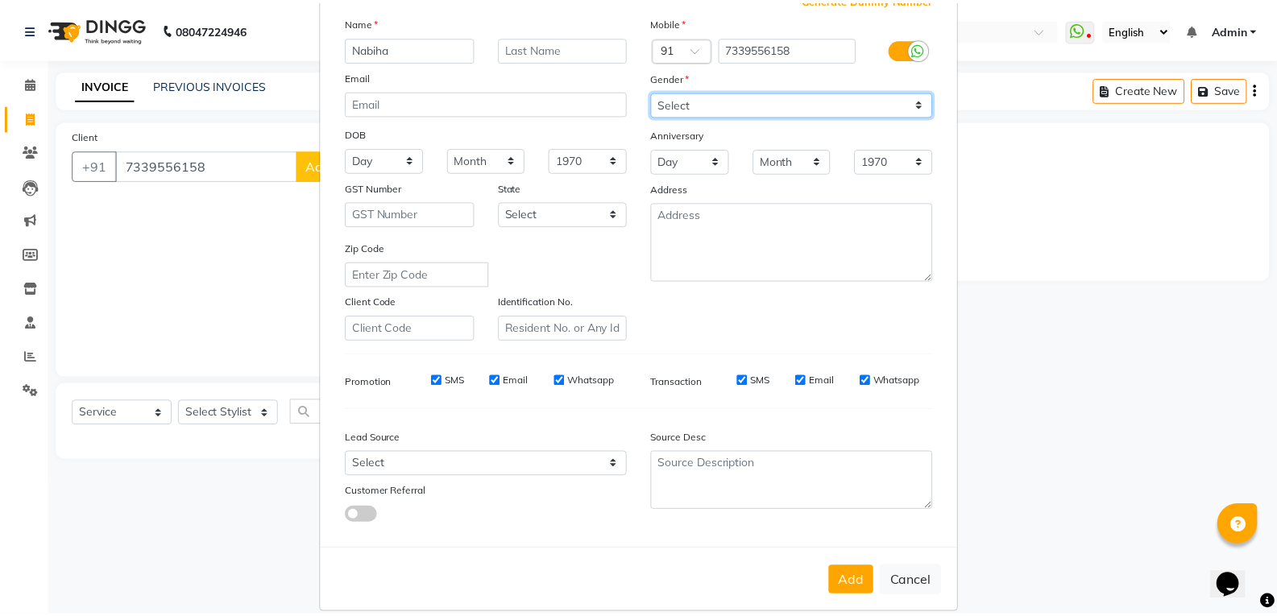
scroll to position [127, 0]
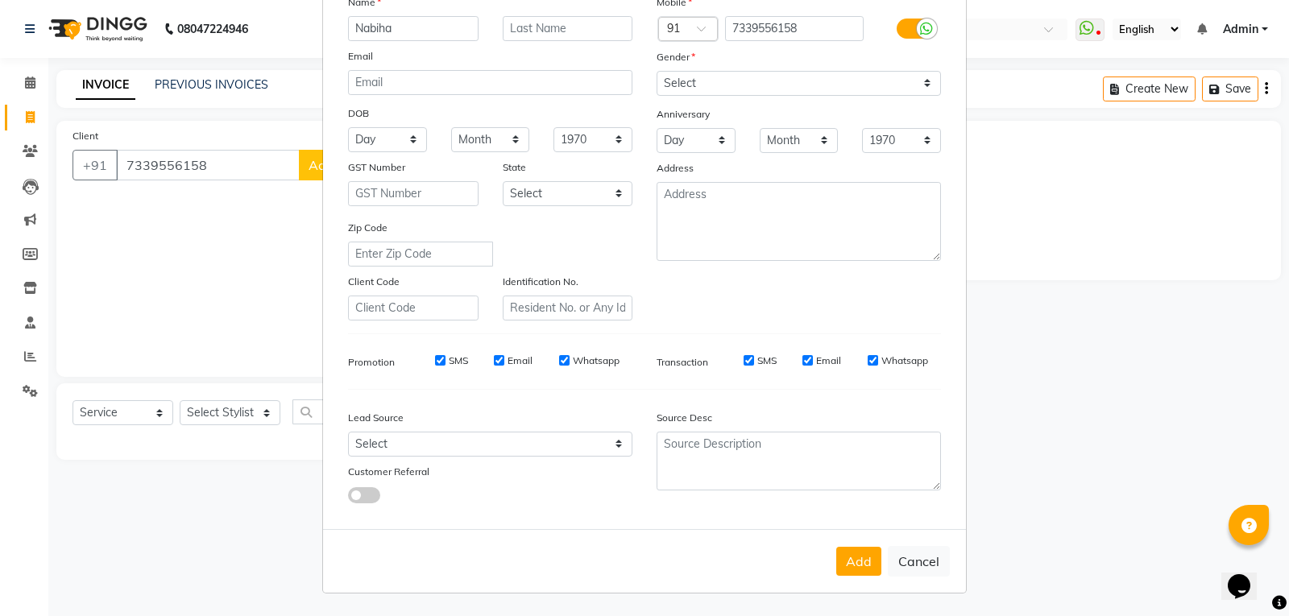
click at [841, 561] on button "Add" at bounding box center [858, 561] width 45 height 29
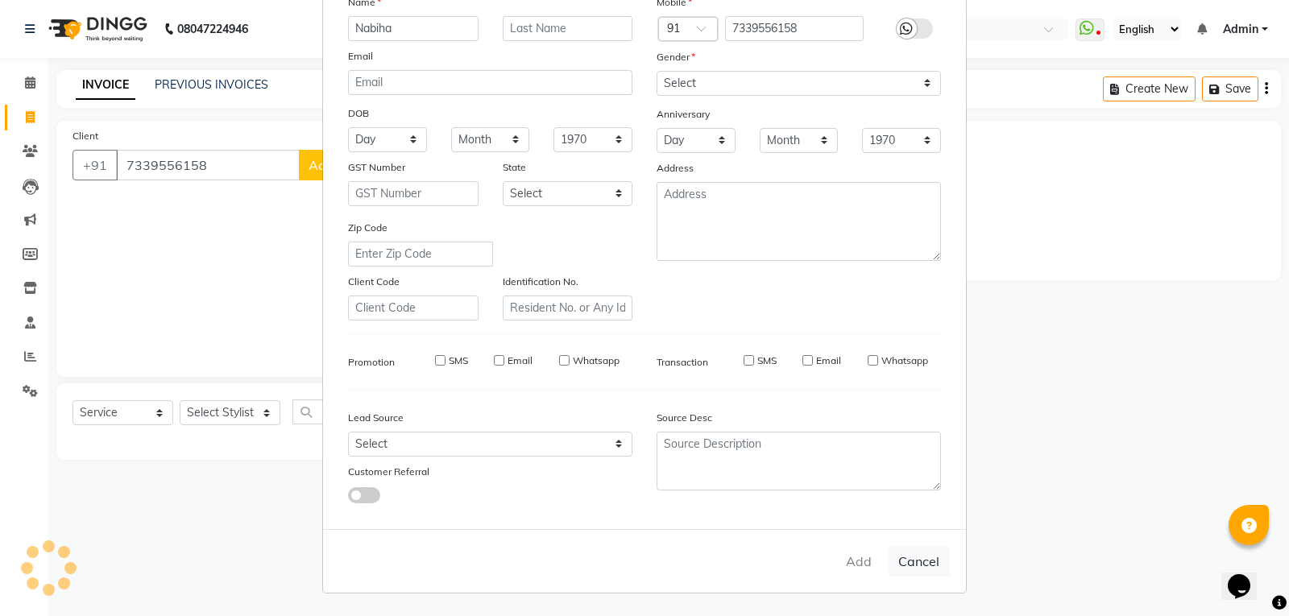
select select
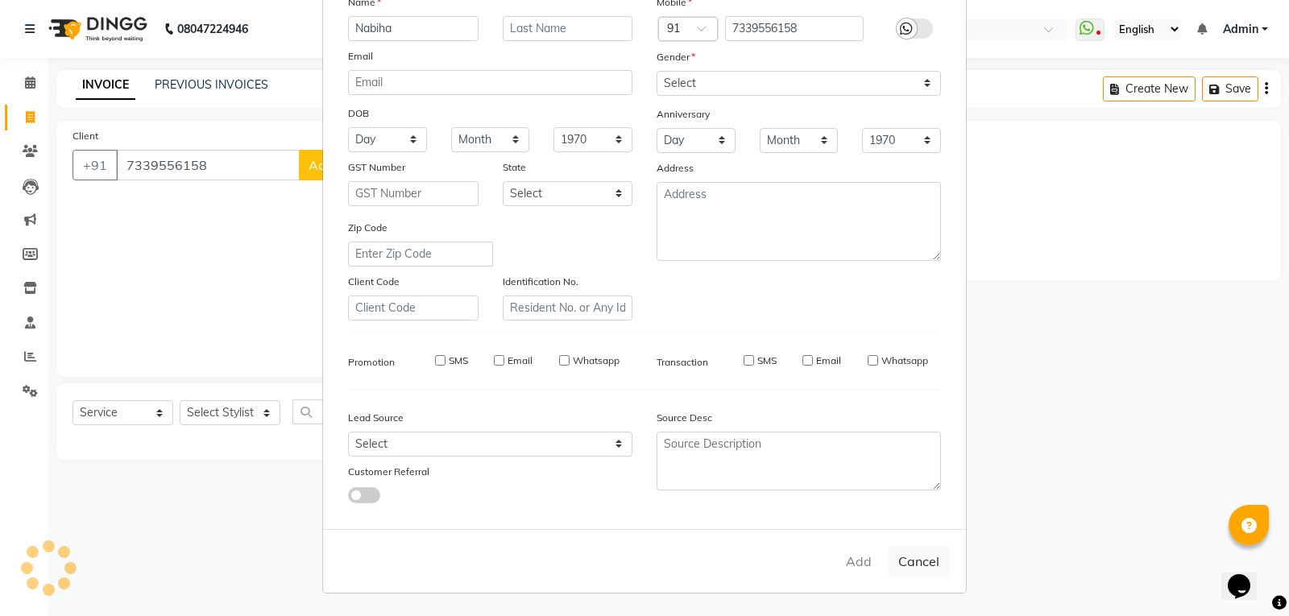
select select
checkbox input "false"
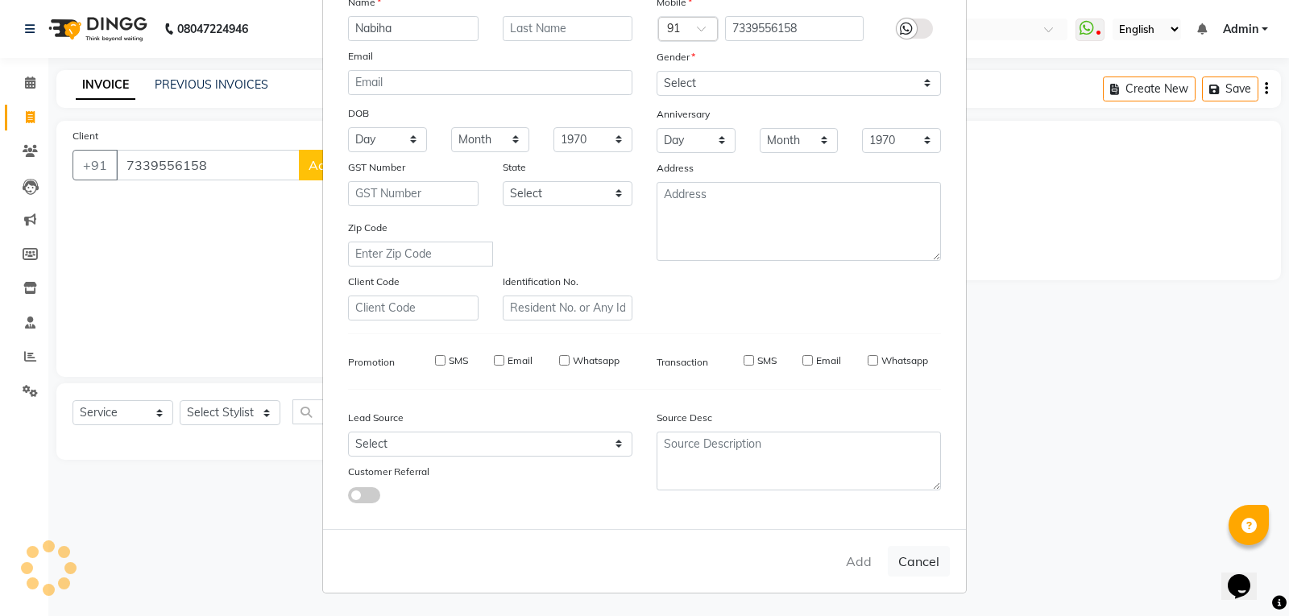
checkbox input "false"
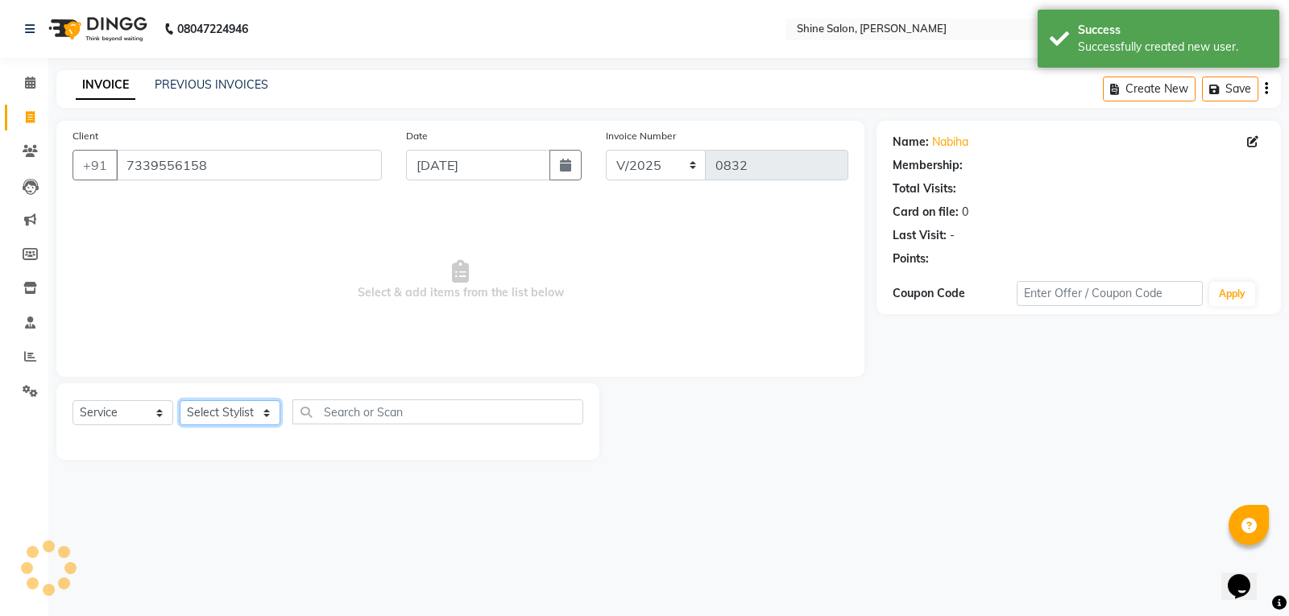
click at [263, 414] on select "Select Stylist Priyanaka USHA[HAIR AND BEAUTY]" at bounding box center [230, 412] width 101 height 25
select select "35837"
click at [180, 400] on select "Select Stylist Priyanaka USHA[HAIR AND BEAUTY]" at bounding box center [230, 412] width 101 height 25
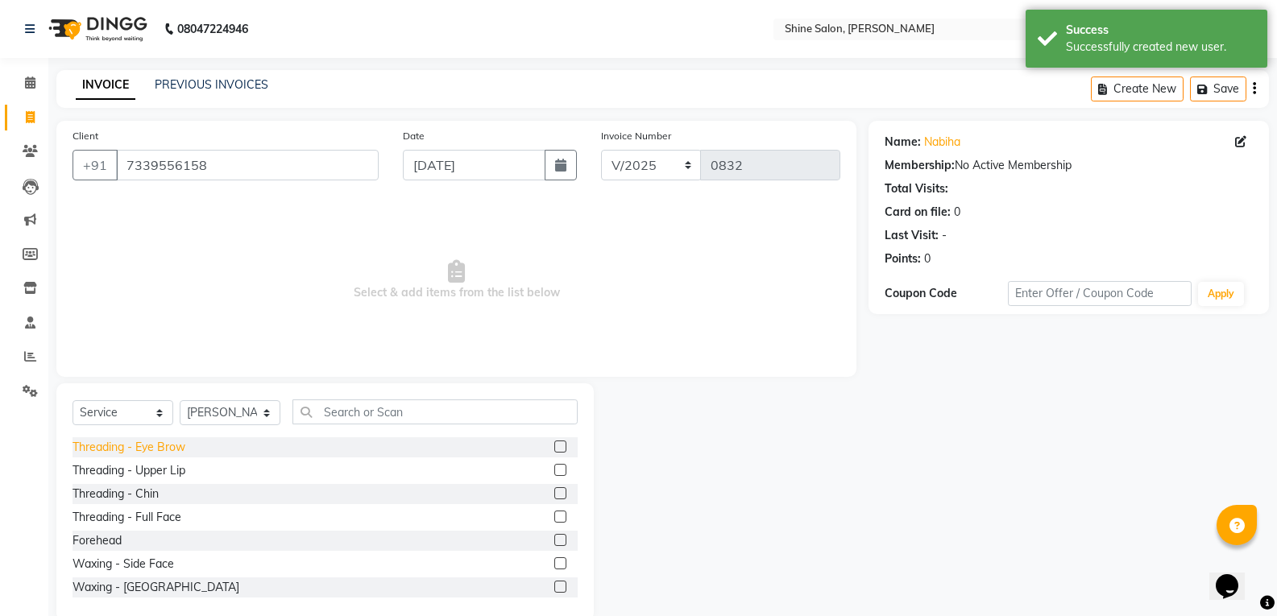
click at [151, 446] on div "Threading - Eye Brow" at bounding box center [128, 447] width 113 height 17
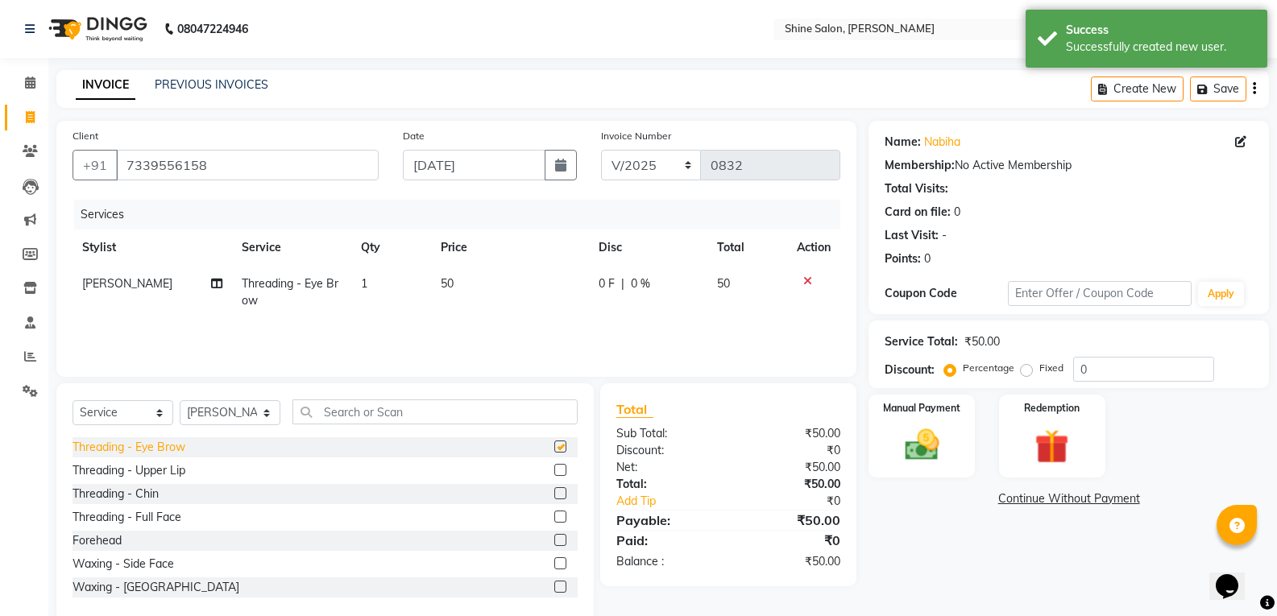
checkbox input "false"
click at [921, 446] on img at bounding box center [921, 445] width 57 height 41
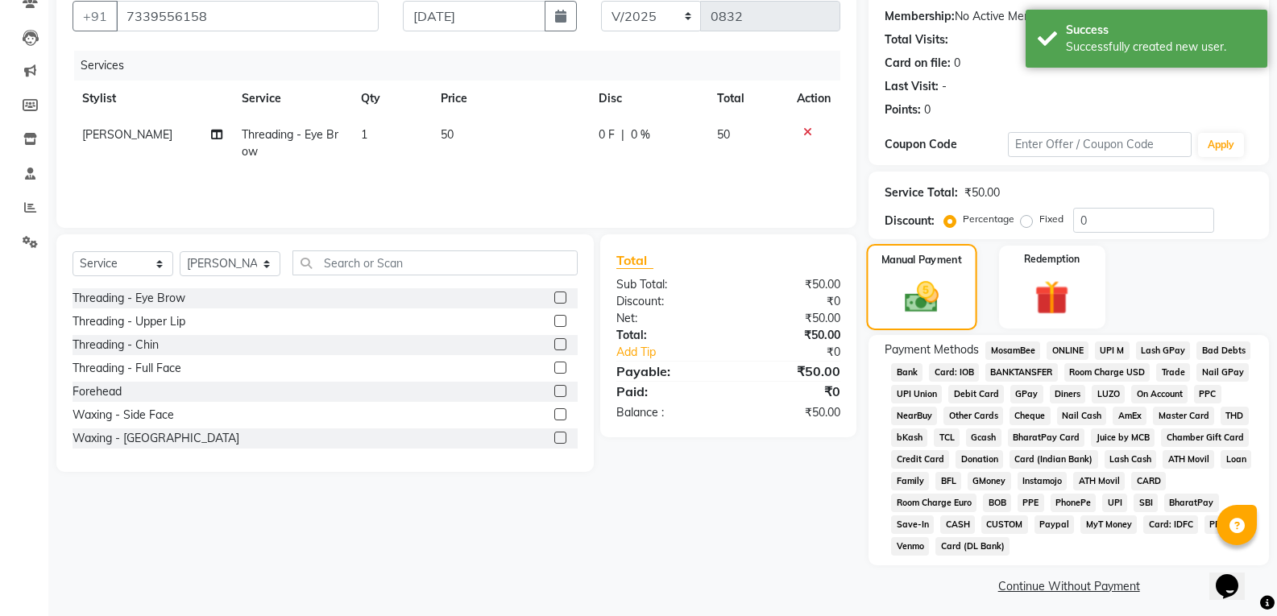
scroll to position [155, 0]
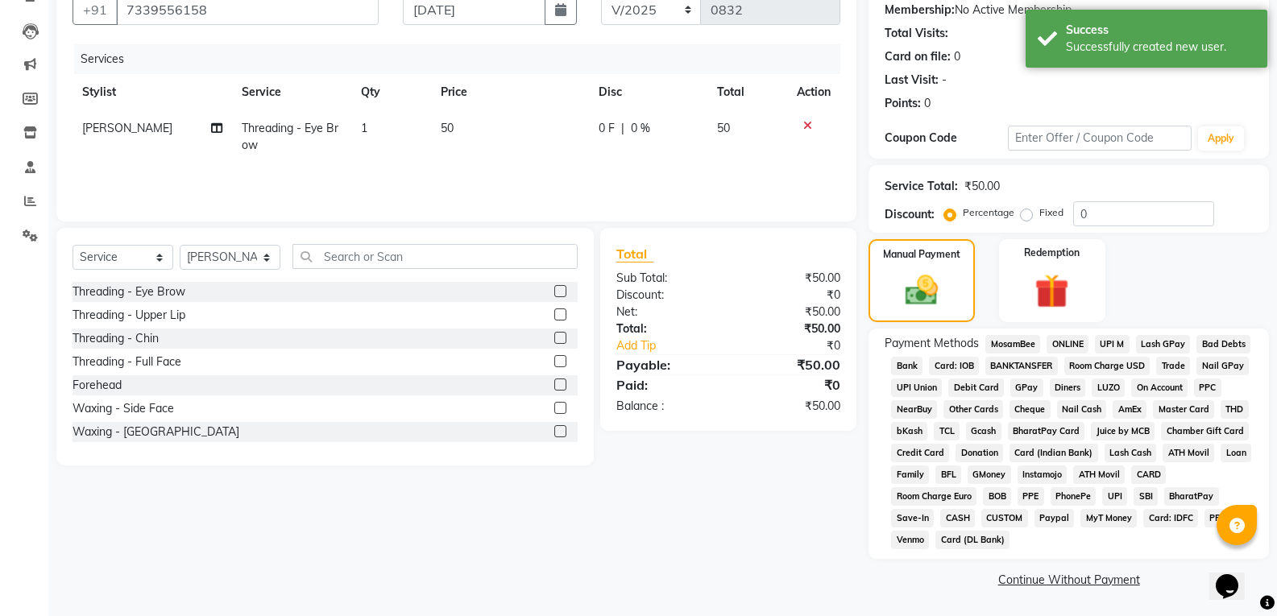
click at [1024, 388] on span "GPay" at bounding box center [1026, 388] width 33 height 19
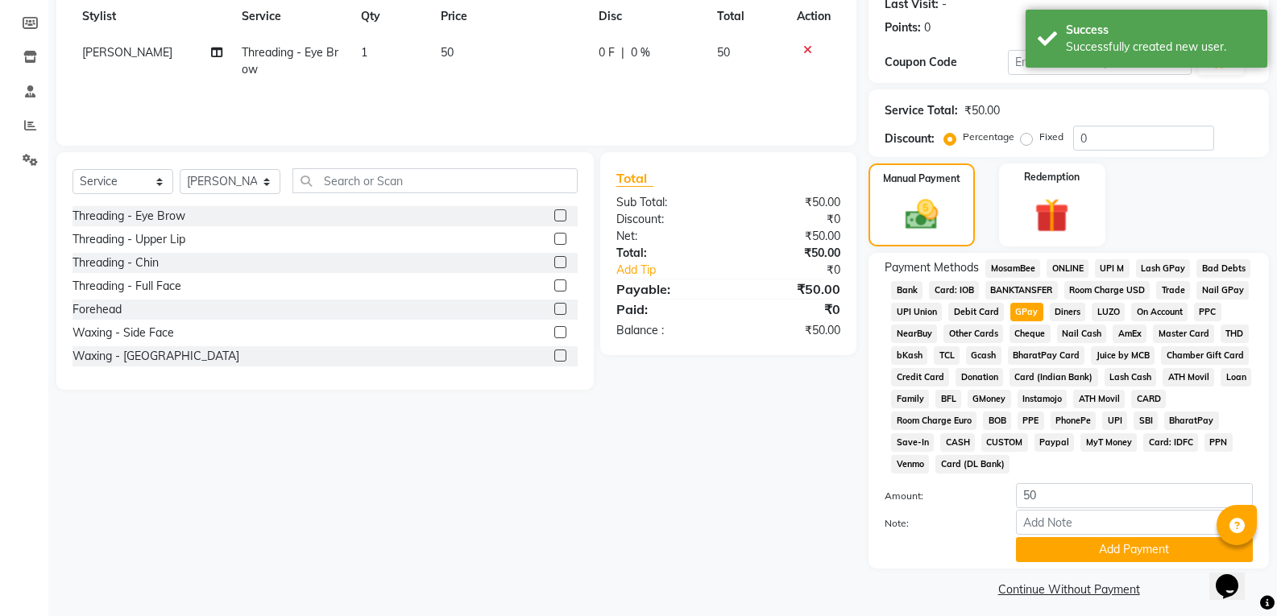
scroll to position [241, 0]
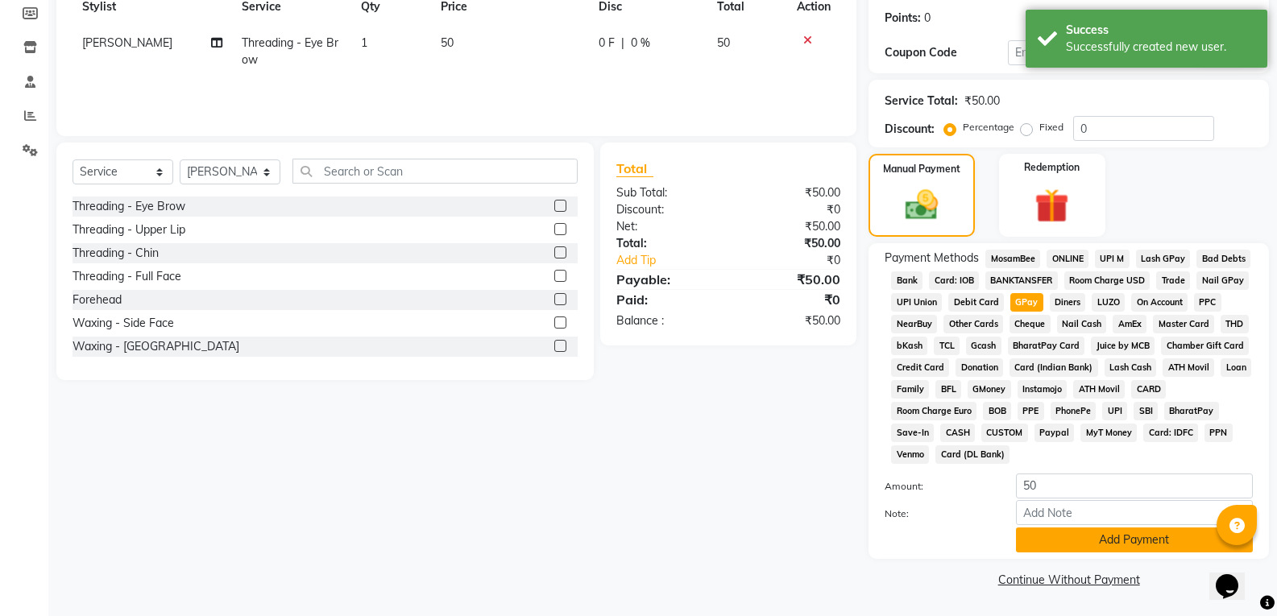
click at [1064, 541] on button "Add Payment" at bounding box center [1134, 540] width 237 height 25
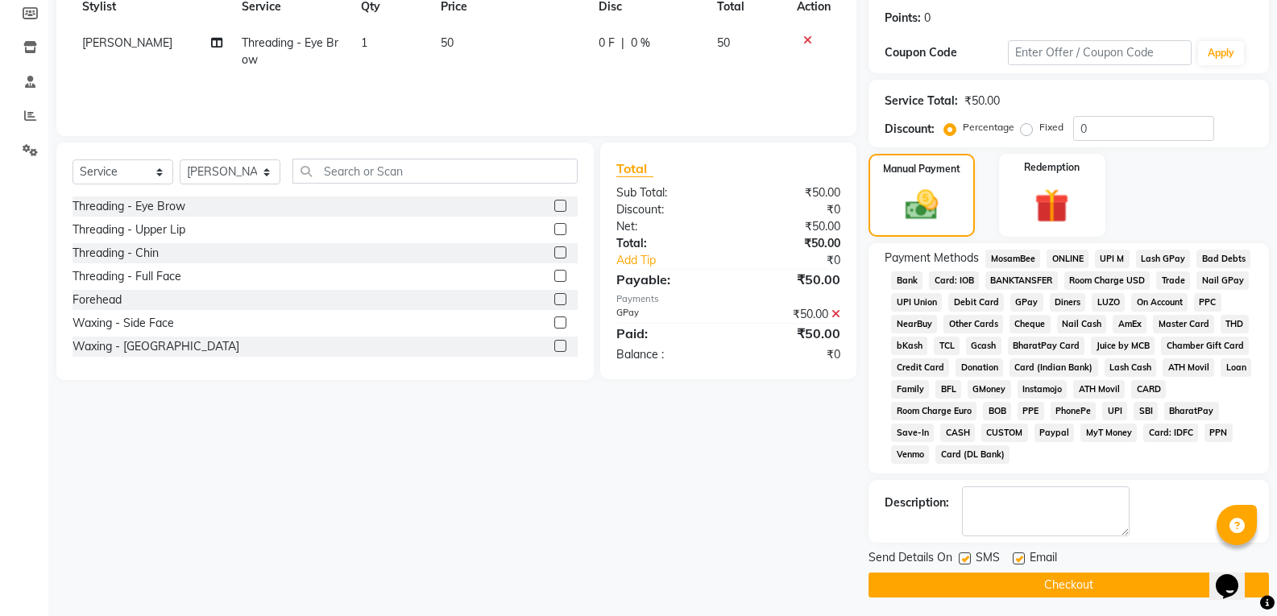
click at [1011, 589] on button "Checkout" at bounding box center [1068, 585] width 400 height 25
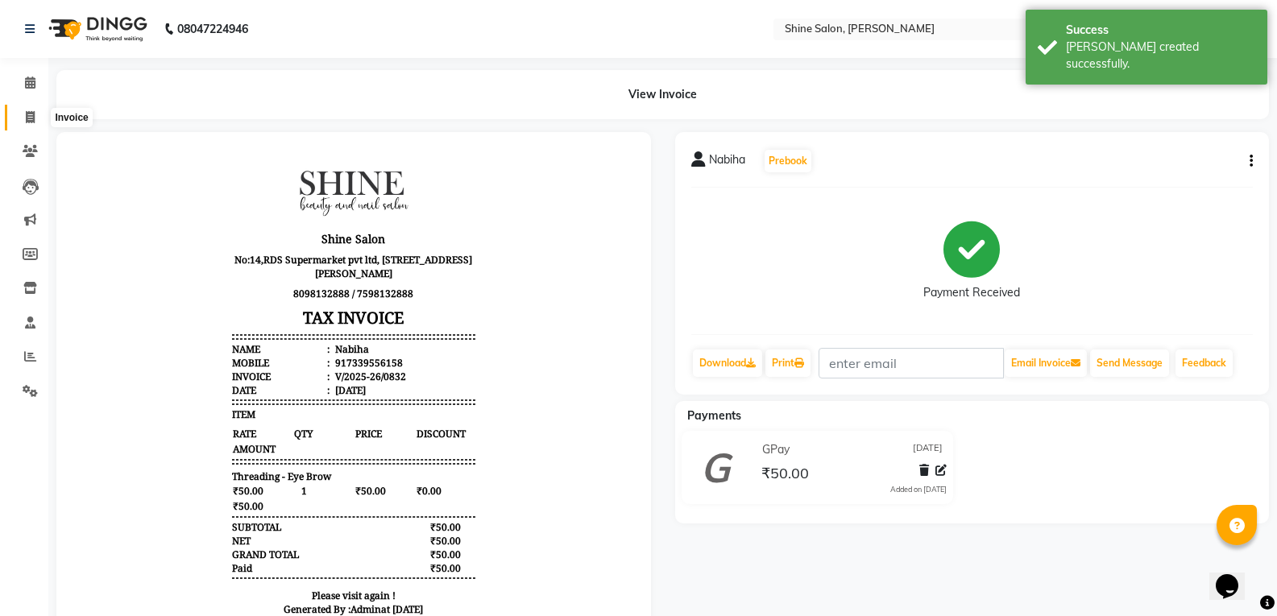
click at [30, 117] on icon at bounding box center [30, 117] width 9 height 12
select select "service"
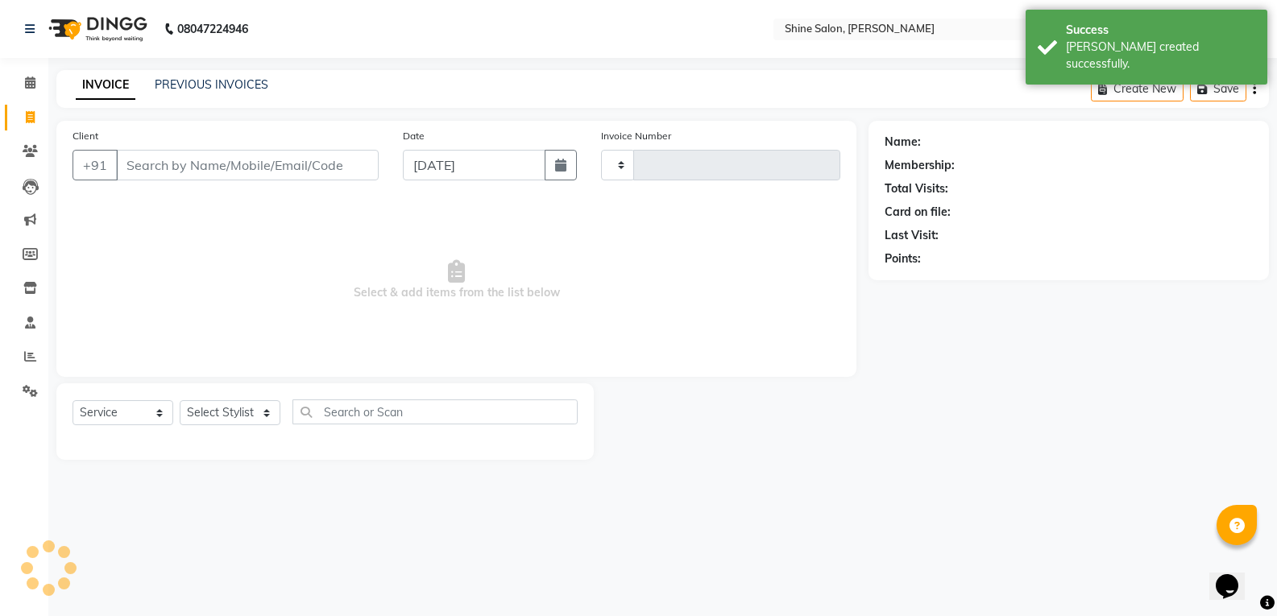
type input "0833"
select select "5324"
click at [559, 171] on button "button" at bounding box center [565, 165] width 32 height 31
select select "9"
select select "2025"
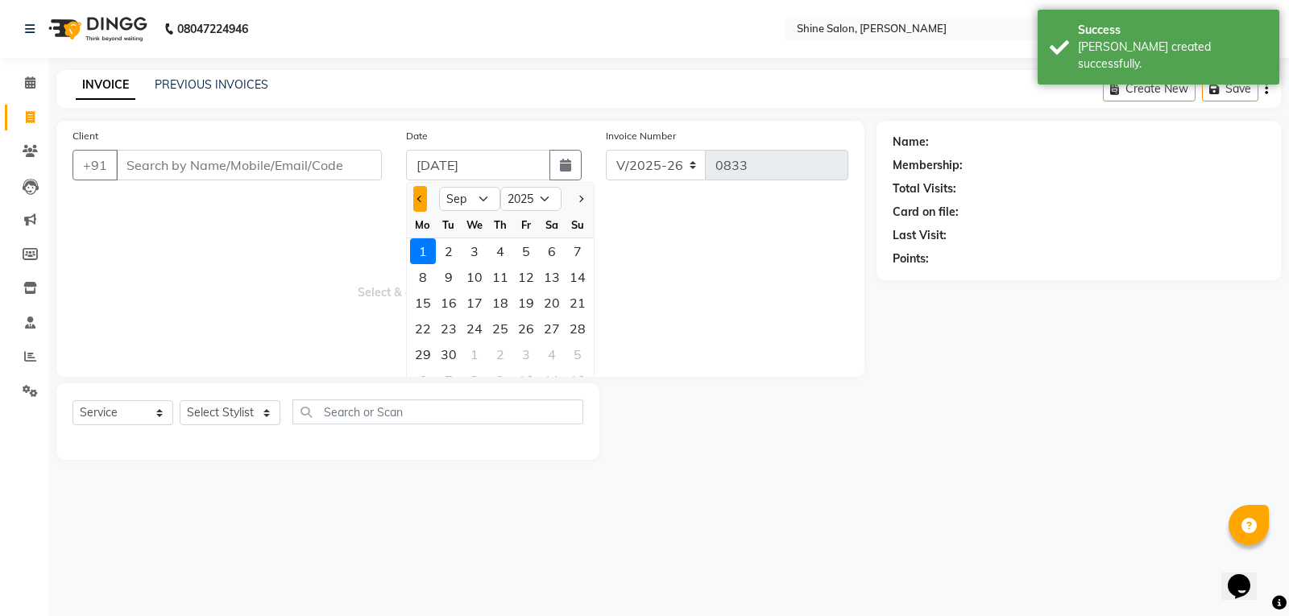
click at [419, 197] on span "Previous month" at bounding box center [420, 199] width 6 height 6
select select "8"
click at [581, 354] on div "31" at bounding box center [578, 355] width 26 height 26
type input "[DATE]"
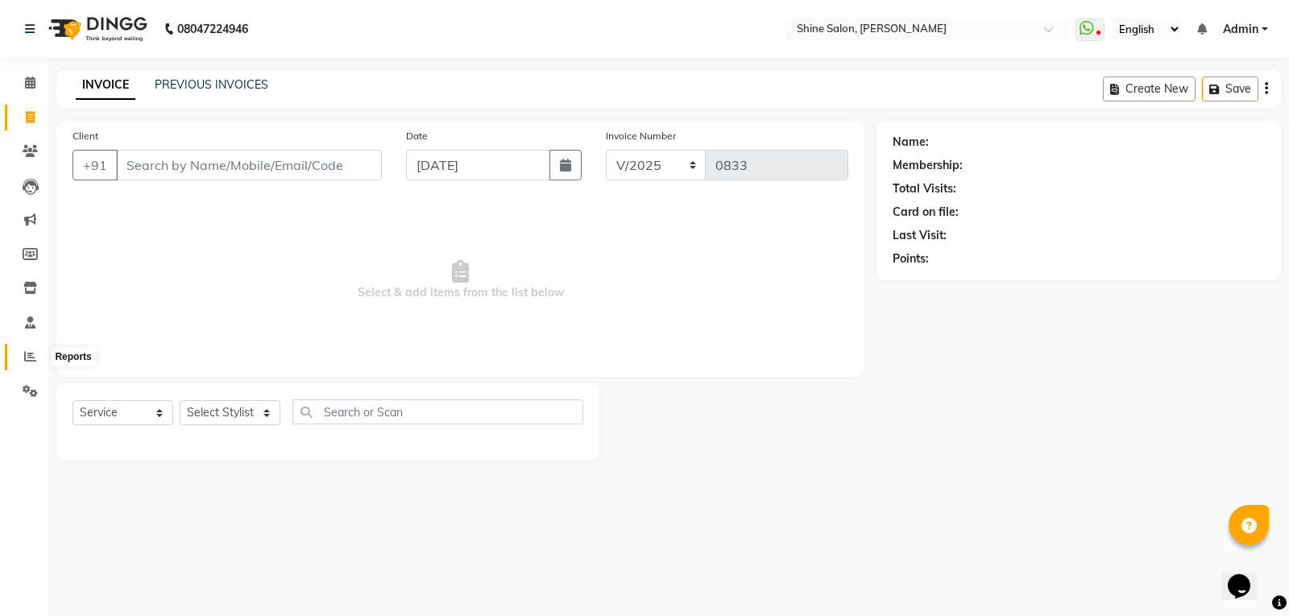
click at [36, 360] on span at bounding box center [30, 357] width 28 height 19
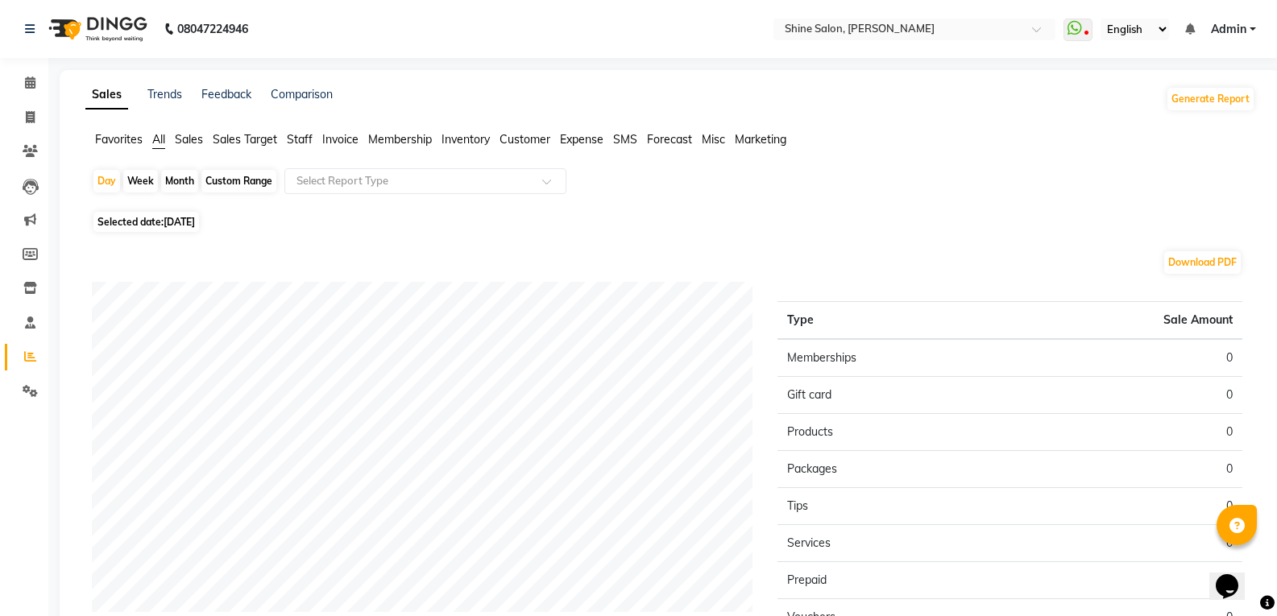
click at [175, 176] on div "Month" at bounding box center [179, 181] width 37 height 23
select select "9"
select select "2025"
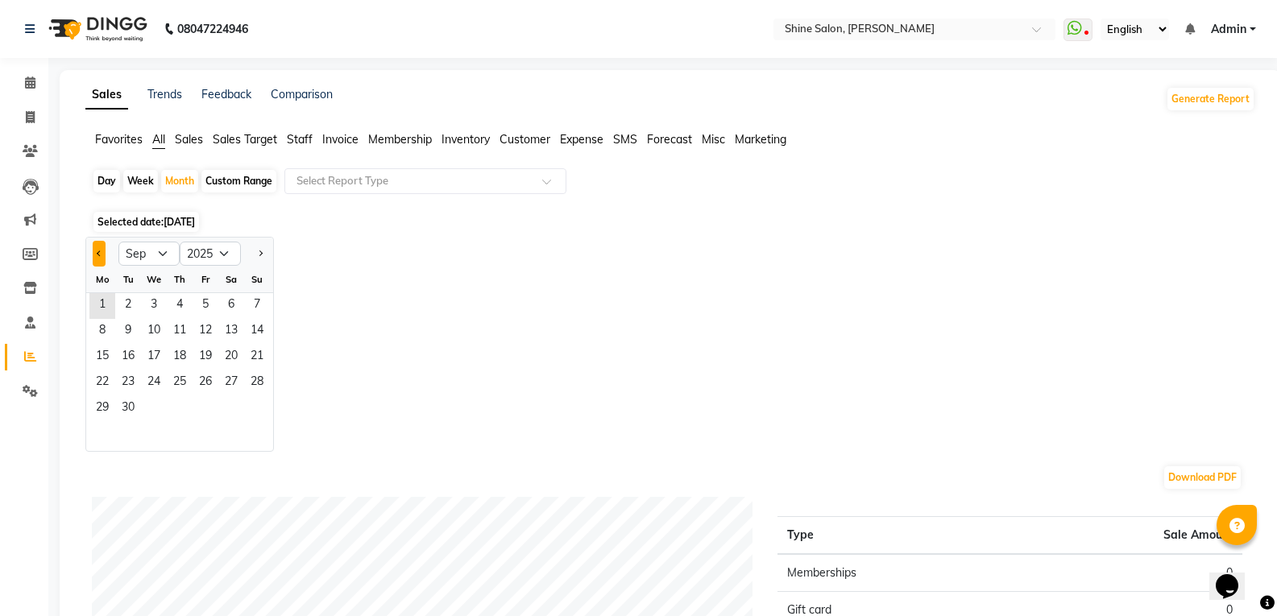
click at [94, 248] on button "Previous month" at bounding box center [99, 254] width 13 height 26
select select "8"
click at [200, 303] on span "1" at bounding box center [206, 306] width 26 height 26
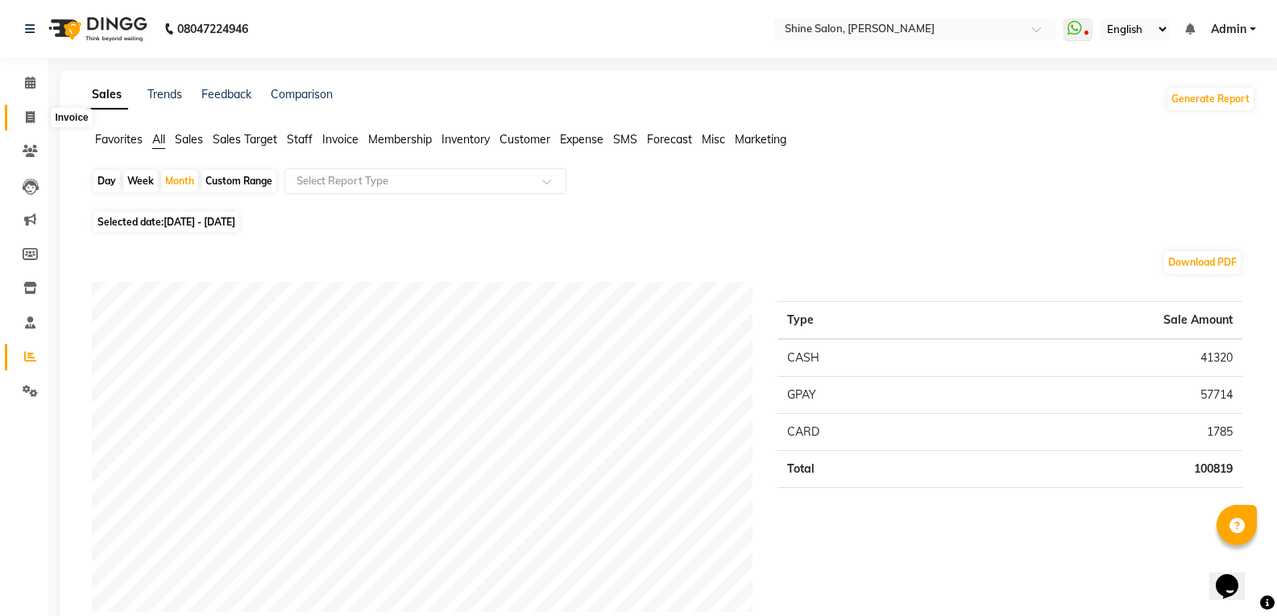
click at [28, 112] on icon at bounding box center [30, 117] width 9 height 12
select select "service"
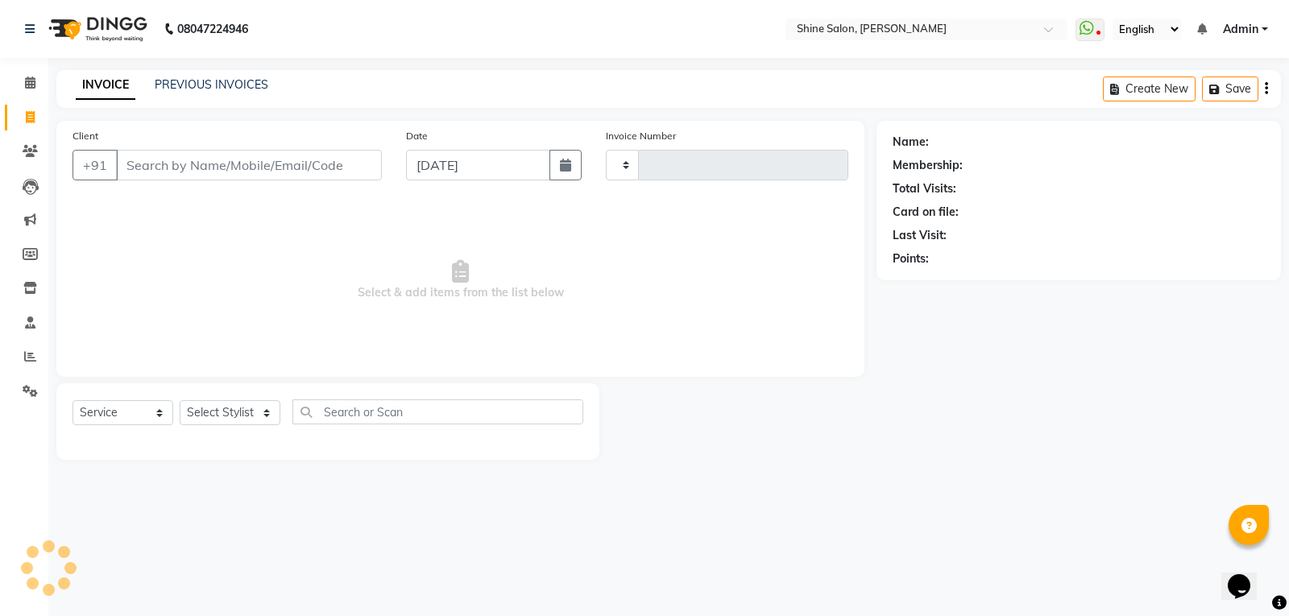
type input "0833"
select select "5324"
click at [564, 171] on icon "button" at bounding box center [565, 165] width 11 height 13
select select "9"
select select "2025"
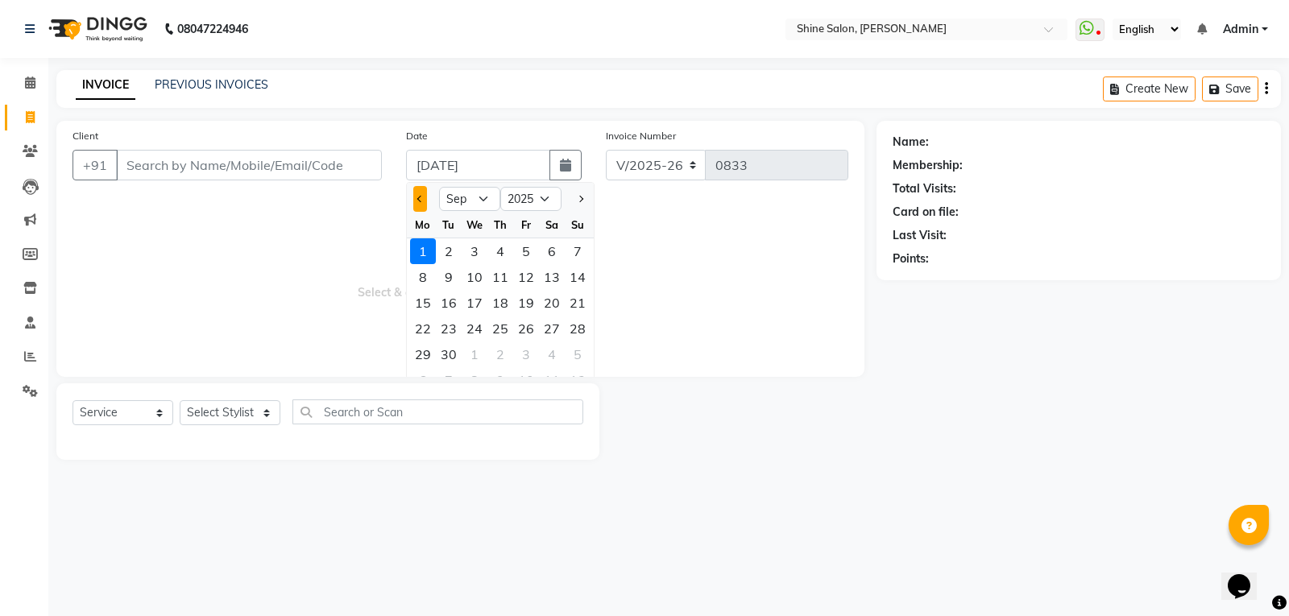
click at [421, 195] on button "Previous month" at bounding box center [420, 199] width 14 height 26
select select "8"
click at [574, 352] on div "31" at bounding box center [578, 355] width 26 height 26
type input "[DATE]"
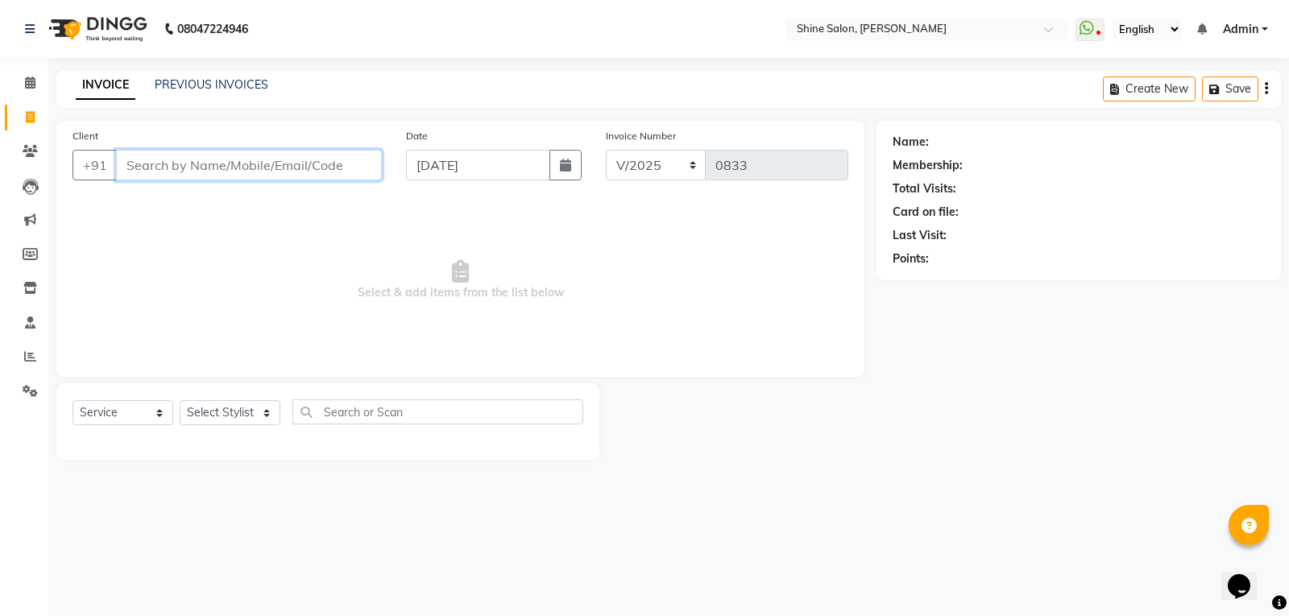
click at [236, 164] on input "Client" at bounding box center [249, 165] width 266 height 31
type input "8144112638"
click at [348, 156] on button "Add Client" at bounding box center [340, 165] width 83 height 31
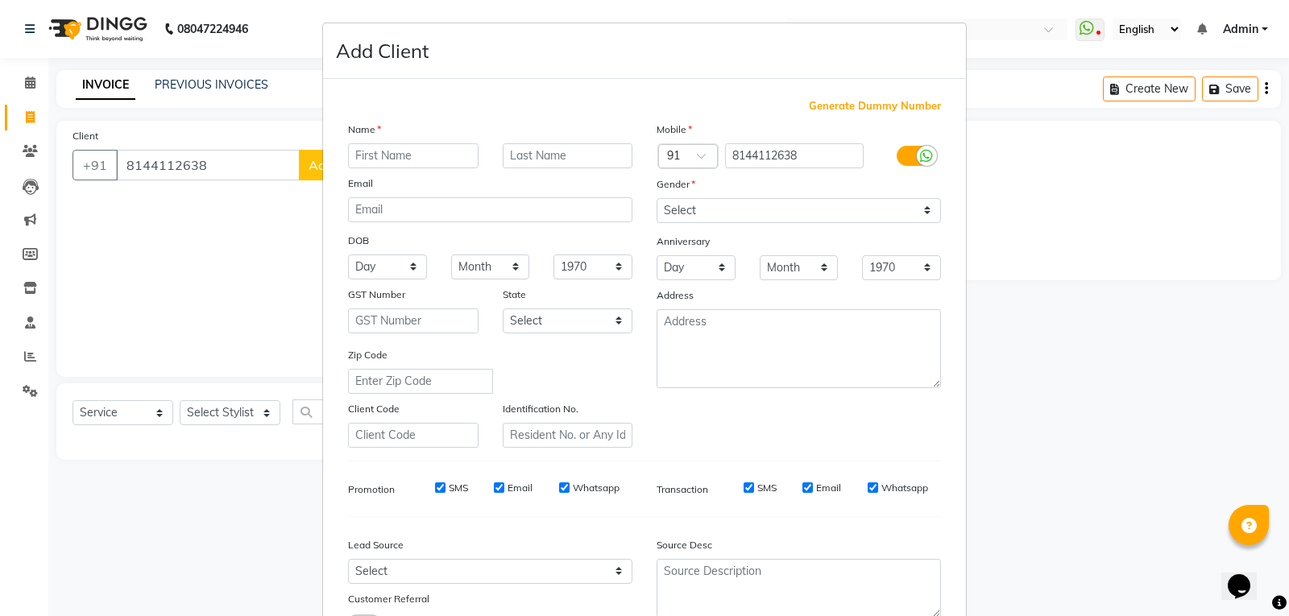
click at [400, 155] on input "text" at bounding box center [413, 155] width 130 height 25
type input "[PERSON_NAME]"
click at [723, 206] on select "Select Male Female Other Prefer Not To Say" at bounding box center [799, 210] width 284 height 25
select select "female"
click at [657, 198] on select "Select Male Female Other Prefer Not To Say" at bounding box center [799, 210] width 284 height 25
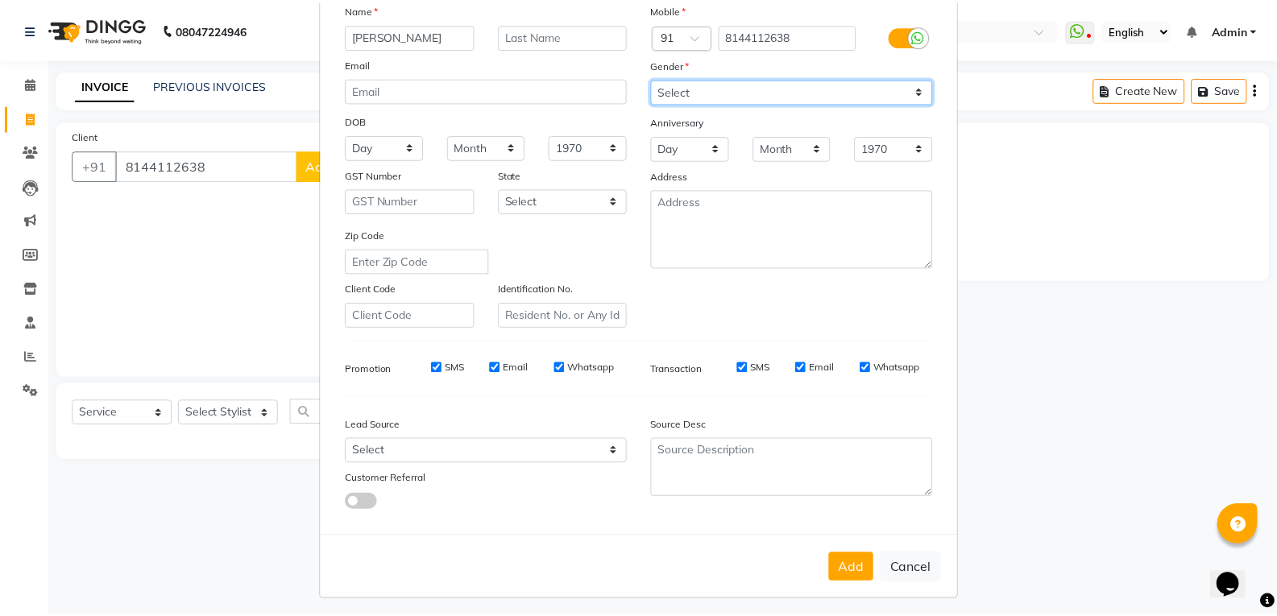
scroll to position [127, 0]
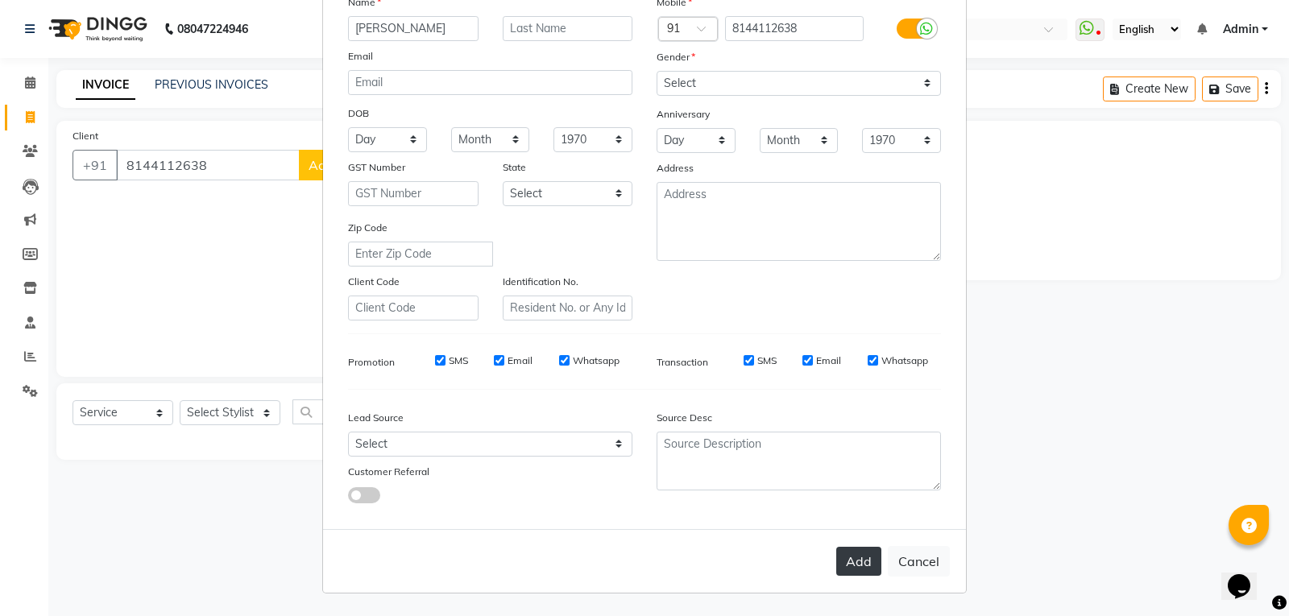
click at [862, 560] on button "Add" at bounding box center [858, 561] width 45 height 29
select select
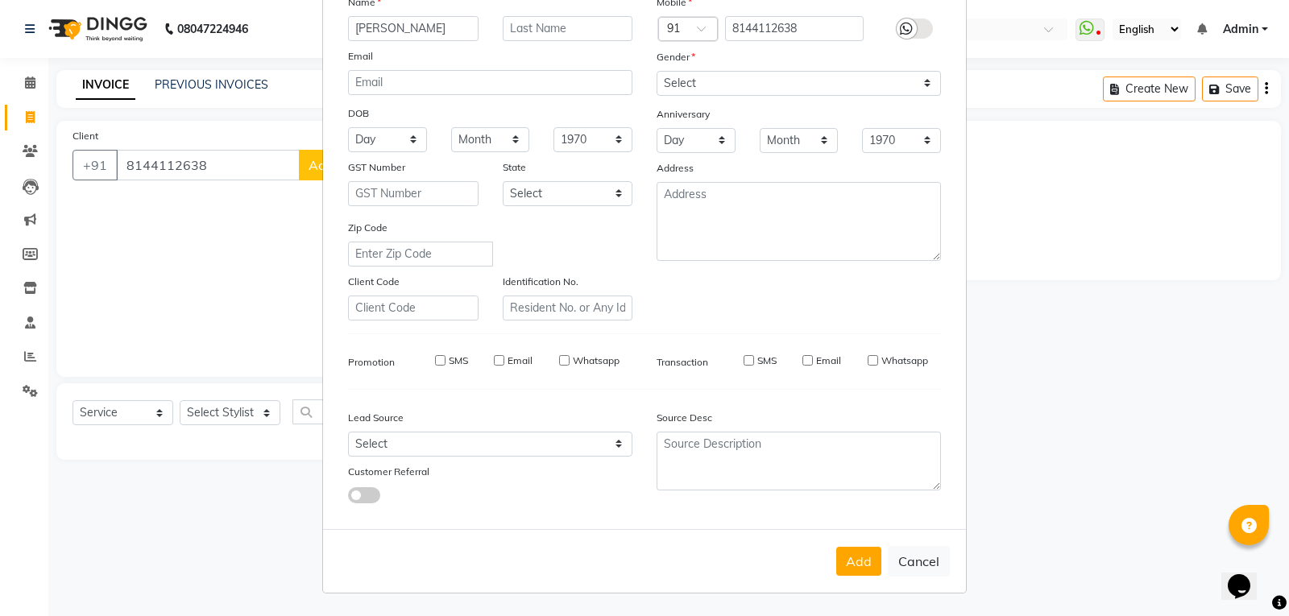
select select
checkbox input "false"
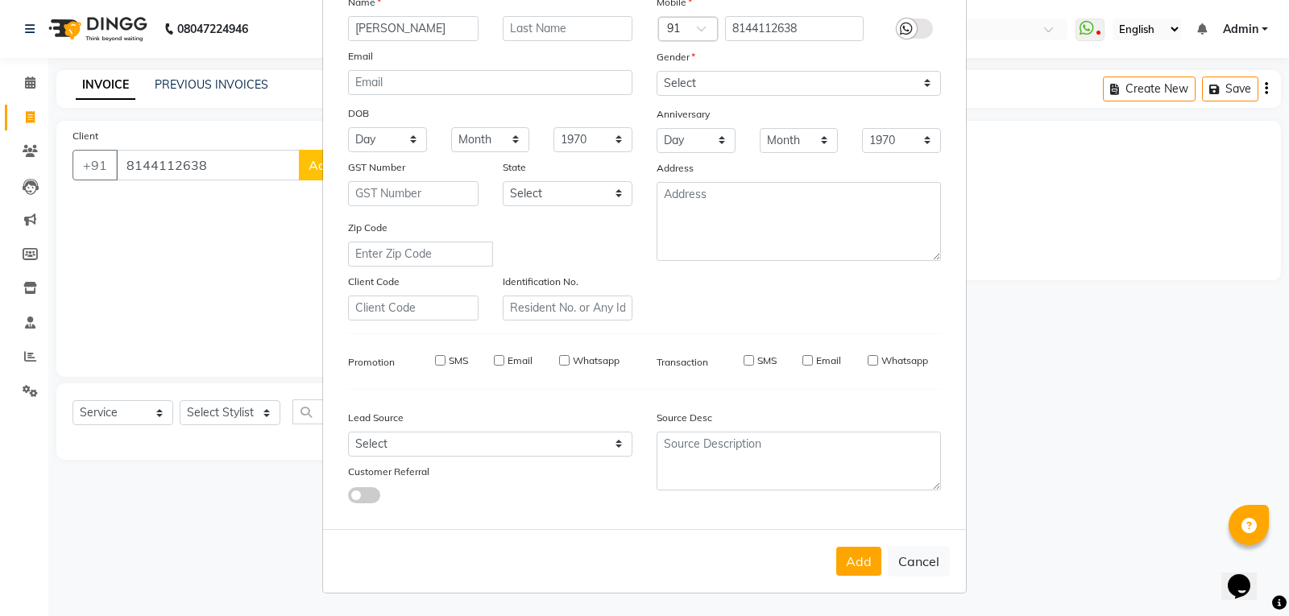
checkbox input "false"
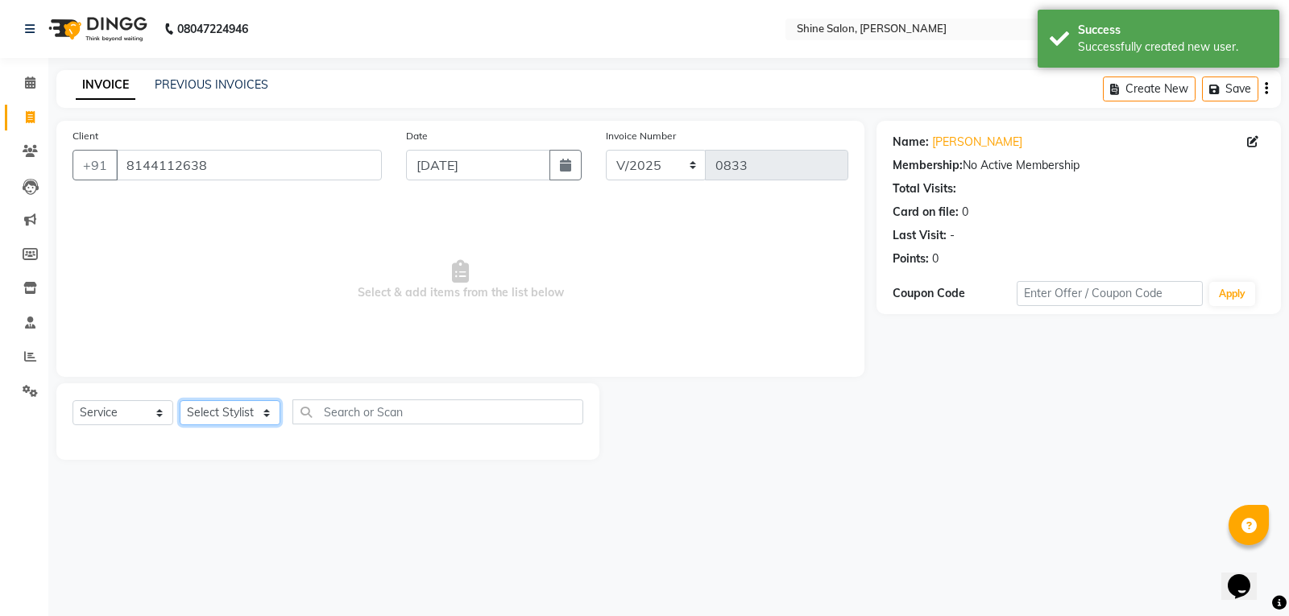
drag, startPoint x: 219, startPoint y: 413, endPoint x: 219, endPoint y: 422, distance: 8.9
click at [219, 414] on select "Select Stylist Priyanaka USHA[HAIR AND BEAUTY]" at bounding box center [230, 412] width 101 height 25
select select "40610"
click at [180, 400] on select "Select Stylist Priyanaka USHA[HAIR AND BEAUTY]" at bounding box center [230, 412] width 101 height 25
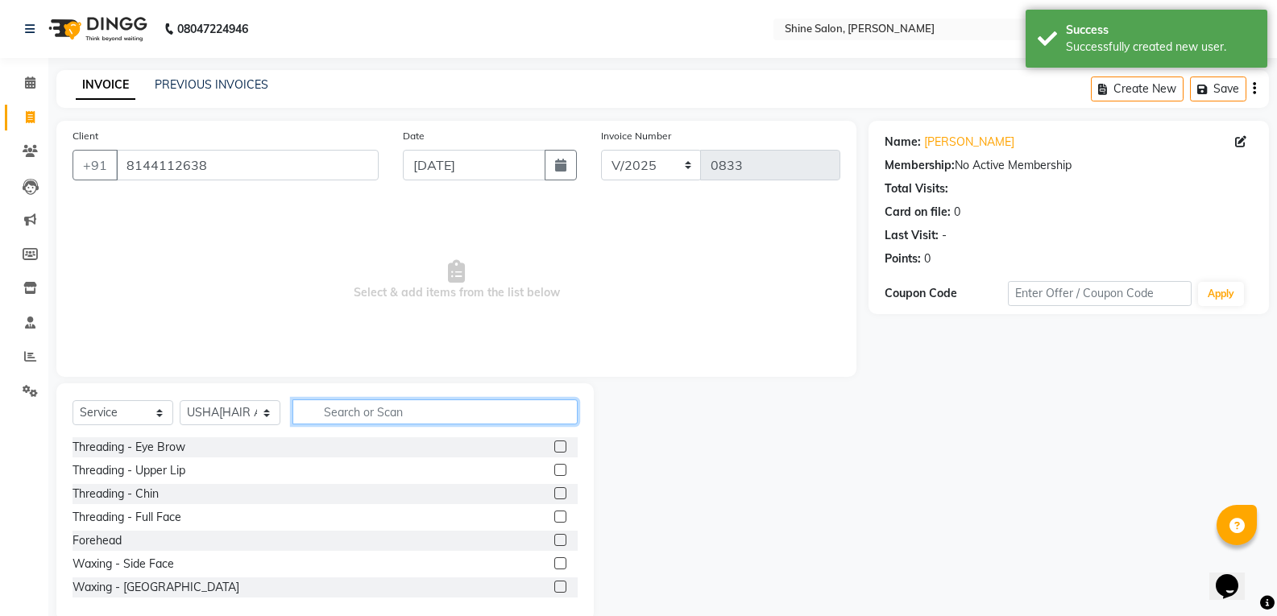
click at [356, 410] on input "text" at bounding box center [434, 412] width 285 height 25
type input "m"
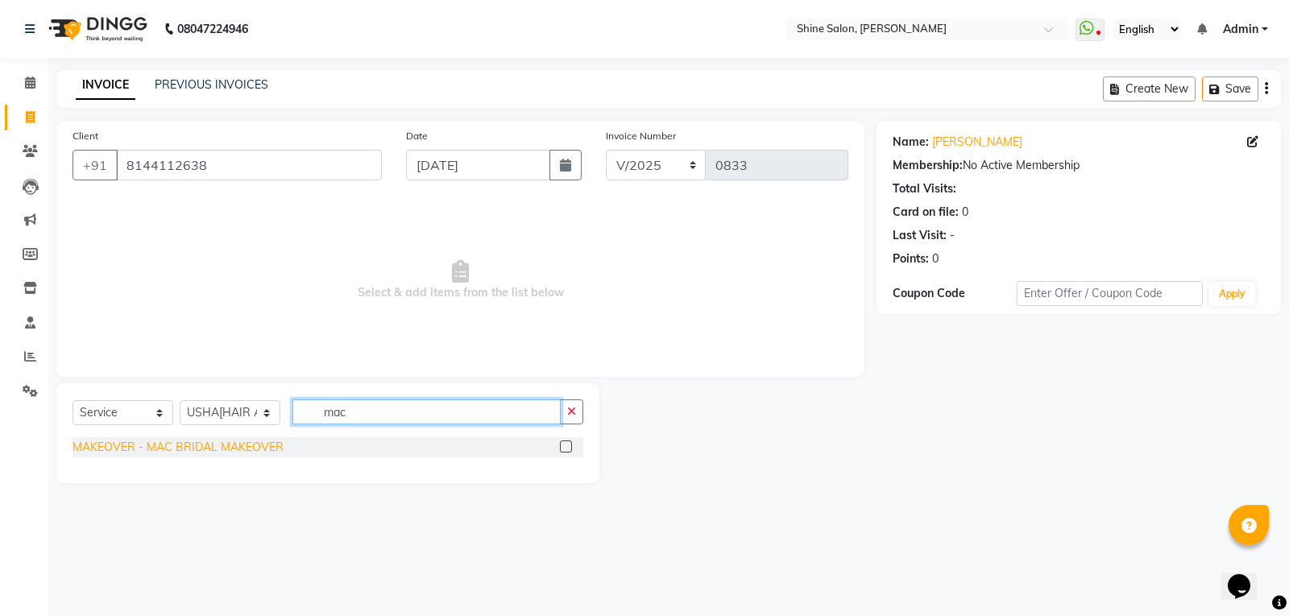
type input "mac"
click at [227, 444] on div "MAKEOVER - MAC BRIDAL MAKEOVER" at bounding box center [177, 447] width 211 height 17
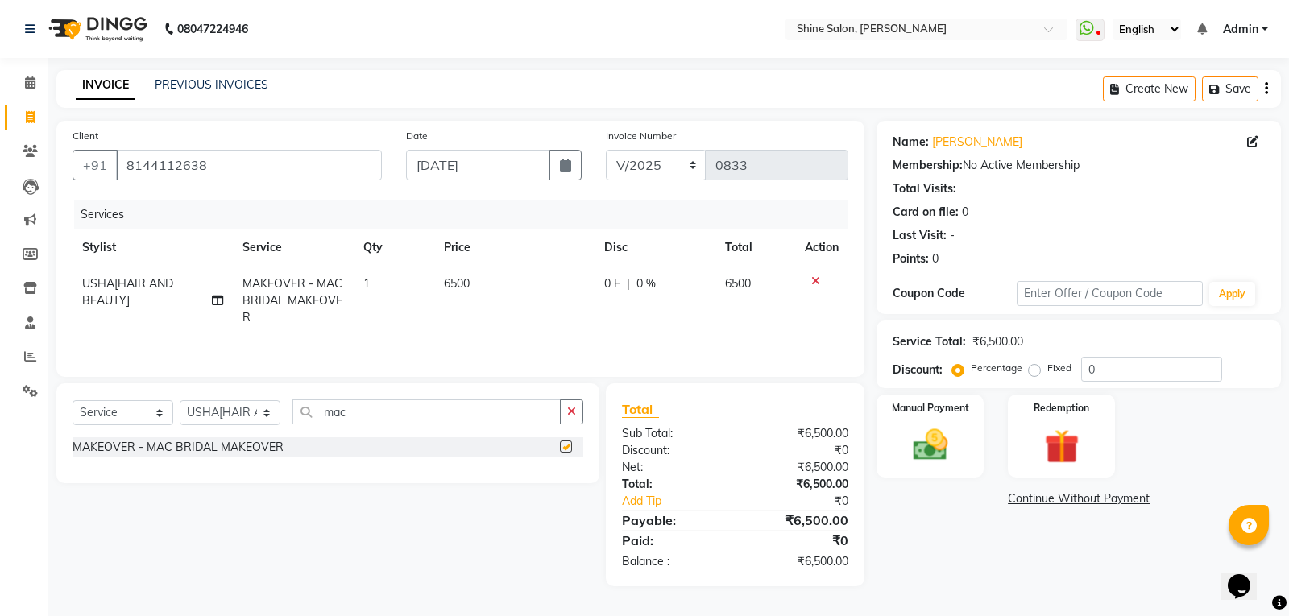
checkbox input "false"
click at [364, 417] on input "mac" at bounding box center [426, 412] width 268 height 25
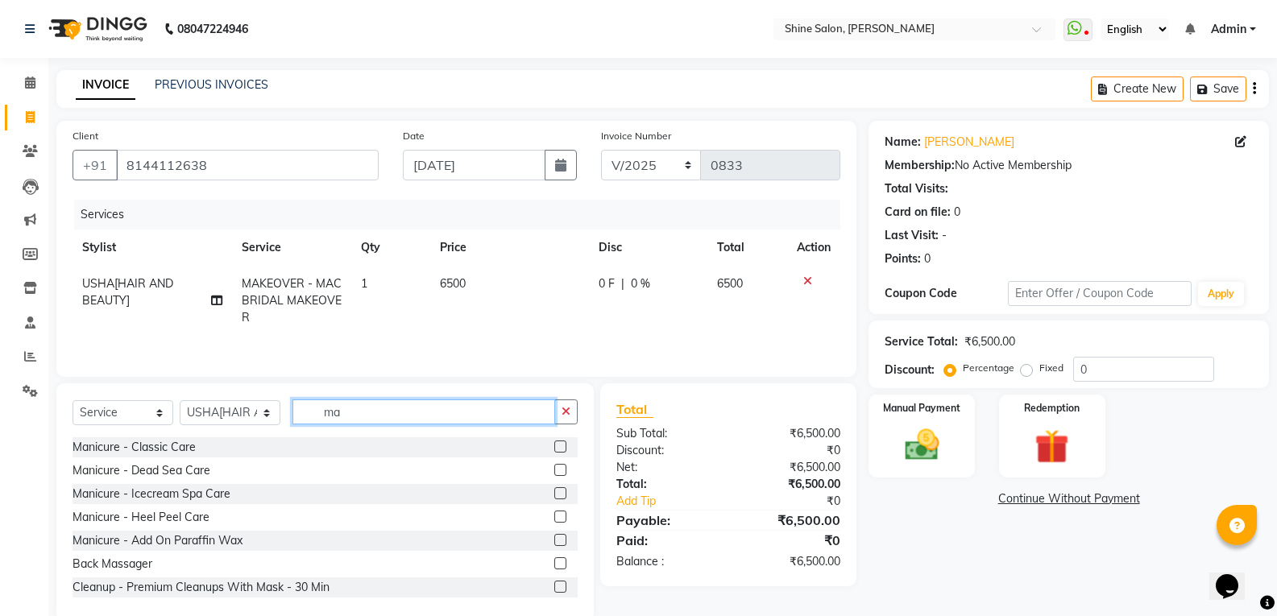
type input "m"
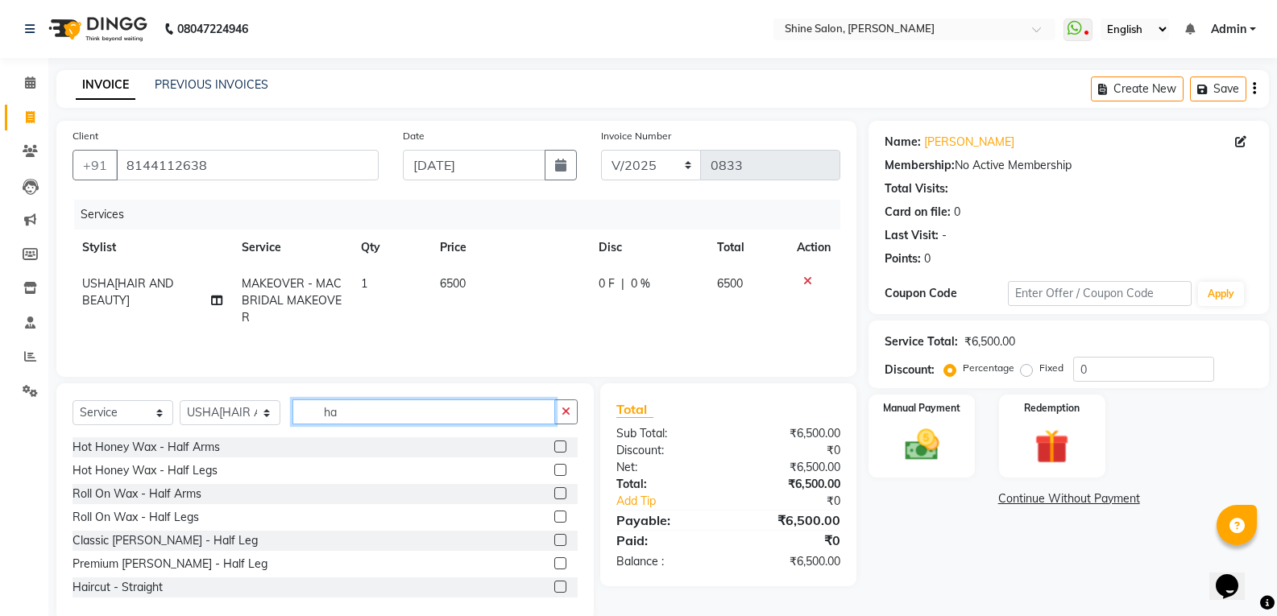
type input "h"
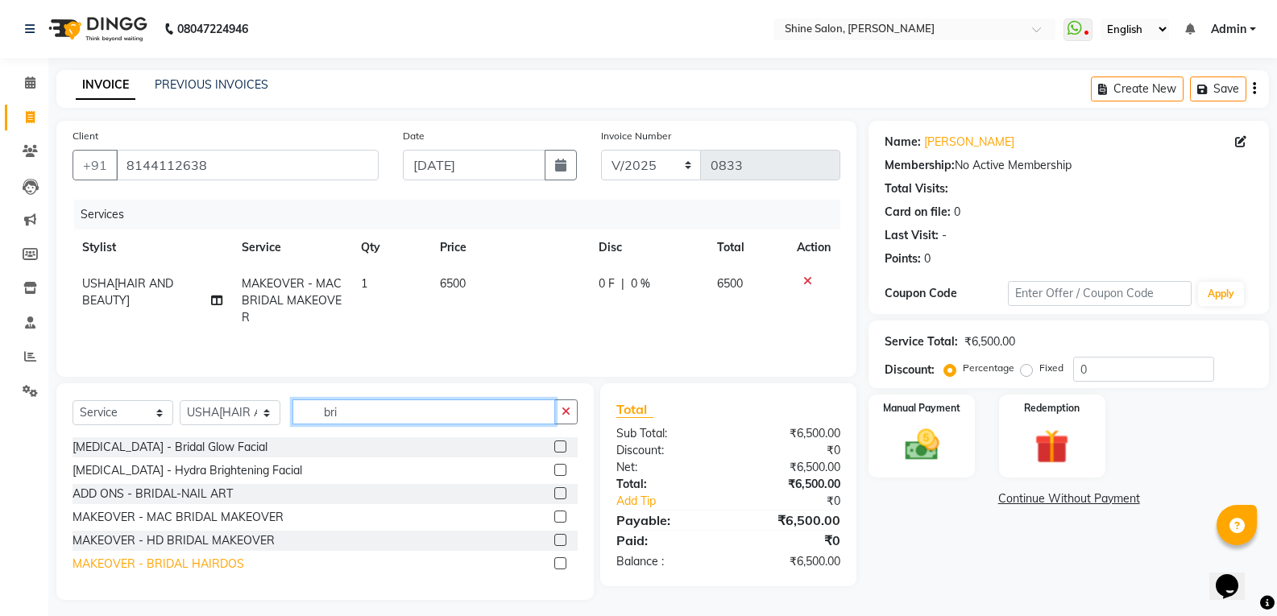
type input "bri"
click at [188, 566] on div "MAKEOVER - BRIDAL HAIRDOS" at bounding box center [158, 564] width 172 height 17
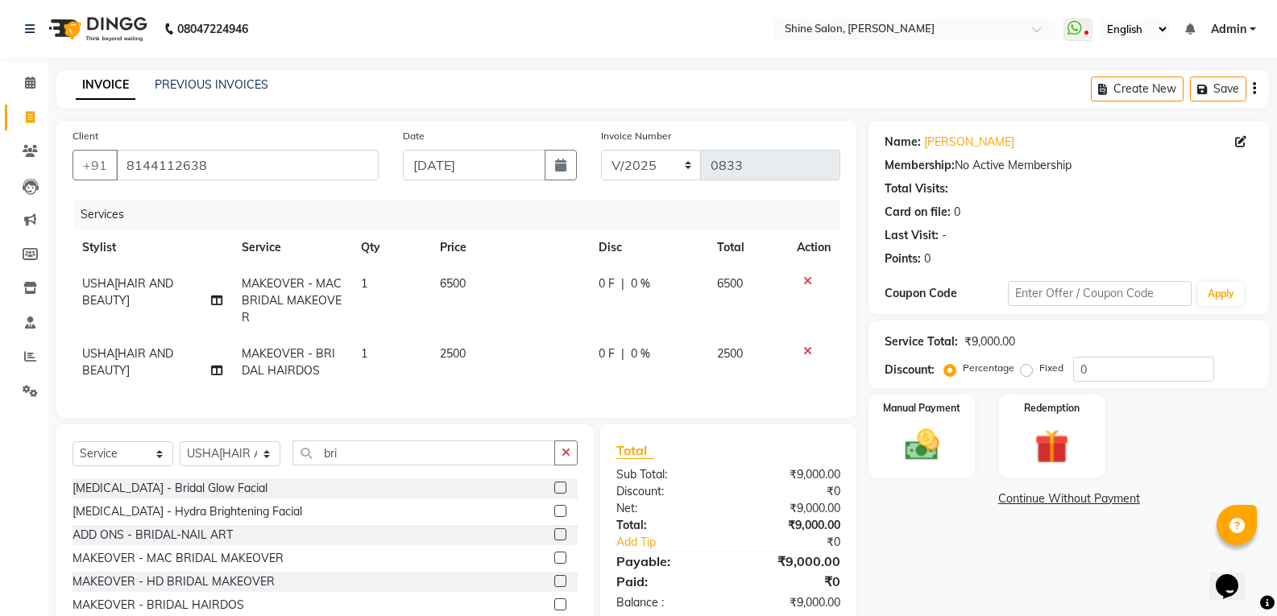
click at [492, 360] on td "2500" at bounding box center [509, 362] width 158 height 53
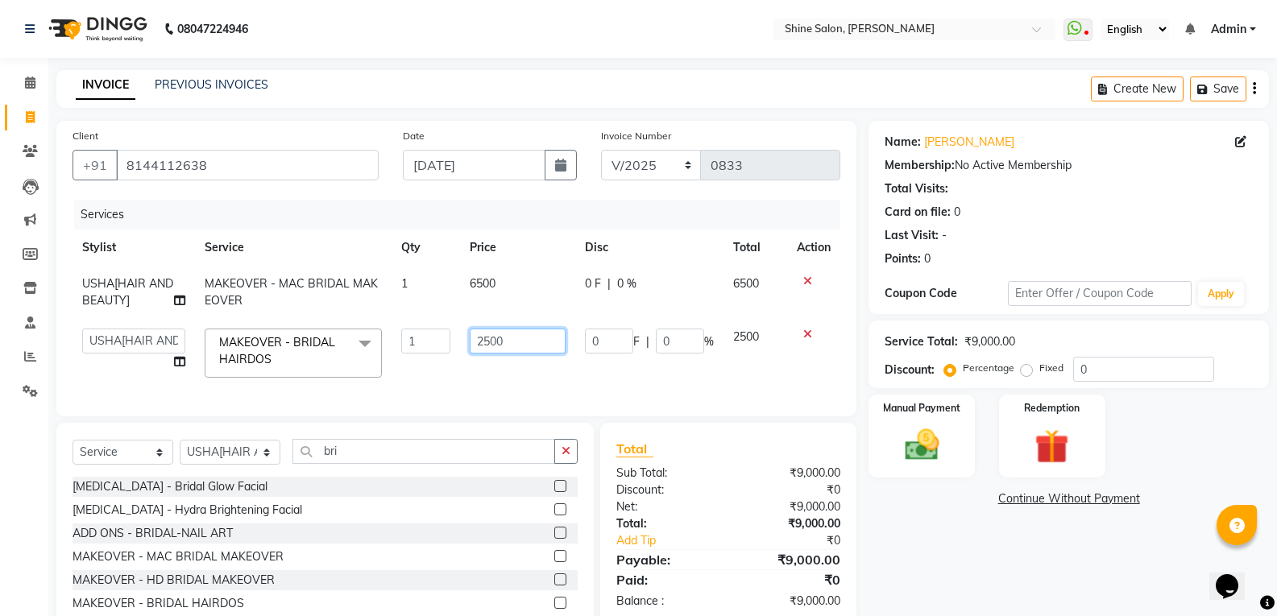
click at [516, 343] on input "2500" at bounding box center [518, 341] width 96 height 25
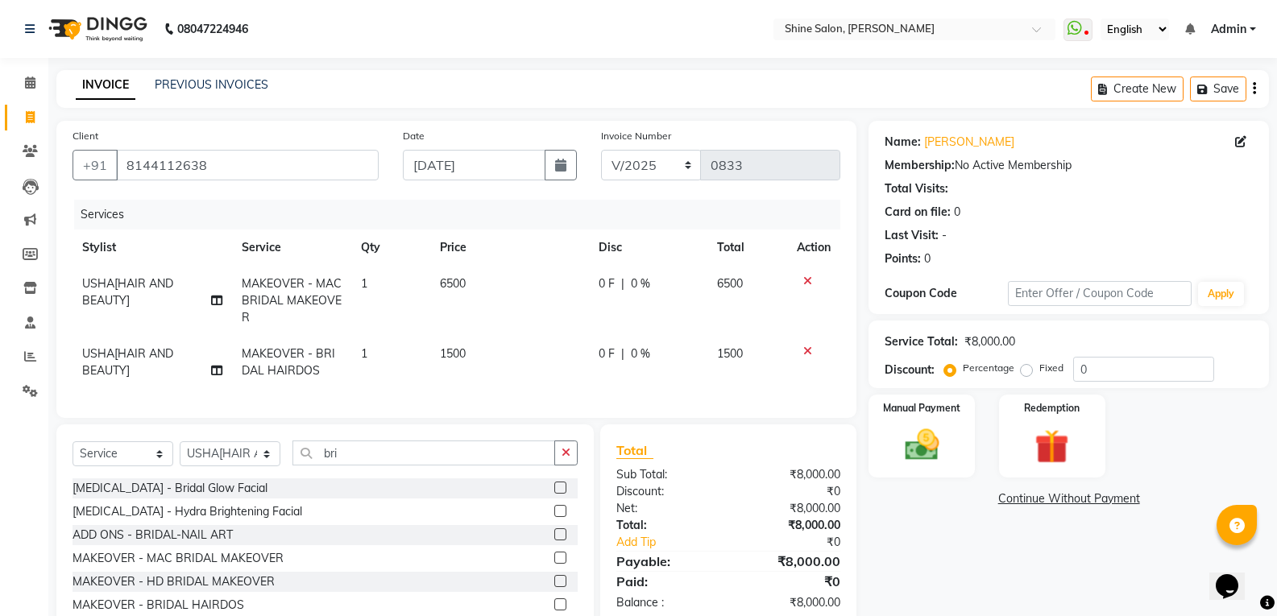
click at [435, 379] on tr "USHA[HAIR AND BEAUTY] MAKEOVER - BRIDAL HAIRDOS 1 1500 0 F | 0 % 1500" at bounding box center [456, 362] width 768 height 53
click at [536, 466] on input "bri" at bounding box center [423, 453] width 263 height 25
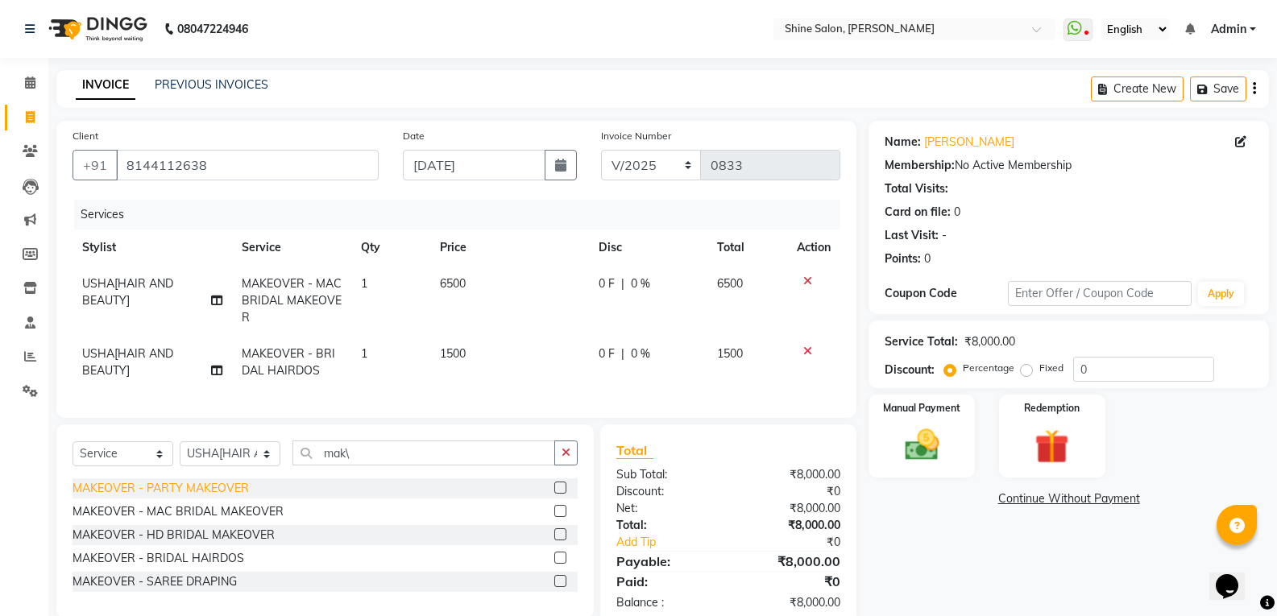
click at [226, 497] on div "MAKEOVER - PARTY MAKEOVER" at bounding box center [160, 488] width 176 height 17
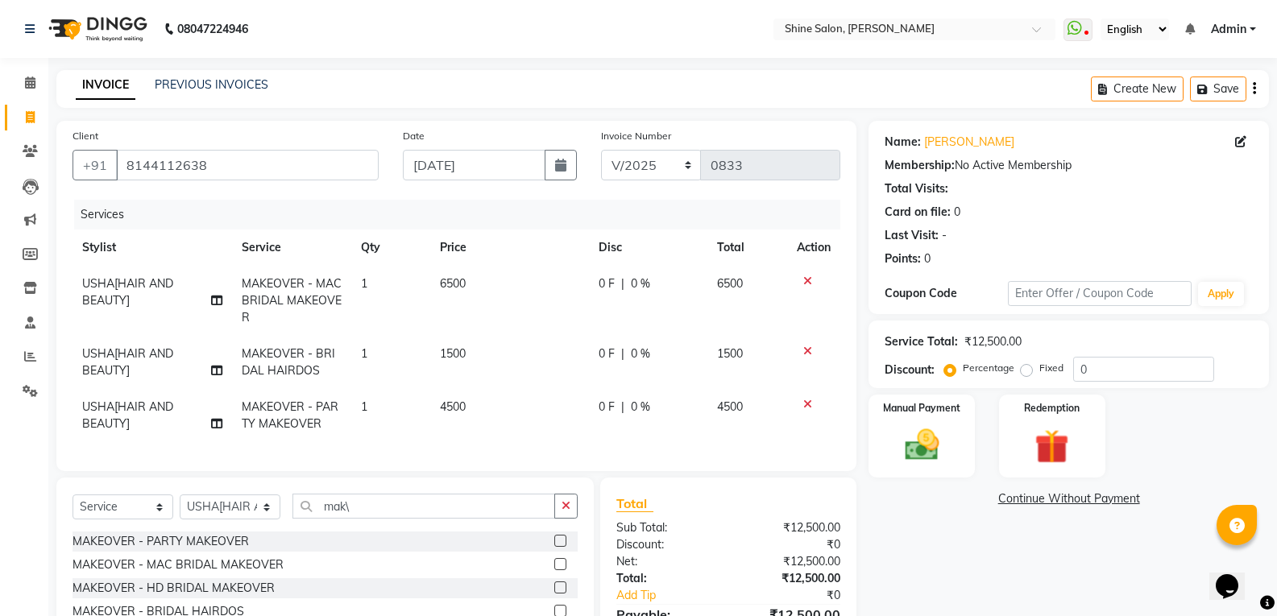
click at [480, 404] on td "4500" at bounding box center [509, 415] width 158 height 53
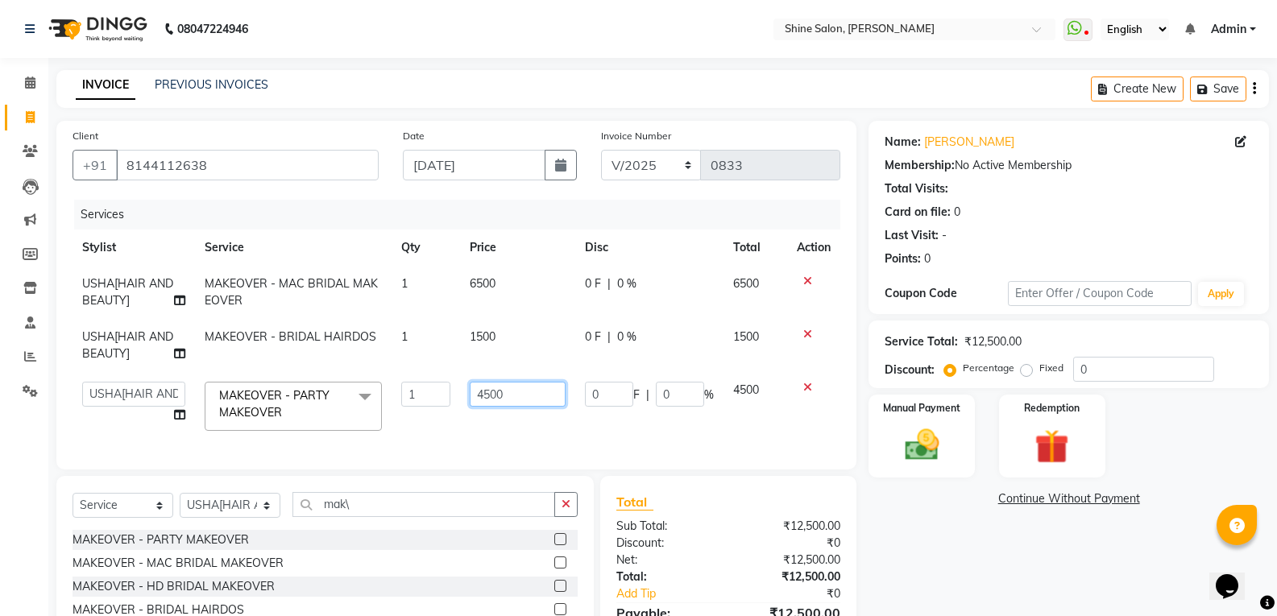
click at [516, 393] on input "4500" at bounding box center [518, 394] width 96 height 25
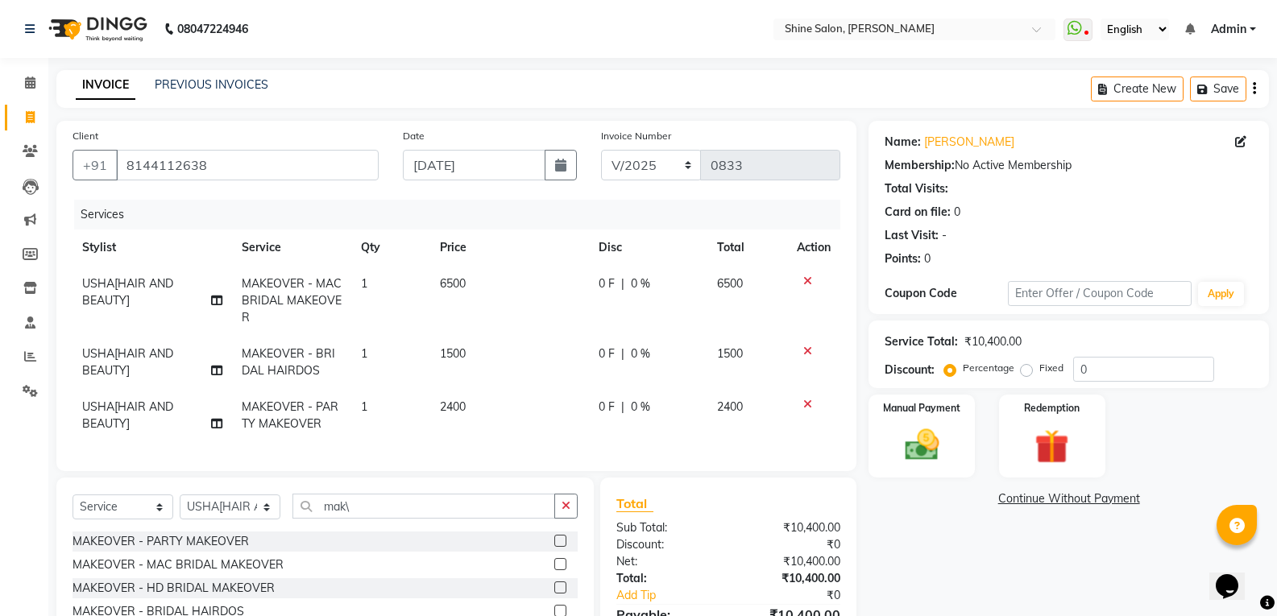
click at [499, 421] on td "2400" at bounding box center [509, 415] width 158 height 53
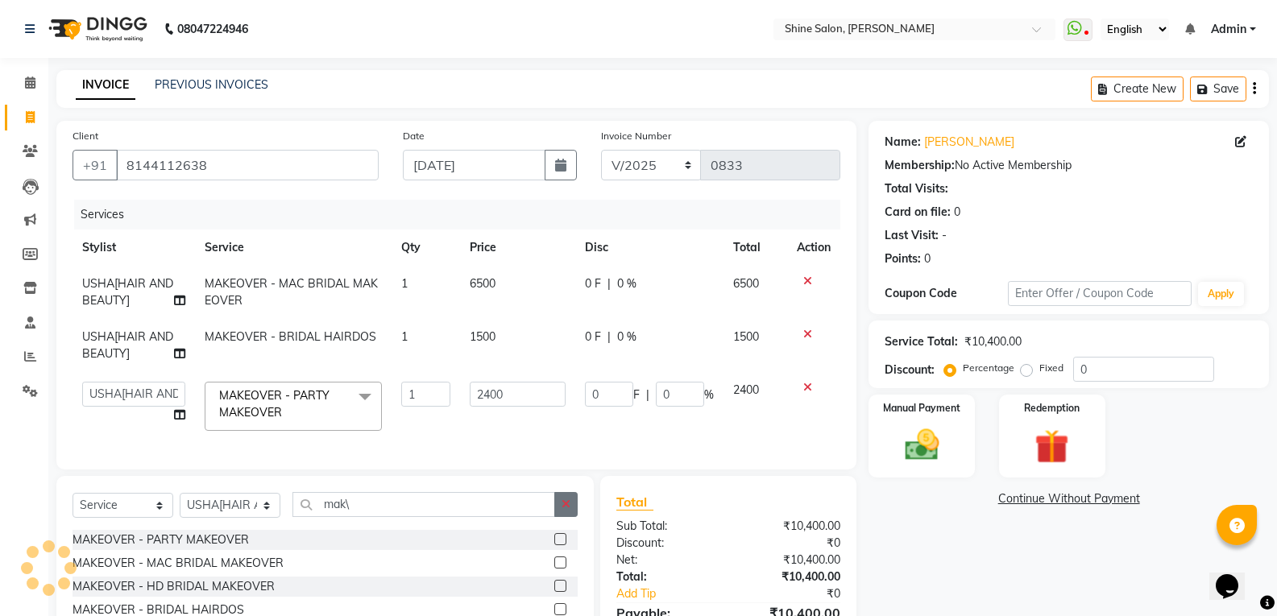
click at [569, 510] on icon "button" at bounding box center [565, 504] width 9 height 11
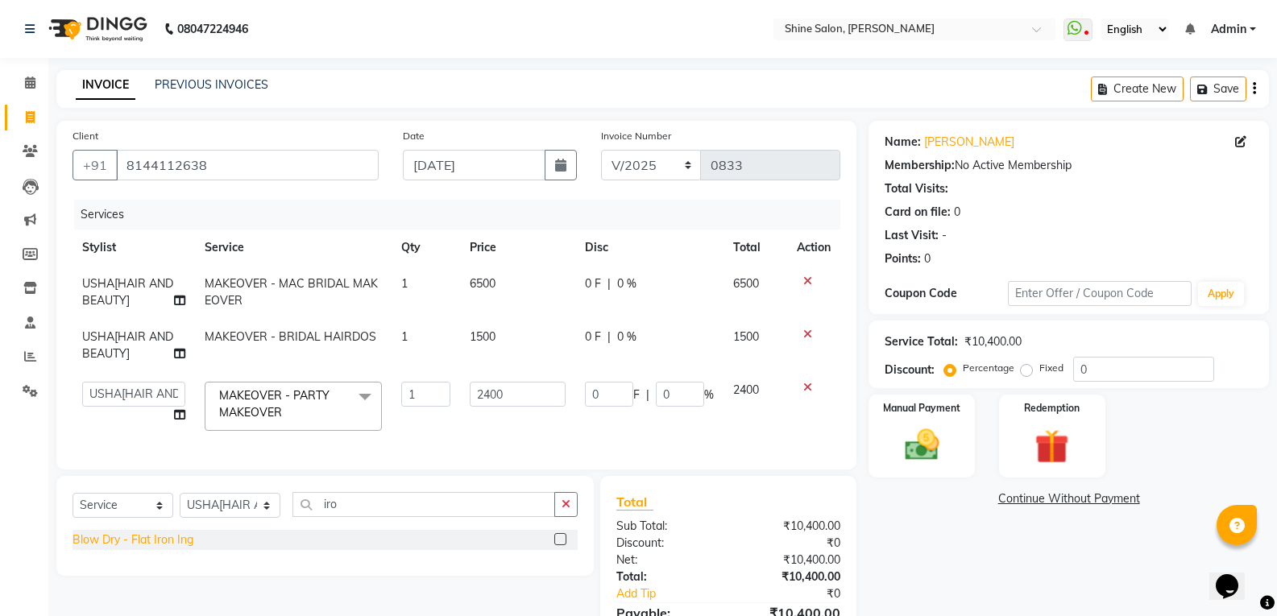
click at [154, 549] on div "Blow Dry - Flat Iron Ing" at bounding box center [132, 540] width 121 height 17
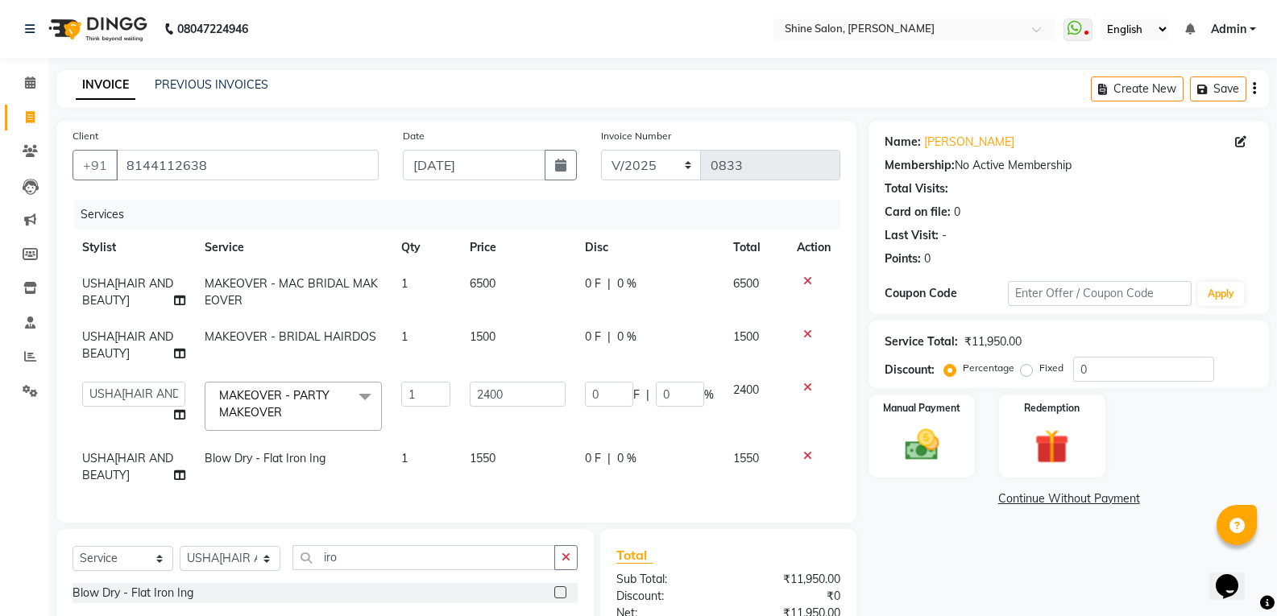
click at [520, 457] on td "1550" at bounding box center [517, 467] width 115 height 53
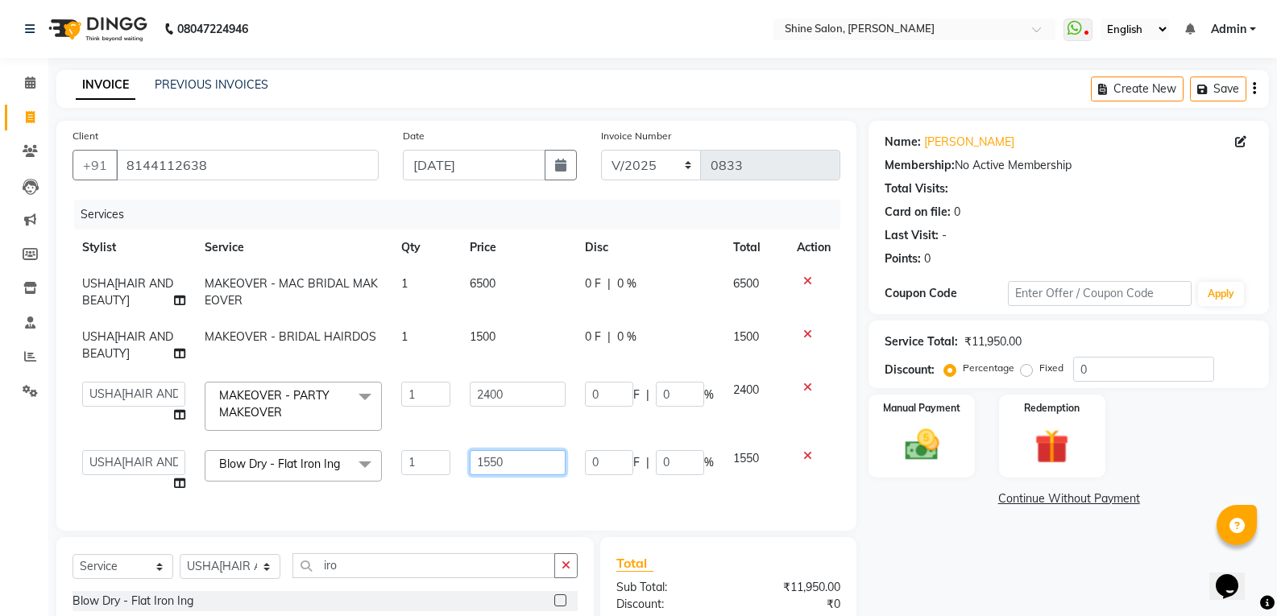
click at [520, 461] on input "1550" at bounding box center [518, 462] width 96 height 25
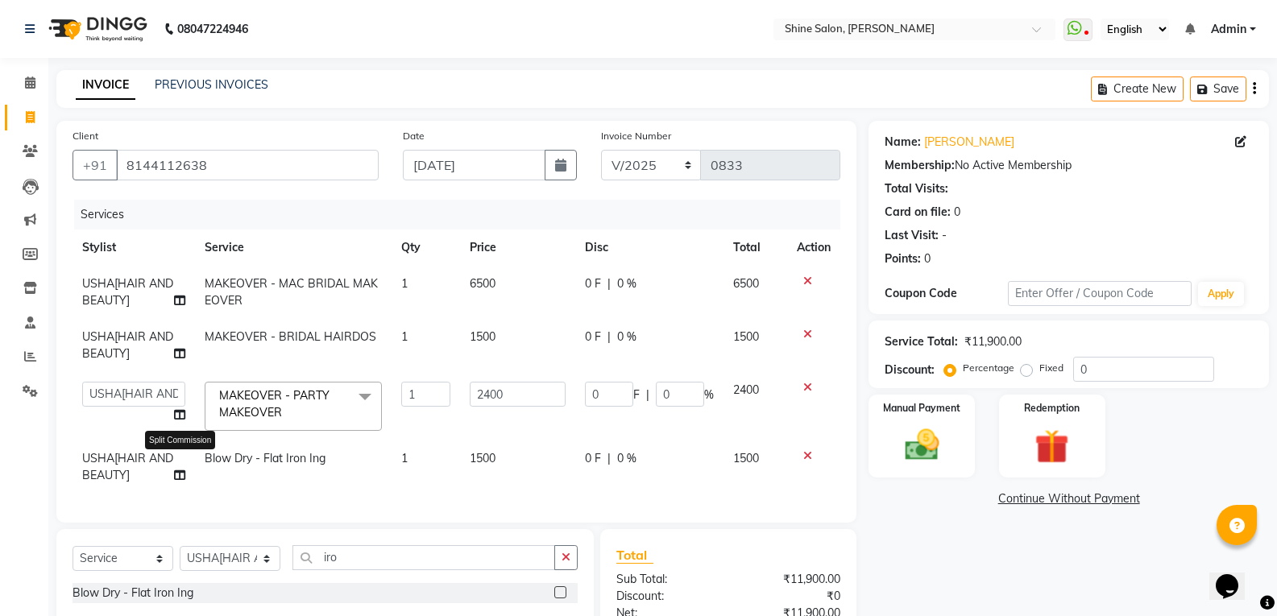
click at [174, 482] on span at bounding box center [179, 475] width 11 height 17
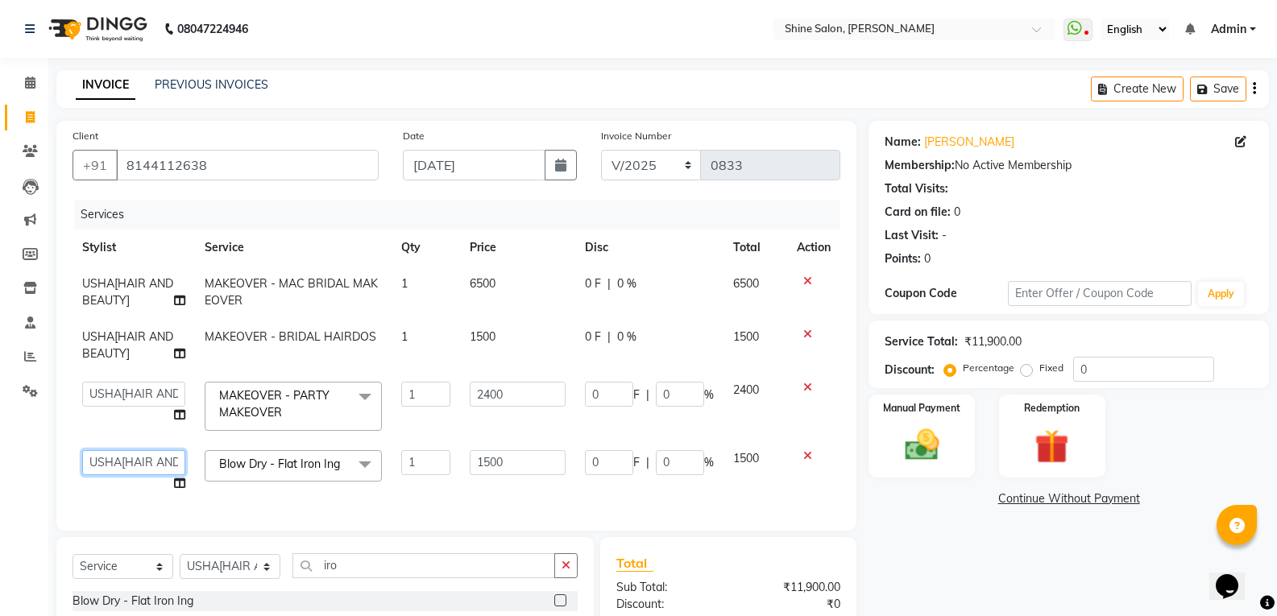
click at [169, 462] on select "Priyanaka USHA[HAIR AND BEAUTY]" at bounding box center [133, 462] width 103 height 25
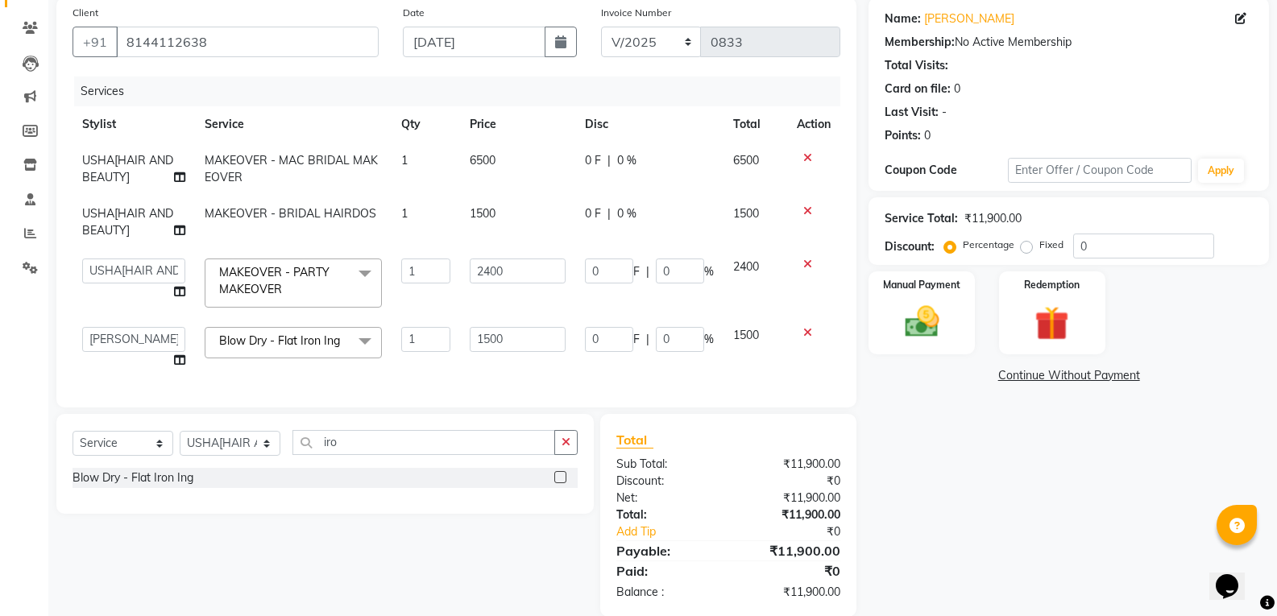
scroll to position [160, 0]
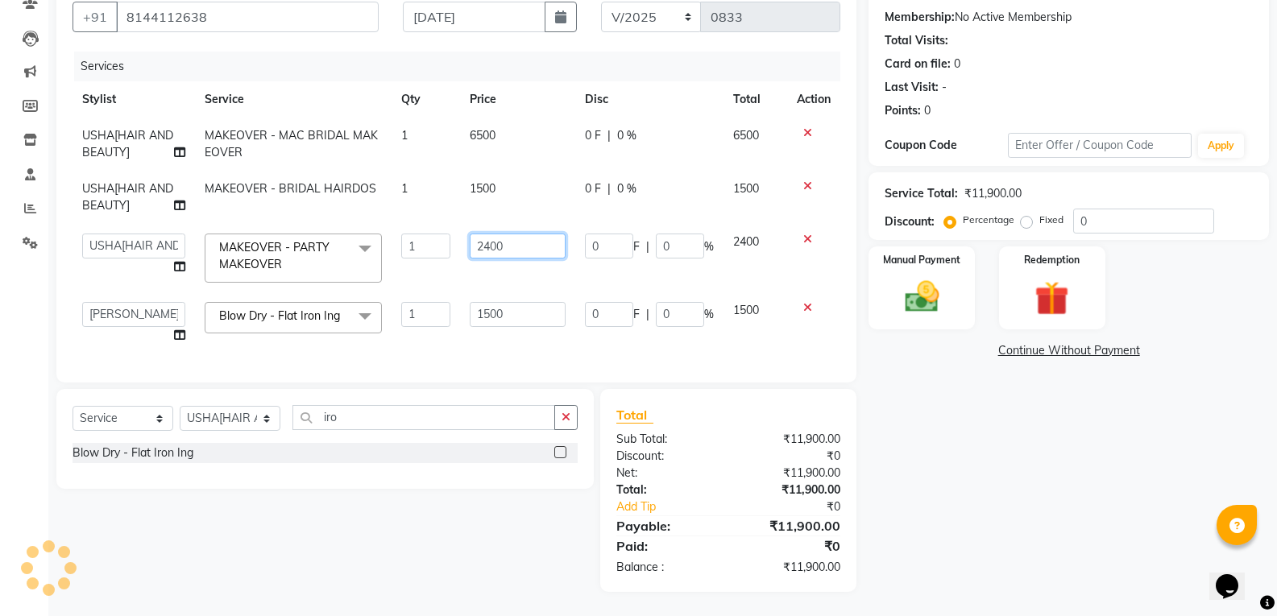
click at [539, 238] on input "2400" at bounding box center [518, 246] width 96 height 25
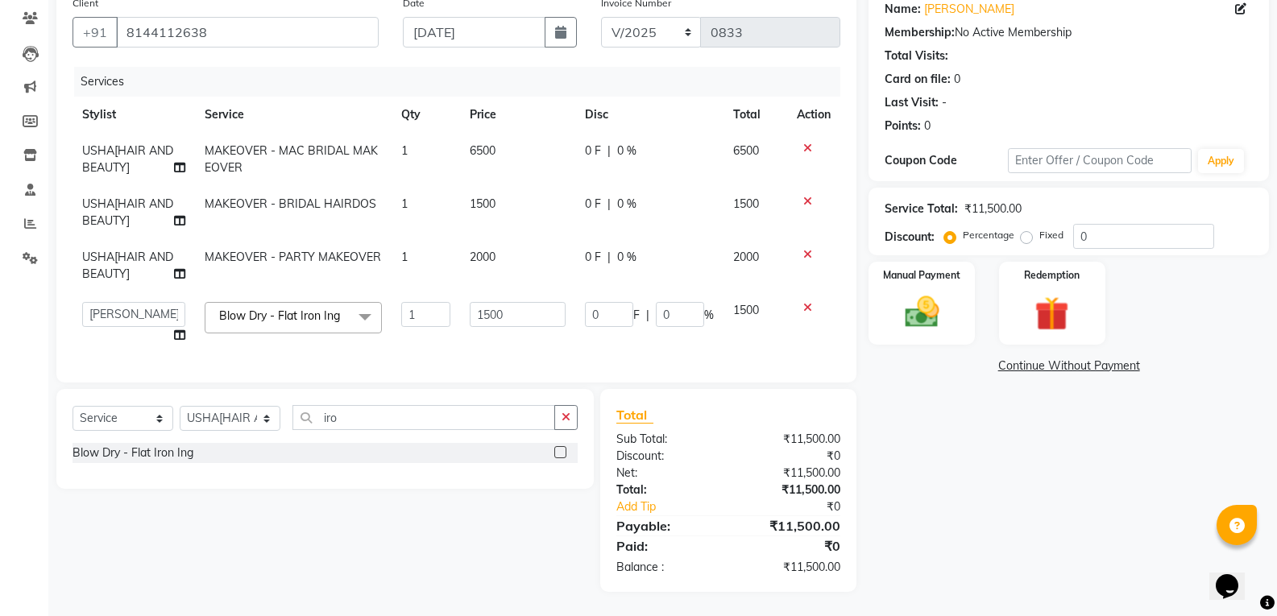
click at [541, 261] on td "2000" at bounding box center [517, 265] width 115 height 53
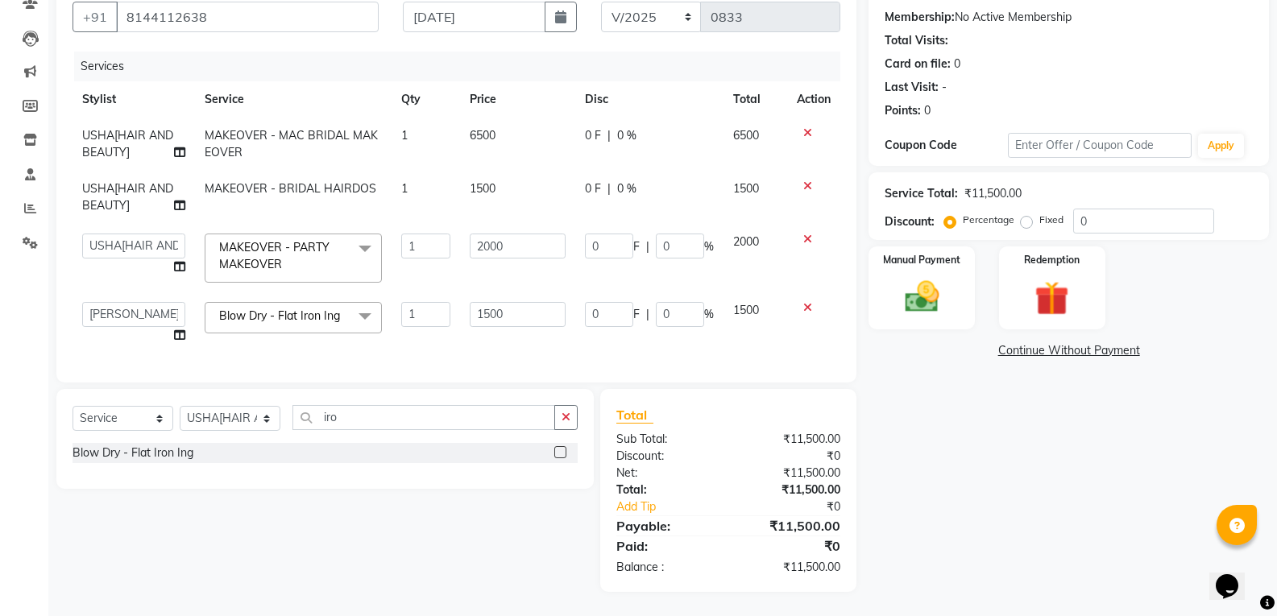
click at [513, 176] on td "1500" at bounding box center [517, 197] width 115 height 53
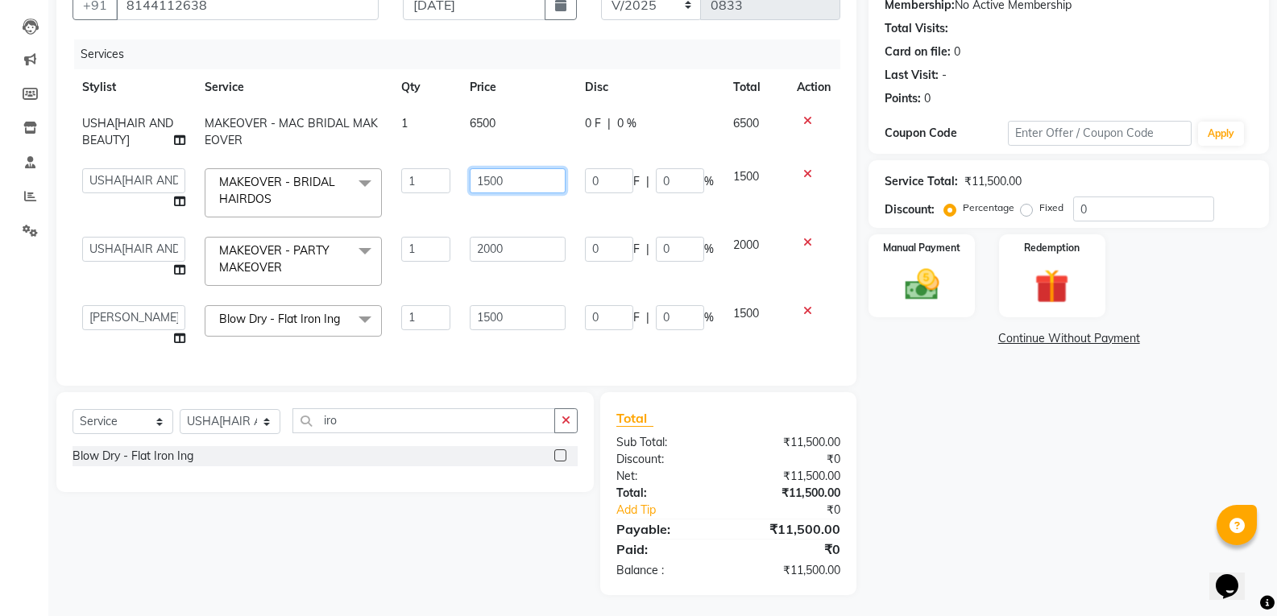
click at [527, 183] on input "1500" at bounding box center [518, 180] width 96 height 25
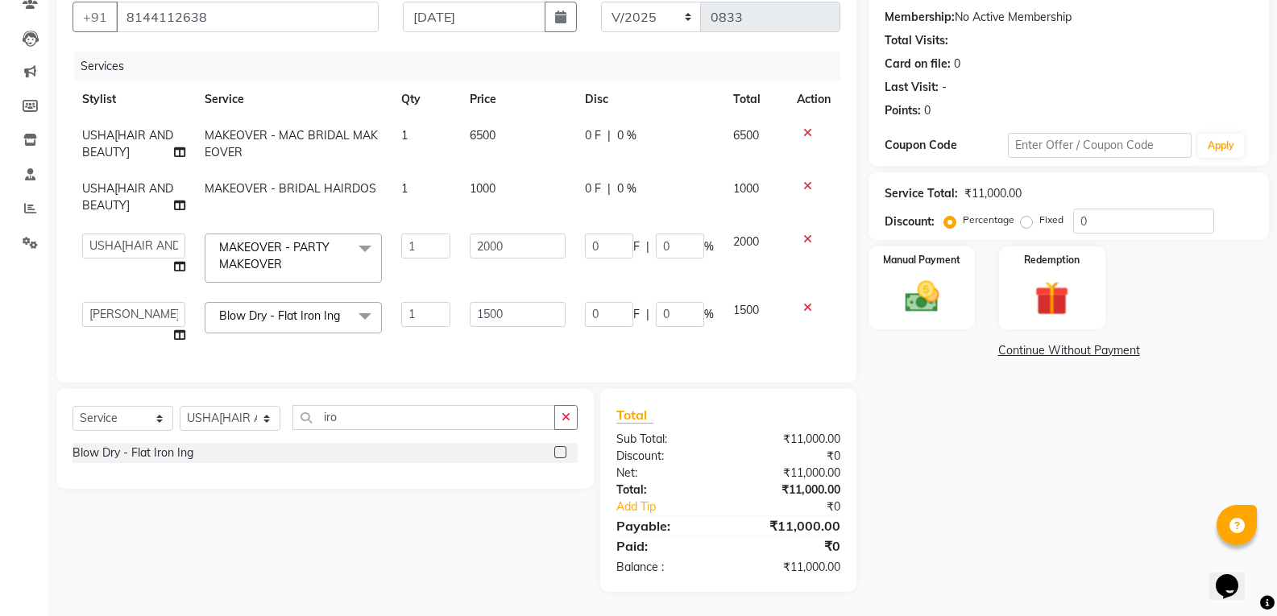
click at [512, 222] on tbody "USHA[HAIR AND BEAUTY] MAKEOVER - MAC BRIDAL MAKEOVER 1 6500 0 F | 0 % 6500 USHA…" at bounding box center [456, 236] width 768 height 236
click at [520, 174] on td "1000" at bounding box center [517, 197] width 115 height 53
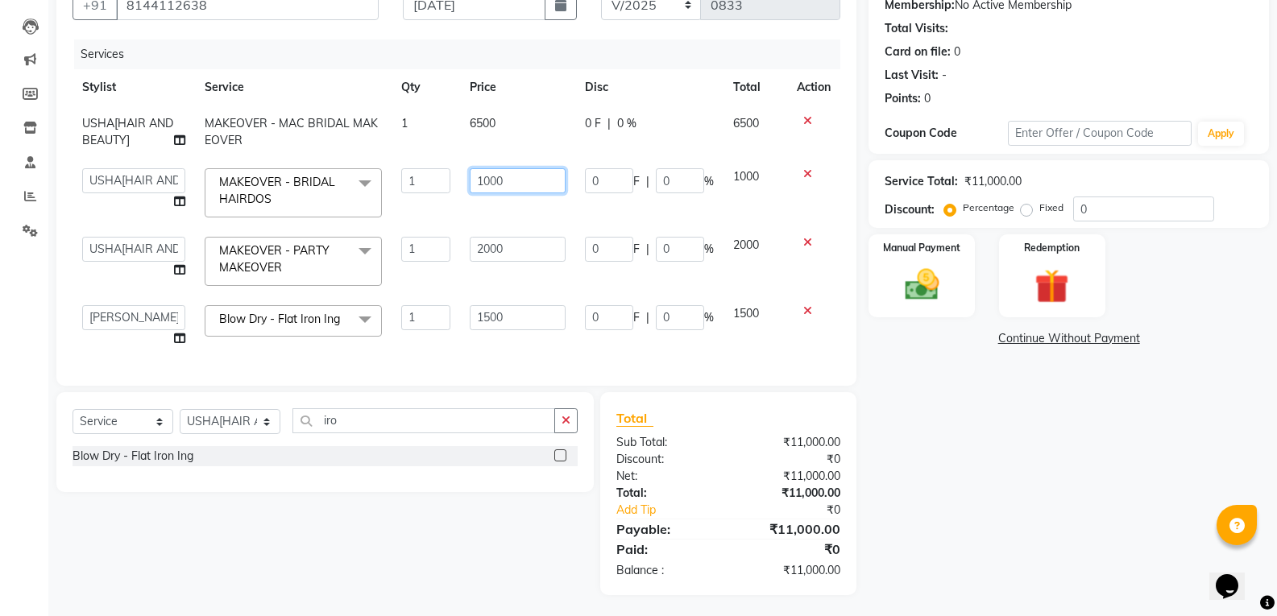
click at [520, 180] on input "1000" at bounding box center [518, 180] width 96 height 25
click at [523, 250] on td "2000" at bounding box center [517, 261] width 115 height 68
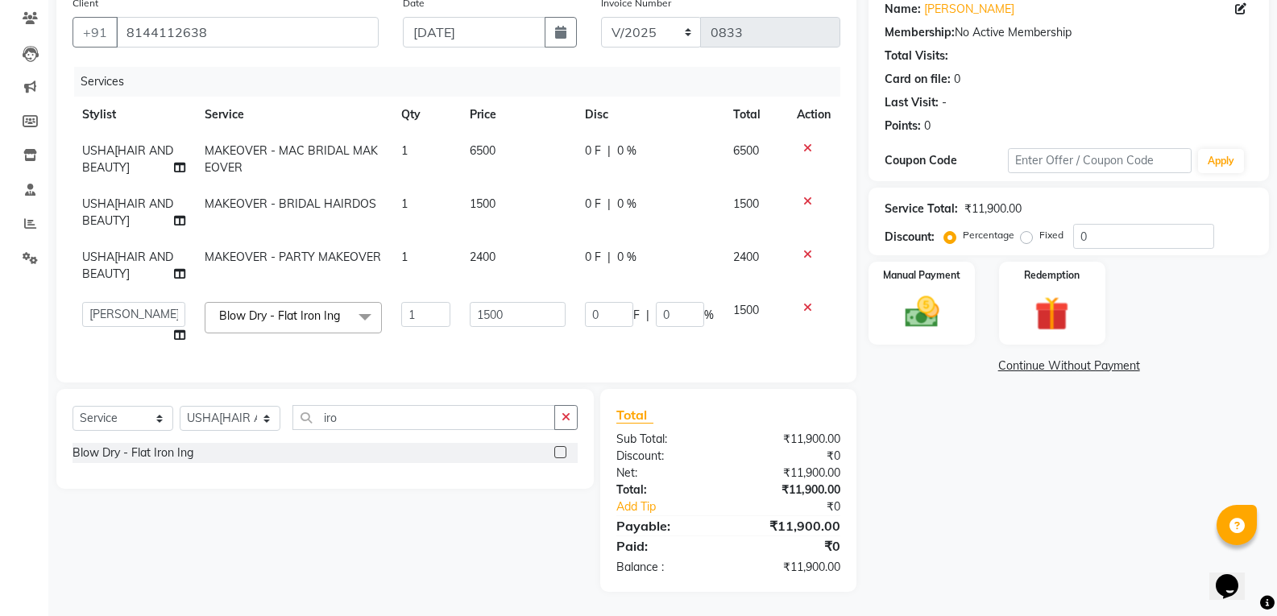
click at [474, 375] on div "Client +91 8144112638 Date 31-08-2025 Invoice Number V/2025 V/2025-26 0833 Serv…" at bounding box center [456, 185] width 800 height 395
click at [249, 419] on select "Select Stylist Priyanaka USHA[HAIR AND BEAUTY]" at bounding box center [230, 418] width 101 height 25
click at [180, 406] on select "Select Stylist Priyanaka USHA[HAIR AND BEAUTY]" at bounding box center [230, 418] width 101 height 25
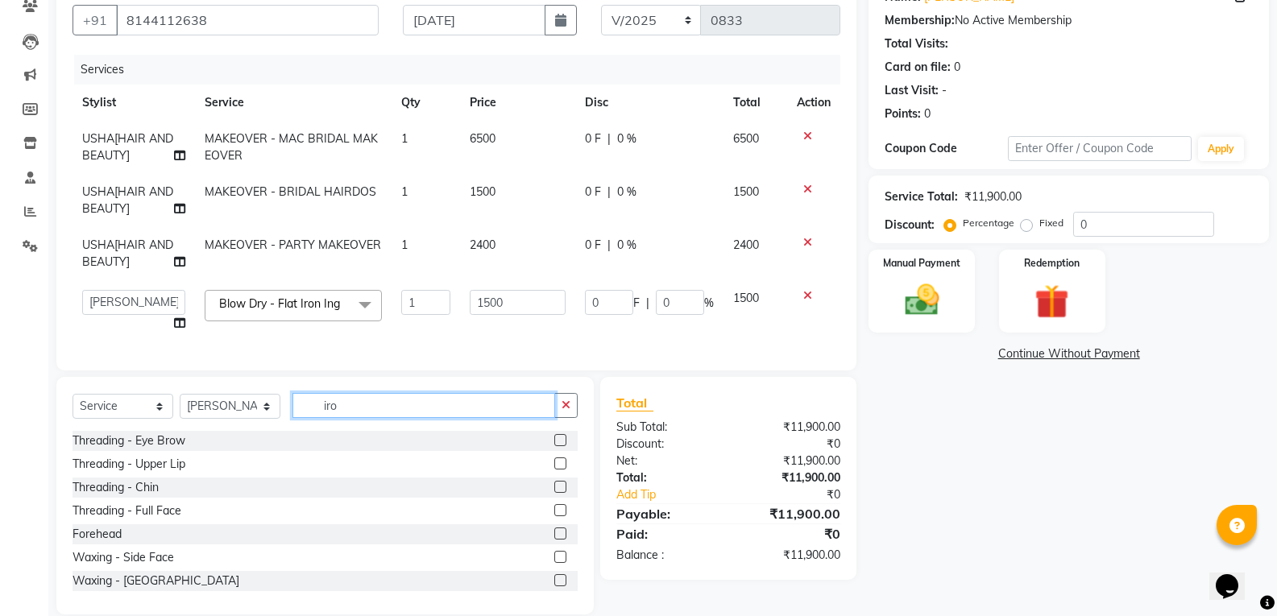
click at [356, 416] on input "iro" at bounding box center [423, 405] width 263 height 25
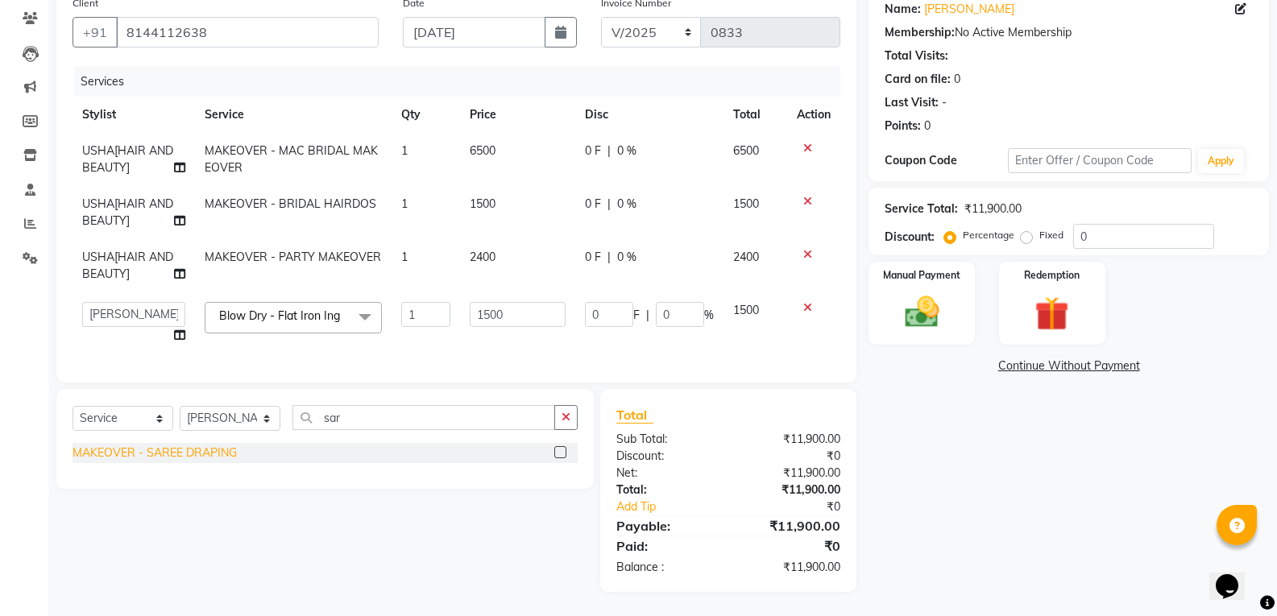
click at [172, 451] on div "MAKEOVER - SAREE DRAPING" at bounding box center [154, 453] width 164 height 17
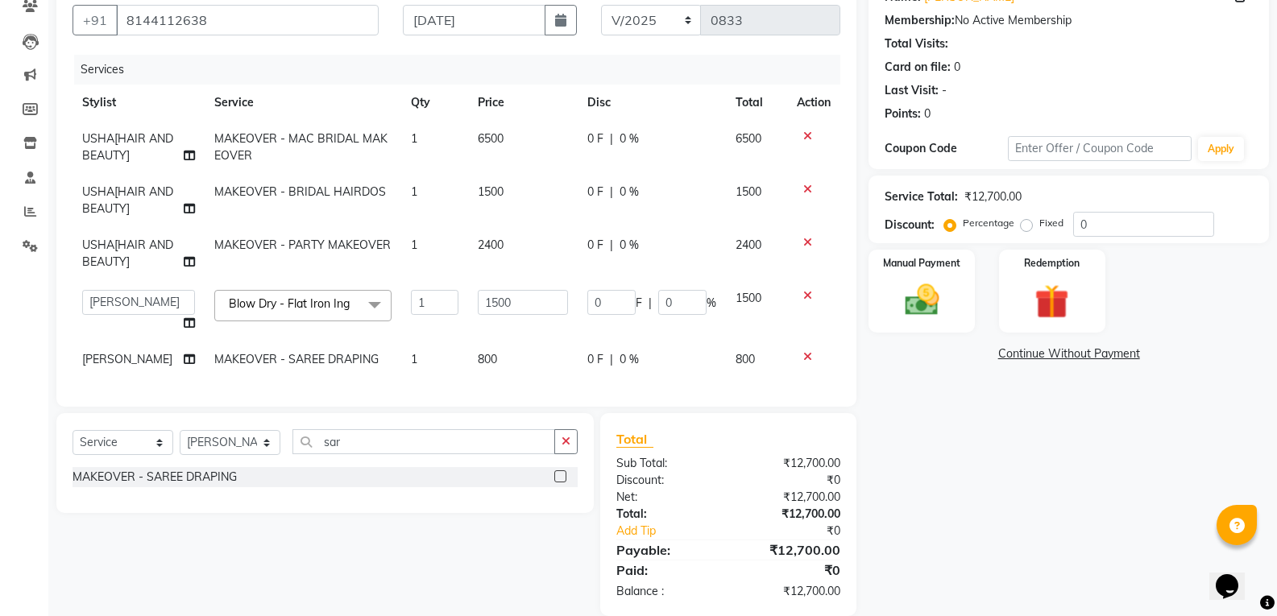
click at [508, 360] on td "800" at bounding box center [523, 360] width 110 height 36
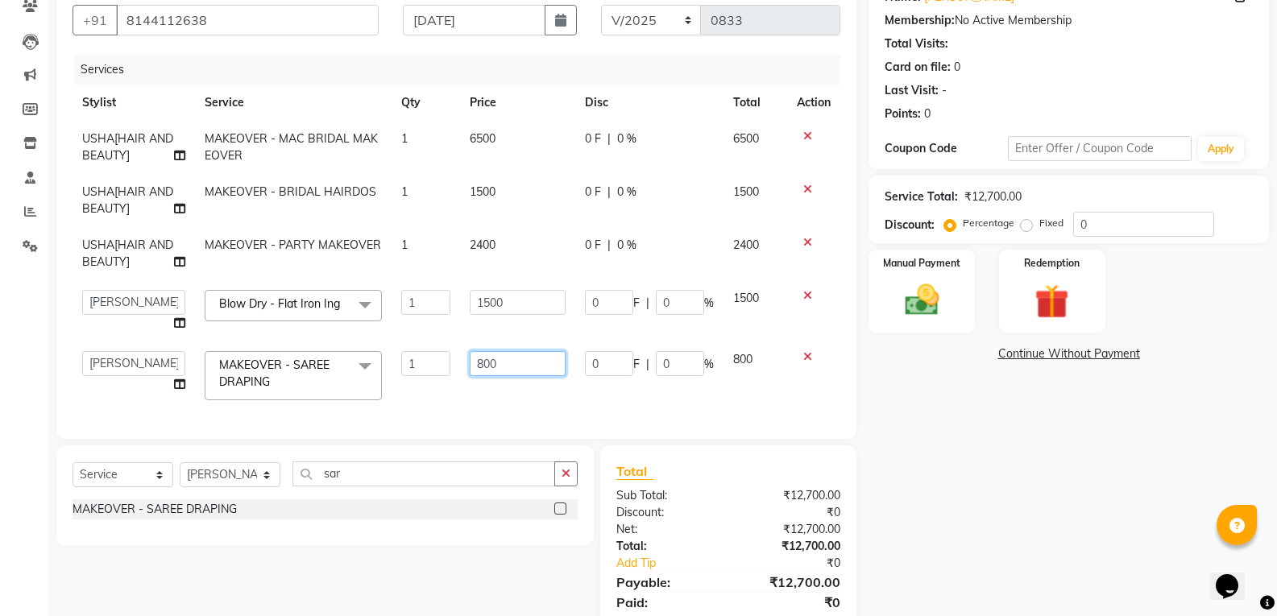
click at [513, 358] on input "800" at bounding box center [518, 363] width 96 height 25
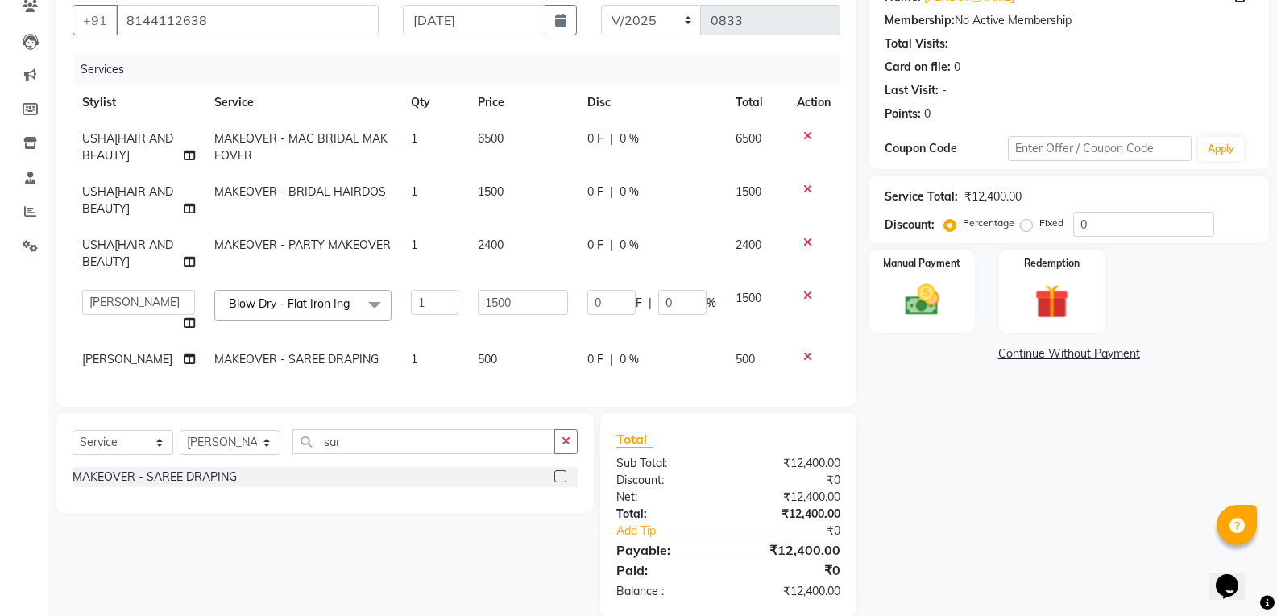
click at [495, 389] on div "Services Stylist Service Qty Price Disc Total Action USHA[HAIR AND BEAUTY] MAKE…" at bounding box center [456, 223] width 768 height 336
click at [246, 455] on select "Select Stylist Priyanaka USHA[HAIR AND BEAUTY]" at bounding box center [230, 442] width 101 height 25
click at [180, 442] on select "Select Stylist Priyanaka USHA[HAIR AND BEAUTY]" at bounding box center [230, 442] width 101 height 25
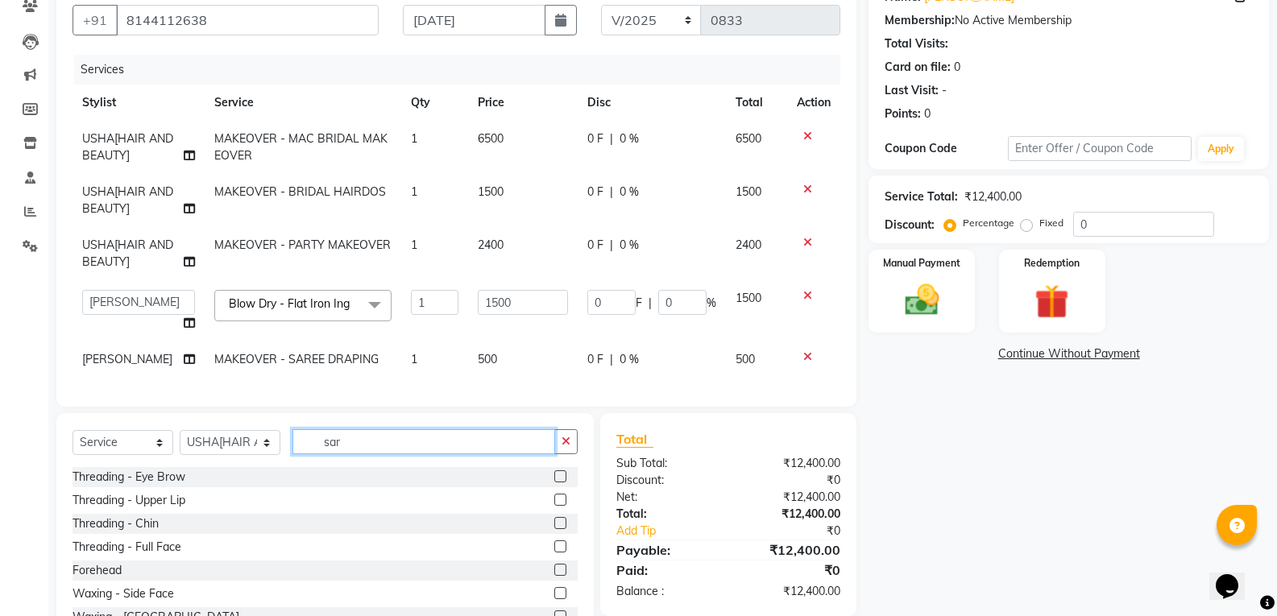
click at [369, 454] on input "sar" at bounding box center [423, 441] width 263 height 25
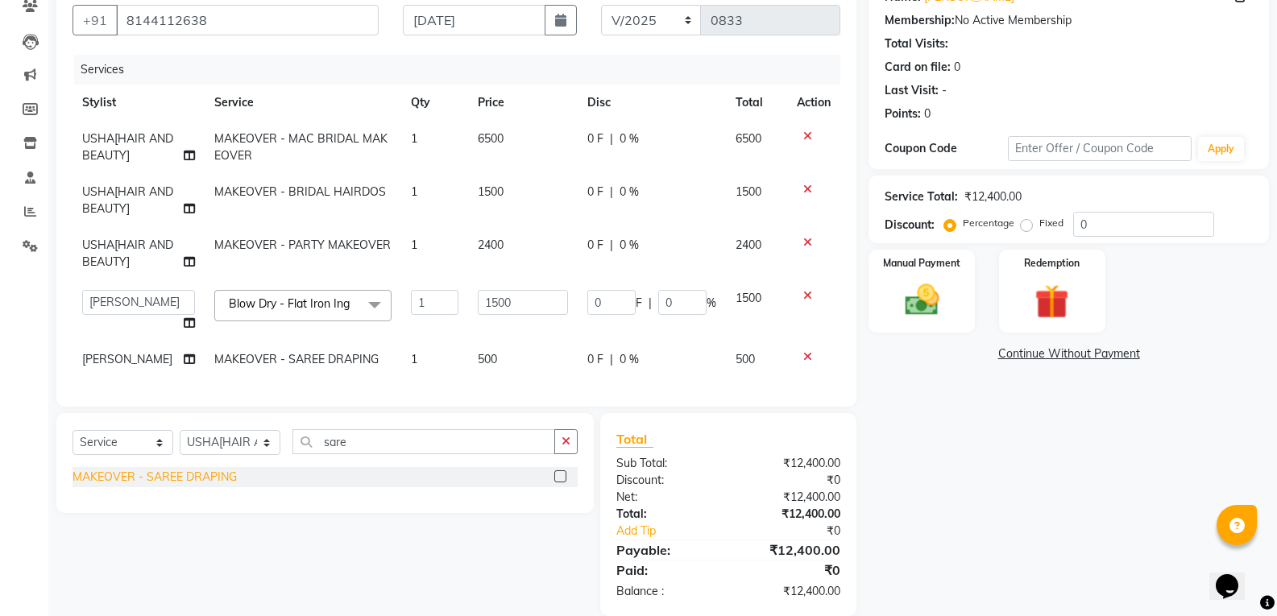
click at [175, 486] on div "MAKEOVER - SAREE DRAPING" at bounding box center [154, 477] width 164 height 17
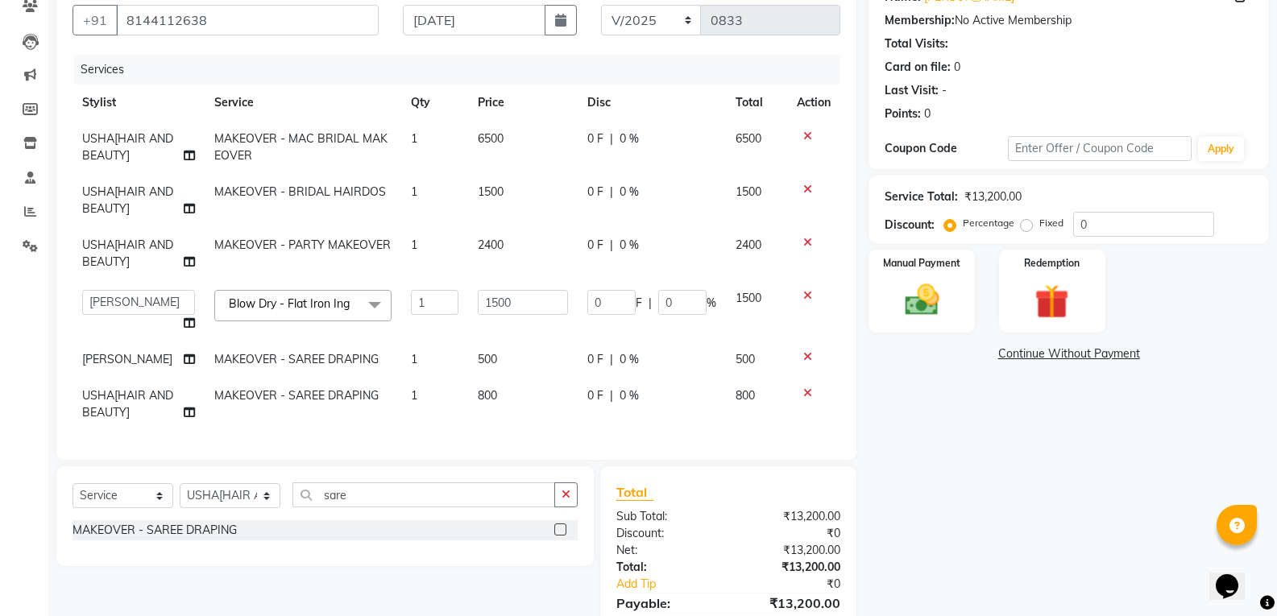
click at [516, 240] on td "2400" at bounding box center [523, 253] width 110 height 53
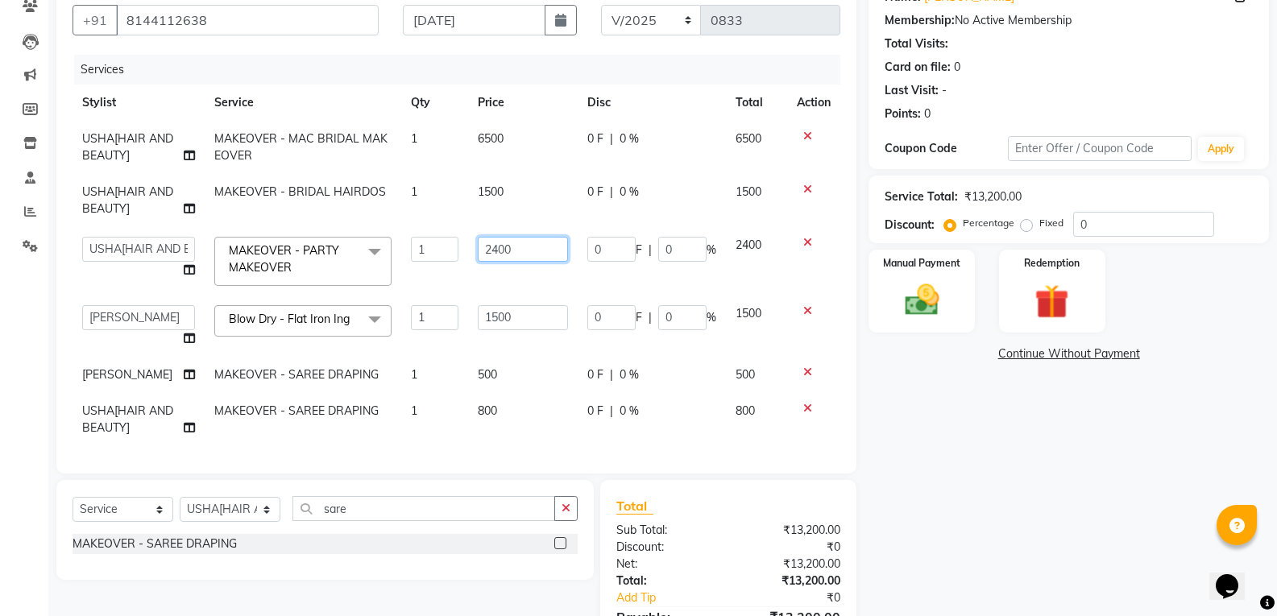
click at [522, 253] on input "2400" at bounding box center [523, 249] width 90 height 25
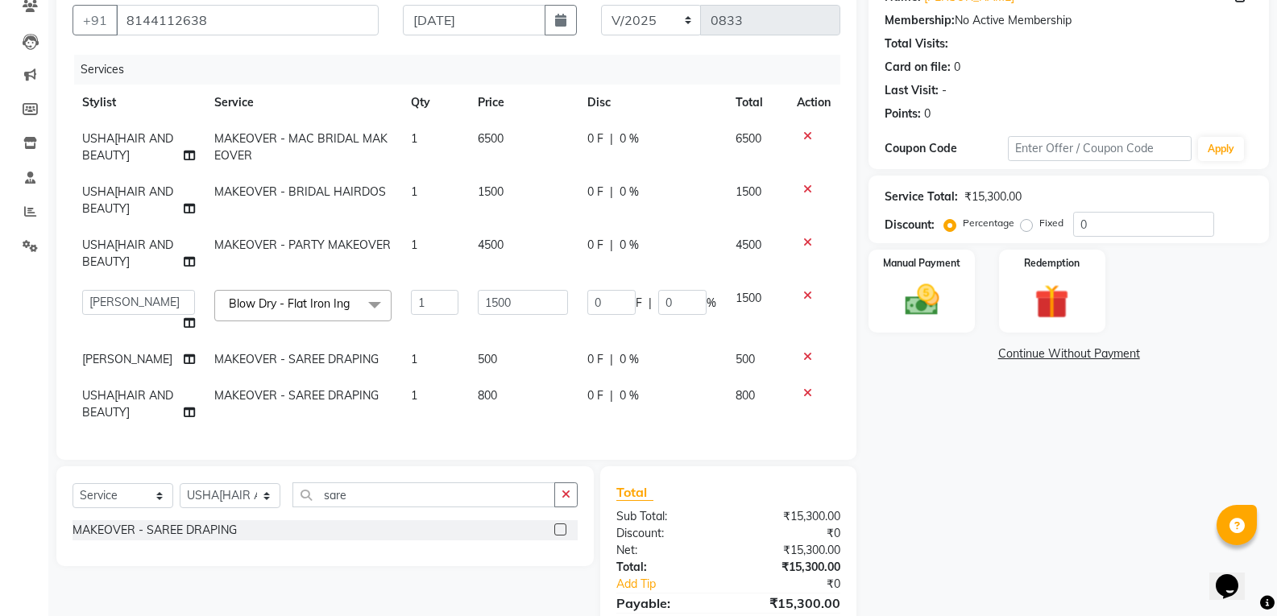
click at [450, 272] on td "1" at bounding box center [434, 253] width 67 height 53
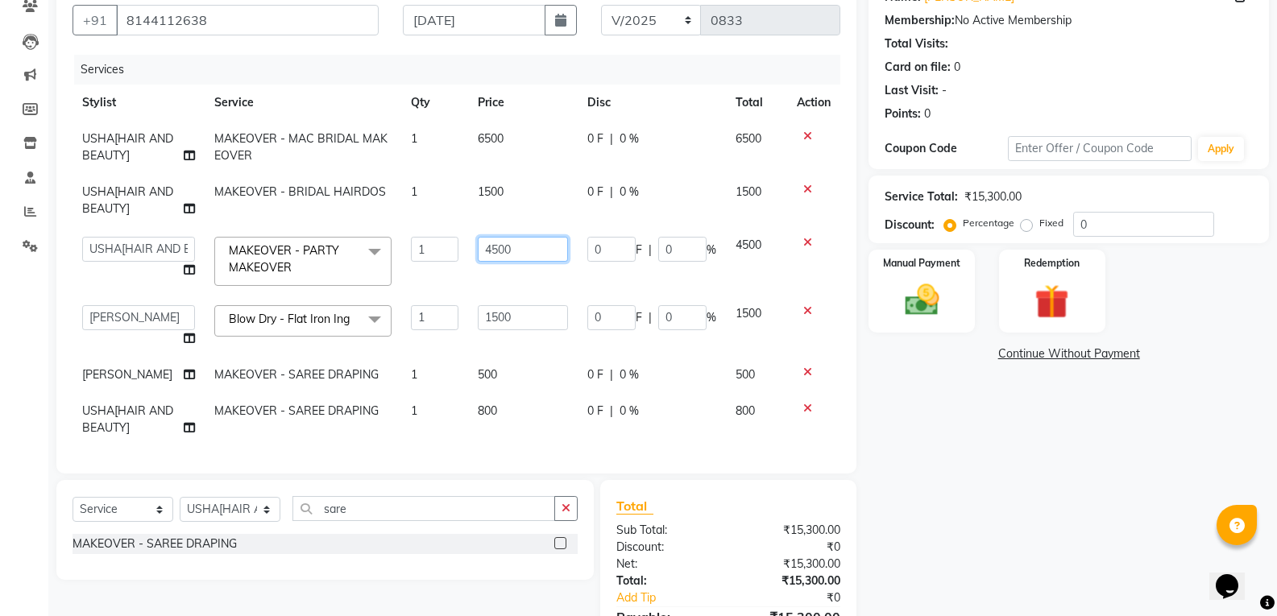
click at [511, 249] on input "4500" at bounding box center [523, 249] width 90 height 25
click at [437, 360] on td "1" at bounding box center [434, 375] width 67 height 36
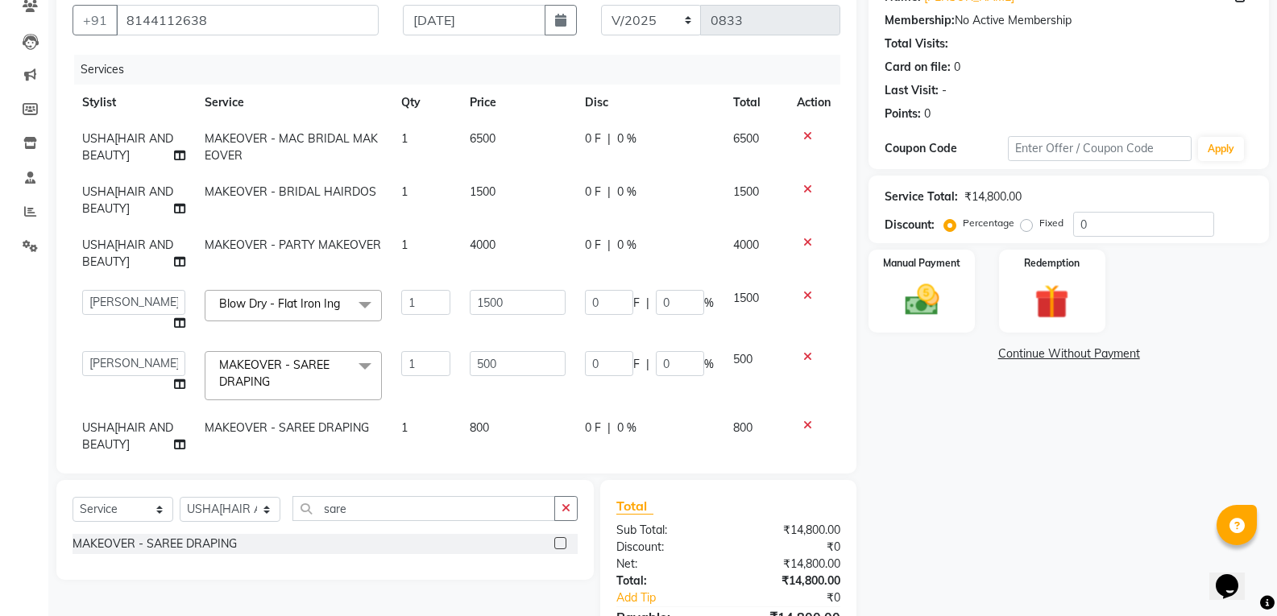
click at [797, 422] on div at bounding box center [814, 425] width 34 height 11
click at [803, 423] on icon at bounding box center [807, 425] width 9 height 11
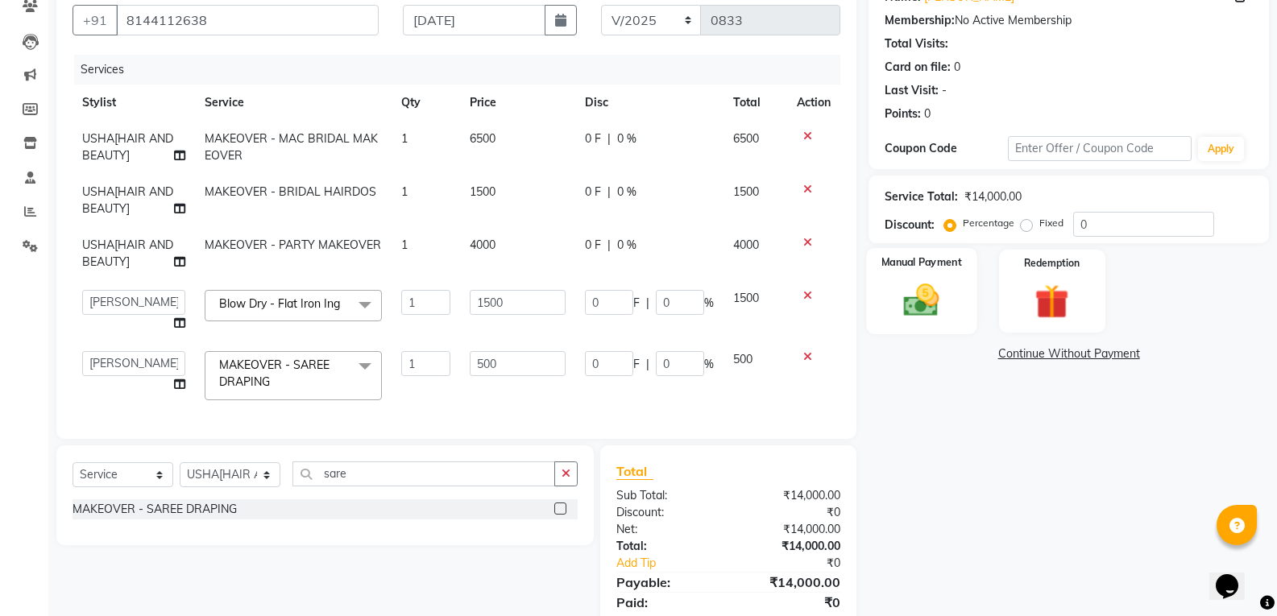
click at [934, 296] on img at bounding box center [921, 300] width 57 height 41
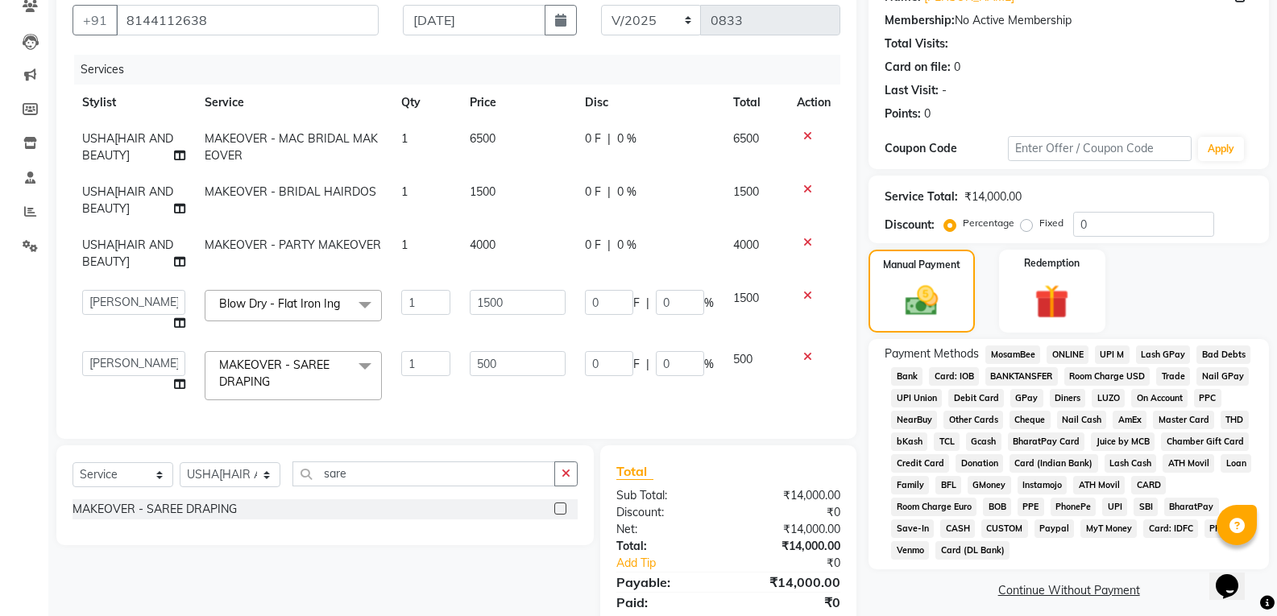
click at [1025, 397] on span "GPay" at bounding box center [1026, 398] width 33 height 19
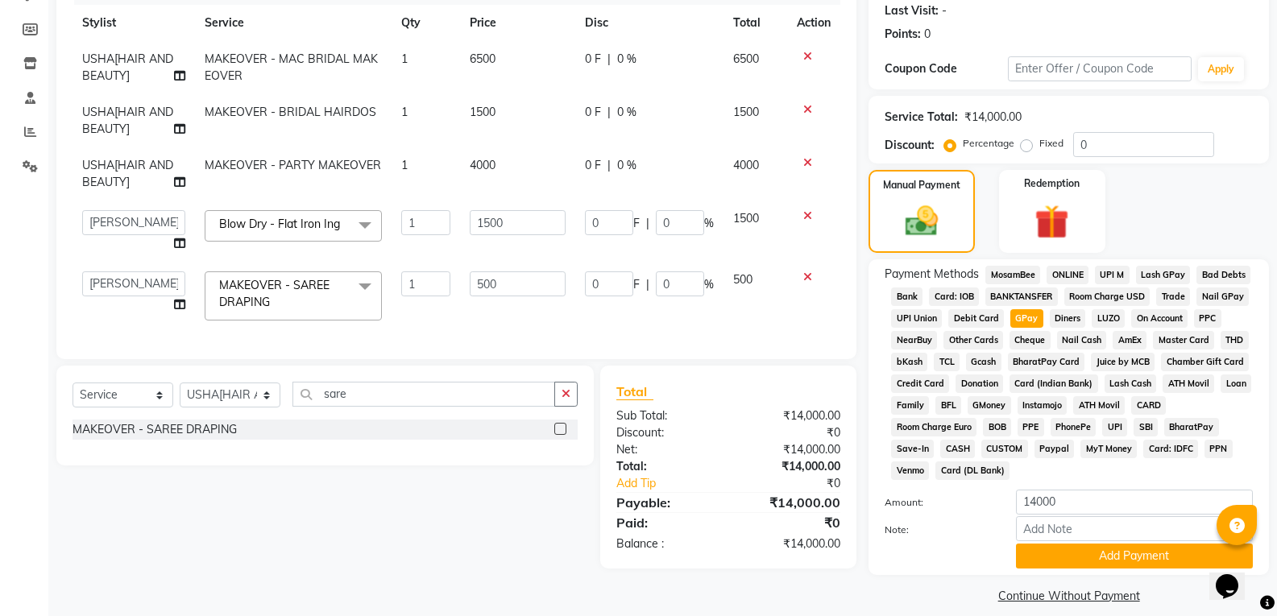
scroll to position [241, 0]
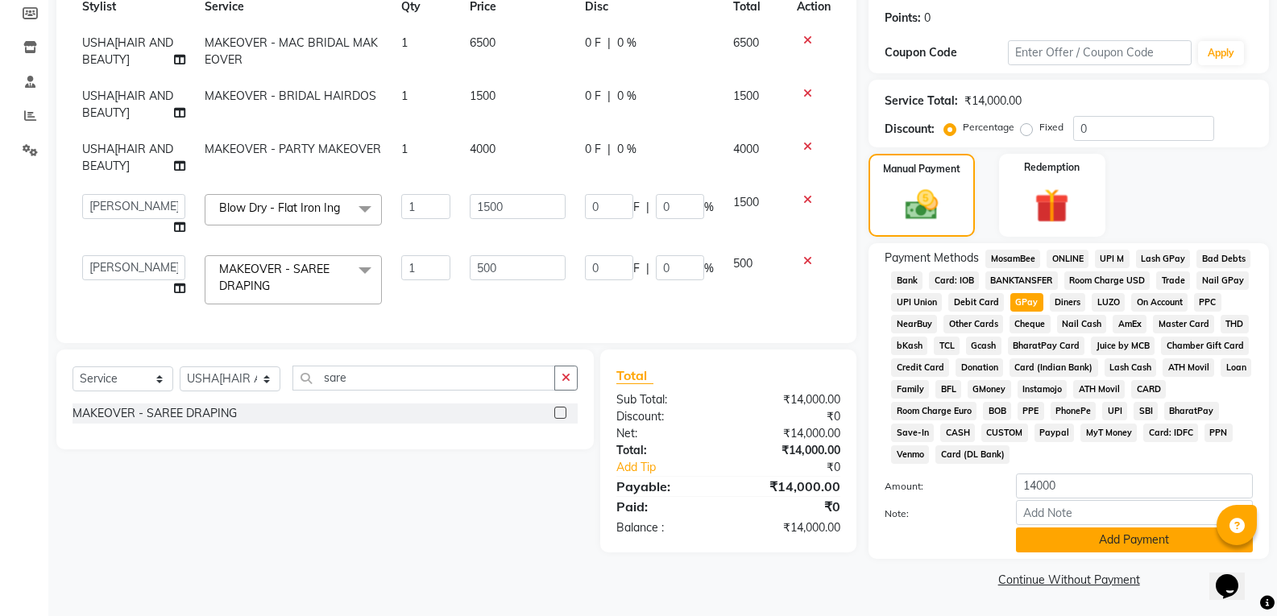
click at [1092, 545] on button "Add Payment" at bounding box center [1134, 540] width 237 height 25
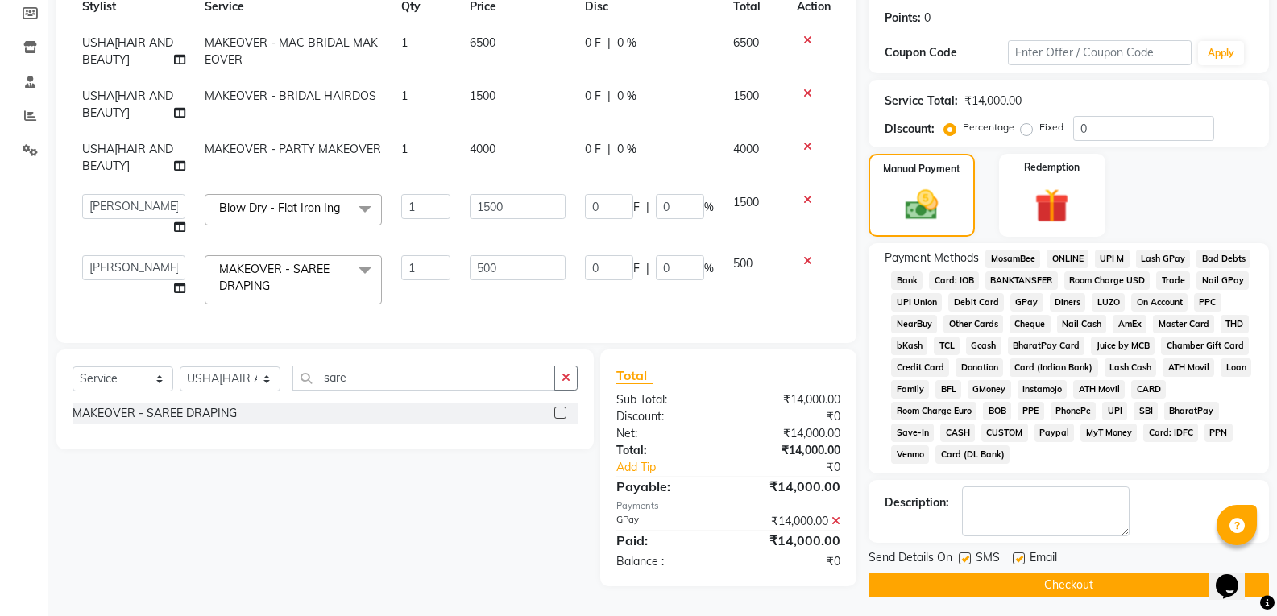
click at [1046, 588] on button "Checkout" at bounding box center [1068, 585] width 400 height 25
click at [1058, 589] on button "Checkout" at bounding box center [1068, 585] width 400 height 25
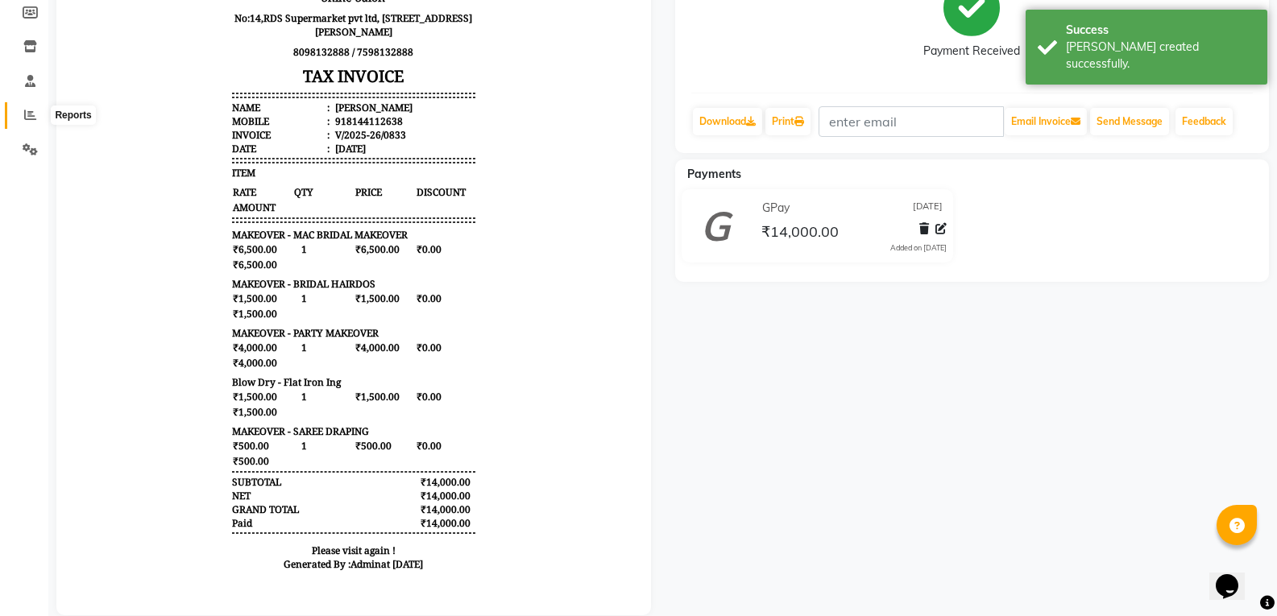
click at [34, 118] on icon at bounding box center [30, 115] width 12 height 12
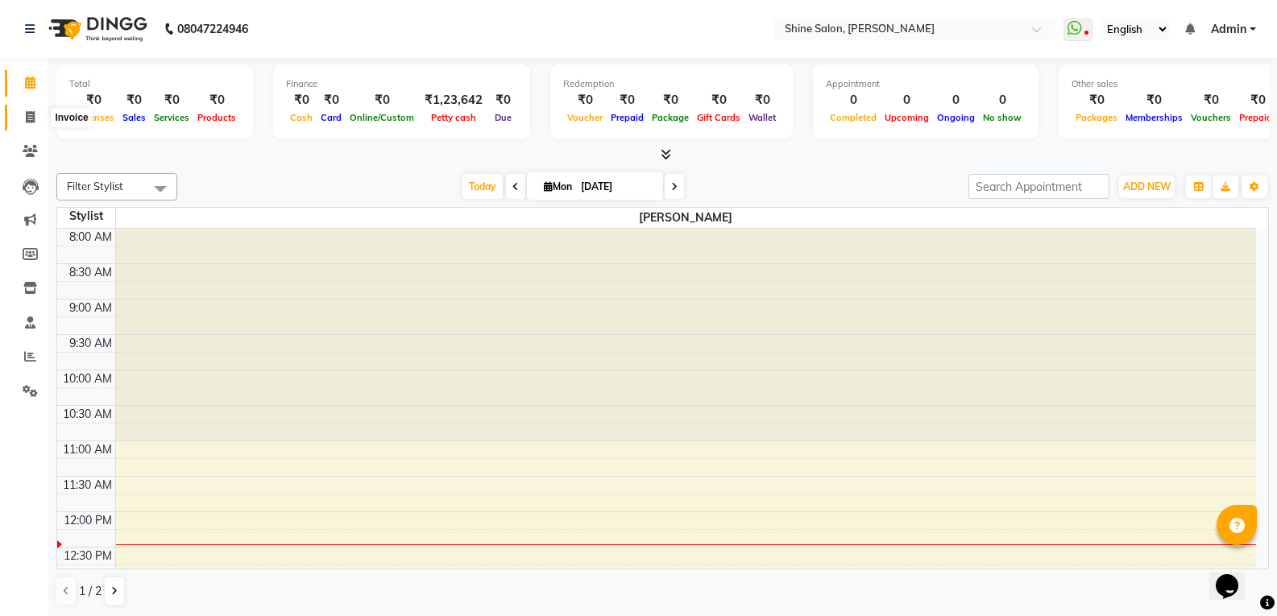
click at [38, 118] on span at bounding box center [30, 118] width 28 height 19
select select "service"
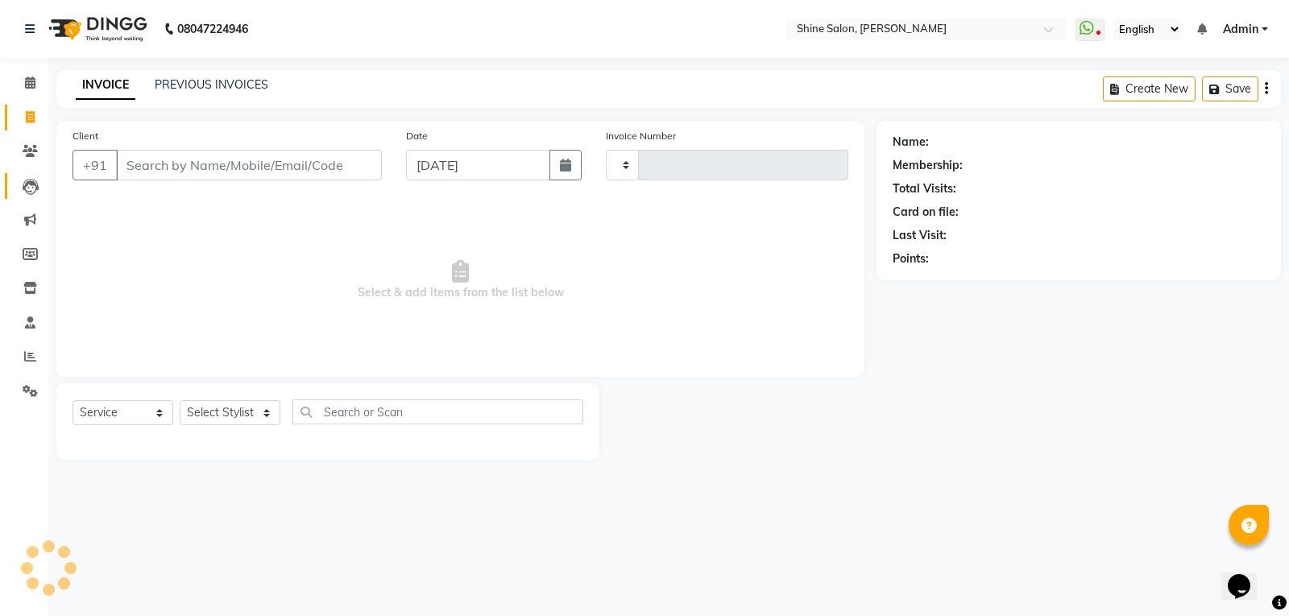
type input "0834"
select select "5324"
click at [27, 360] on icon at bounding box center [30, 356] width 12 height 12
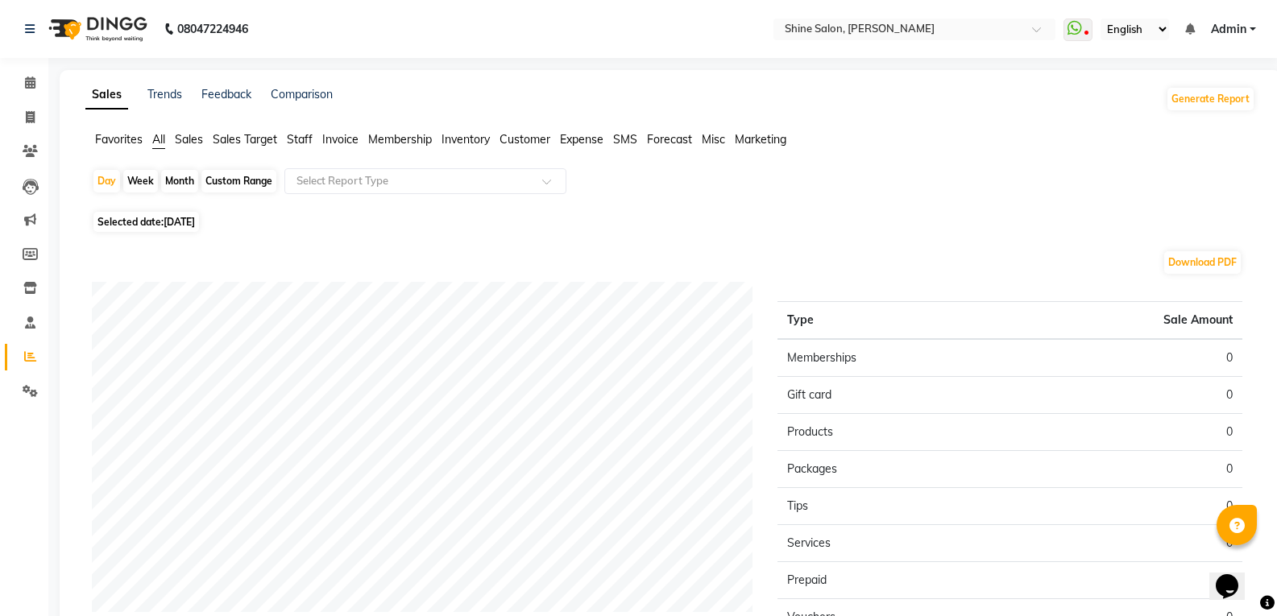
click at [195, 177] on div "Month" at bounding box center [179, 181] width 37 height 23
select select "9"
select select "2025"
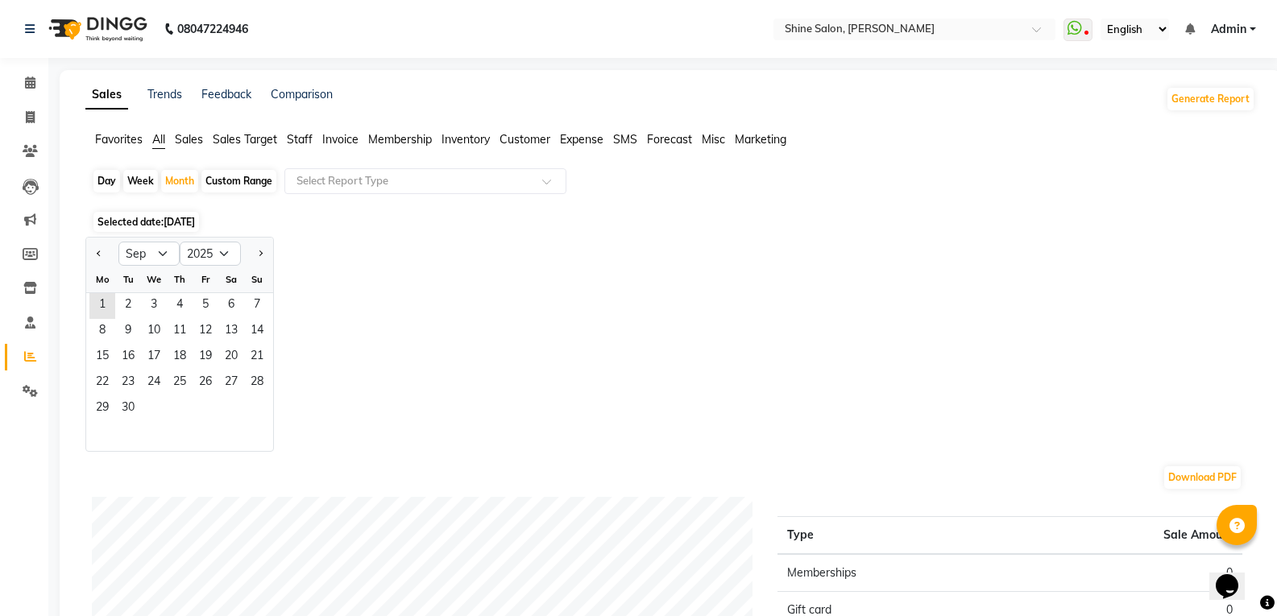
click at [106, 255] on div at bounding box center [102, 254] width 32 height 26
click at [102, 255] on button "Previous month" at bounding box center [99, 254] width 13 height 26
select select "8"
click at [206, 302] on span "1" at bounding box center [206, 306] width 26 height 26
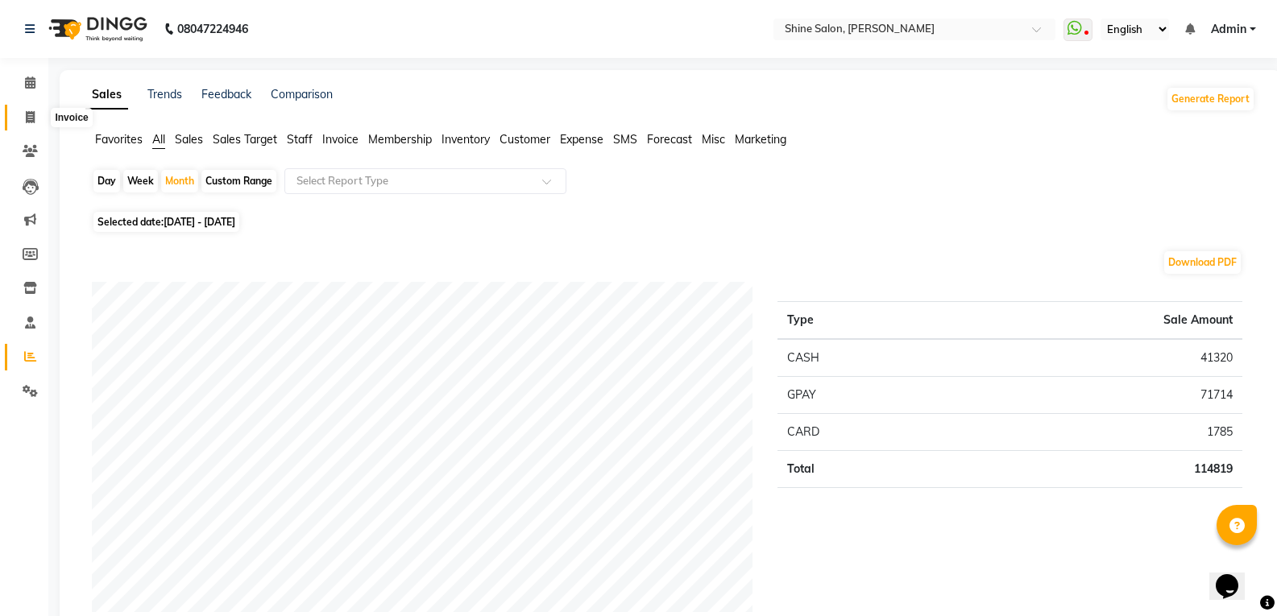
click at [27, 118] on icon at bounding box center [30, 117] width 9 height 12
select select "service"
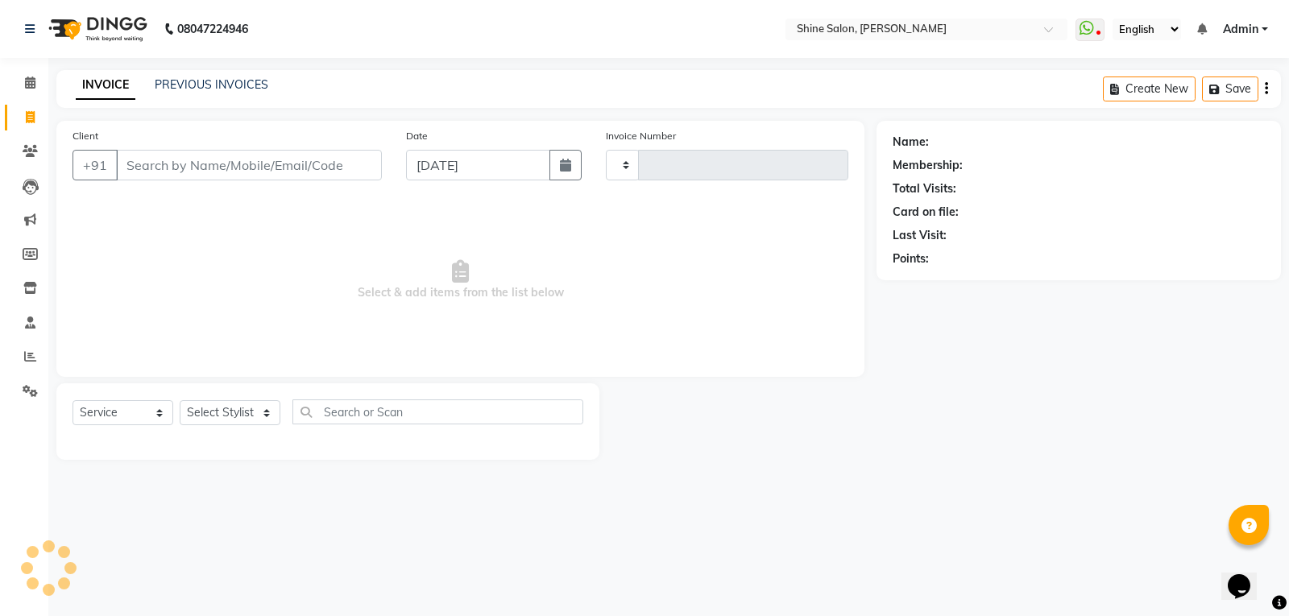
type input "0834"
select select "5324"
click at [280, 168] on input "Client" at bounding box center [249, 165] width 266 height 31
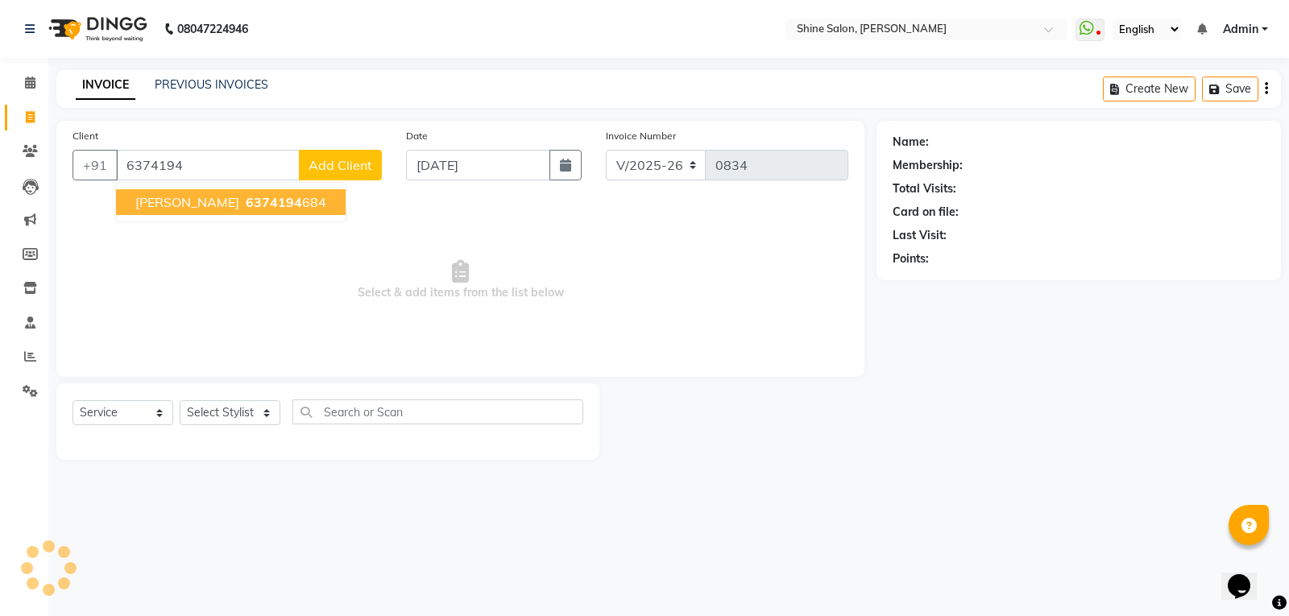
click at [266, 200] on ngb-highlight "6374194 684" at bounding box center [284, 202] width 84 height 16
type input "6374194684"
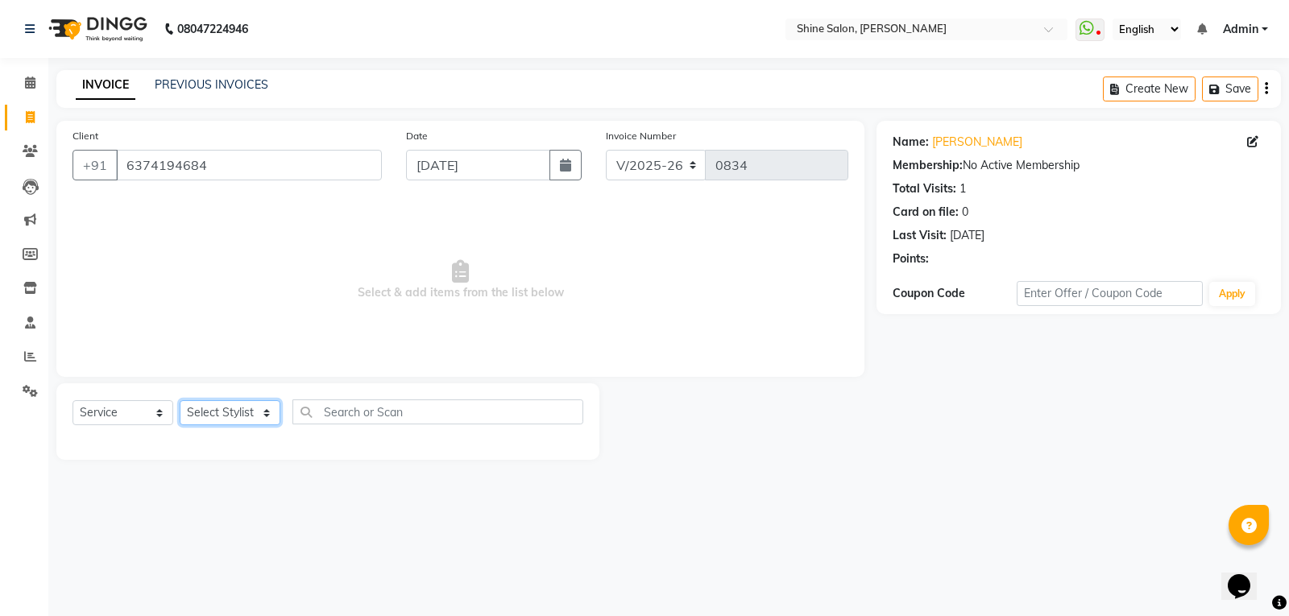
click at [214, 416] on select "Select Stylist Priyanaka USHA[HAIR AND BEAUTY]" at bounding box center [230, 412] width 101 height 25
select select "35837"
click at [180, 400] on select "Select Stylist Priyanaka USHA[HAIR AND BEAUTY]" at bounding box center [230, 412] width 101 height 25
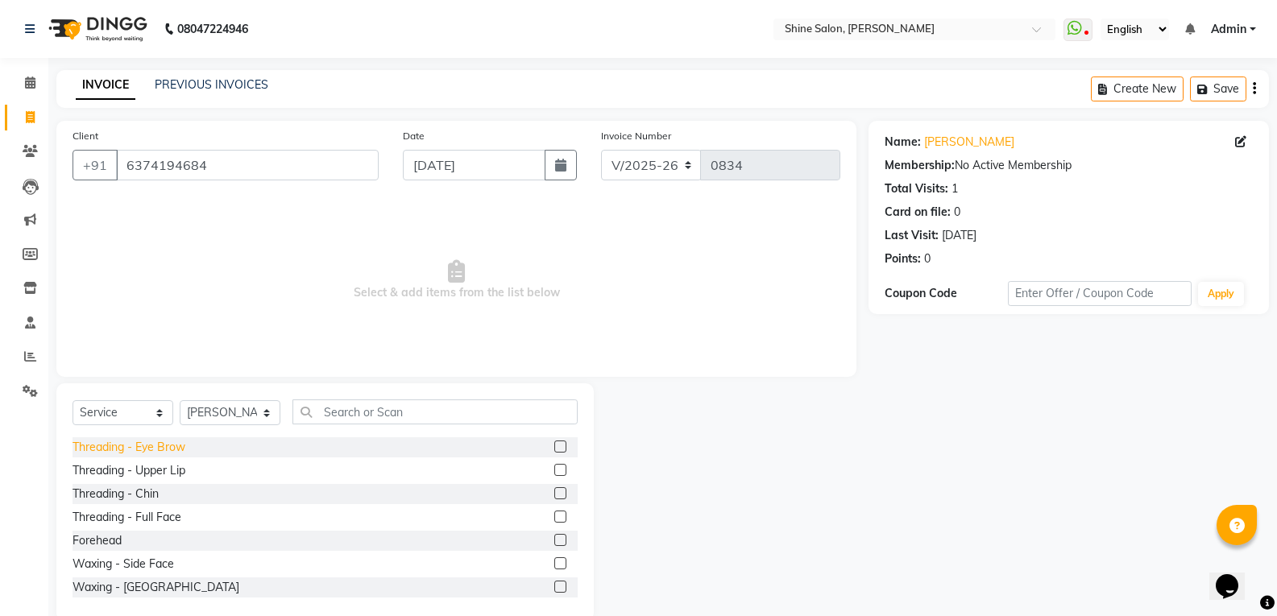
click at [155, 449] on div "Threading - Eye Brow" at bounding box center [128, 447] width 113 height 17
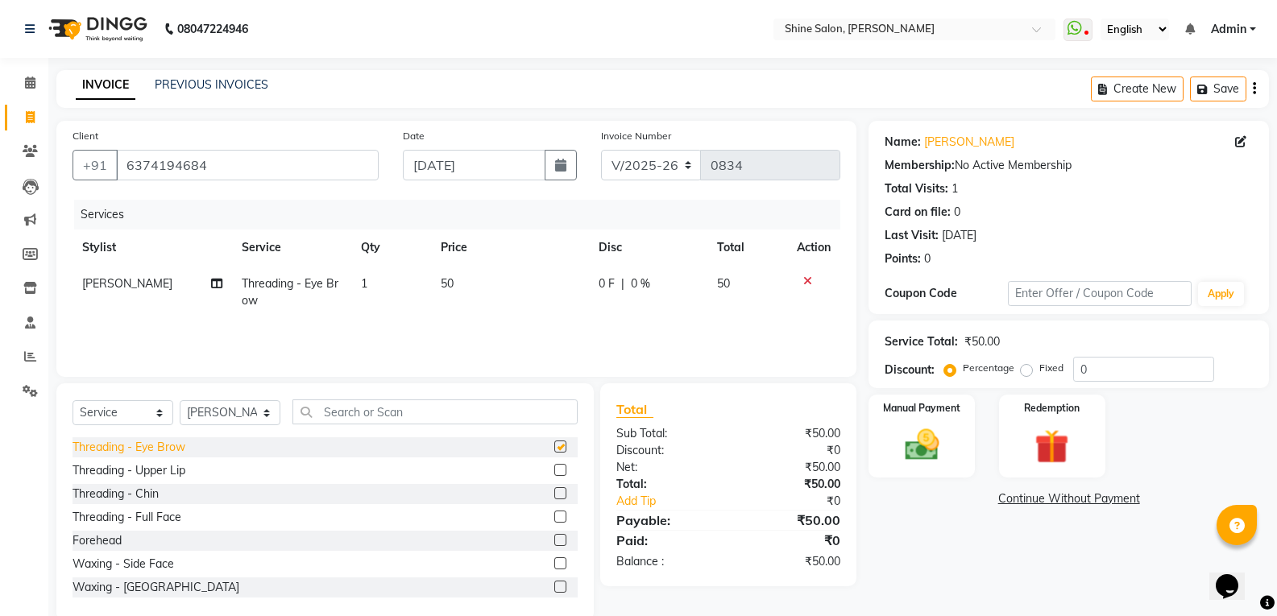
checkbox input "false"
click at [930, 433] on img at bounding box center [921, 445] width 57 height 41
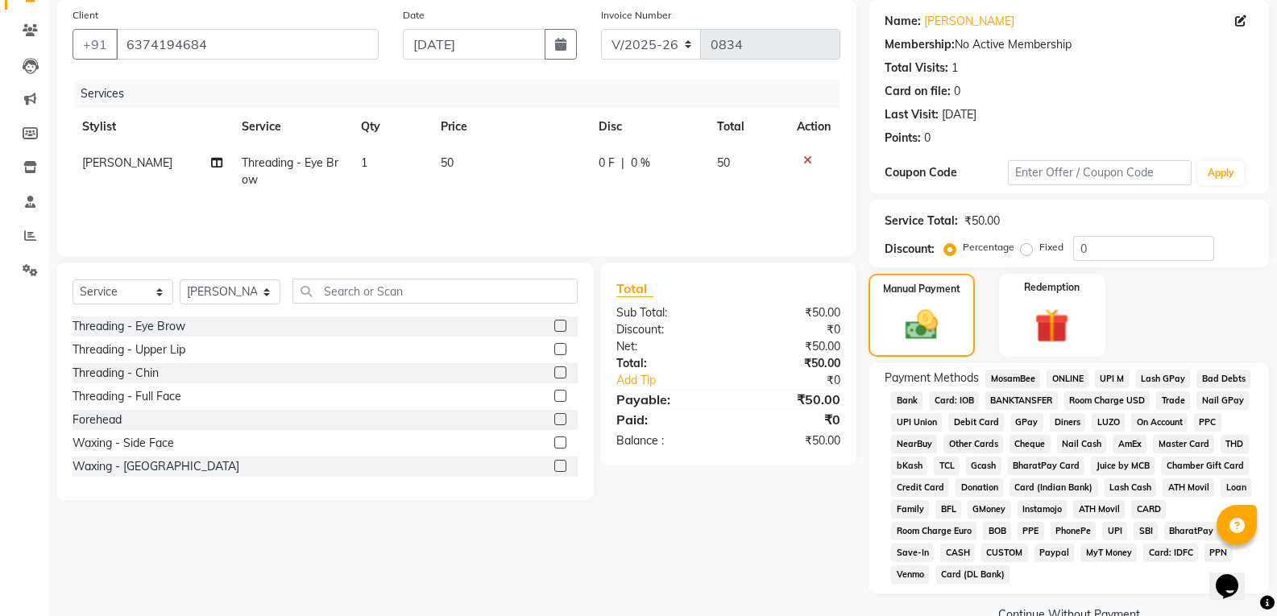
scroll to position [155, 0]
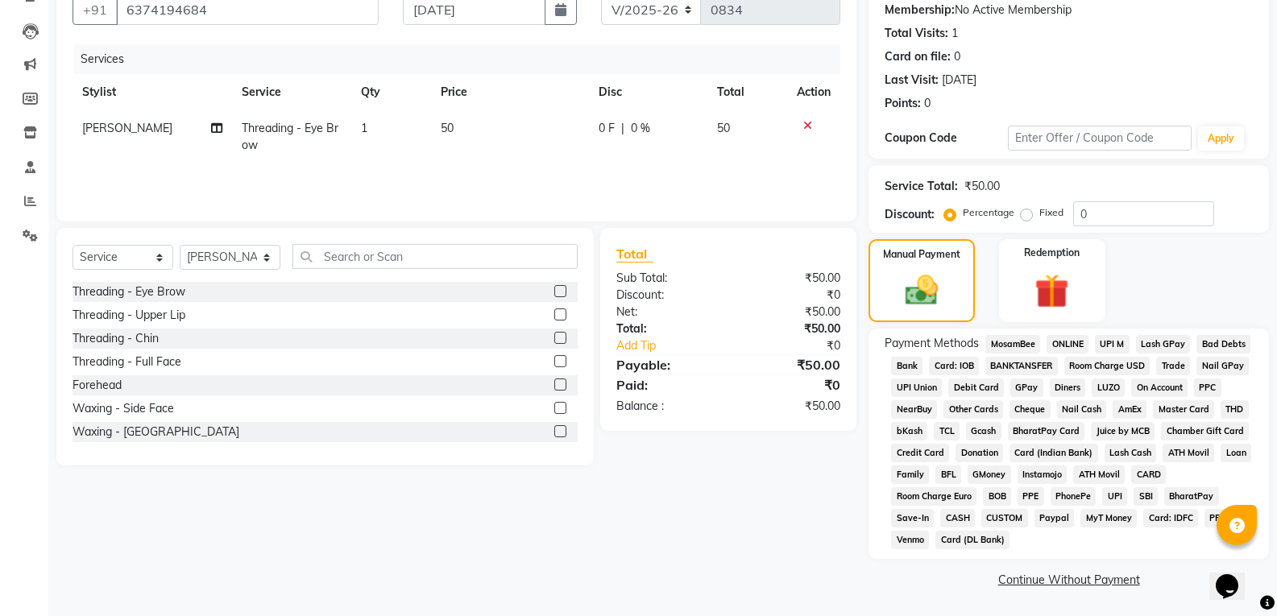
click at [954, 516] on span "CASH" at bounding box center [957, 518] width 35 height 19
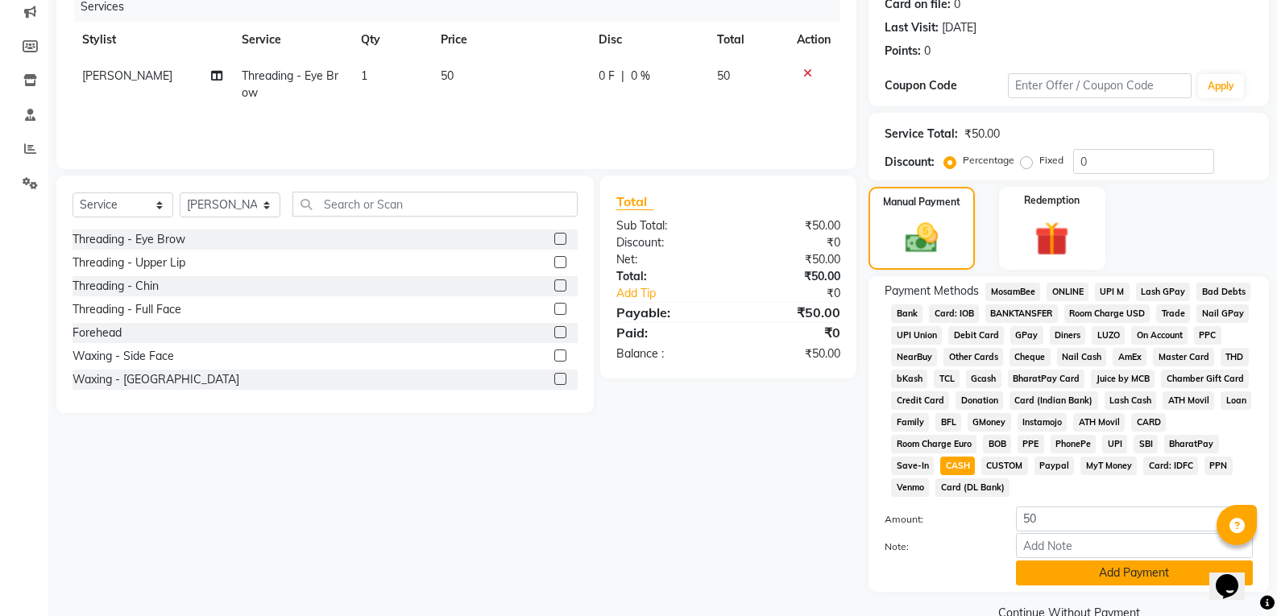
scroll to position [241, 0]
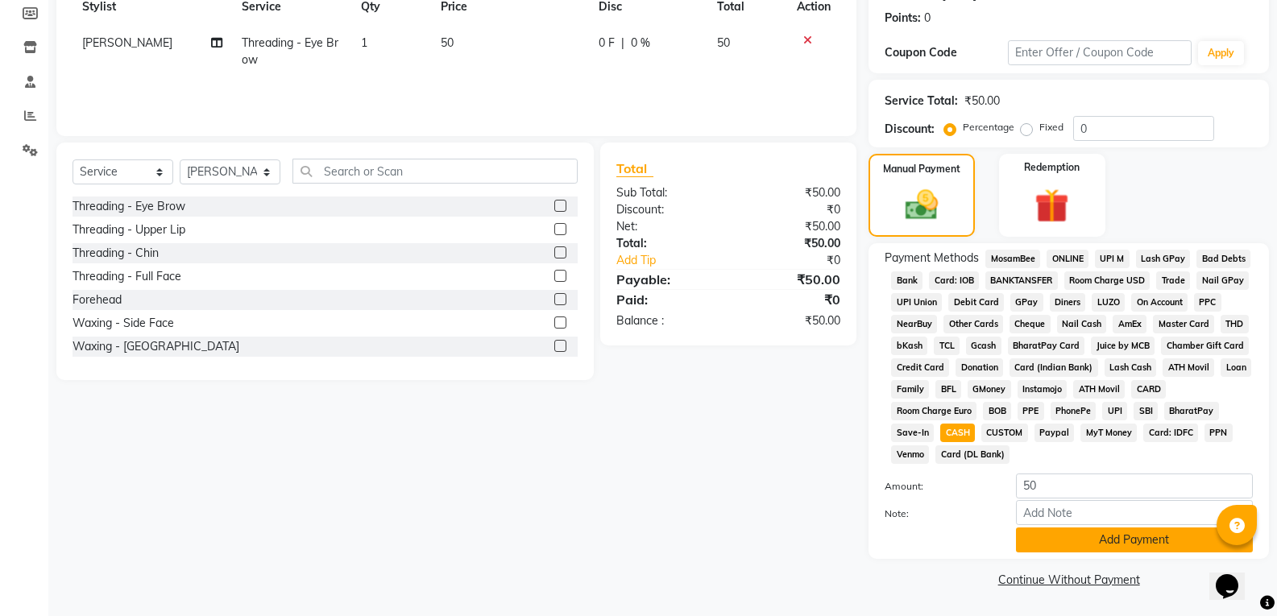
click at [1100, 544] on button "Add Payment" at bounding box center [1134, 540] width 237 height 25
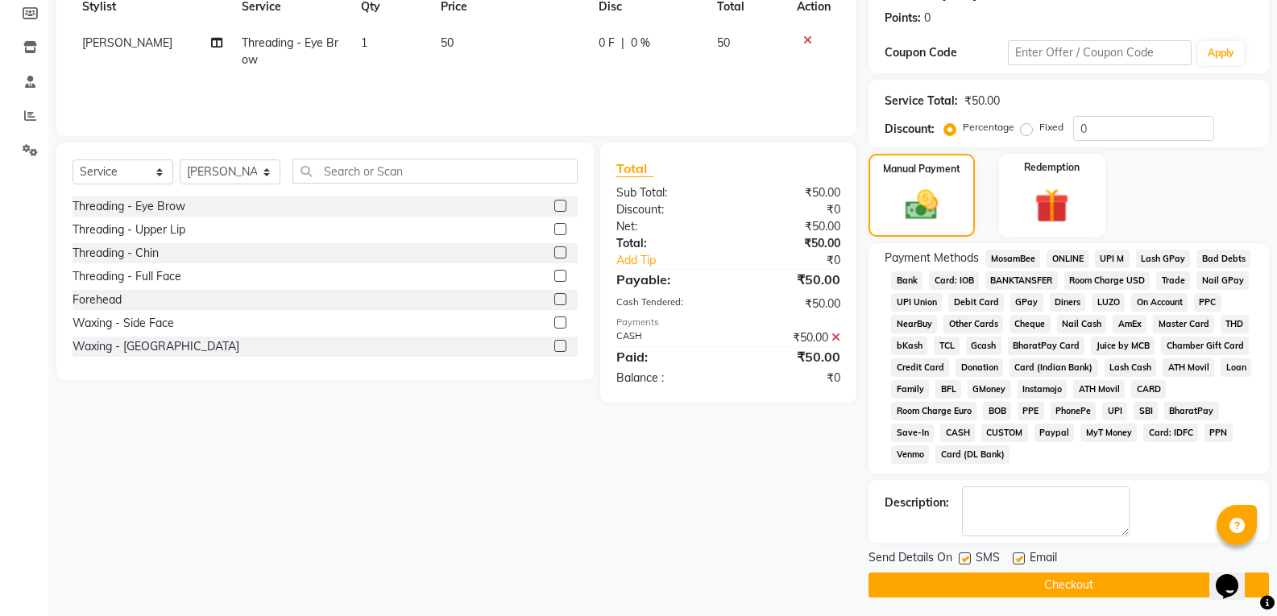
click at [1060, 582] on button "Checkout" at bounding box center [1068, 585] width 400 height 25
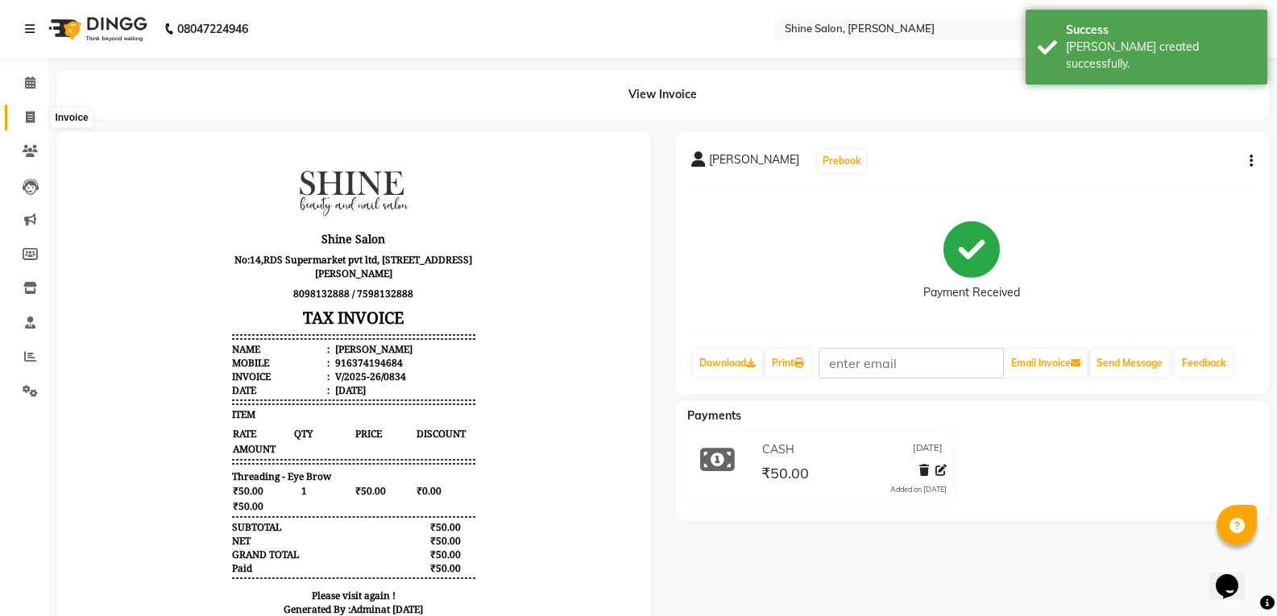
click at [31, 112] on icon at bounding box center [30, 117] width 9 height 12
select select "service"
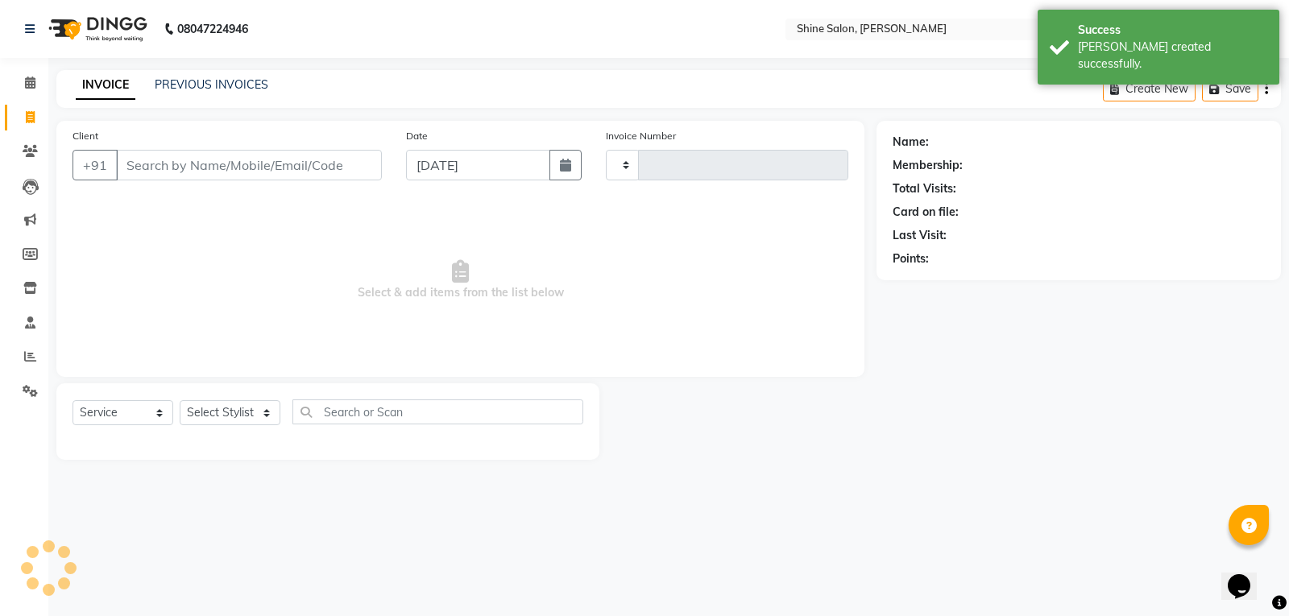
type input "0835"
select select "5324"
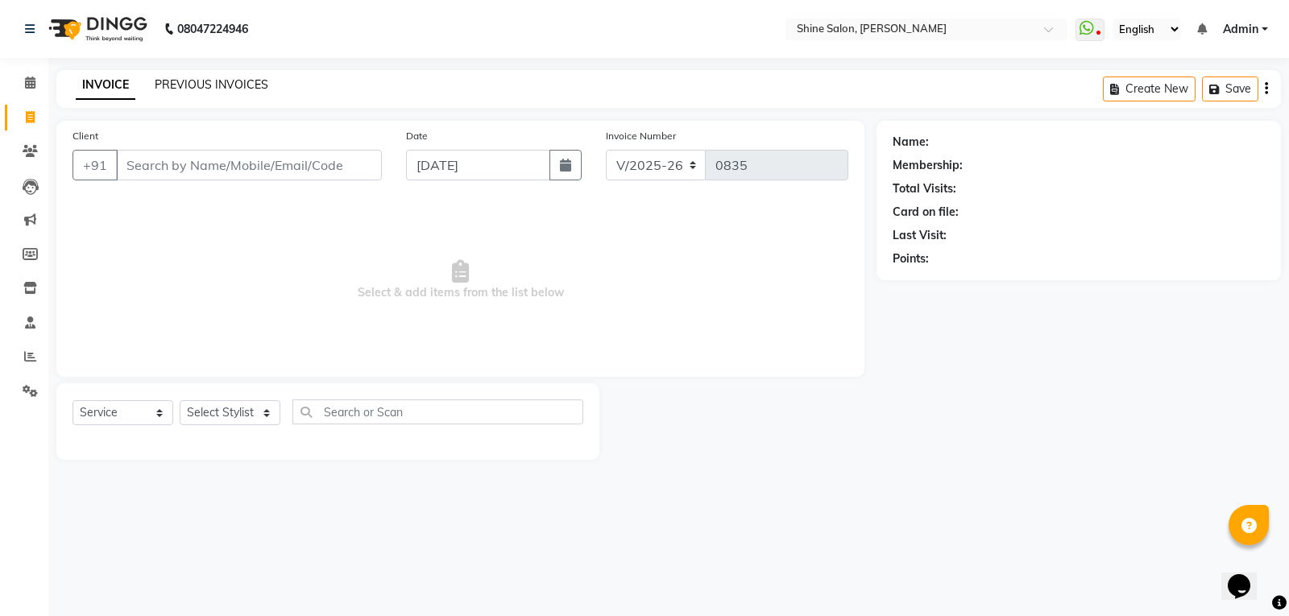
click at [230, 79] on link "PREVIOUS INVOICES" at bounding box center [212, 84] width 114 height 14
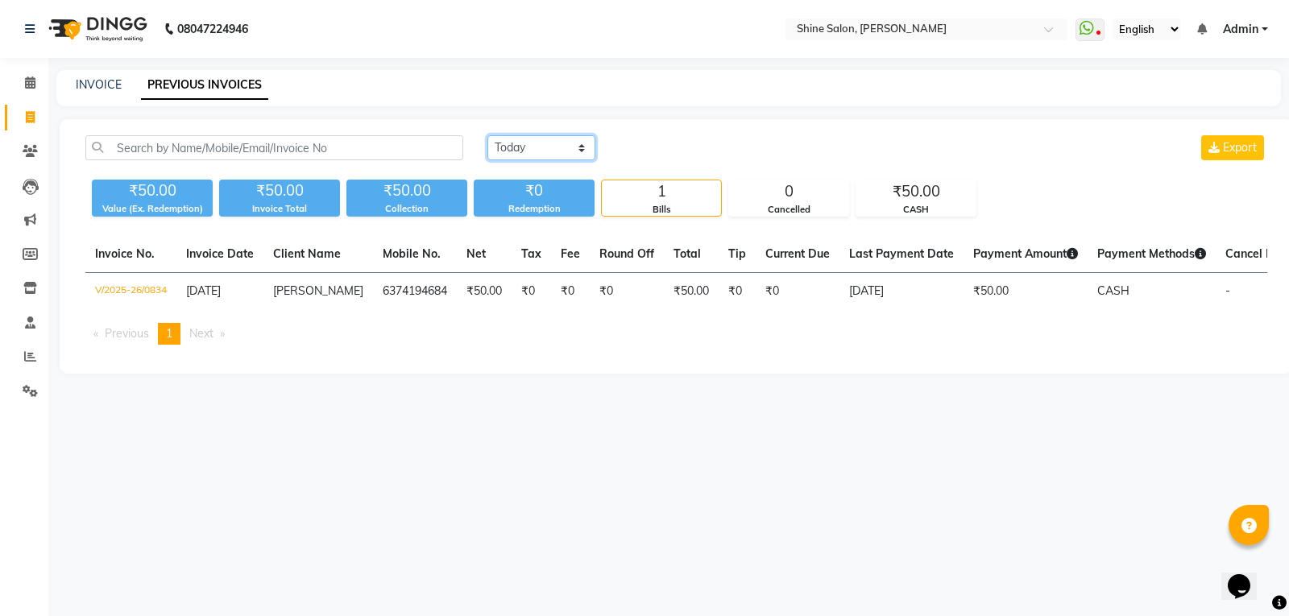
click at [553, 147] on select "Today Yesterday Custom Range" at bounding box center [541, 147] width 108 height 25
select select "range"
click at [487, 135] on select "Today Yesterday Custom Range" at bounding box center [541, 147] width 108 height 25
click at [656, 147] on input "[DATE]" at bounding box center [672, 148] width 113 height 23
select select "9"
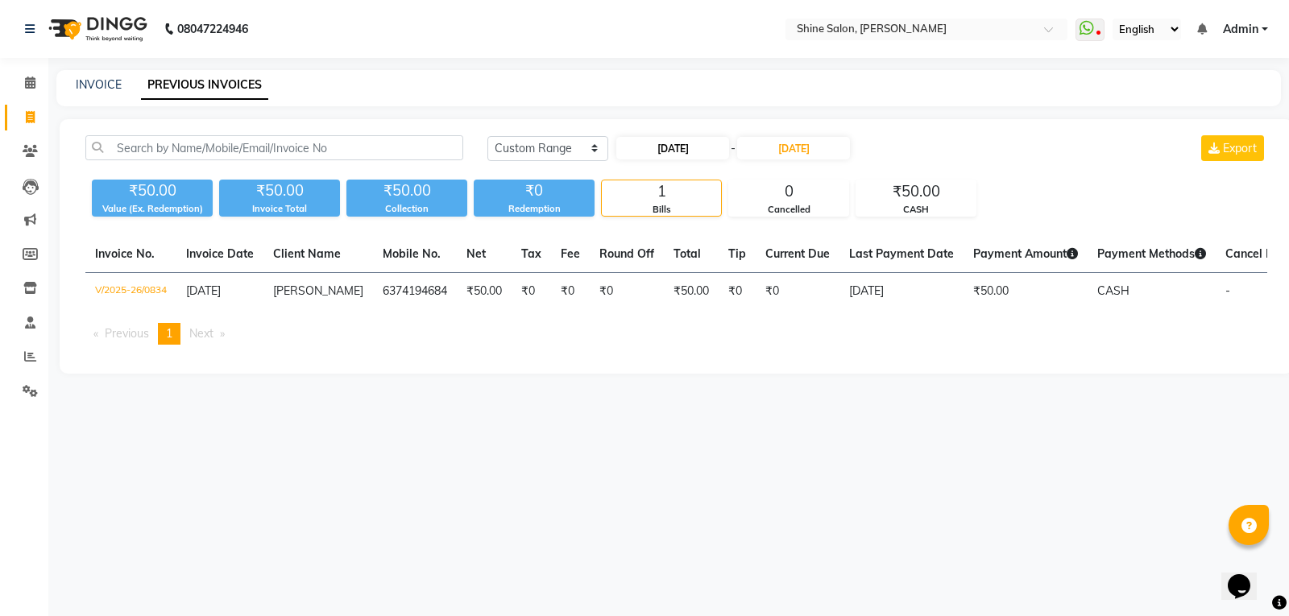
select select "2025"
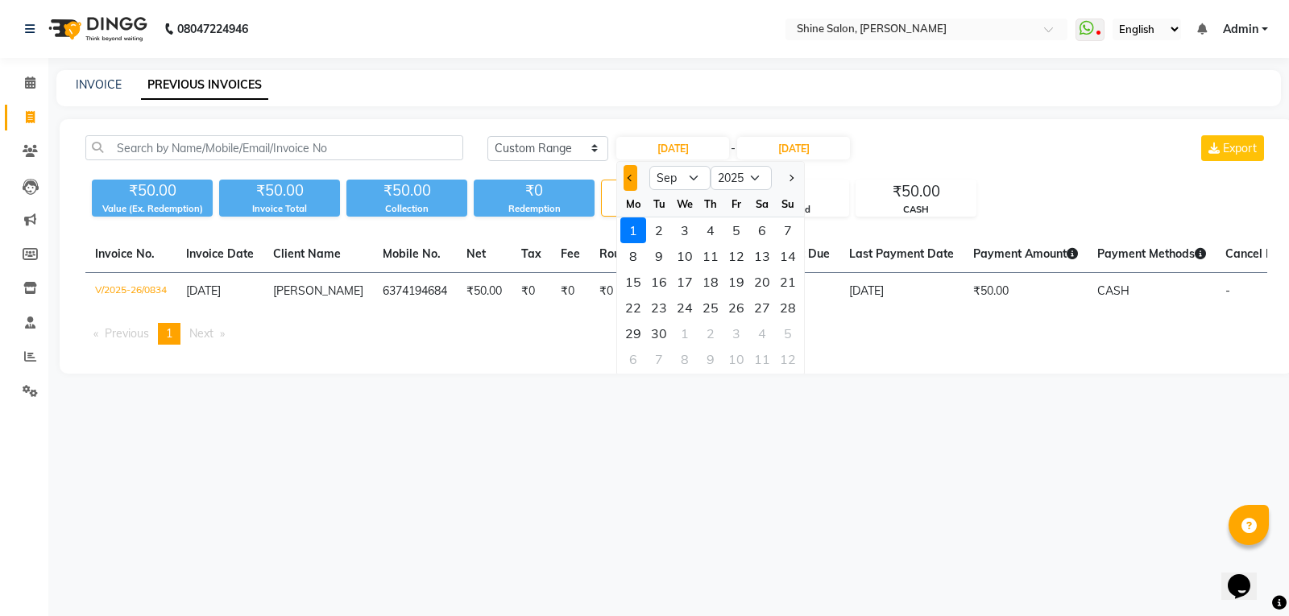
click at [636, 181] on button "Previous month" at bounding box center [630, 178] width 14 height 26
select select "8"
click at [764, 334] on div "30" at bounding box center [762, 334] width 26 height 26
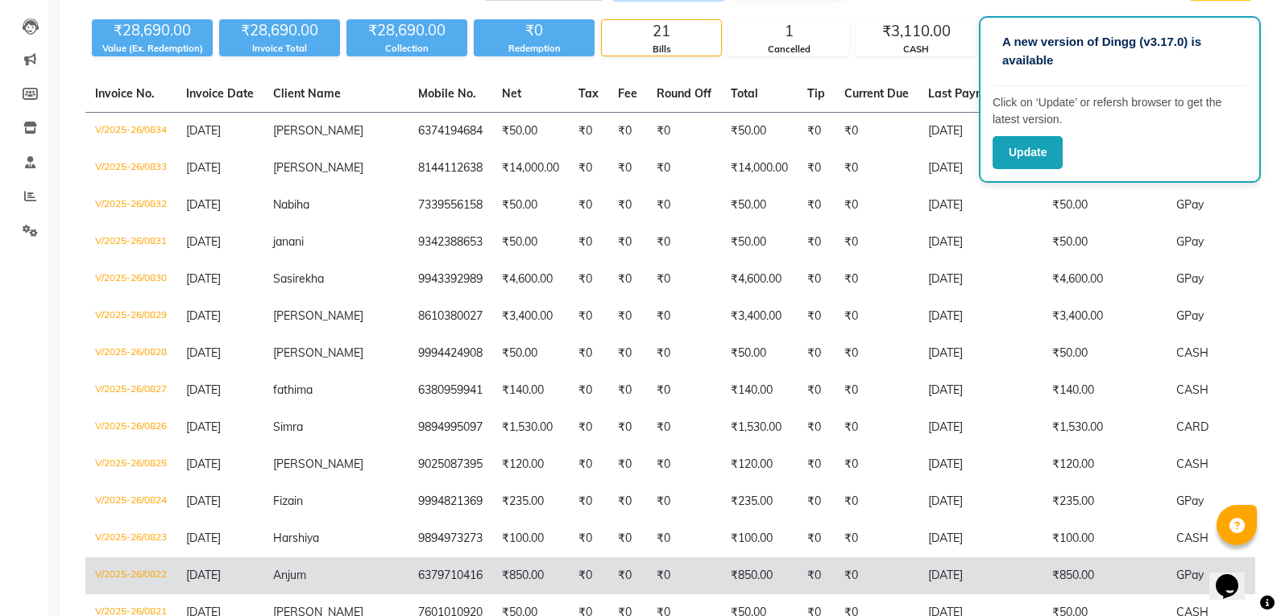
scroll to position [143, 0]
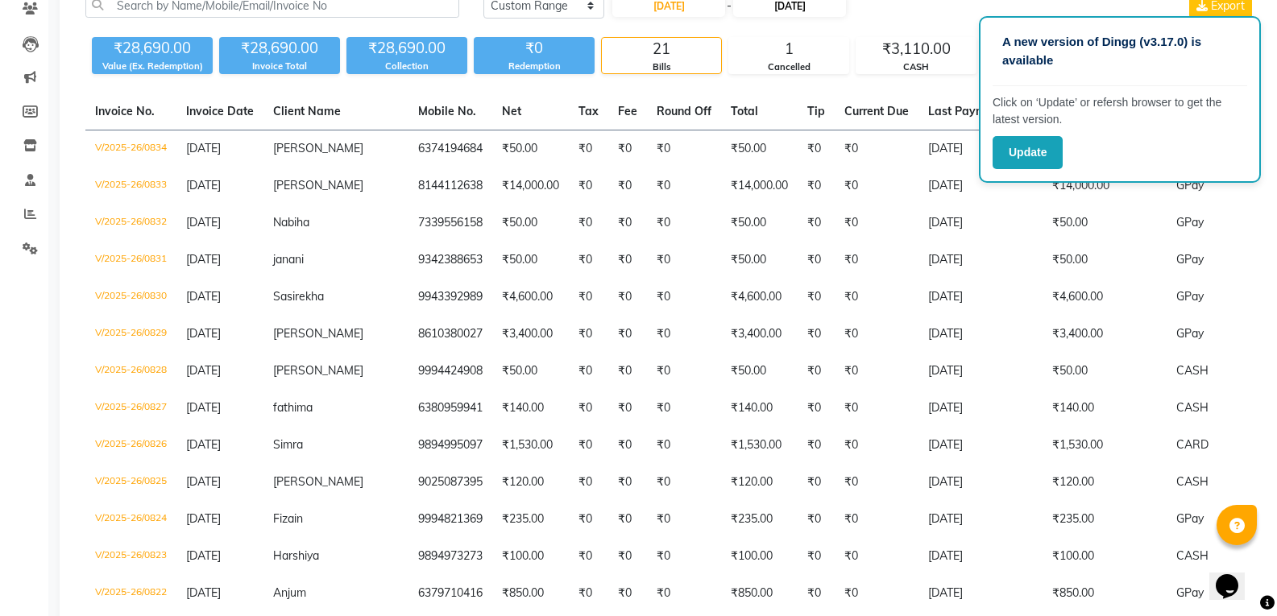
type input "30-08-2025"
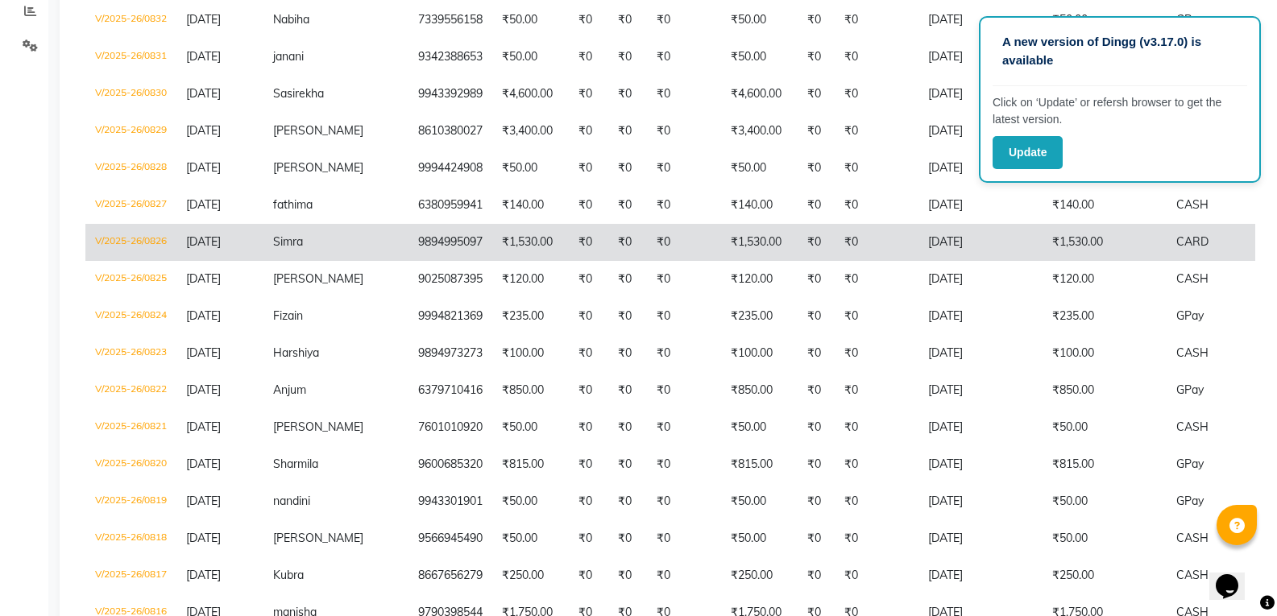
scroll to position [384, 0]
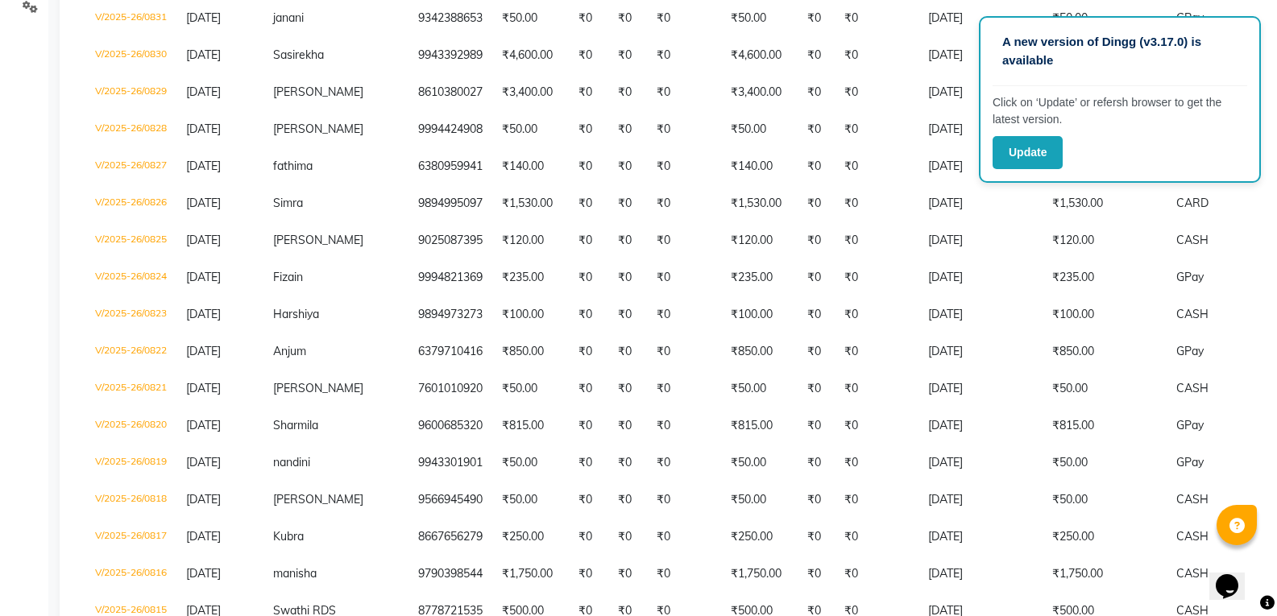
click at [1258, 252] on div "Invoice No. Invoice Date Client Name Mobile No. Net Tax Fee Round Off Total Tip…" at bounding box center [670, 302] width 1189 height 900
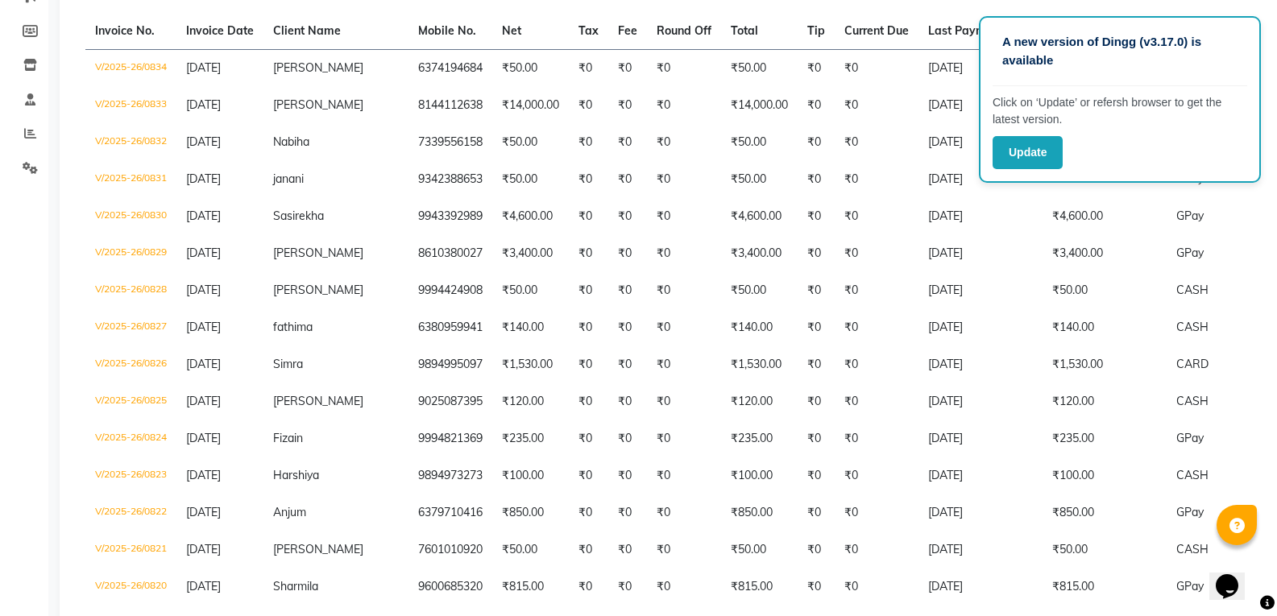
scroll to position [0, 0]
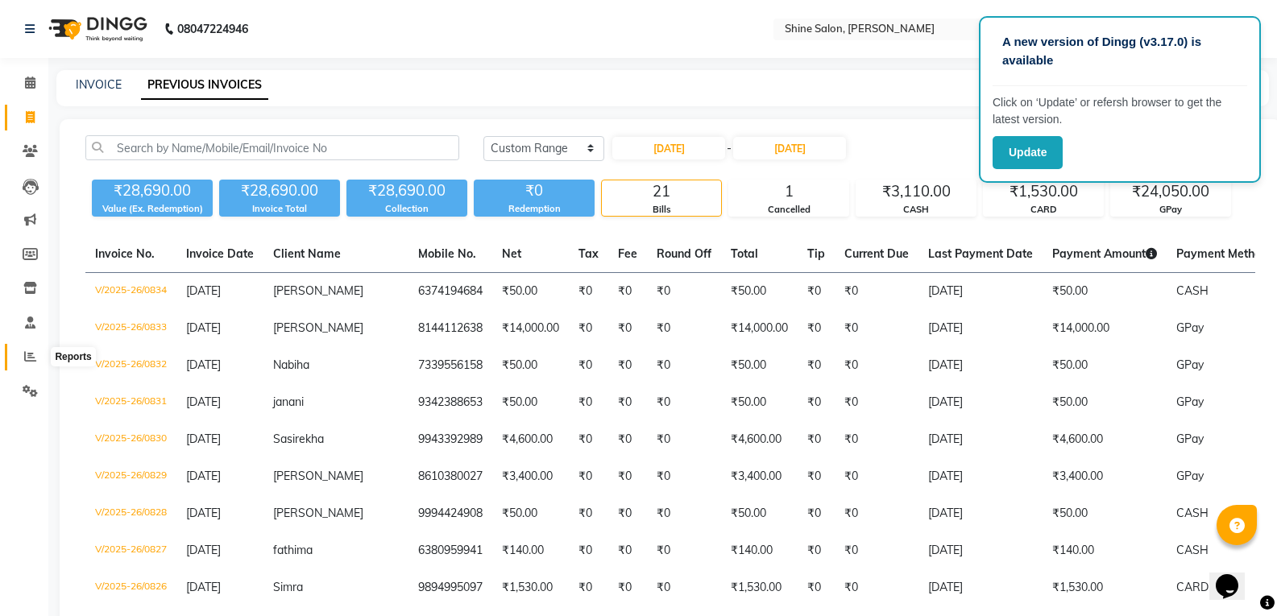
click at [23, 357] on span at bounding box center [30, 357] width 28 height 19
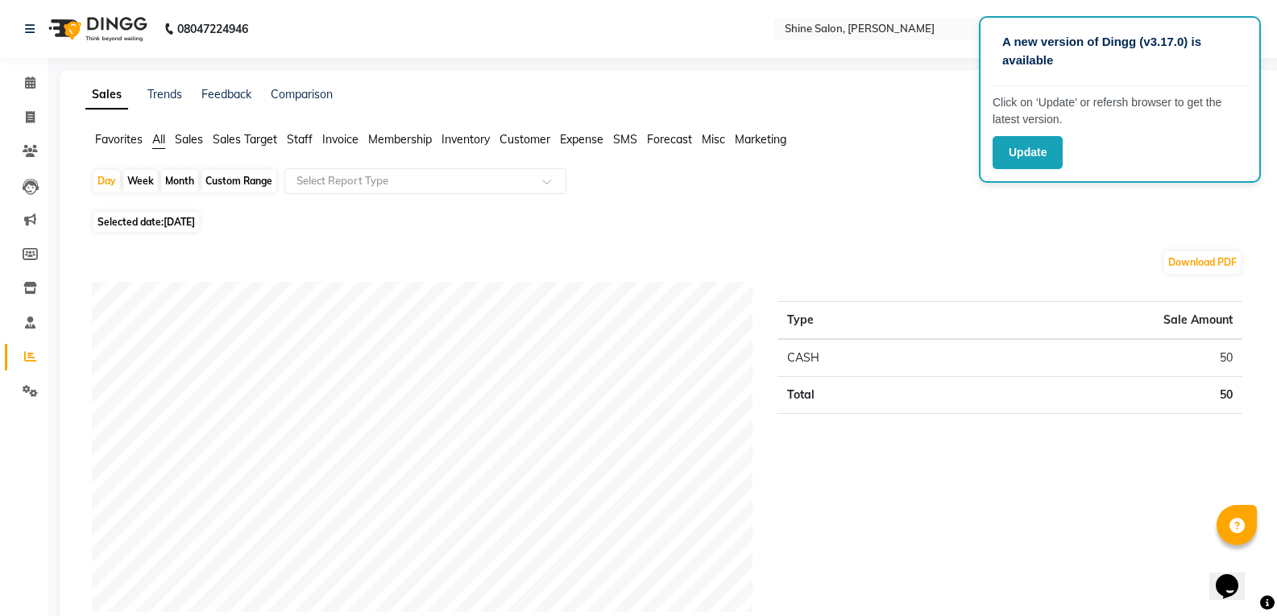
click at [192, 182] on div "Month" at bounding box center [179, 181] width 37 height 23
select select "9"
select select "2025"
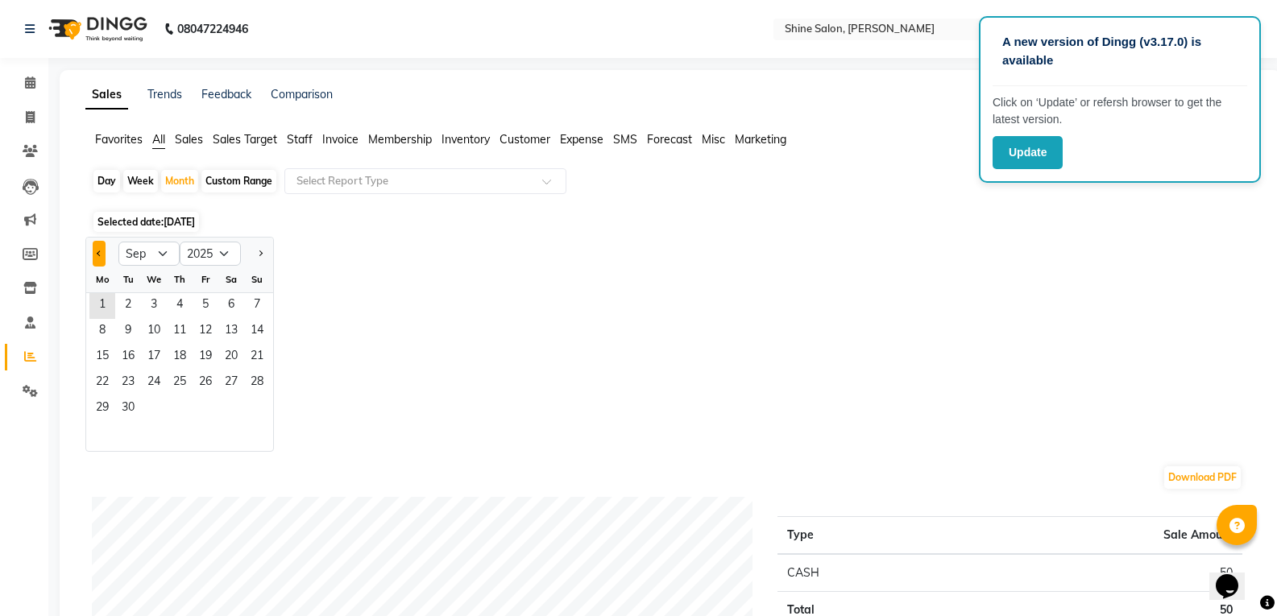
click at [97, 256] on button "Previous month" at bounding box center [99, 254] width 13 height 26
select select "8"
click at [203, 303] on span "1" at bounding box center [206, 306] width 26 height 26
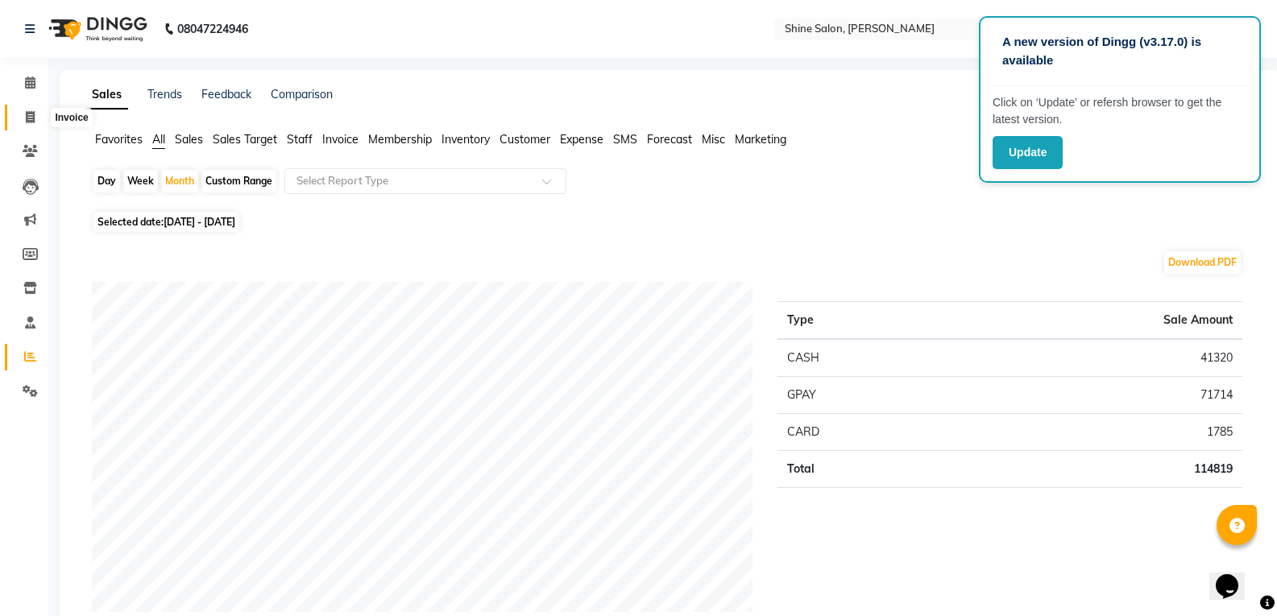
click at [30, 121] on icon at bounding box center [30, 117] width 9 height 12
select select "service"
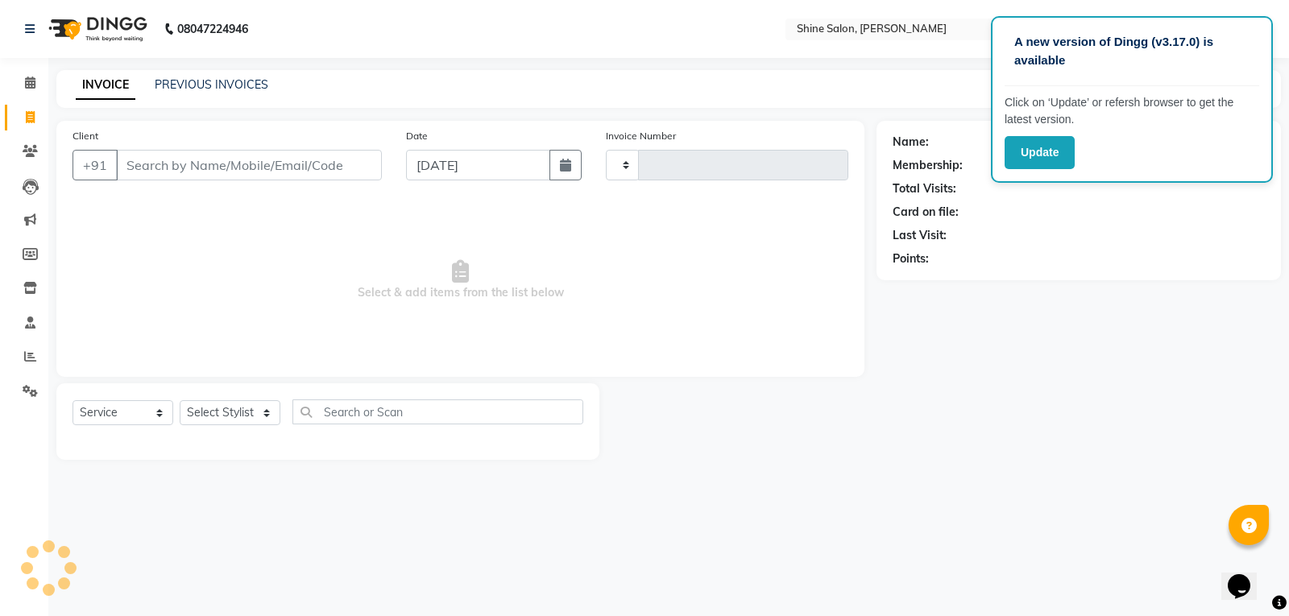
type input "0835"
select select "5324"
click at [214, 77] on div "PREVIOUS INVOICES" at bounding box center [212, 85] width 114 height 17
click at [217, 81] on link "PREVIOUS INVOICES" at bounding box center [212, 84] width 114 height 14
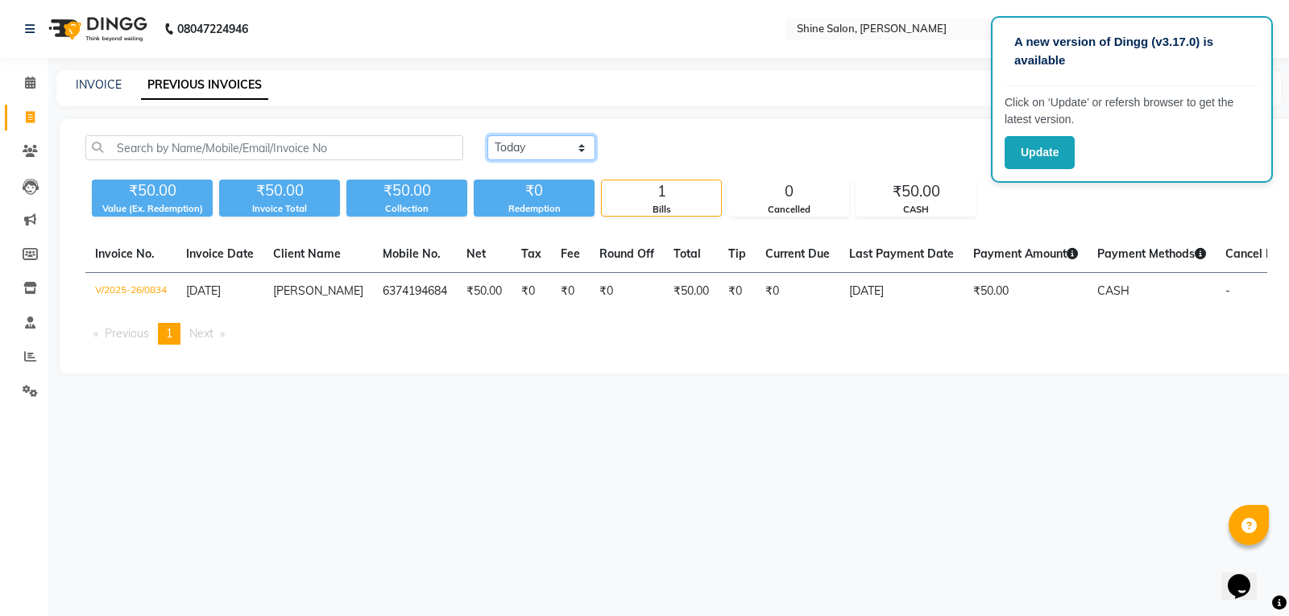
click at [561, 145] on select "Today Yesterday Custom Range" at bounding box center [541, 147] width 108 height 25
select select "yesterday"
click at [487, 135] on select "Today Yesterday Custom Range" at bounding box center [541, 147] width 108 height 25
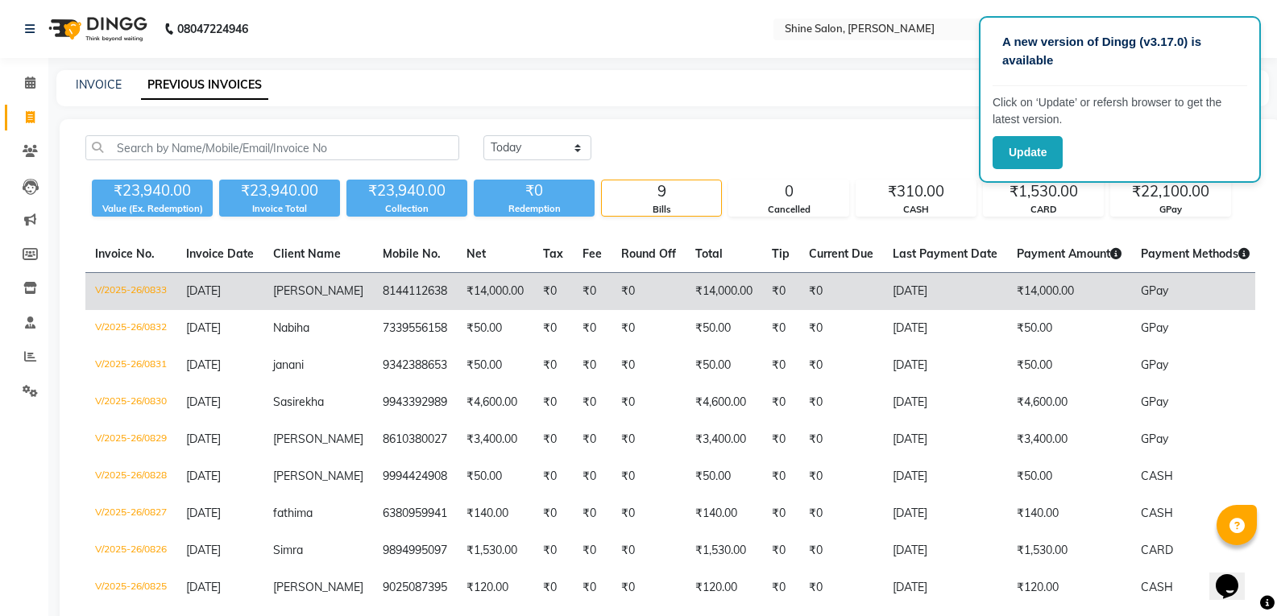
click at [418, 307] on td "8144112638" at bounding box center [415, 292] width 84 height 38
click at [263, 297] on td "[DATE]" at bounding box center [219, 292] width 87 height 38
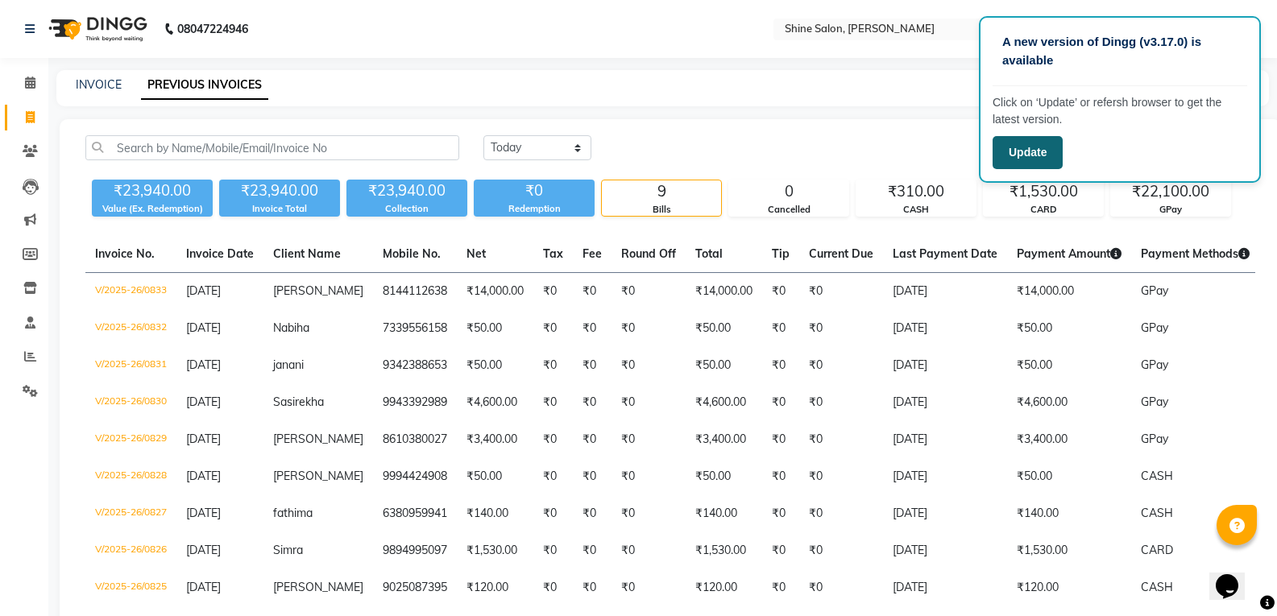
click at [1023, 145] on button "Update" at bounding box center [1027, 152] width 70 height 33
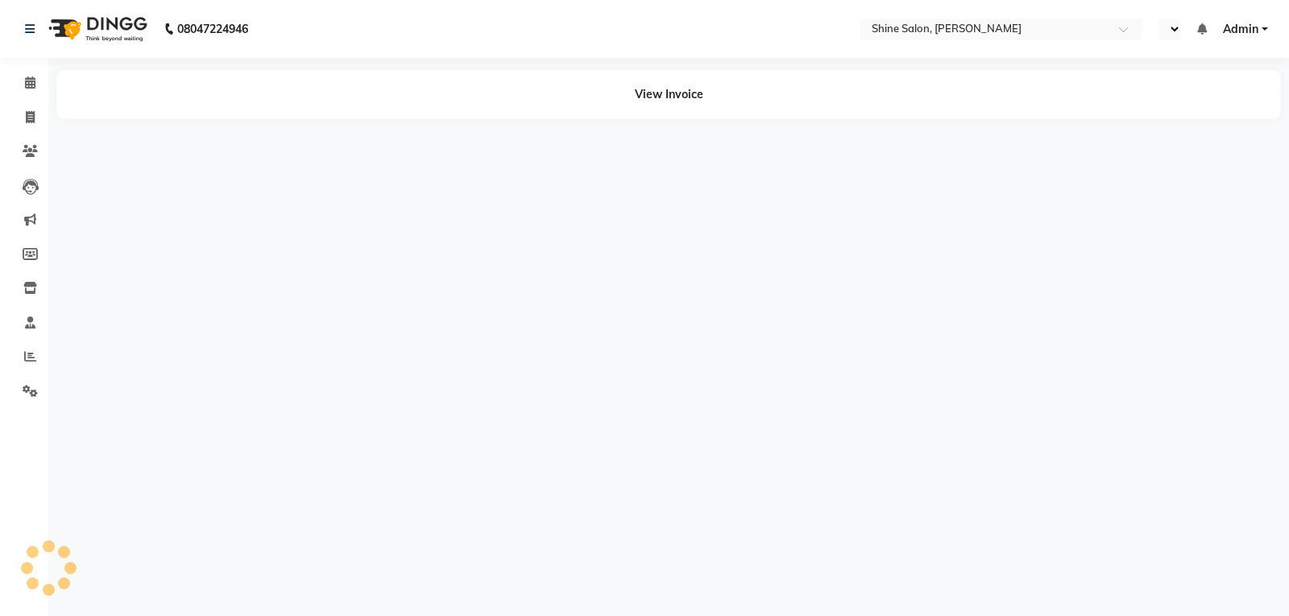
select select "en"
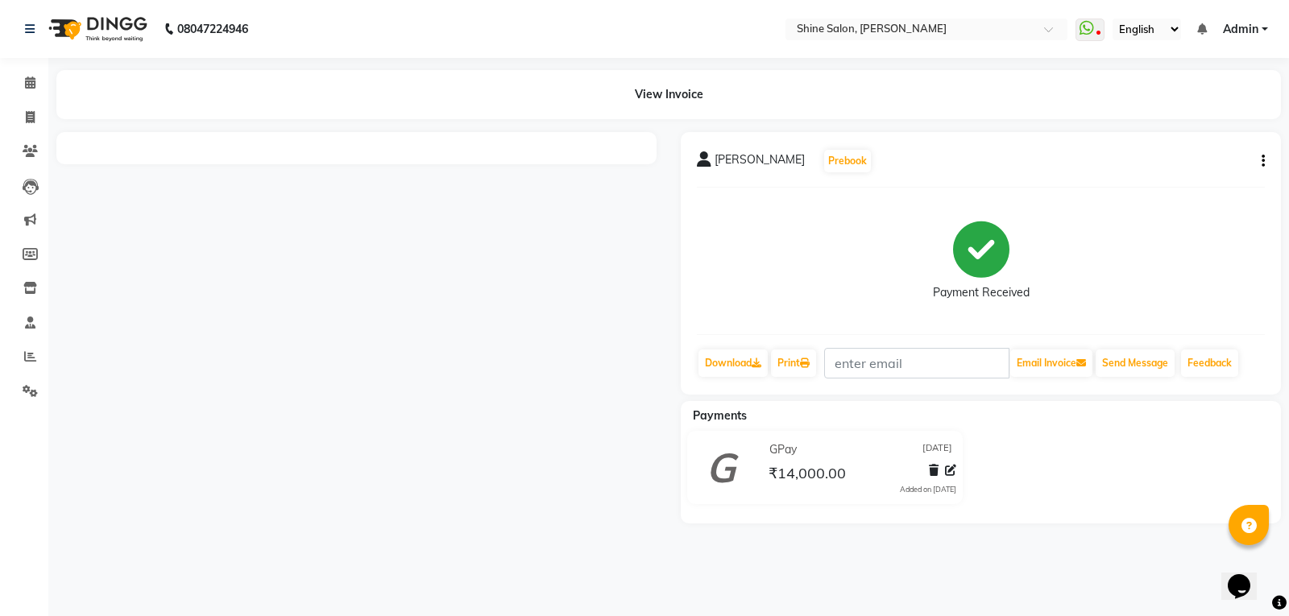
click at [495, 244] on div at bounding box center [356, 327] width 624 height 391
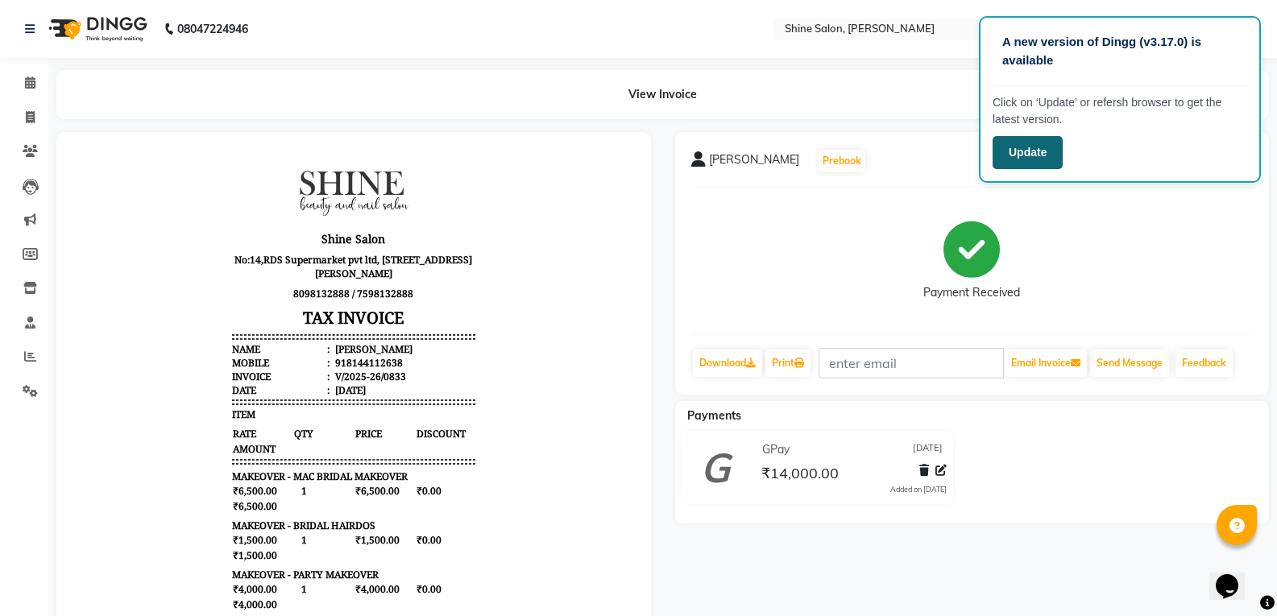
click at [1014, 153] on button "Update" at bounding box center [1027, 152] width 70 height 33
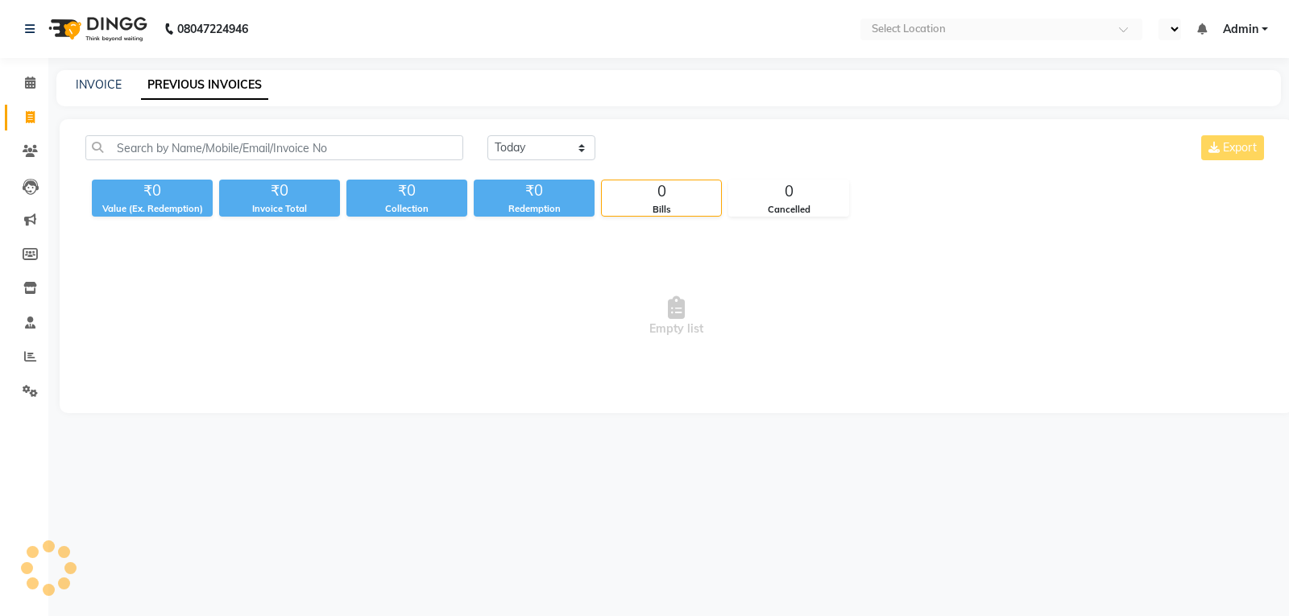
select select "en"
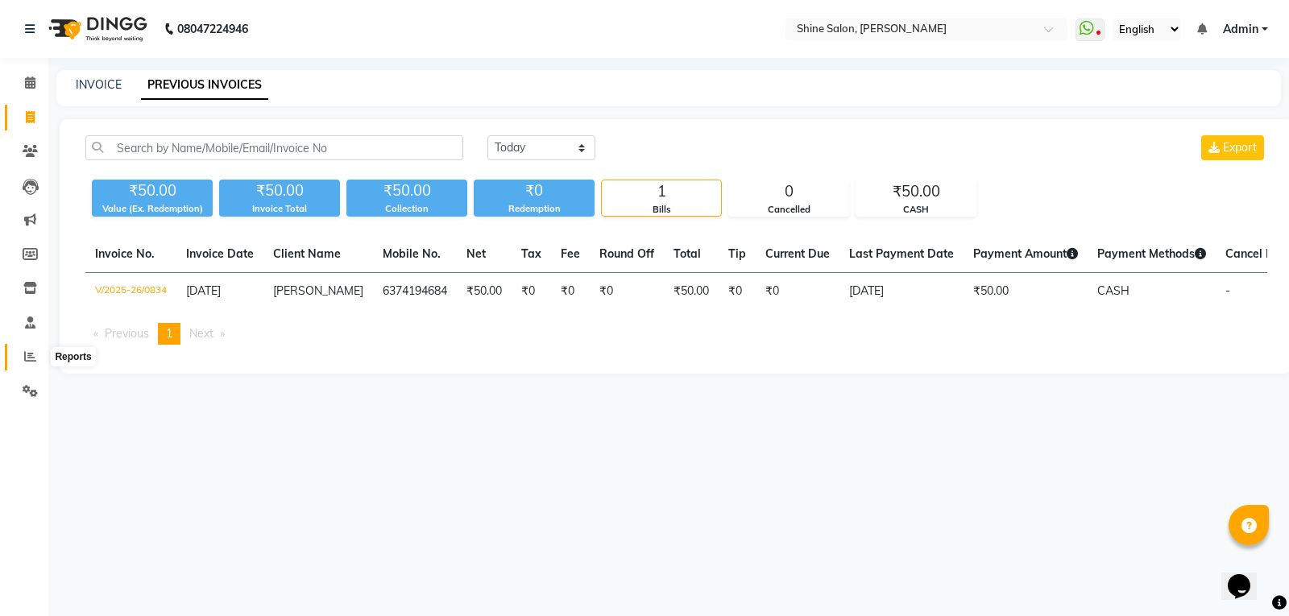
click at [27, 354] on icon at bounding box center [30, 356] width 12 height 12
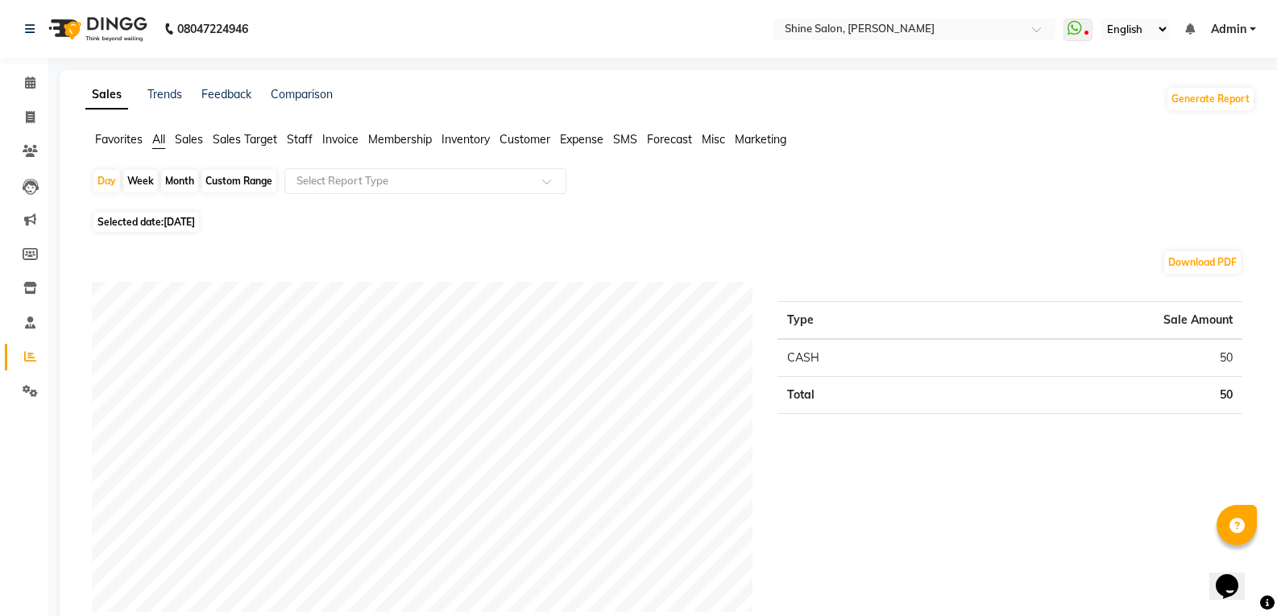
click at [175, 180] on div "Month" at bounding box center [179, 181] width 37 height 23
select select "9"
select select "2025"
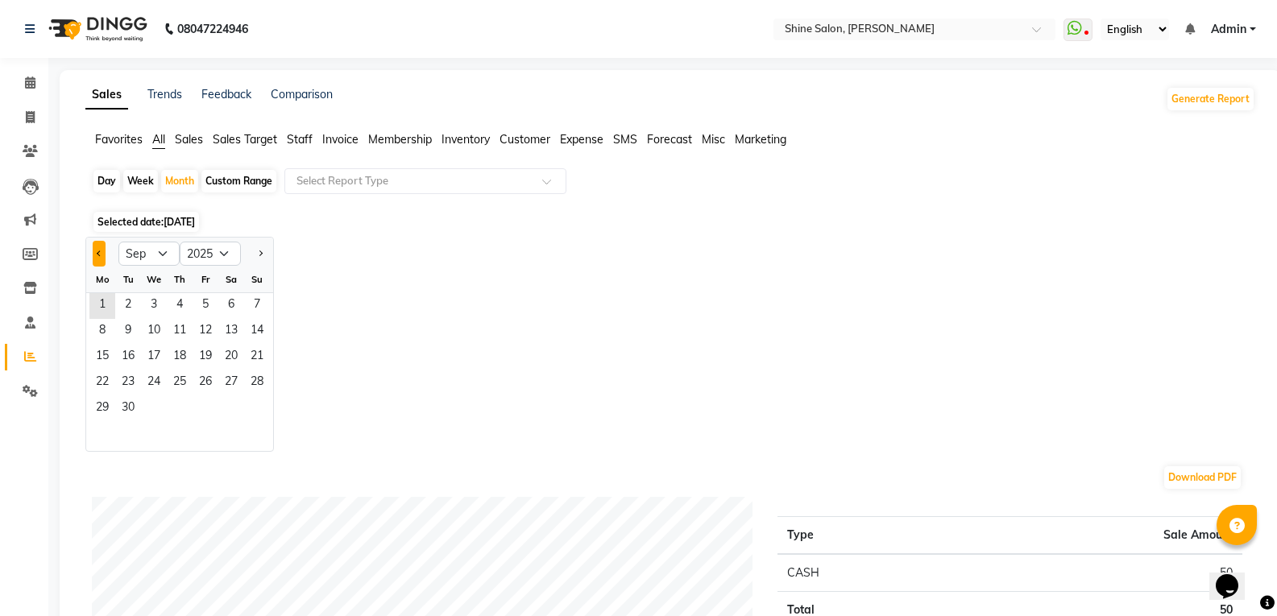
click at [98, 255] on span "Previous month" at bounding box center [100, 253] width 6 height 6
select select "8"
click at [215, 304] on span "1" at bounding box center [206, 306] width 26 height 26
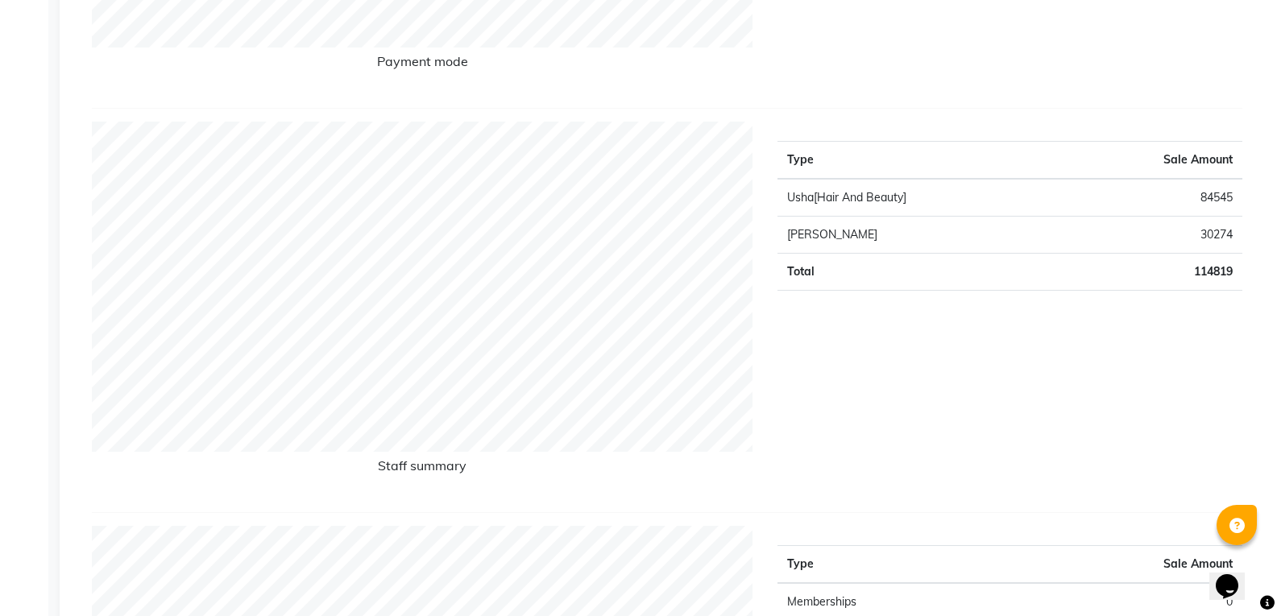
scroll to position [564, 0]
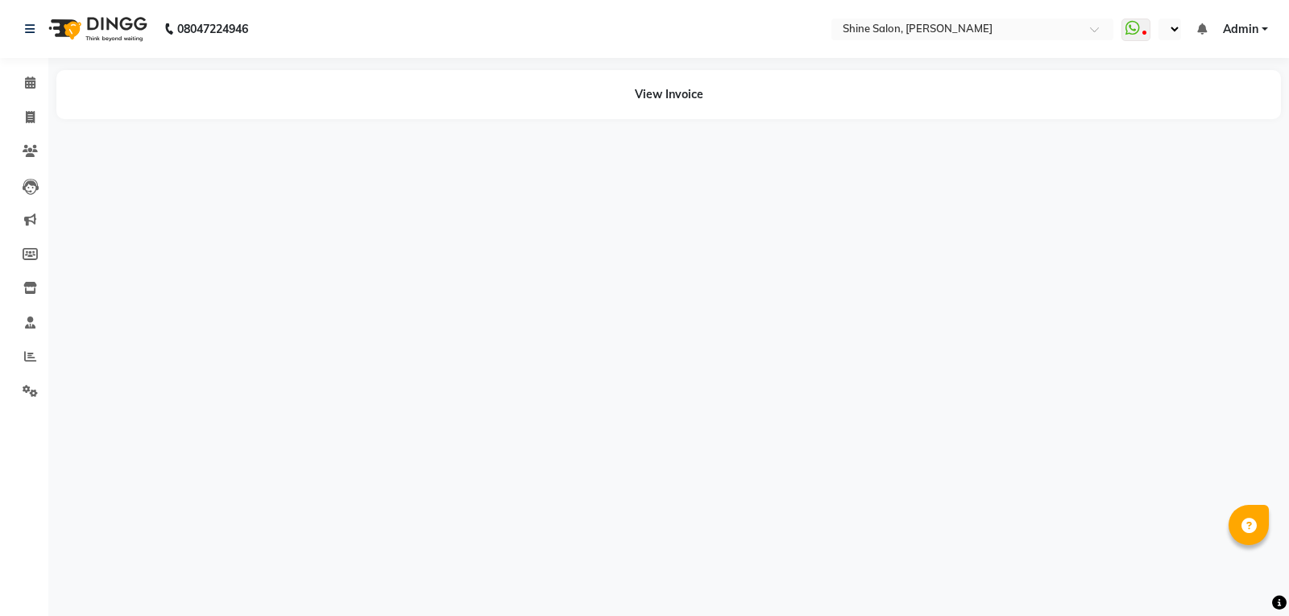
select select "en"
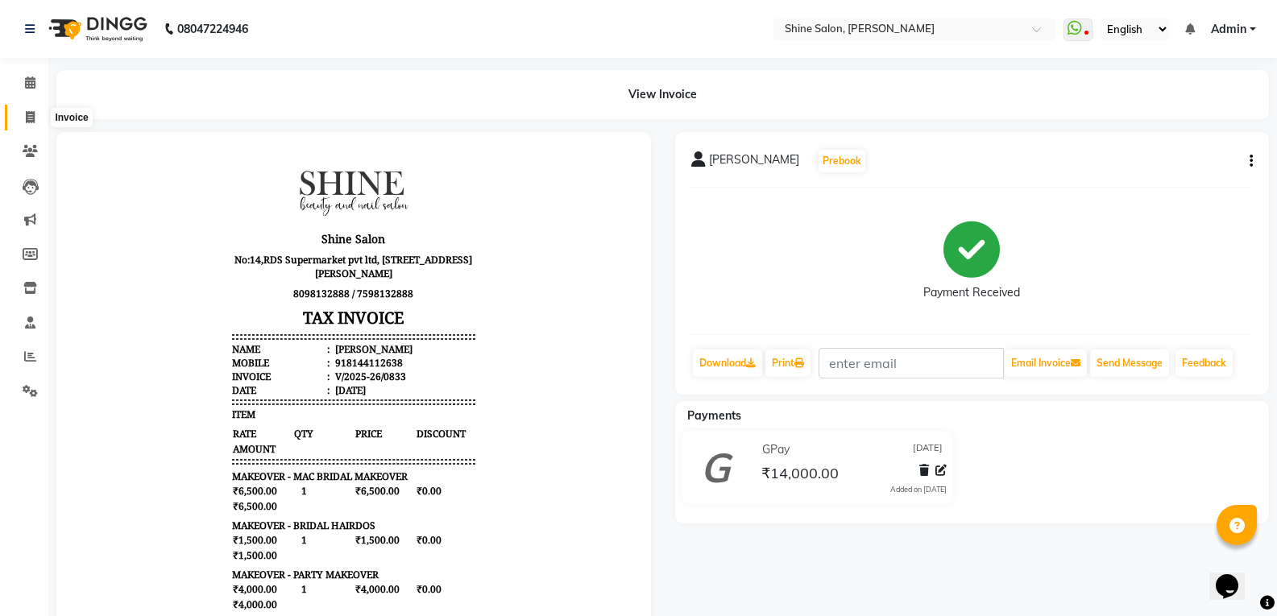
click at [24, 118] on span at bounding box center [30, 118] width 28 height 19
select select "service"
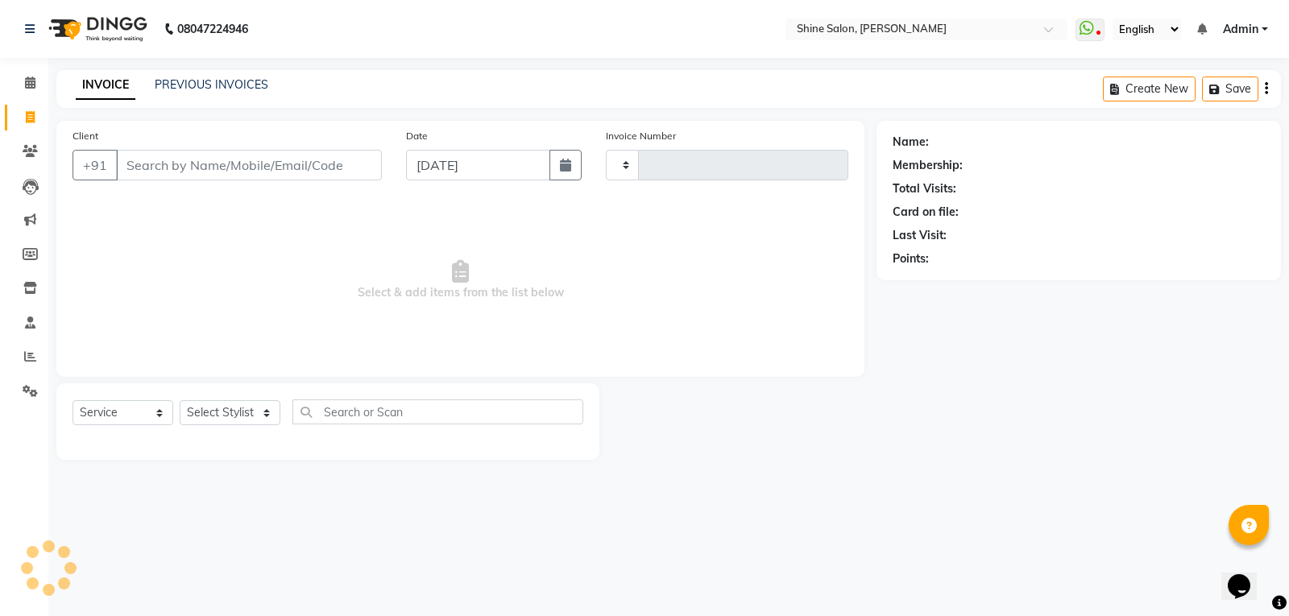
type input "0835"
select select "5324"
click at [223, 90] on link "PREVIOUS INVOICES" at bounding box center [212, 84] width 114 height 14
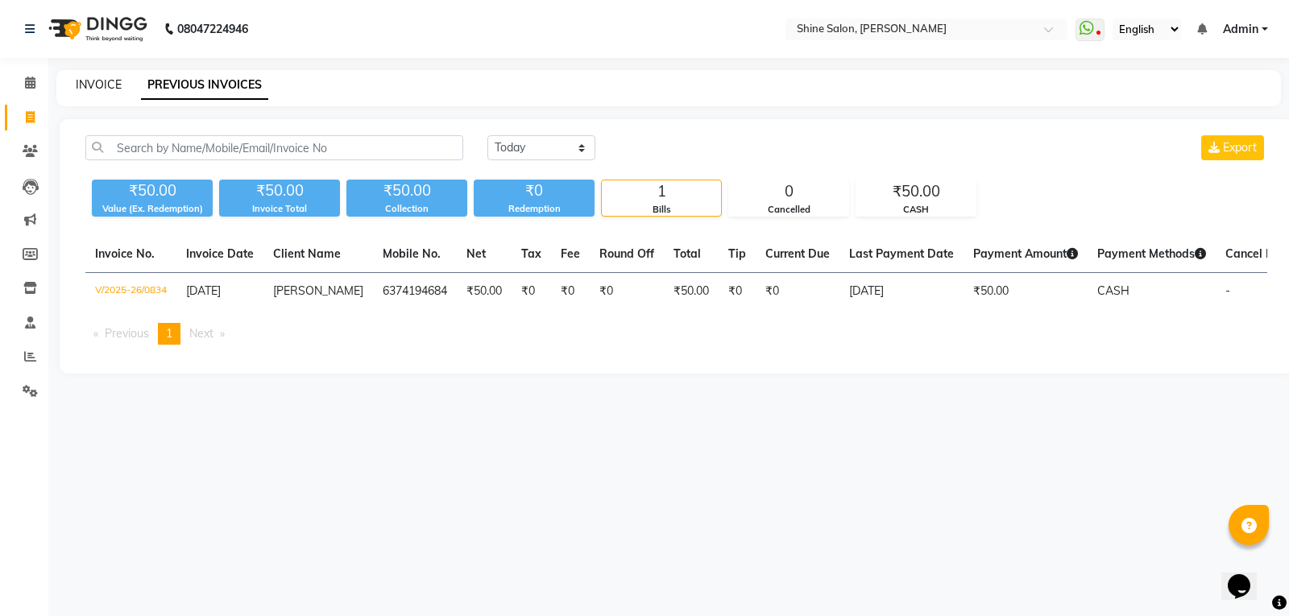
click at [100, 81] on link "INVOICE" at bounding box center [99, 84] width 46 height 14
select select "service"
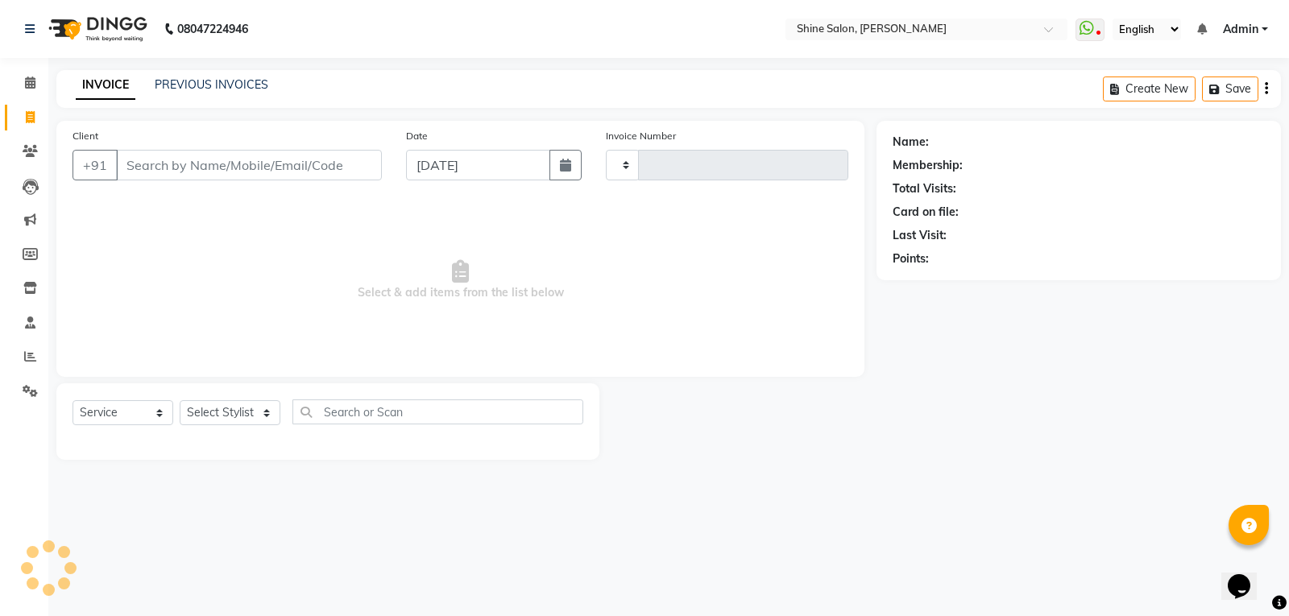
type input "0835"
select select "5324"
